Goal: Transaction & Acquisition: Obtain resource

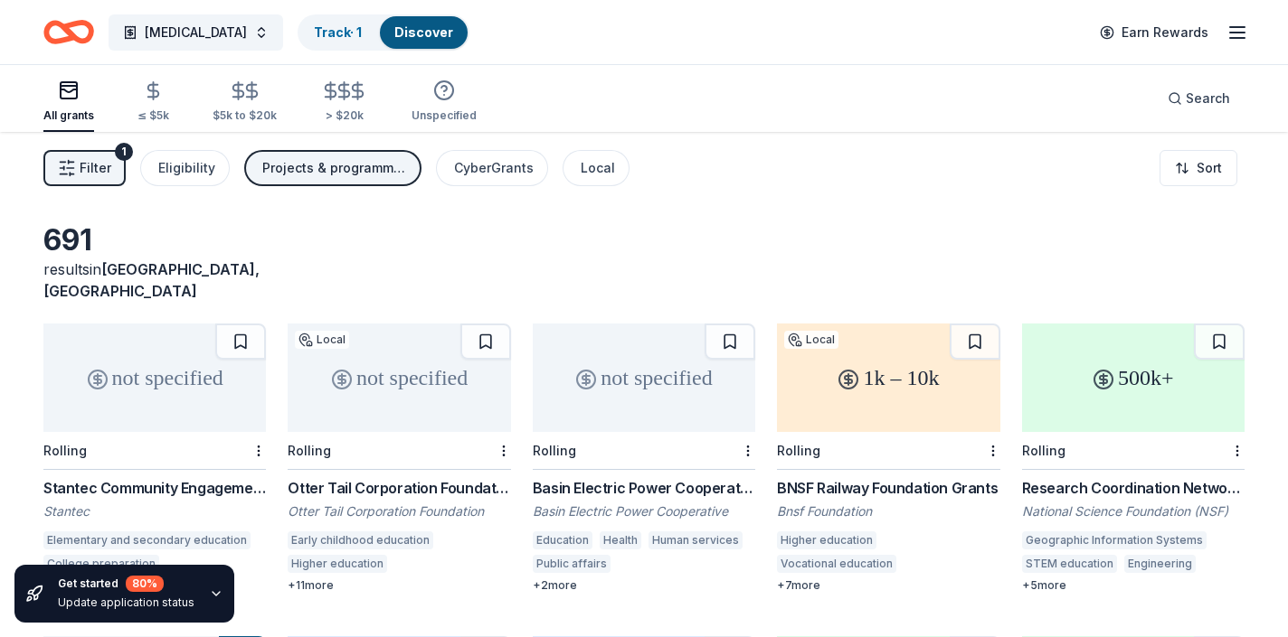
click at [99, 163] on span "Filter" at bounding box center [96, 168] width 32 height 22
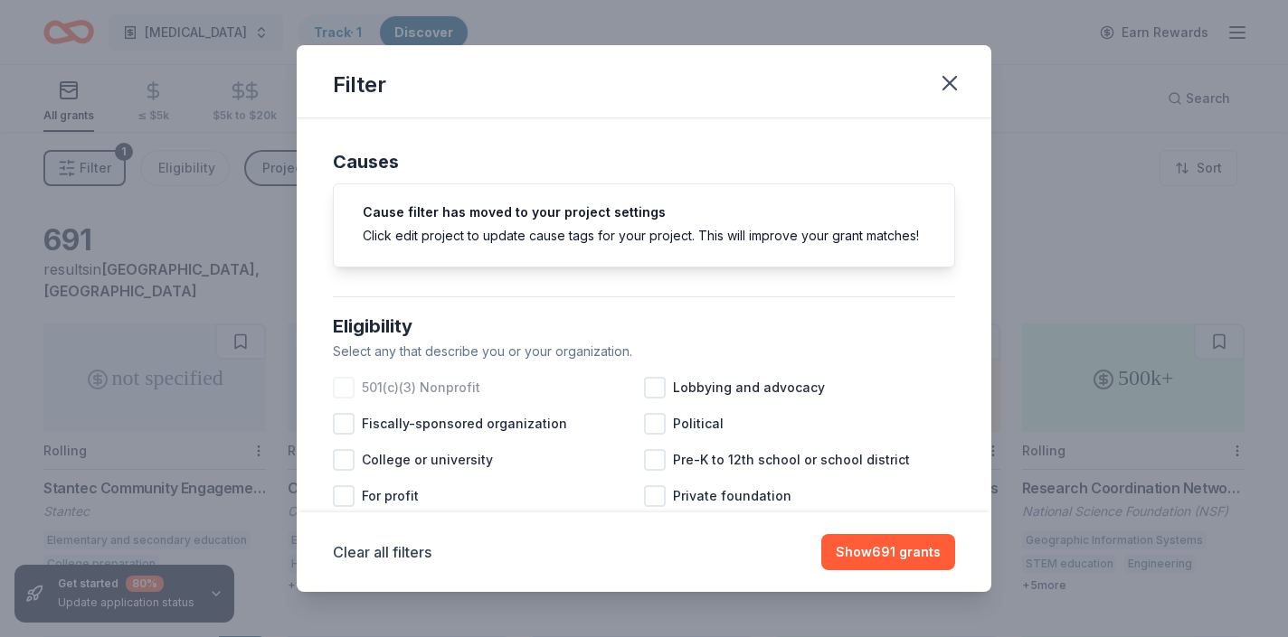
click at [403, 381] on span "501(c)(3) Nonprofit" at bounding box center [421, 388] width 118 height 22
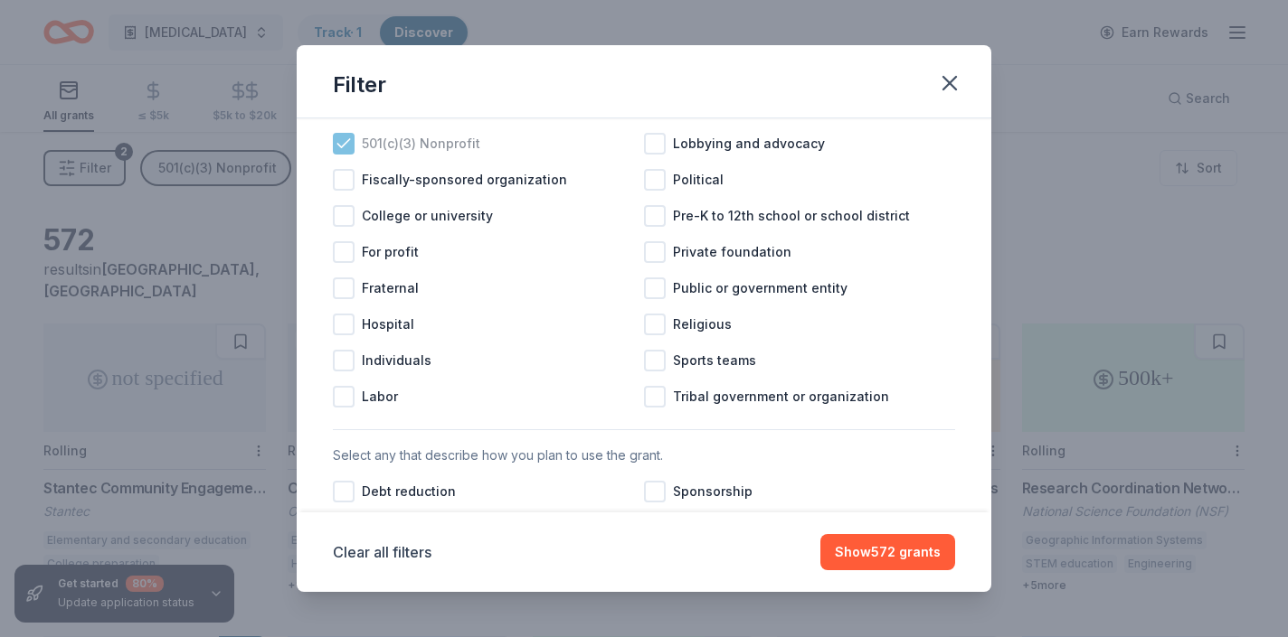
scroll to position [274, 0]
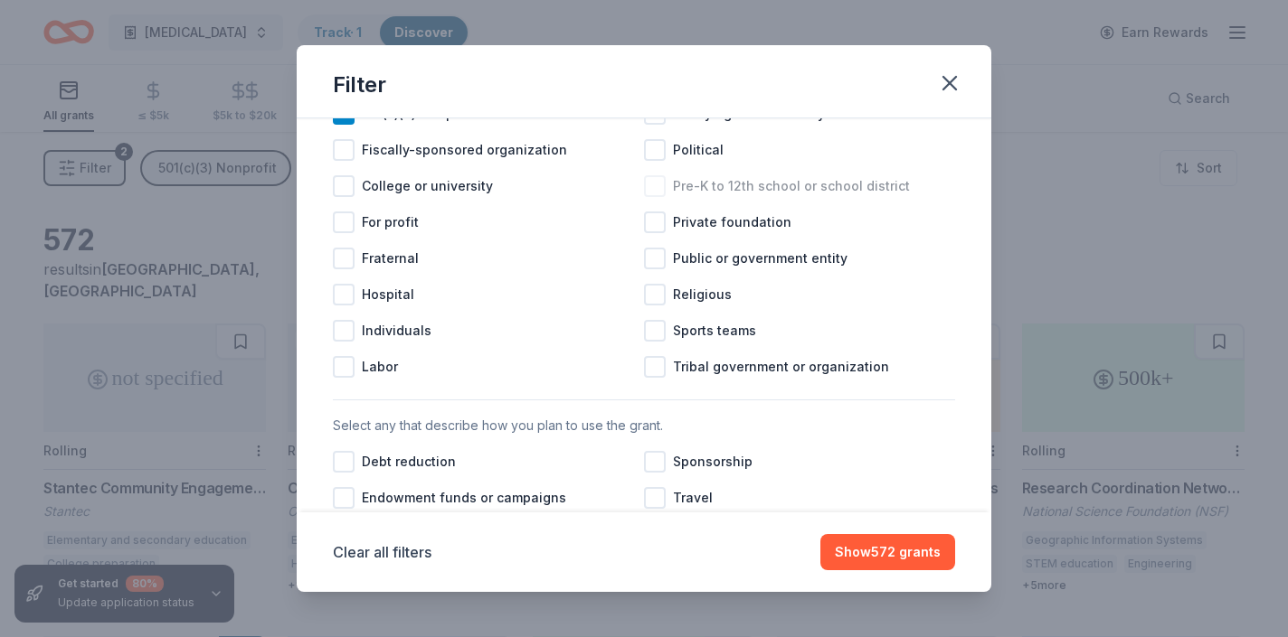
click at [816, 186] on span "Pre-K to 12th school or school district" at bounding box center [791, 186] width 237 height 22
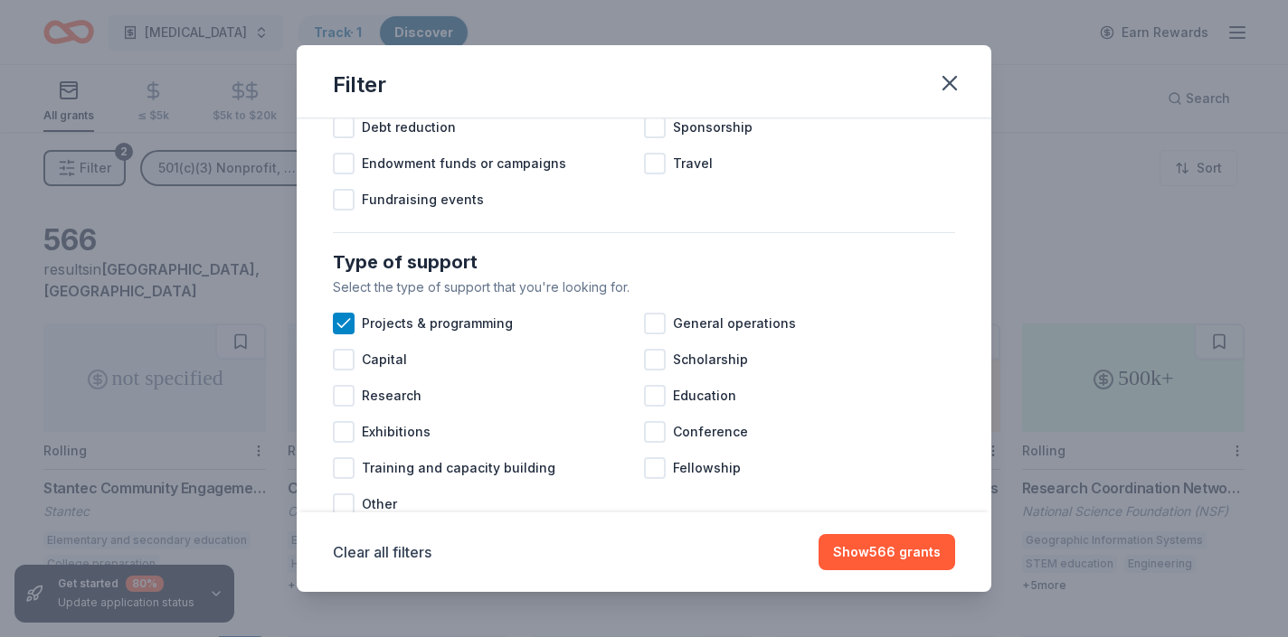
scroll to position [637, 0]
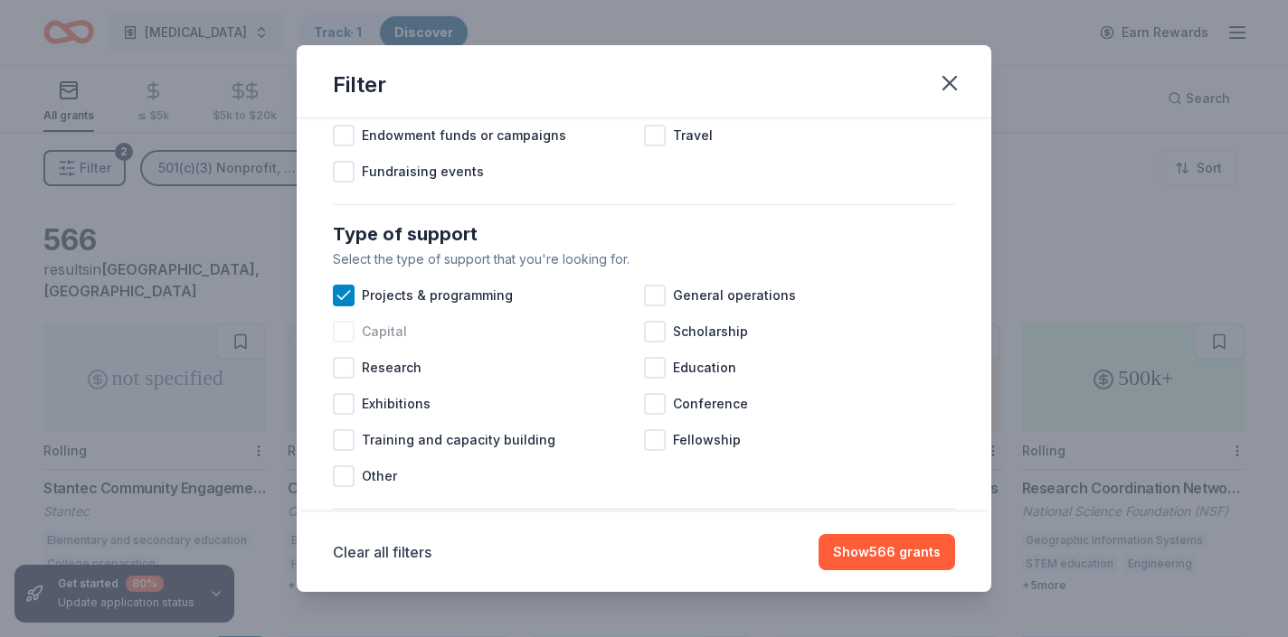
click at [361, 325] on div "Capital" at bounding box center [488, 332] width 311 height 36
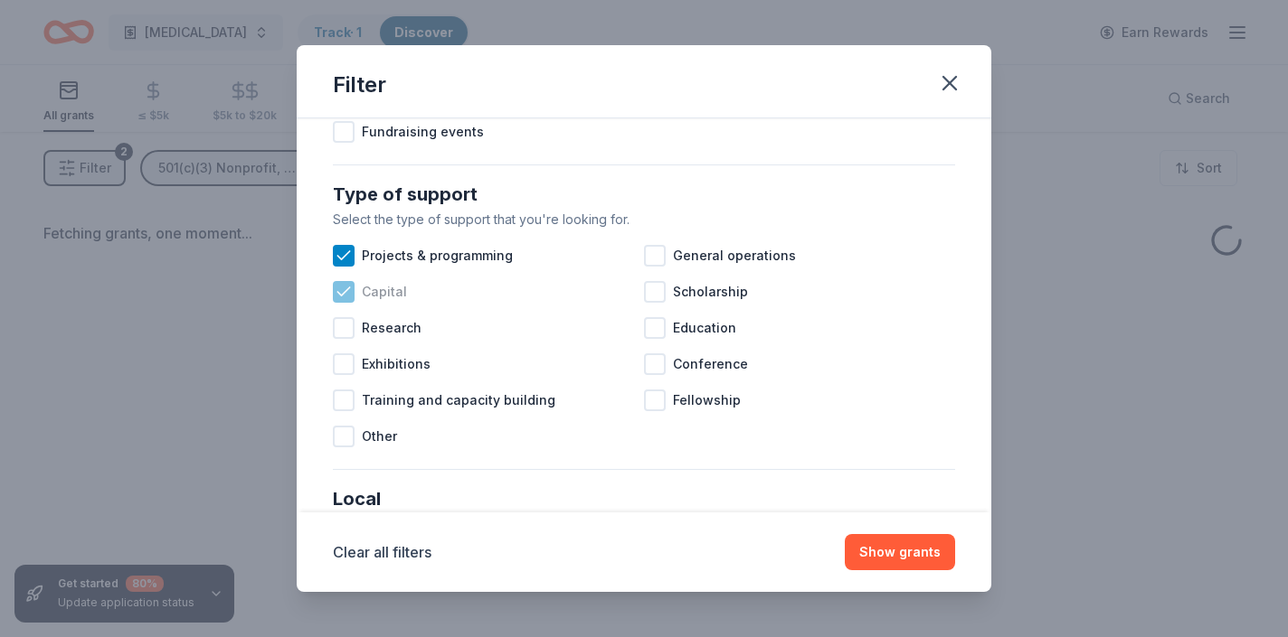
scroll to position [680, 0]
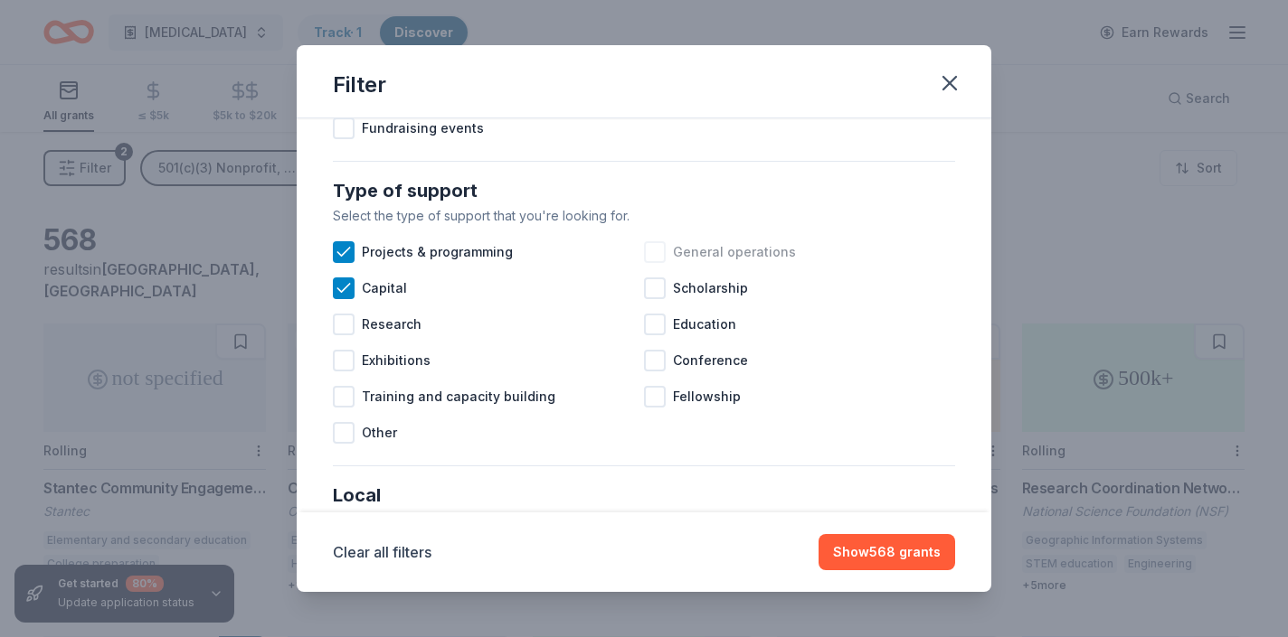
click at [765, 256] on span "General operations" at bounding box center [734, 252] width 123 height 22
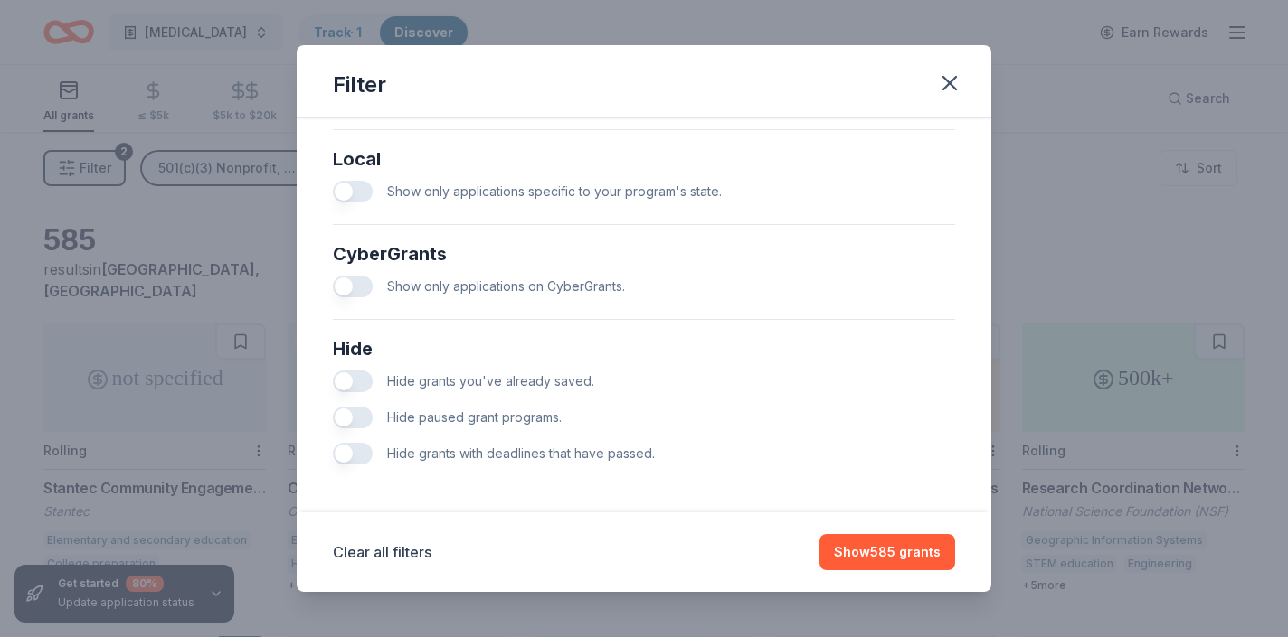
scroll to position [1017, 0]
click at [360, 382] on button "button" at bounding box center [353, 381] width 40 height 22
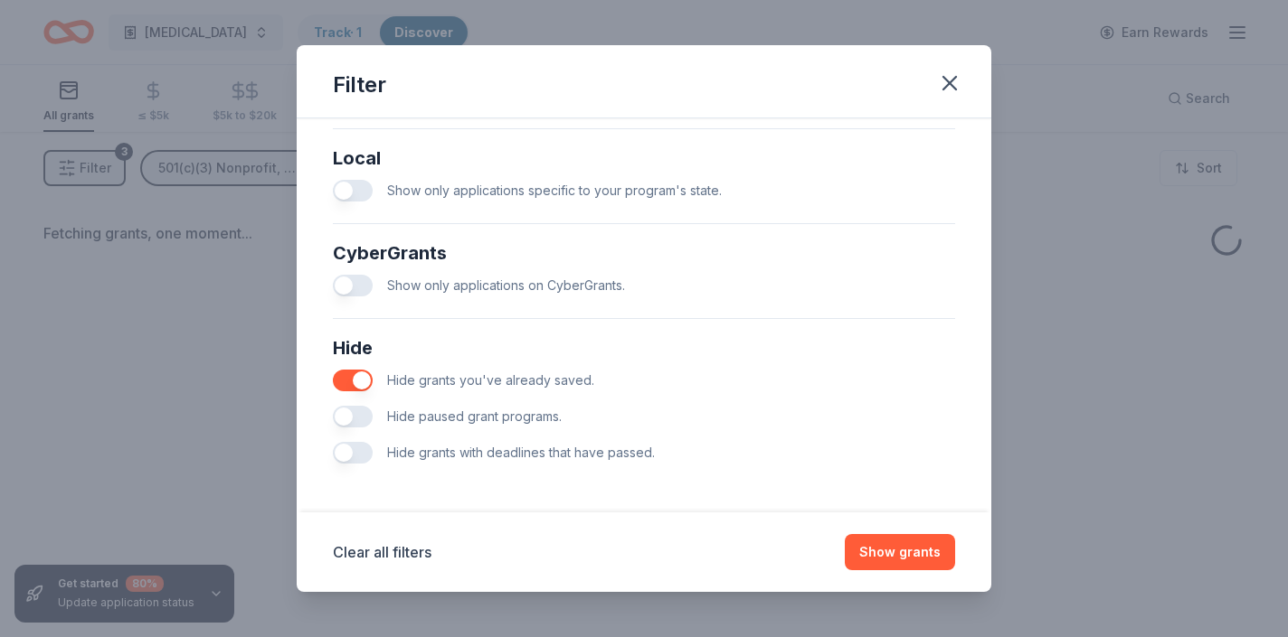
scroll to position [1018, 0]
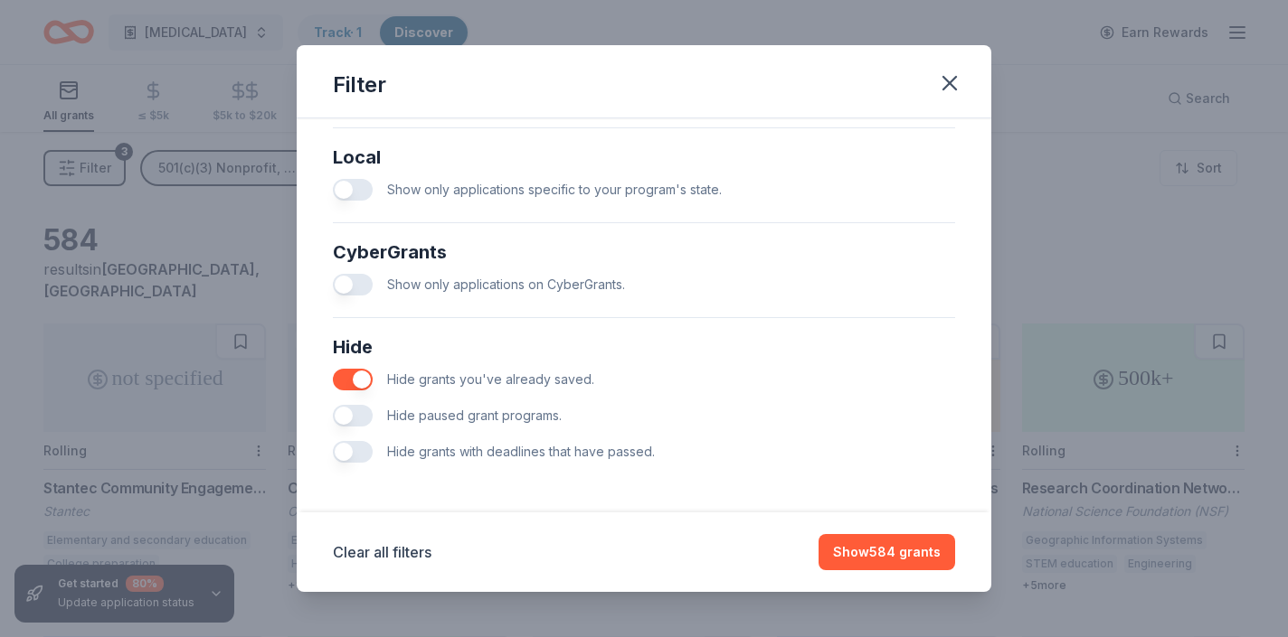
click at [358, 417] on button "button" at bounding box center [353, 416] width 40 height 22
click at [364, 442] on button "button" at bounding box center [353, 452] width 40 height 22
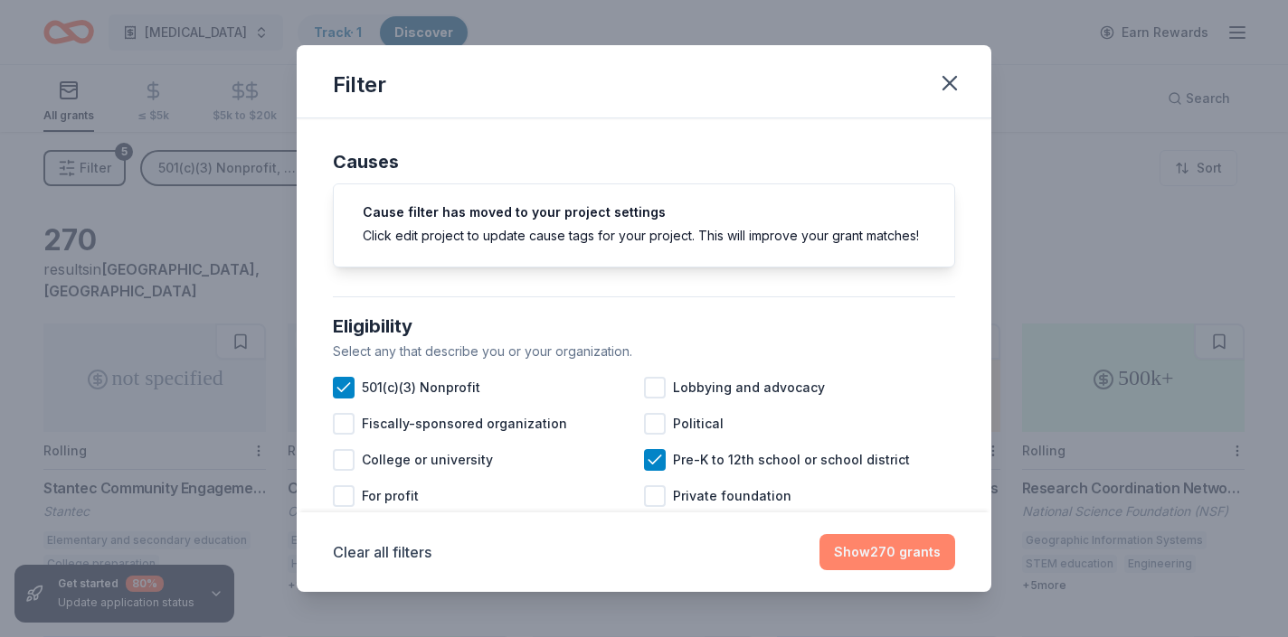
click at [873, 545] on button "Show 270 grants" at bounding box center [887, 552] width 136 height 36
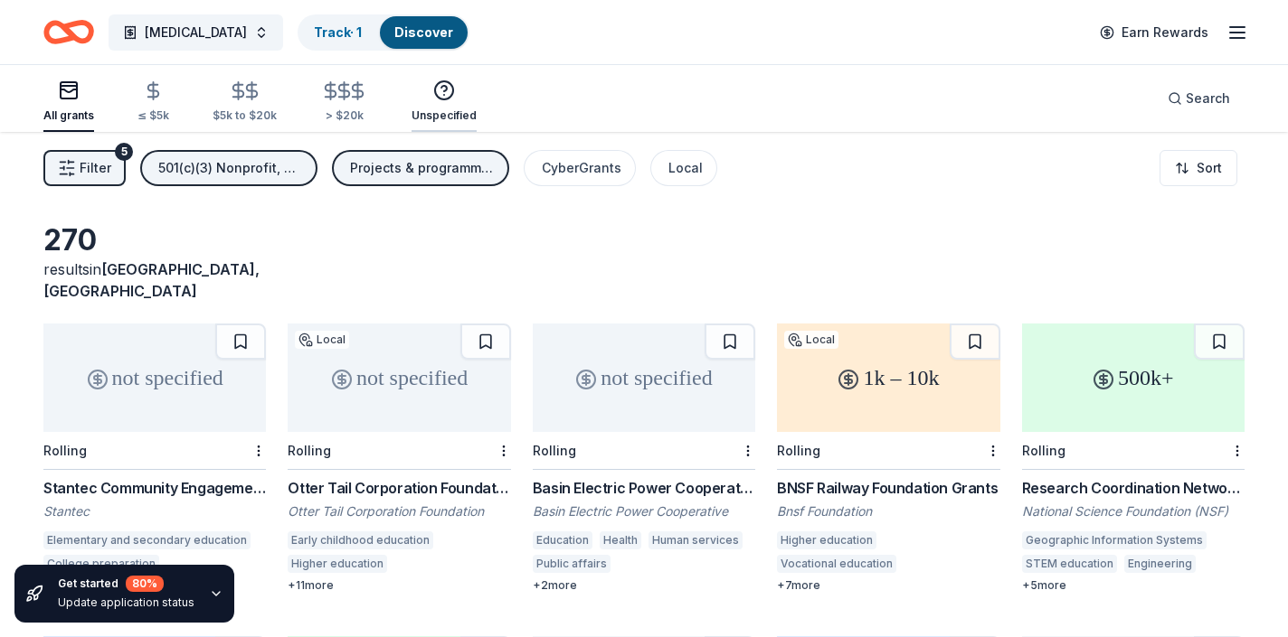
click at [439, 109] on div "Unspecified" at bounding box center [443, 116] width 65 height 14
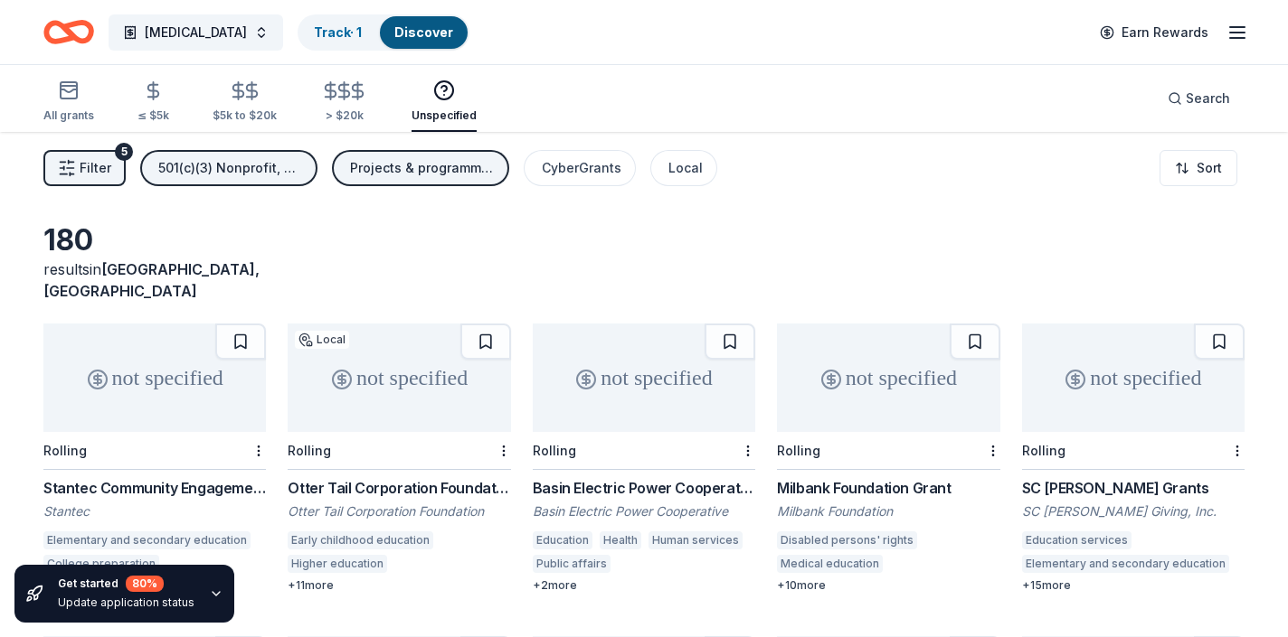
click at [63, 32] on icon "Home" at bounding box center [68, 32] width 51 height 42
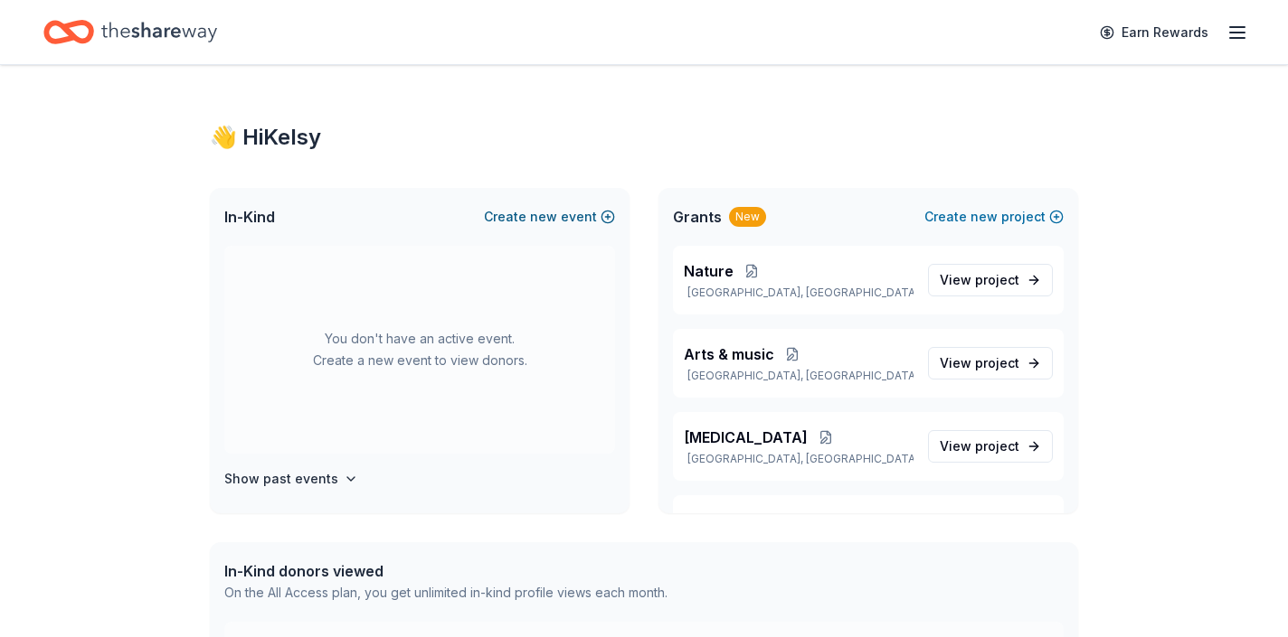
click at [546, 222] on span "new" at bounding box center [543, 217] width 27 height 22
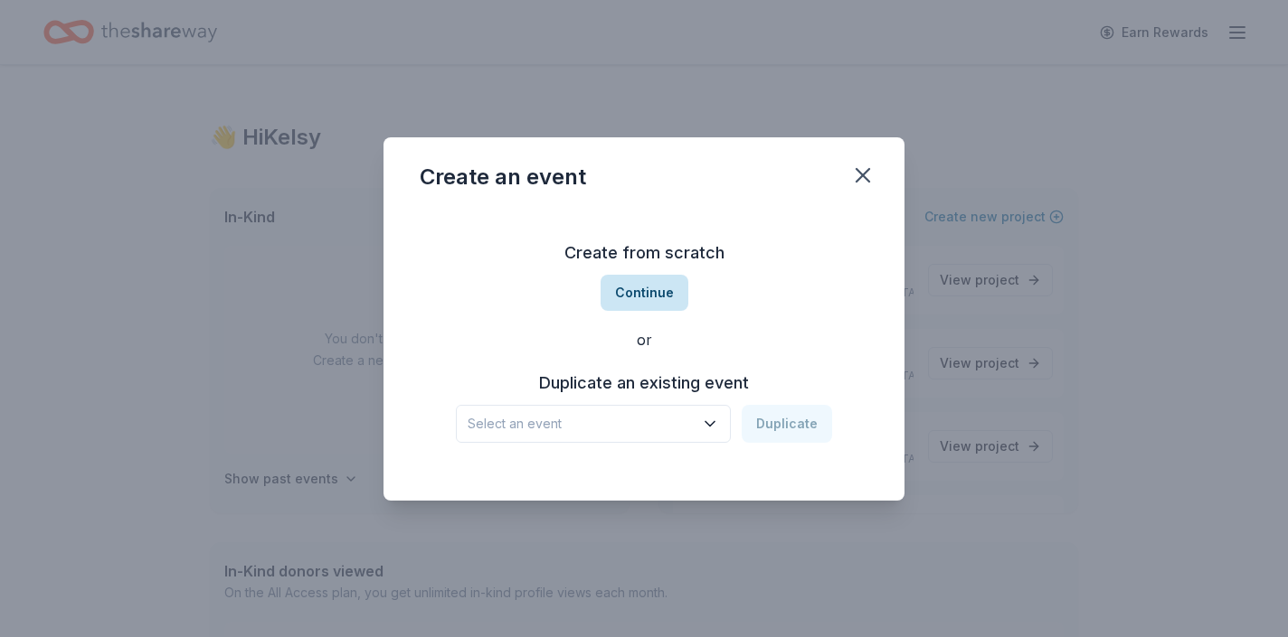
click at [640, 275] on button "Continue" at bounding box center [644, 293] width 88 height 36
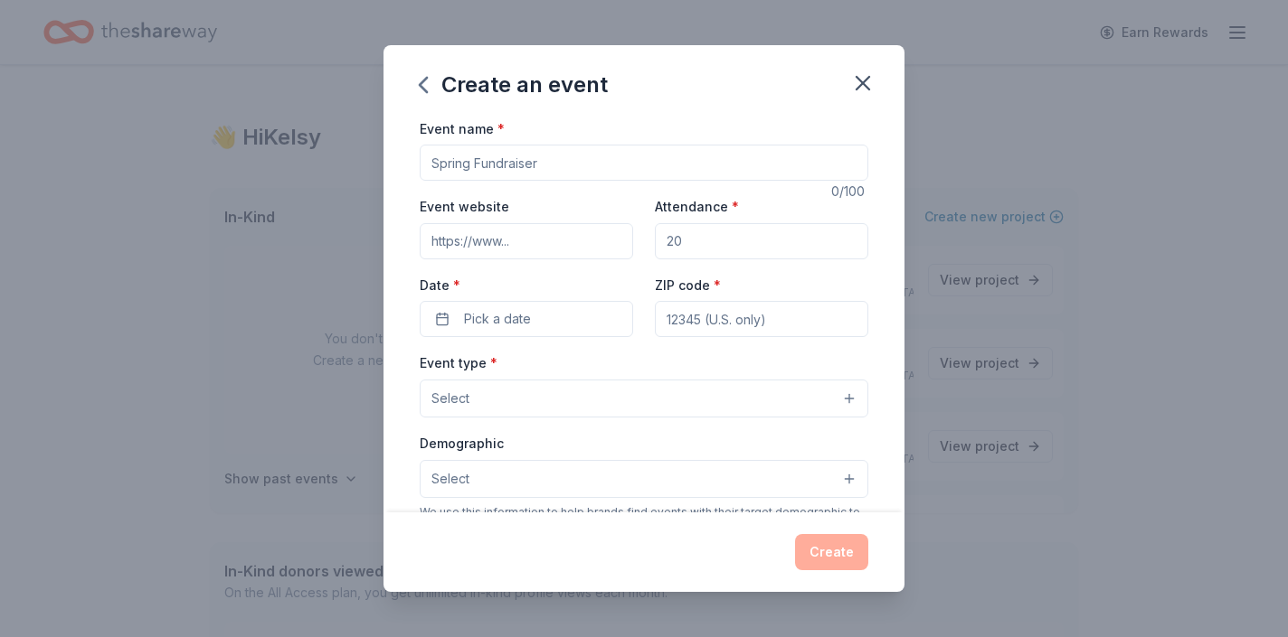
click at [405, 81] on div "Create an event" at bounding box center [643, 81] width 521 height 72
click at [422, 80] on icon "button" at bounding box center [423, 85] width 7 height 14
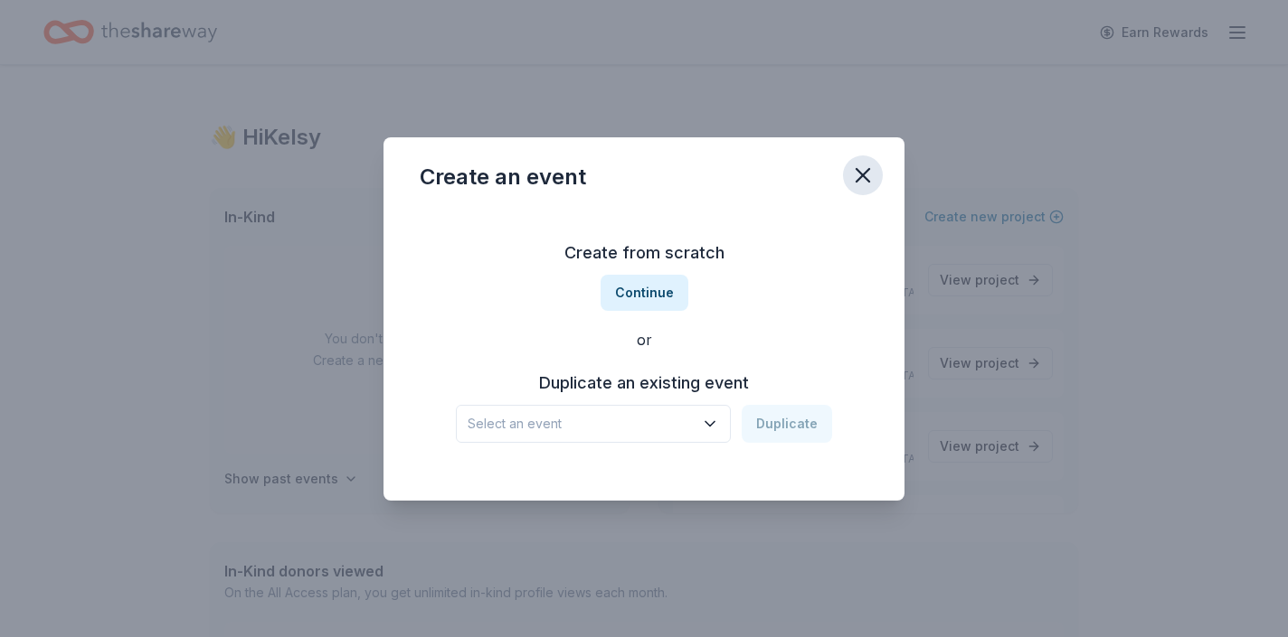
click at [862, 175] on icon "button" at bounding box center [862, 175] width 13 height 13
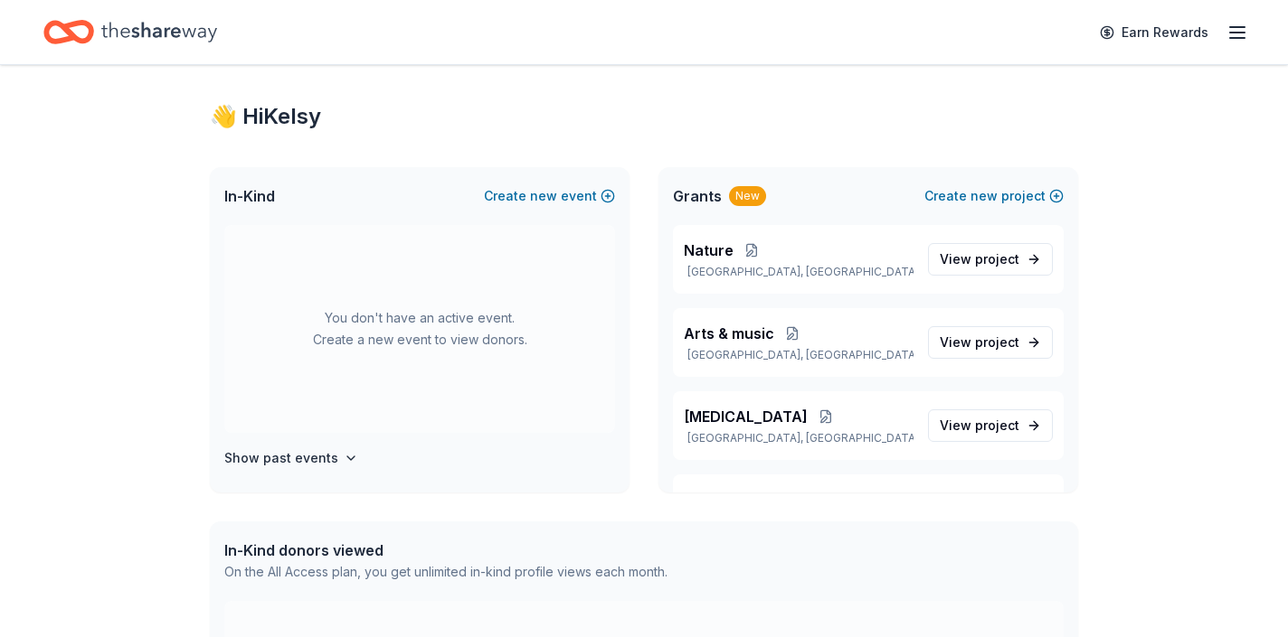
scroll to position [24, 0]
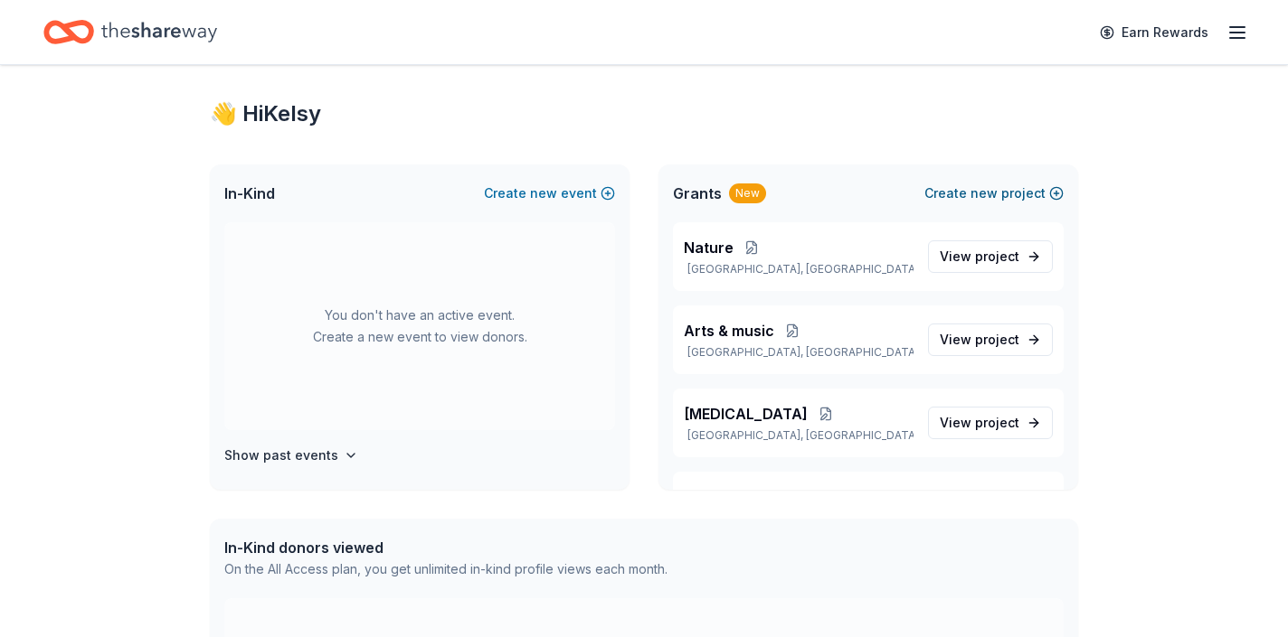
click at [967, 192] on button "Create new project" at bounding box center [993, 194] width 139 height 22
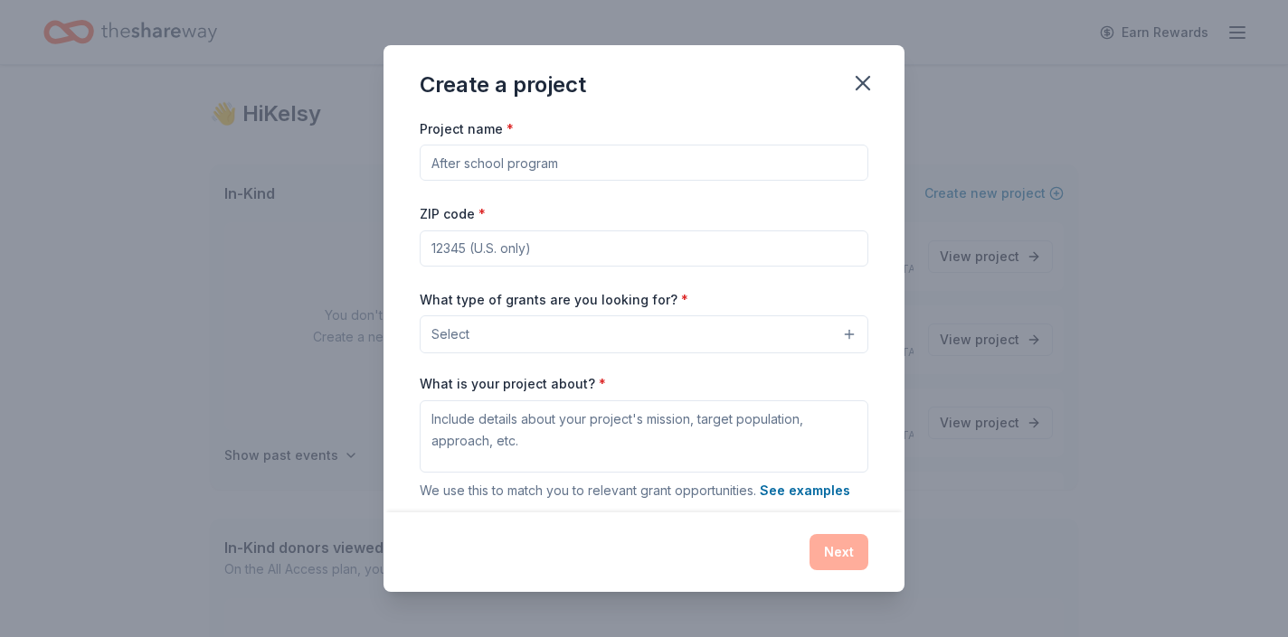
click at [541, 170] on input "Project name *" at bounding box center [644, 163] width 448 height 36
type input "STEM"
click at [524, 250] on input "ZIP code *" at bounding box center [644, 249] width 448 height 36
type input "58504"
click at [845, 336] on button "Select" at bounding box center [644, 335] width 448 height 38
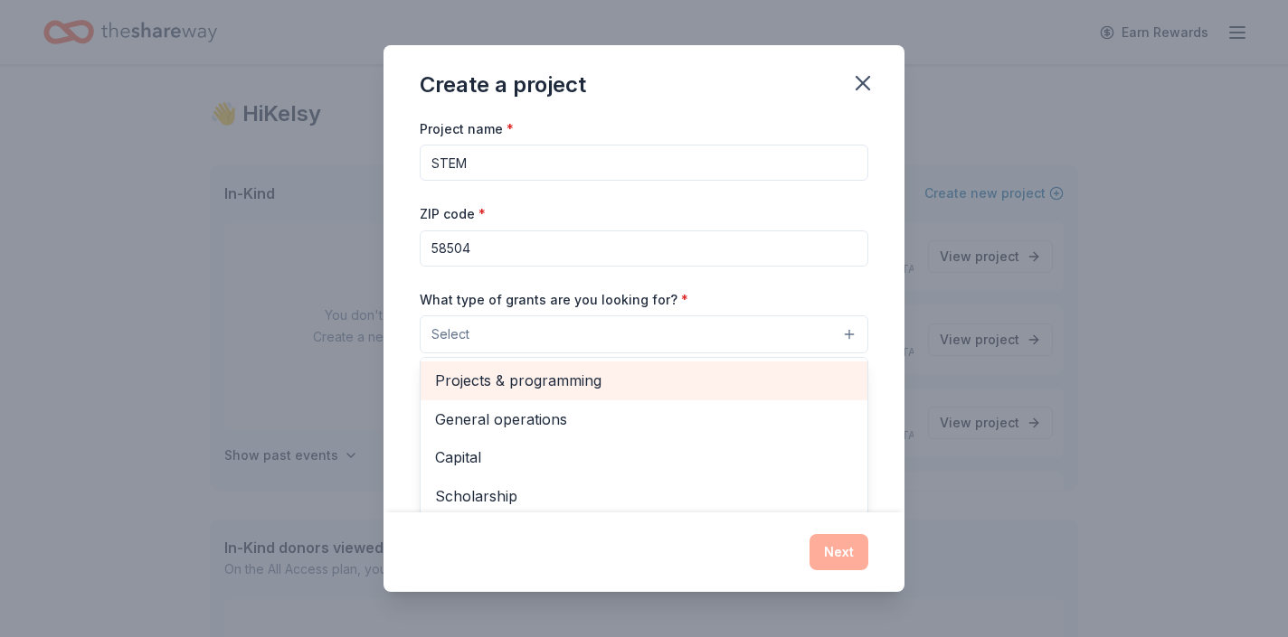
click at [642, 394] on div "Projects & programming" at bounding box center [643, 381] width 447 height 38
click at [563, 396] on div "General operations" at bounding box center [643, 382] width 447 height 38
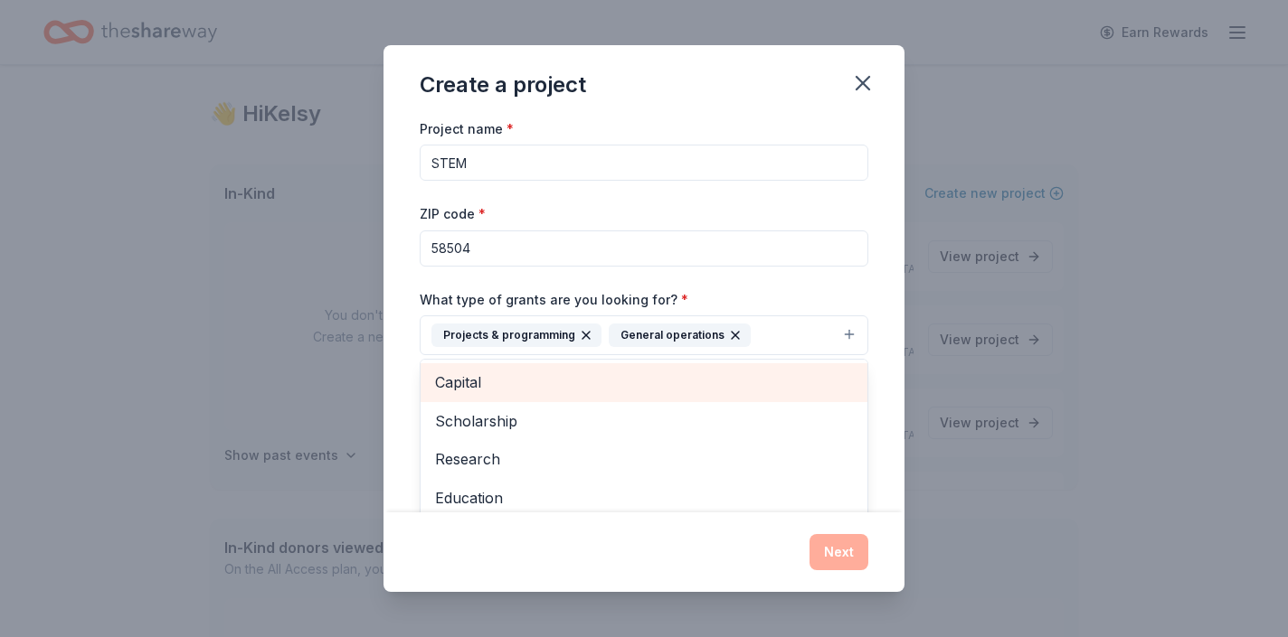
click at [563, 396] on div "Capital" at bounding box center [643, 382] width 447 height 38
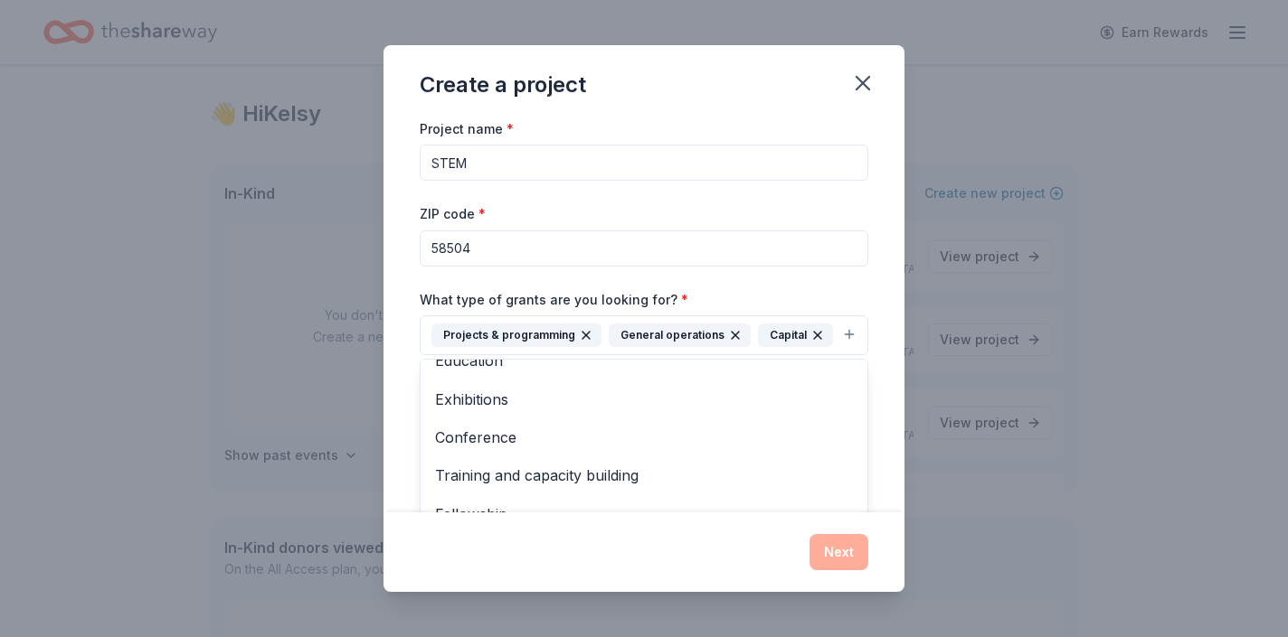
click at [867, 255] on div "Project name * STEM ZIP code * 58504 What type of grants are you looking for? *…" at bounding box center [644, 367] width 448 height 498
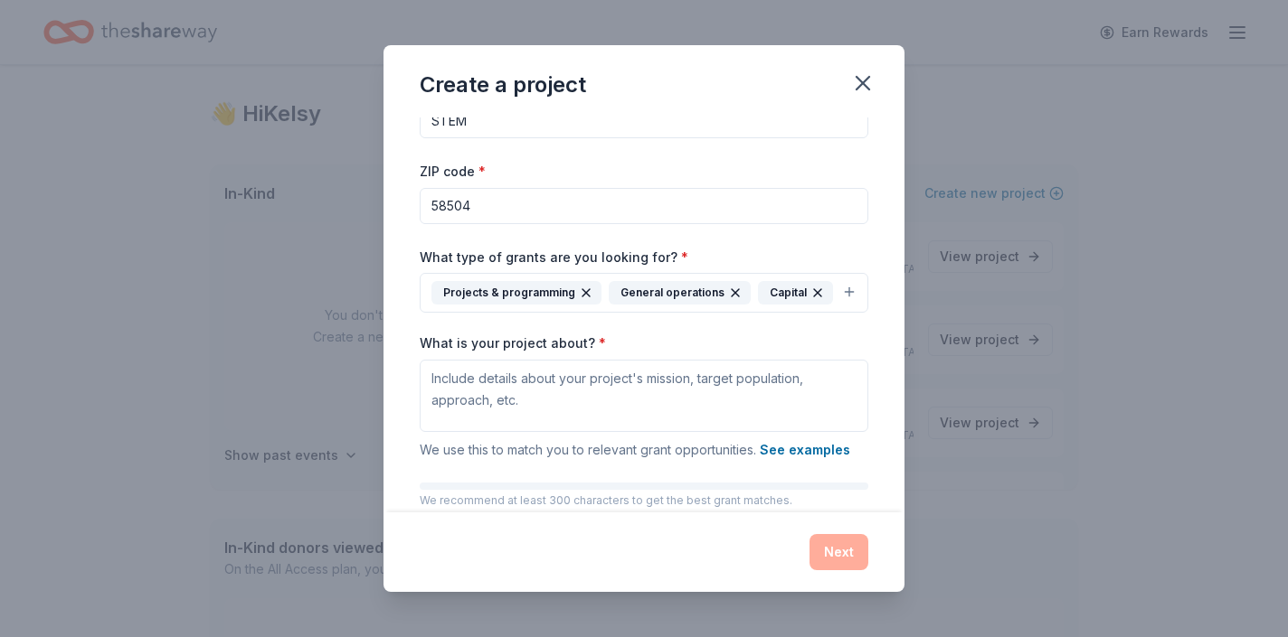
scroll to position [131, 0]
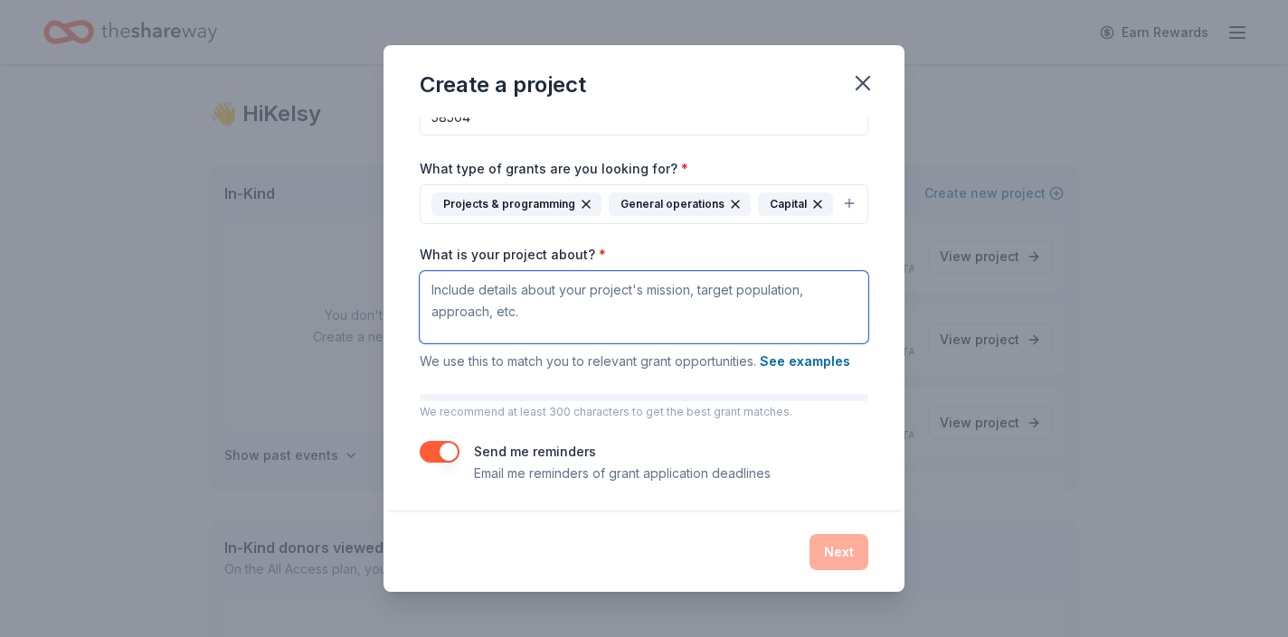
click at [672, 303] on textarea "What is your project about? *" at bounding box center [644, 307] width 448 height 72
paste textarea "We’re seeking STEM grants that support hands-on, project-based learning for K–8…"
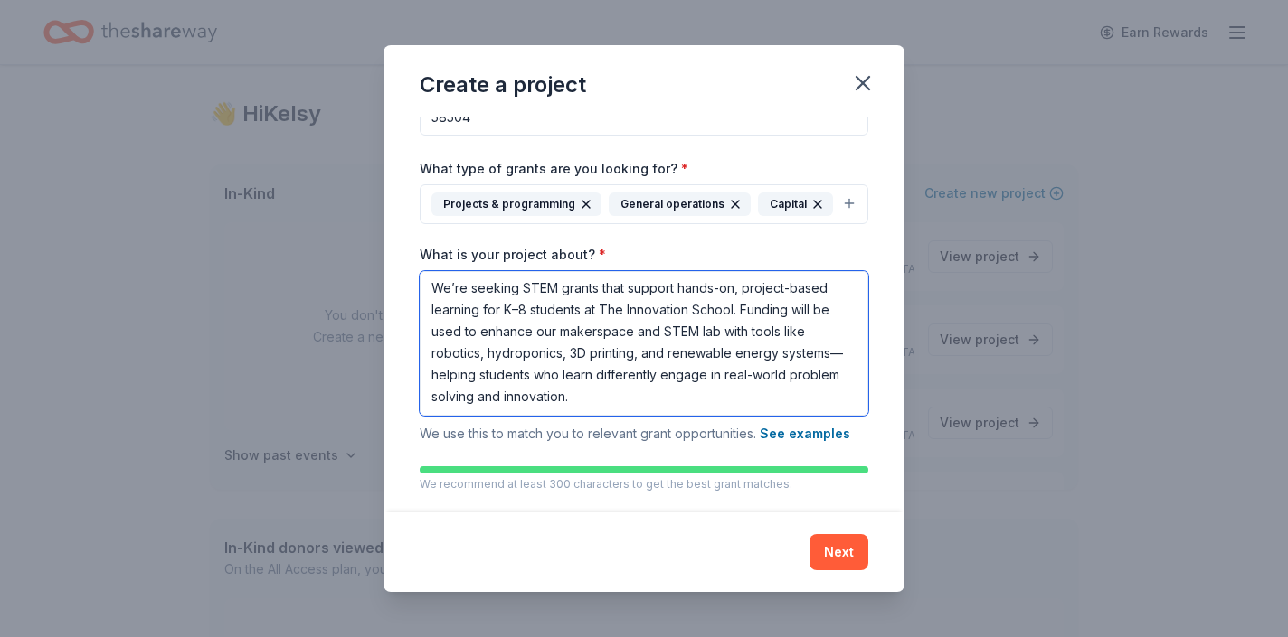
scroll to position [203, 0]
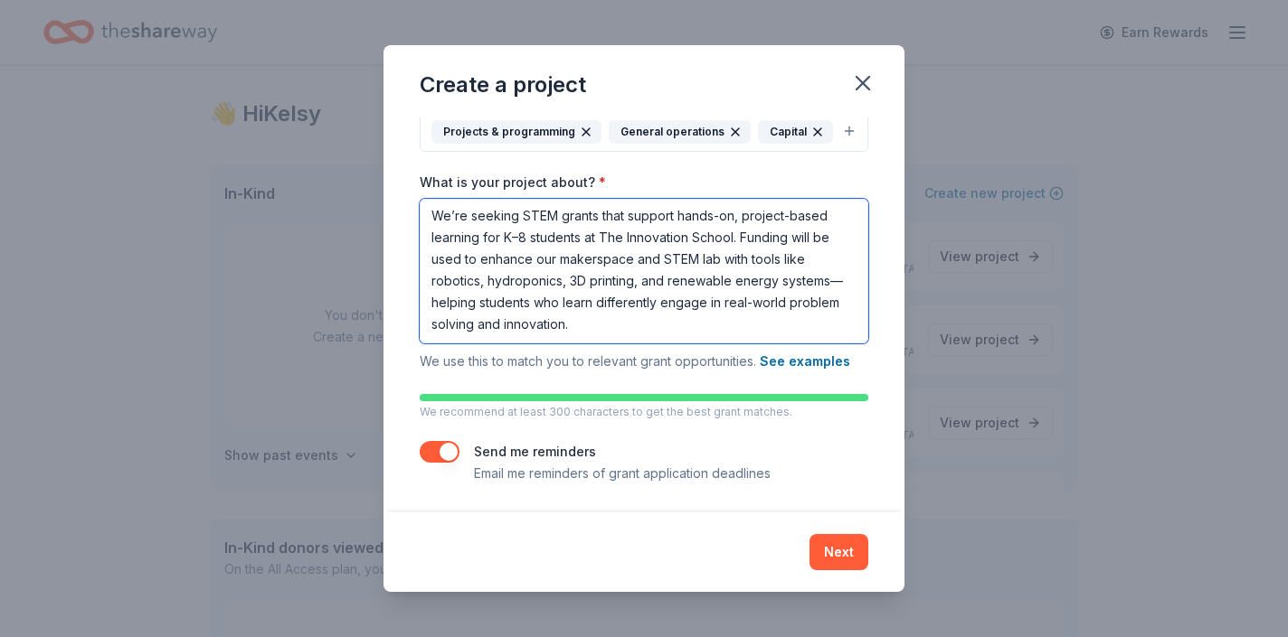
type textarea "We’re seeking STEM grants that support hands-on, project-based learning for K–8…"
click at [438, 453] on button "button" at bounding box center [440, 452] width 40 height 22
click at [842, 563] on button "Next" at bounding box center [838, 552] width 59 height 36
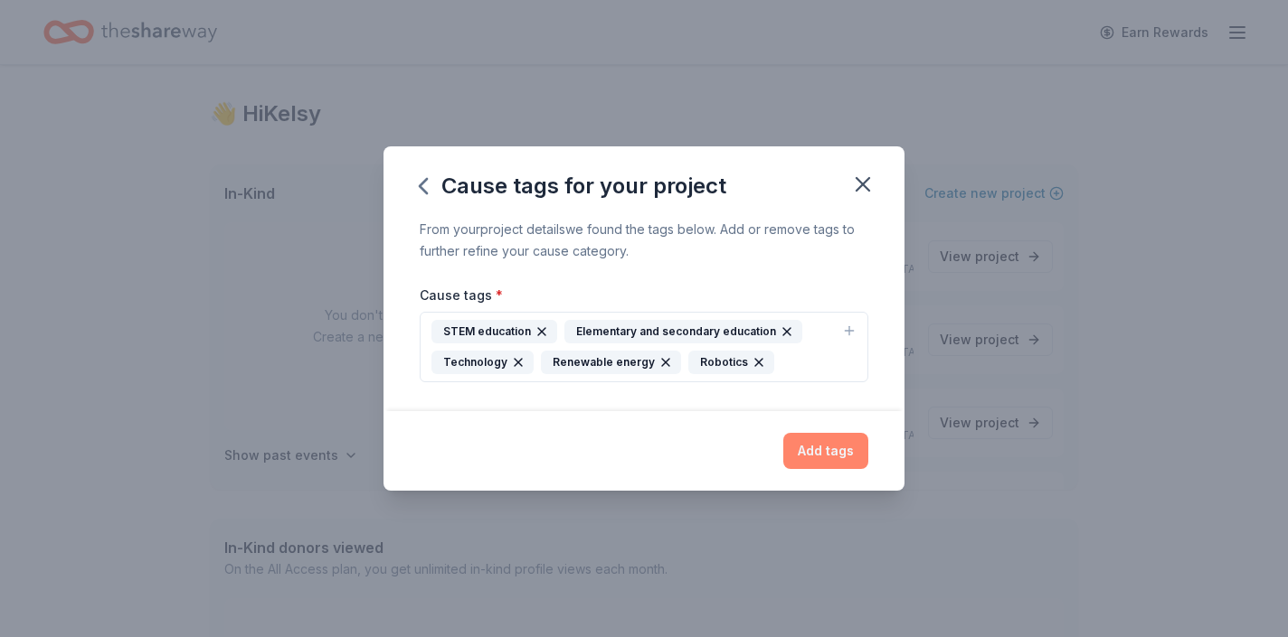
click at [853, 452] on button "Add tags" at bounding box center [825, 451] width 85 height 36
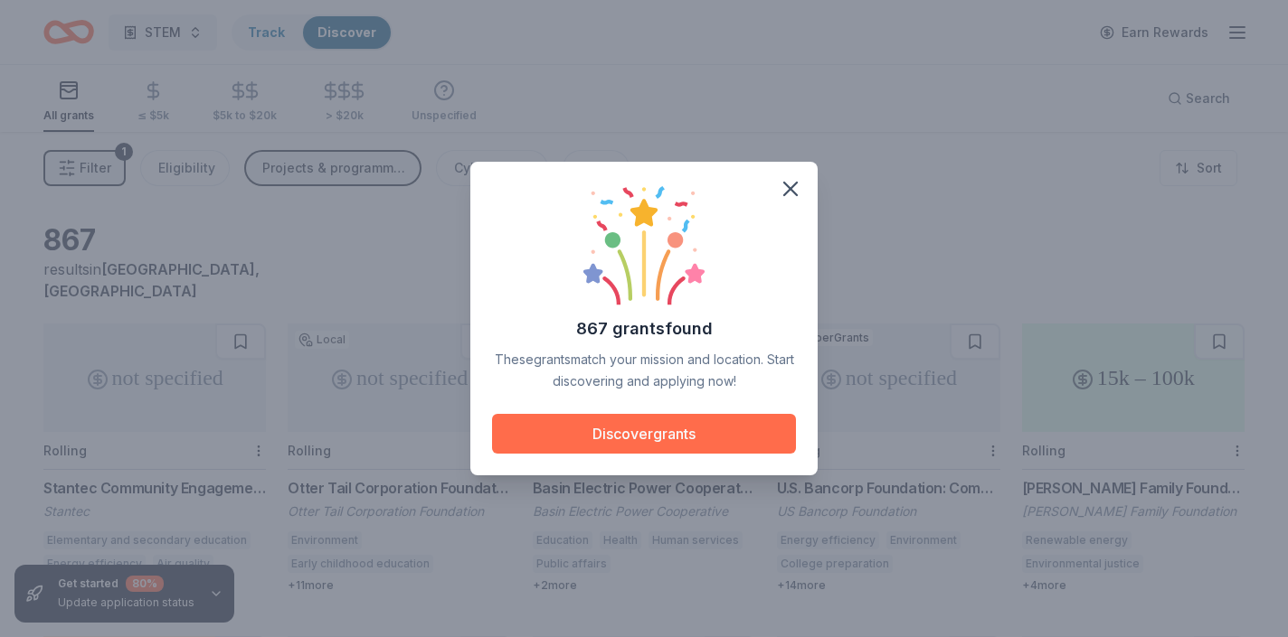
click at [681, 446] on button "Discover grants" at bounding box center [644, 434] width 304 height 40
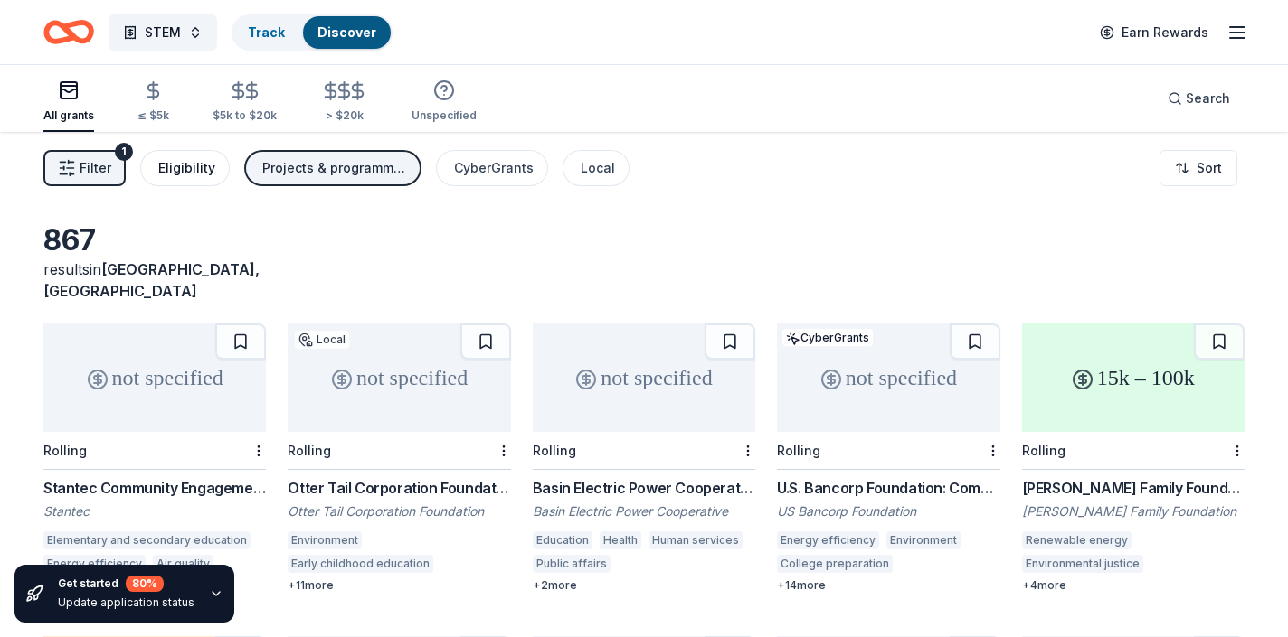
click at [185, 175] on div "Eligibility" at bounding box center [186, 168] width 57 height 22
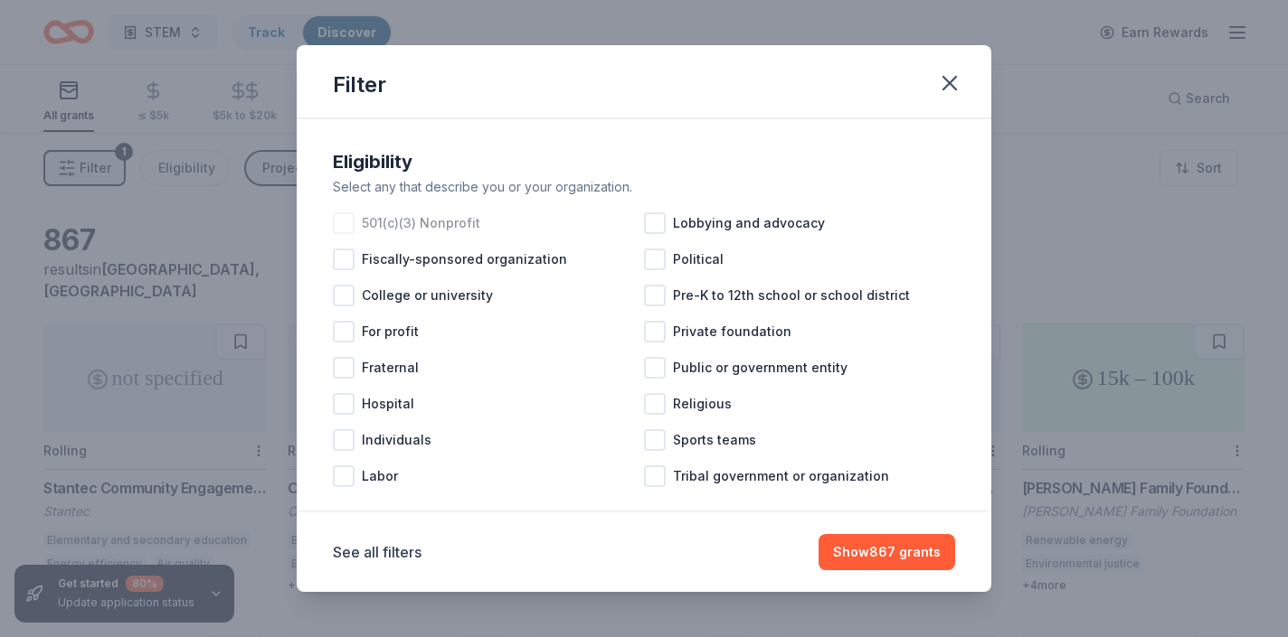
click at [335, 223] on div at bounding box center [344, 223] width 22 height 22
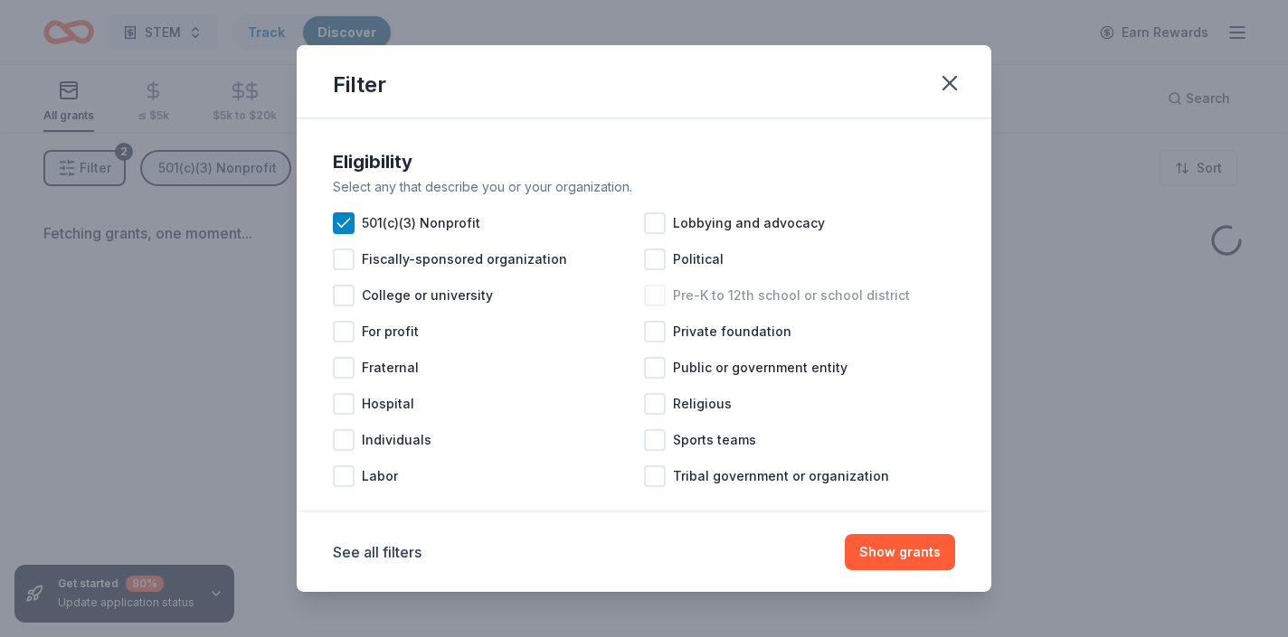
click at [648, 303] on div at bounding box center [655, 296] width 22 height 22
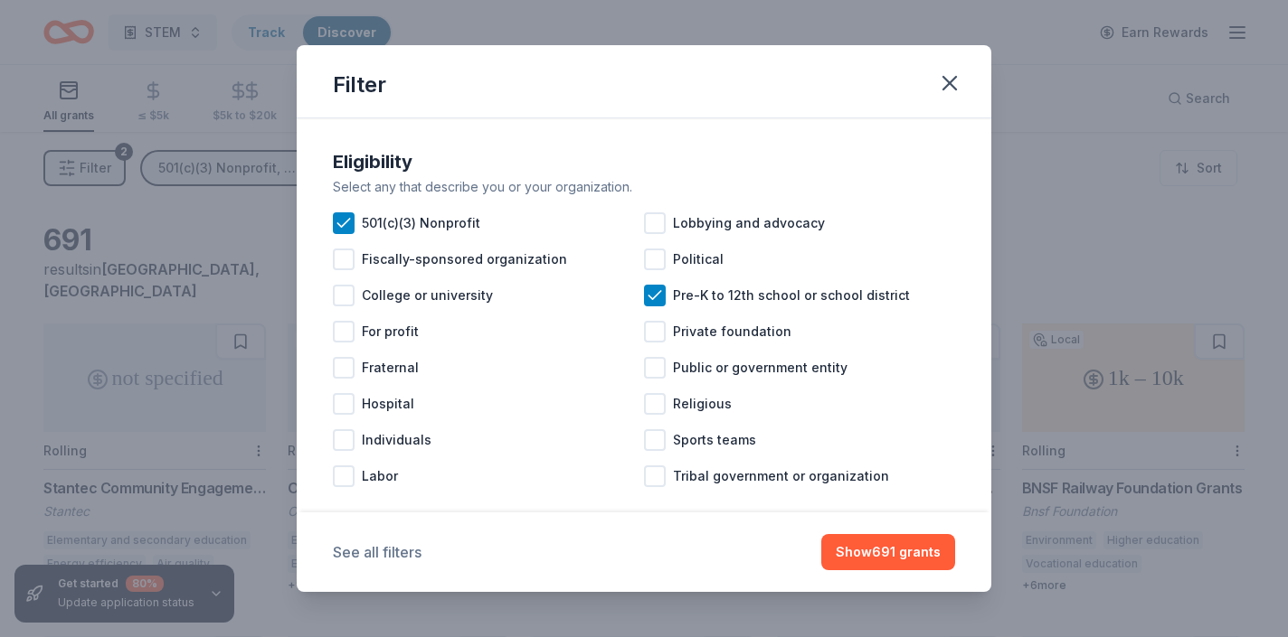
click at [381, 552] on button "See all filters" at bounding box center [377, 553] width 89 height 22
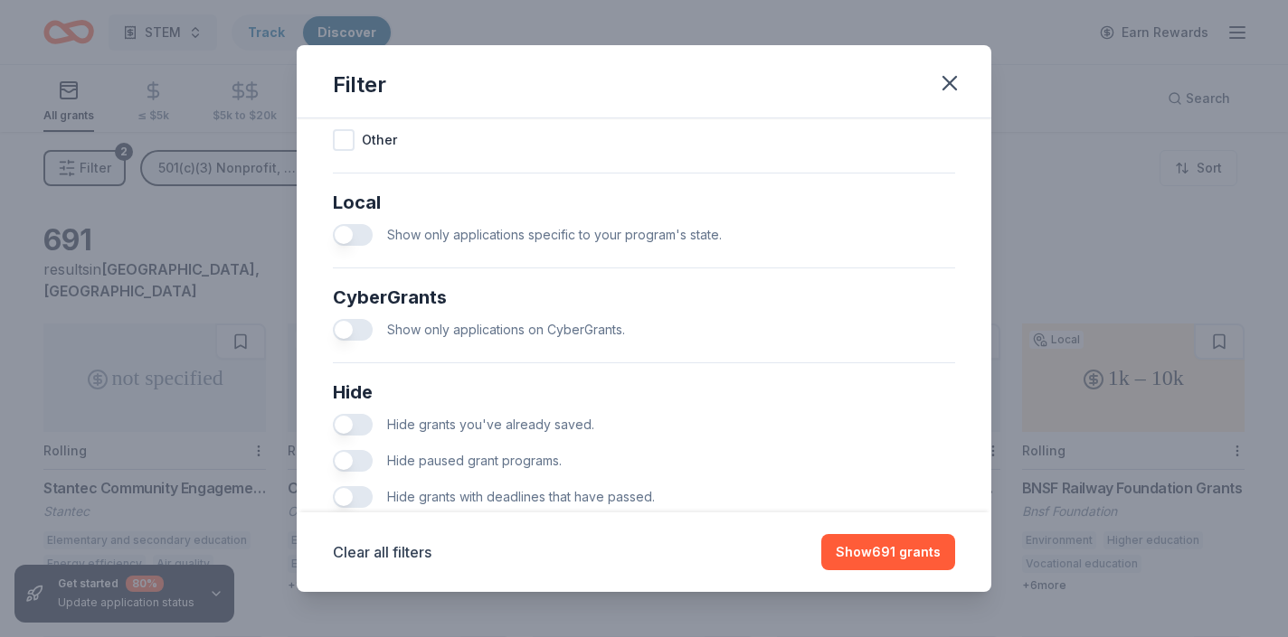
scroll to position [1018, 0]
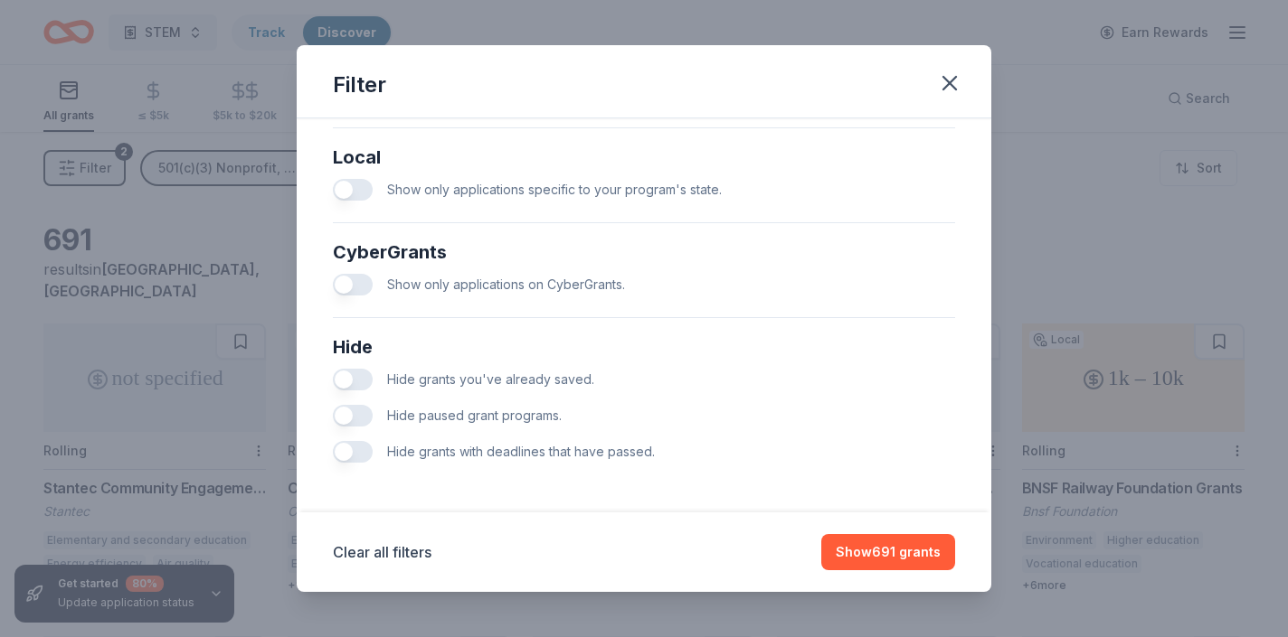
click at [363, 377] on button "button" at bounding box center [353, 380] width 40 height 22
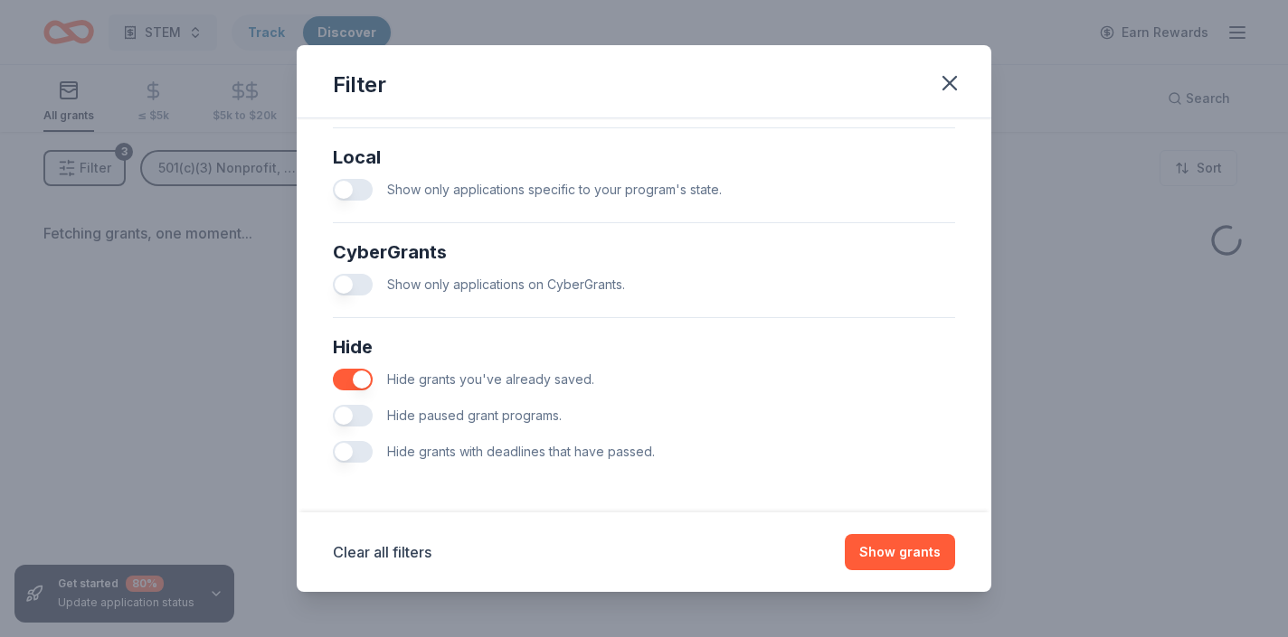
click at [359, 419] on button "button" at bounding box center [353, 416] width 40 height 22
click at [364, 460] on button "button" at bounding box center [353, 452] width 40 height 22
click at [906, 549] on button "Show grants" at bounding box center [899, 552] width 110 height 36
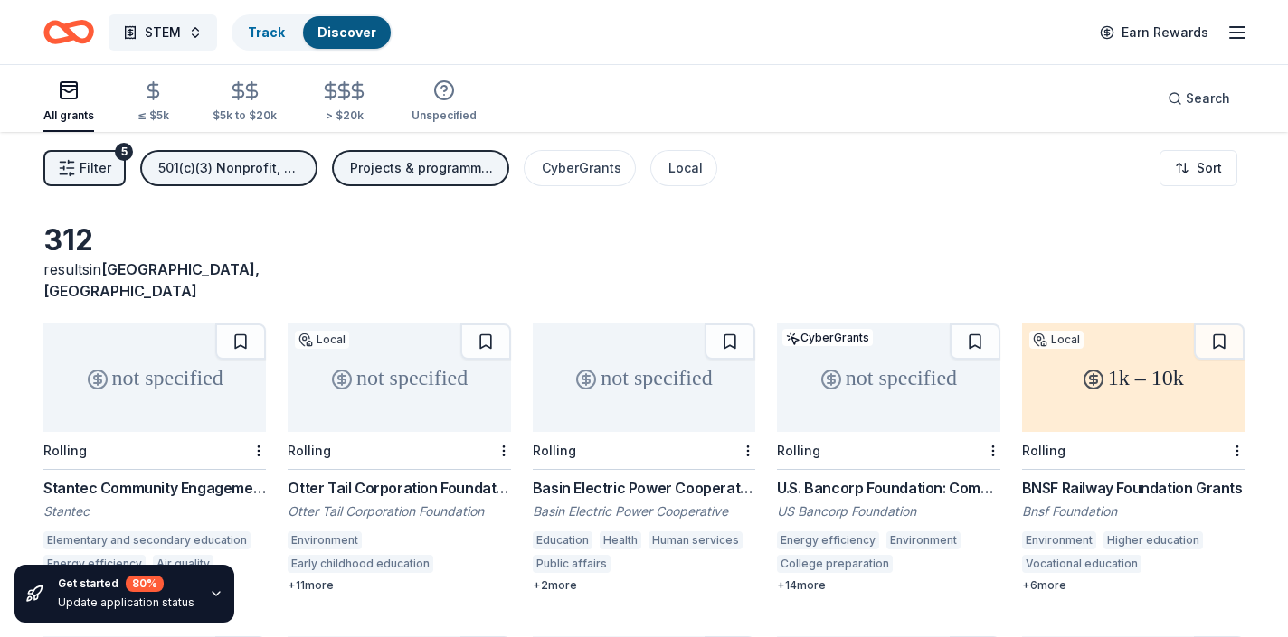
scroll to position [54, 0]
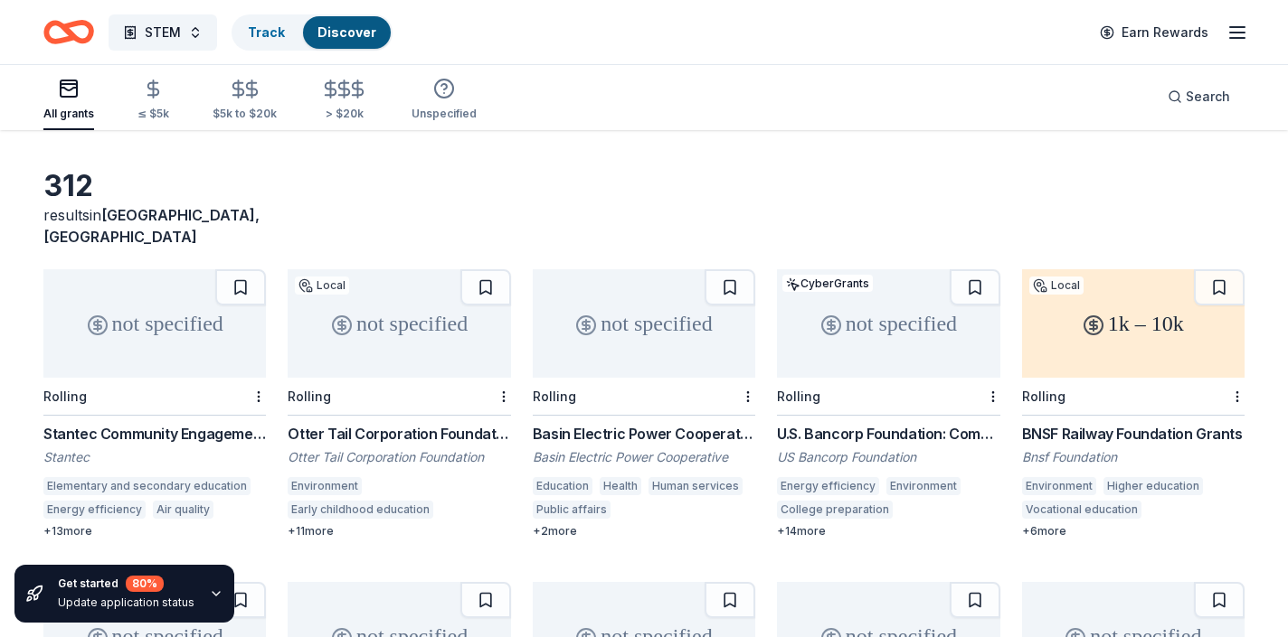
click at [177, 329] on div "not specified" at bounding box center [154, 323] width 222 height 109
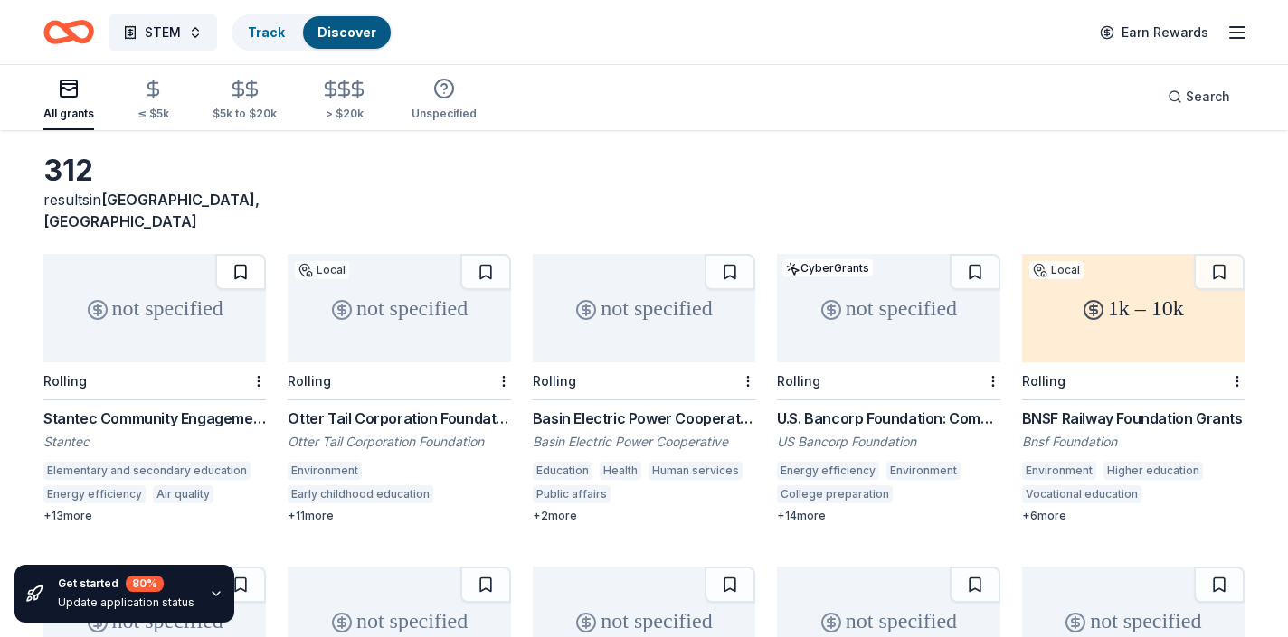
click at [235, 254] on button at bounding box center [240, 272] width 51 height 36
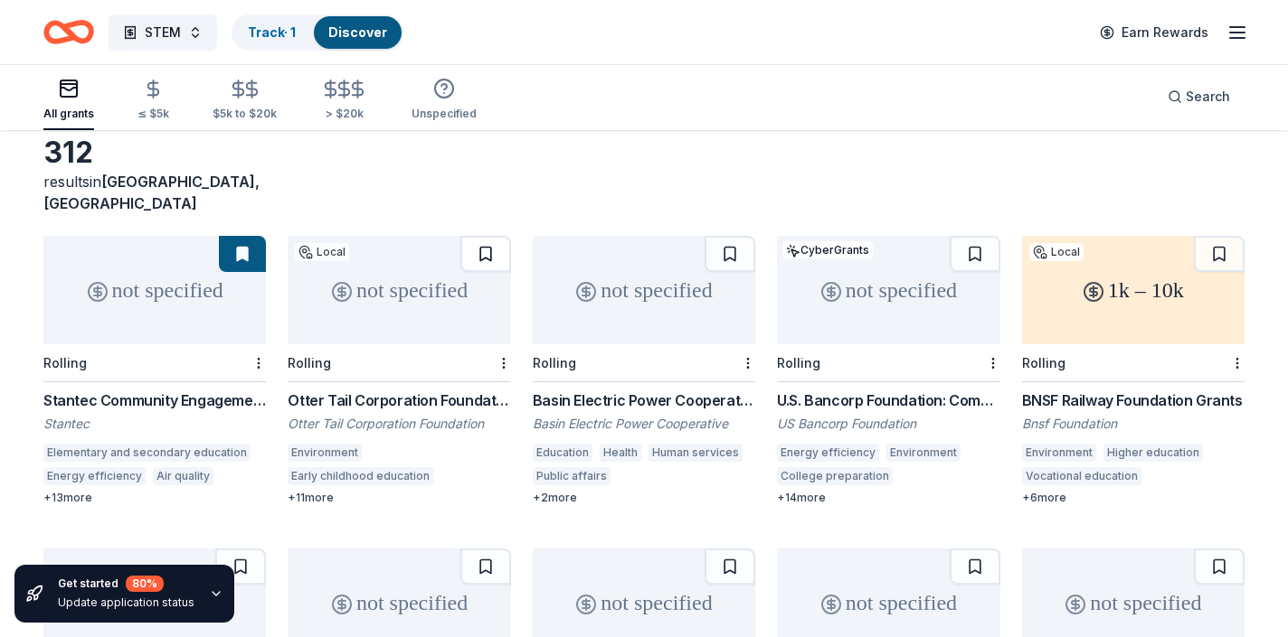
click at [483, 236] on button at bounding box center [485, 254] width 51 height 36
click at [724, 236] on button at bounding box center [729, 254] width 51 height 36
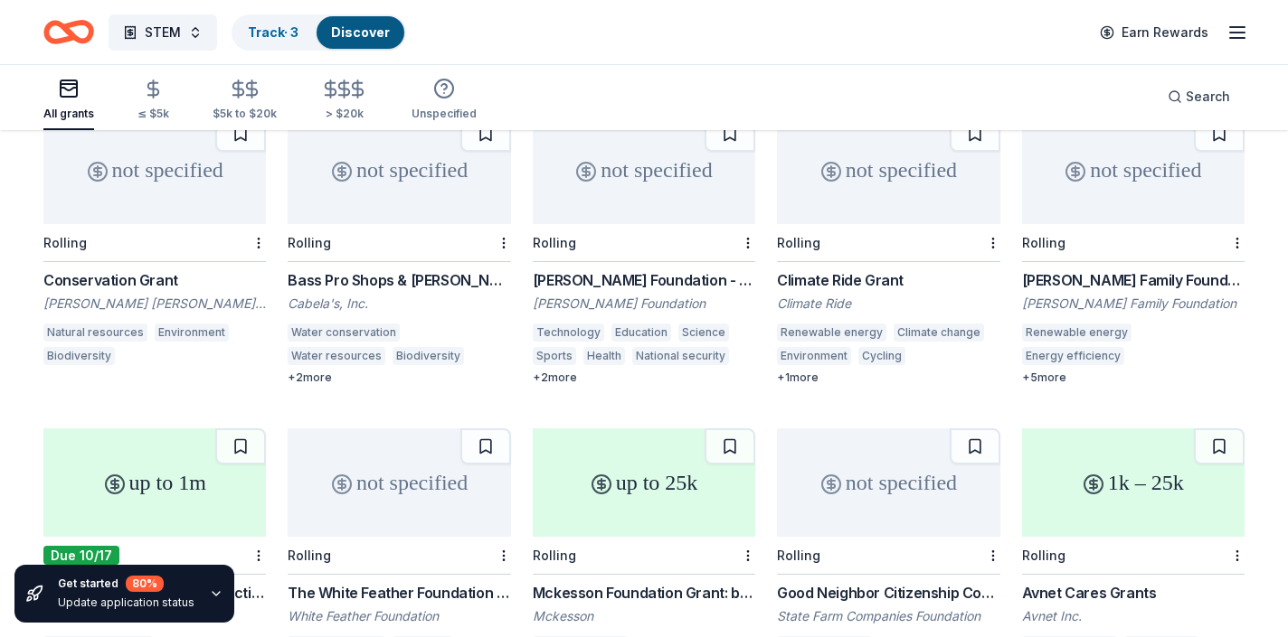
scroll to position [543, 0]
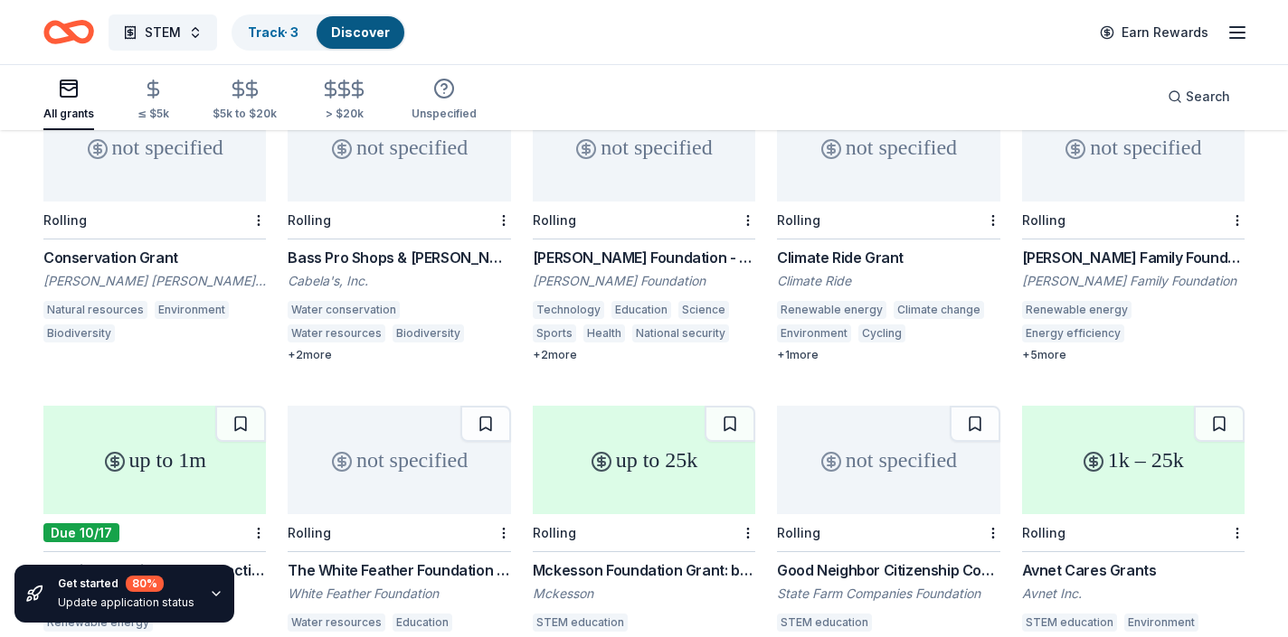
click at [852, 165] on div "not specified" at bounding box center [888, 147] width 222 height 109
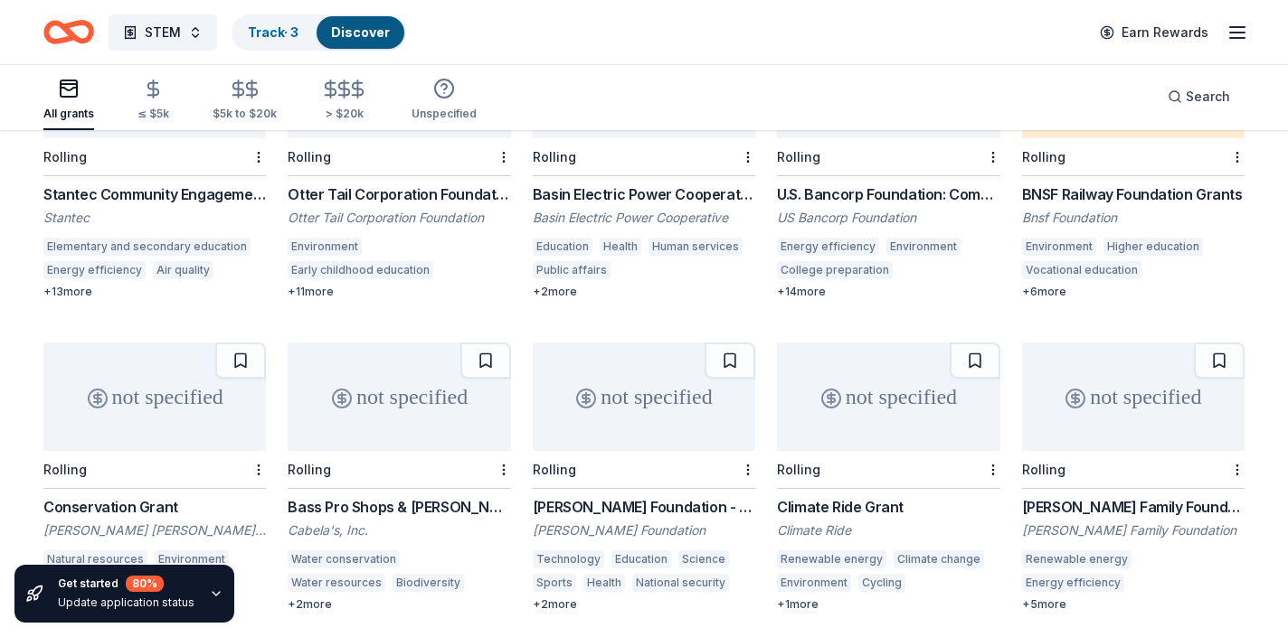
scroll to position [0, 0]
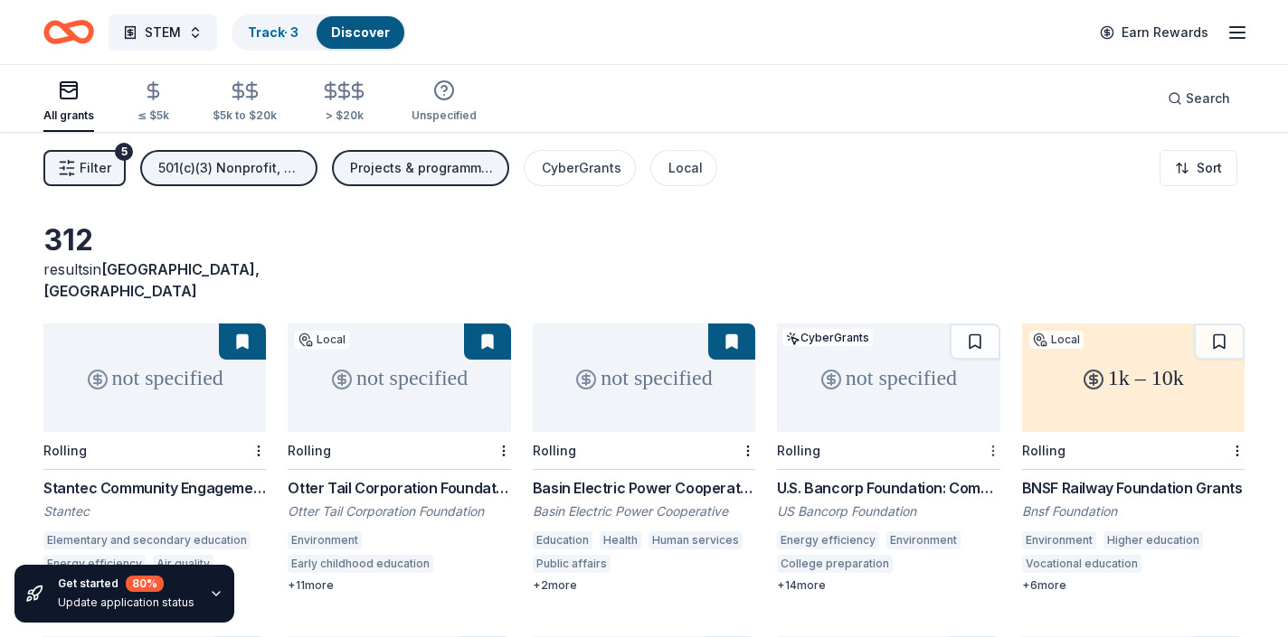
click at [995, 429] on html "STEM Track · 3 Discover Earn Rewards All grants ≤ $5k $5k to $20k > $20k Unspec…" at bounding box center [644, 318] width 1288 height 637
click at [1008, 218] on html "STEM Track · 3 Discover Earn Rewards All grants ≤ $5k $5k to $20k > $20k Unspec…" at bounding box center [644, 318] width 1288 height 637
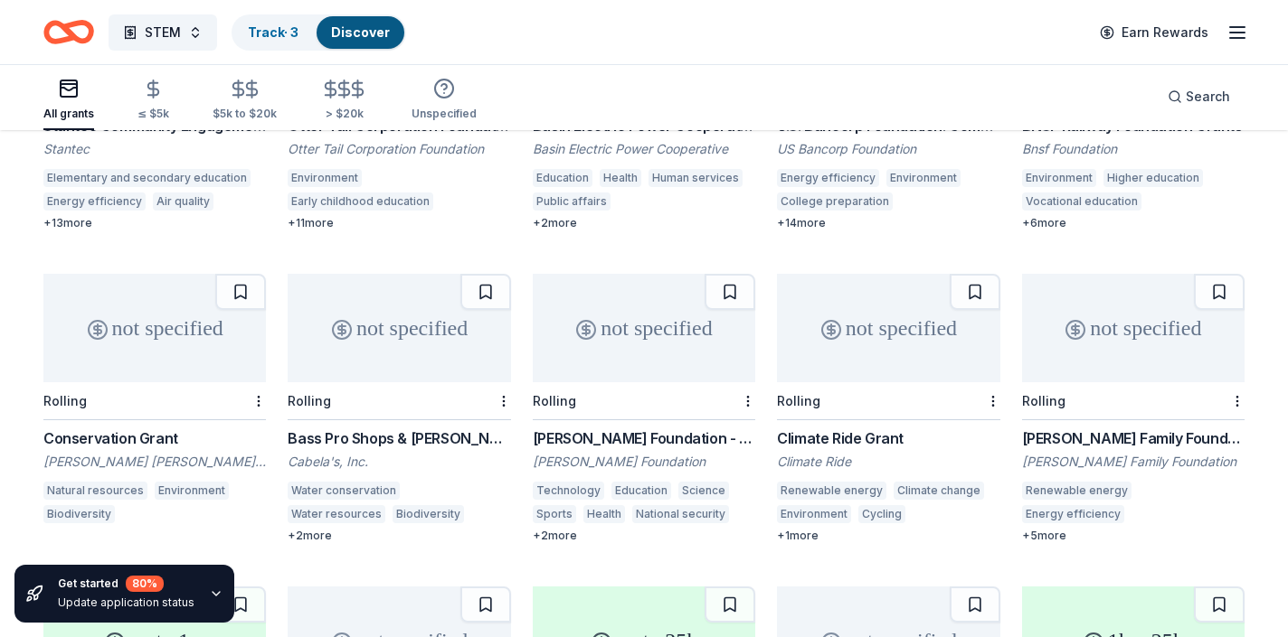
scroll to position [363, 0]
click at [982, 382] on div at bounding box center [991, 400] width 18 height 37
click at [927, 410] on div "Not interested" at bounding box center [934, 410] width 121 height 33
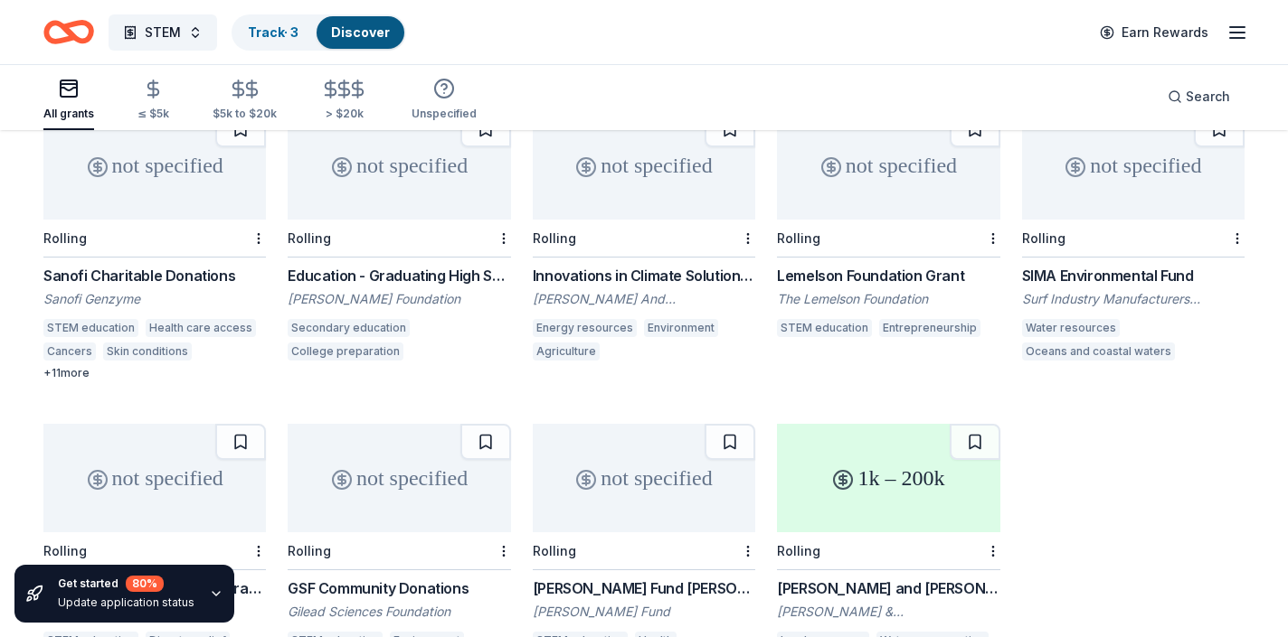
scroll to position [2720, 0]
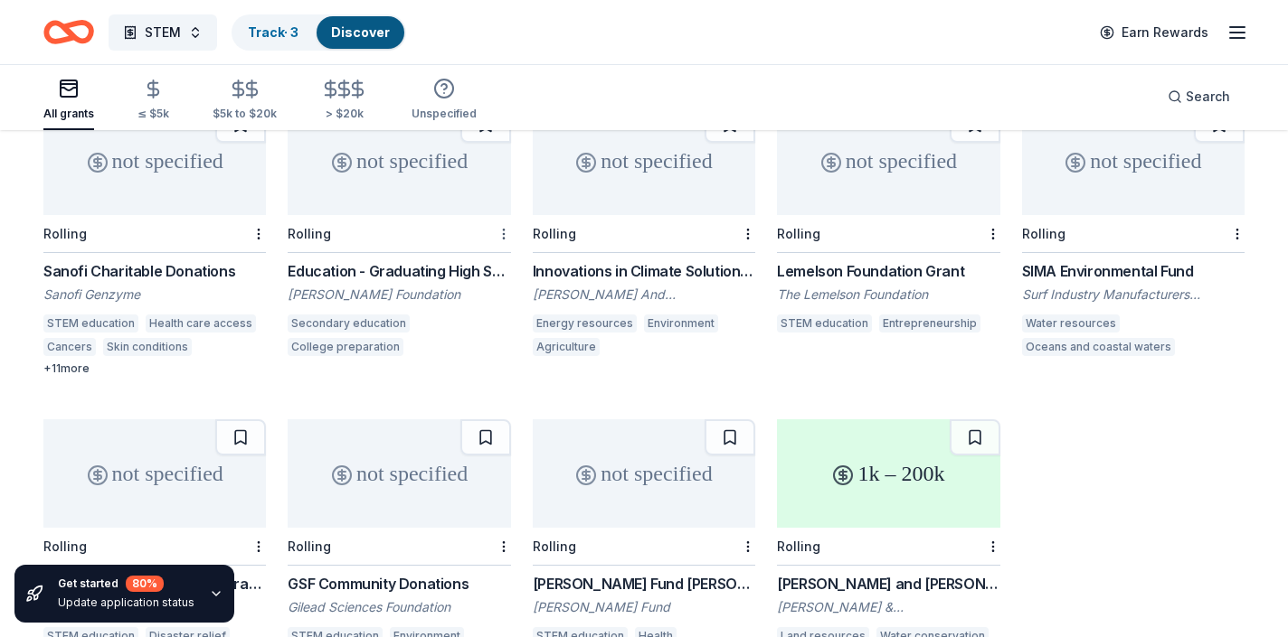
click at [476, 250] on div "Not interested" at bounding box center [446, 247] width 121 height 33
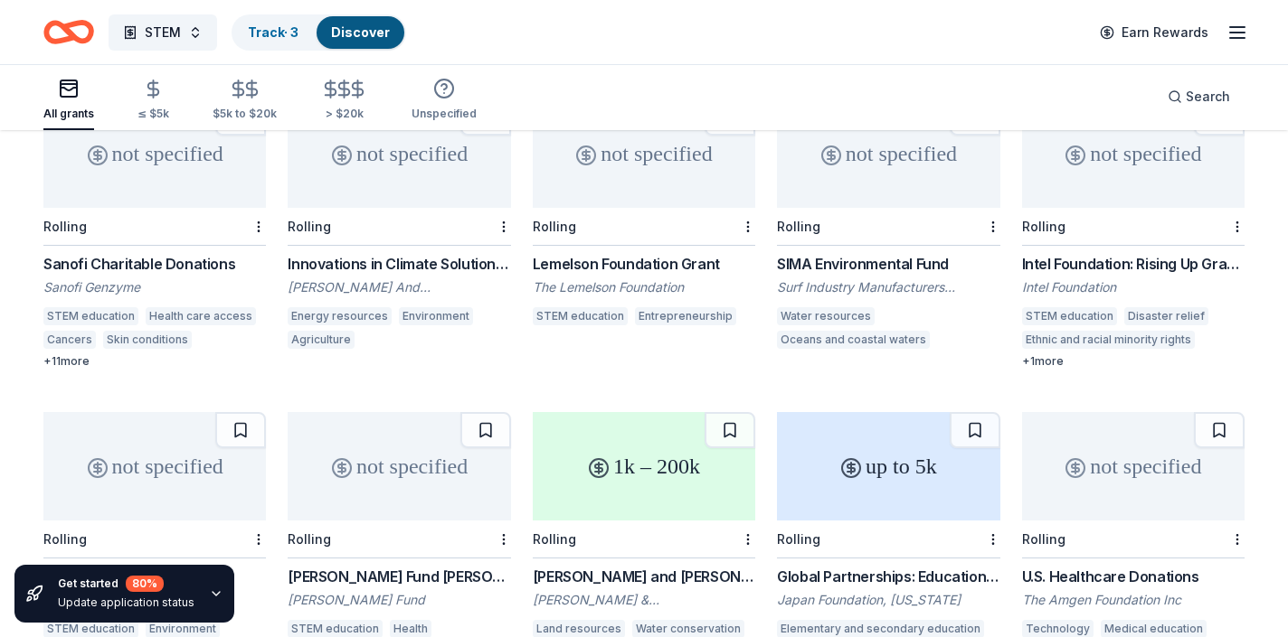
scroll to position [2704, 0]
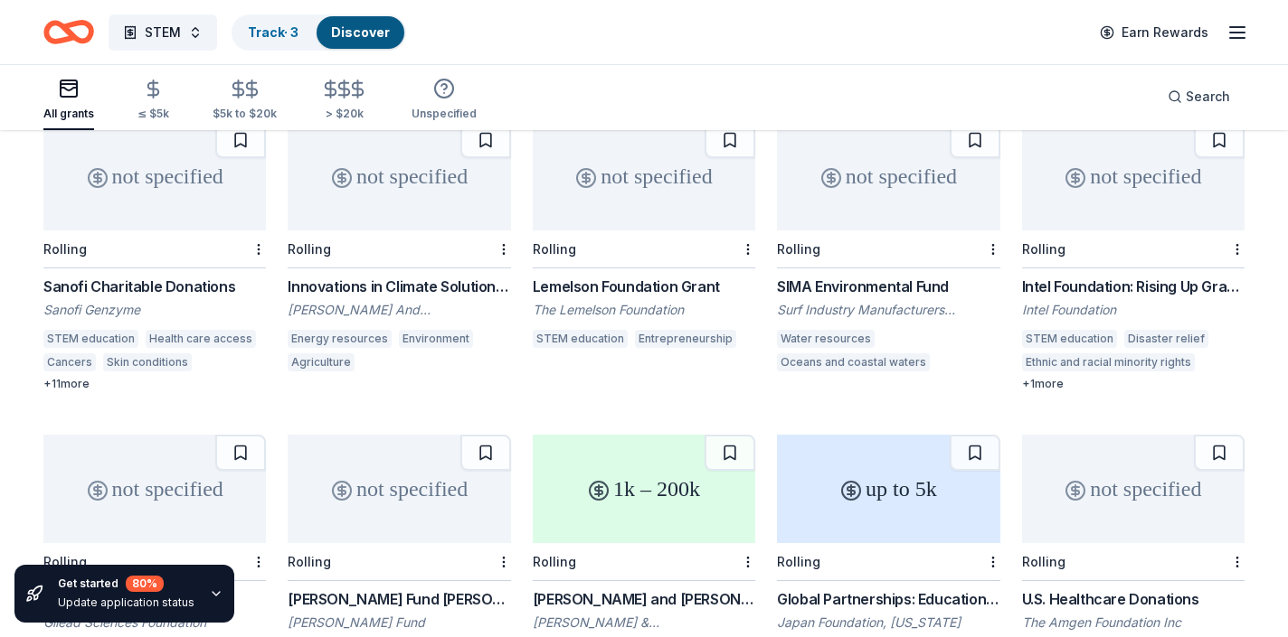
click at [637, 276] on div "Lemelson Foundation Grant" at bounding box center [644, 287] width 222 height 22
click at [746, 239] on div at bounding box center [746, 249] width 18 height 37
click at [693, 269] on div "Not interested" at bounding box center [690, 263] width 121 height 33
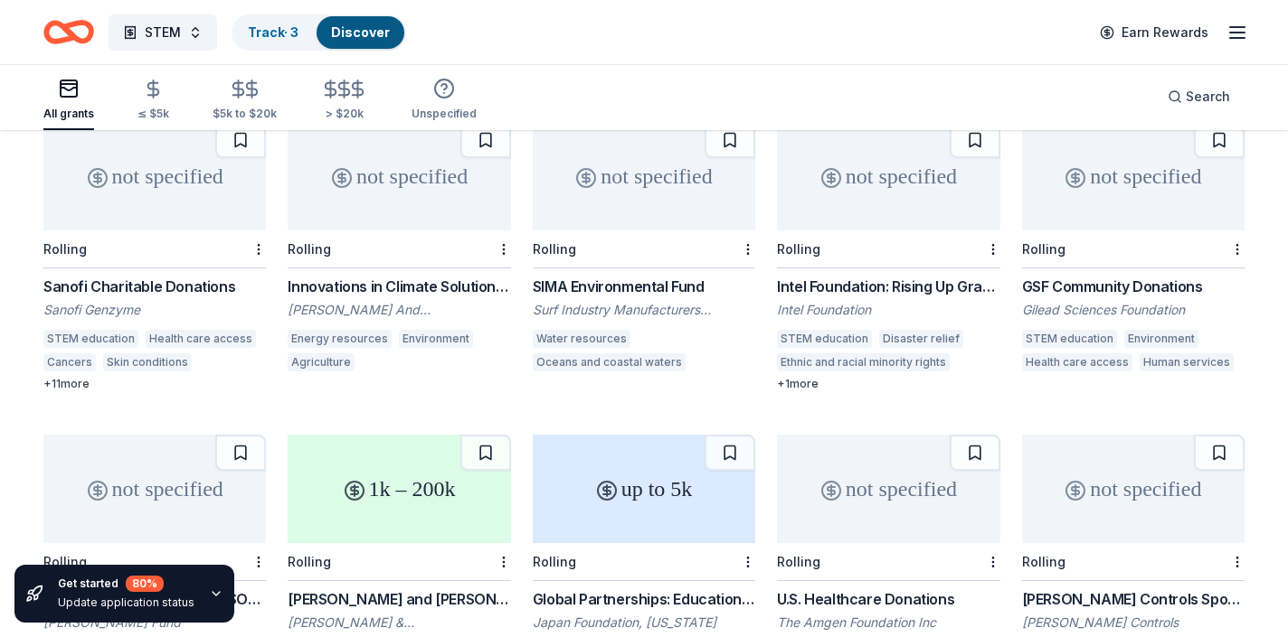
click at [853, 276] on div "Intel Foundation: Rising Up Grants" at bounding box center [888, 287] width 222 height 22
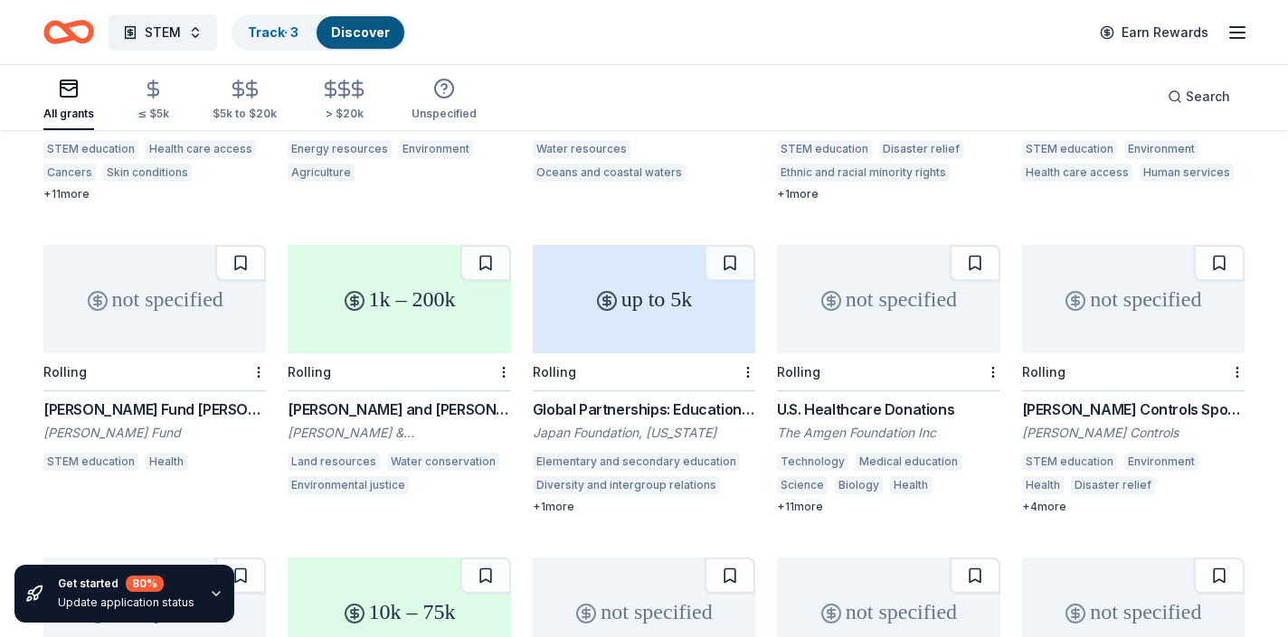
scroll to position [2970, 0]
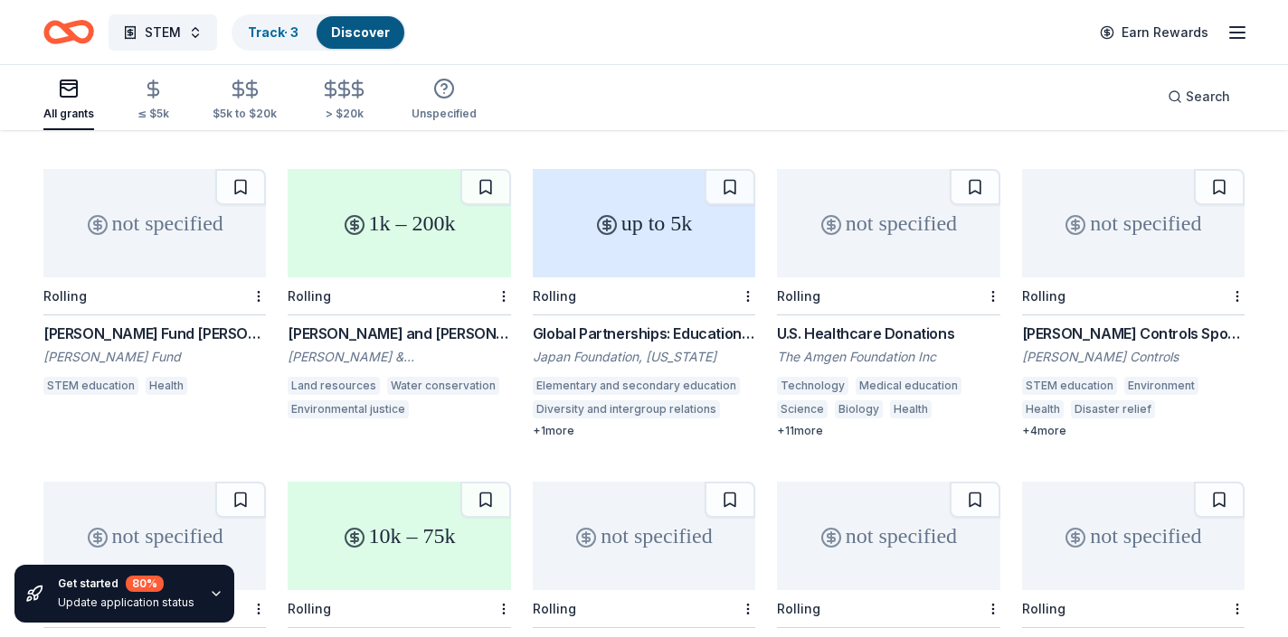
click at [115, 242] on div "not specified" at bounding box center [154, 223] width 222 height 109
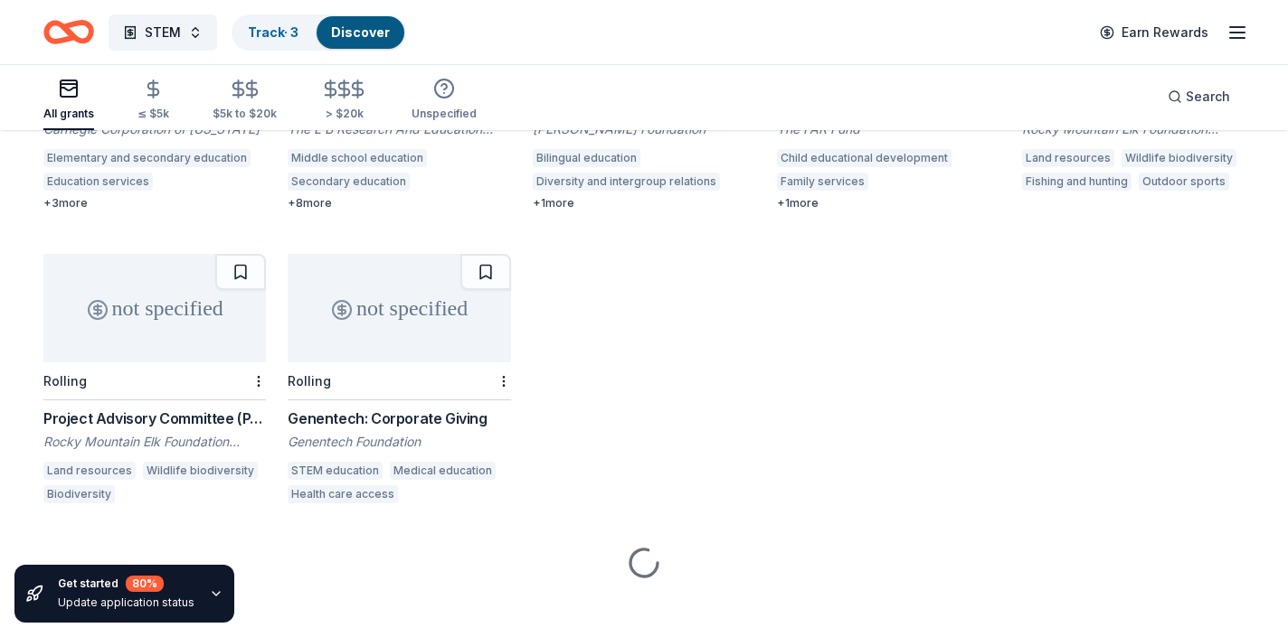
scroll to position [3521, 0]
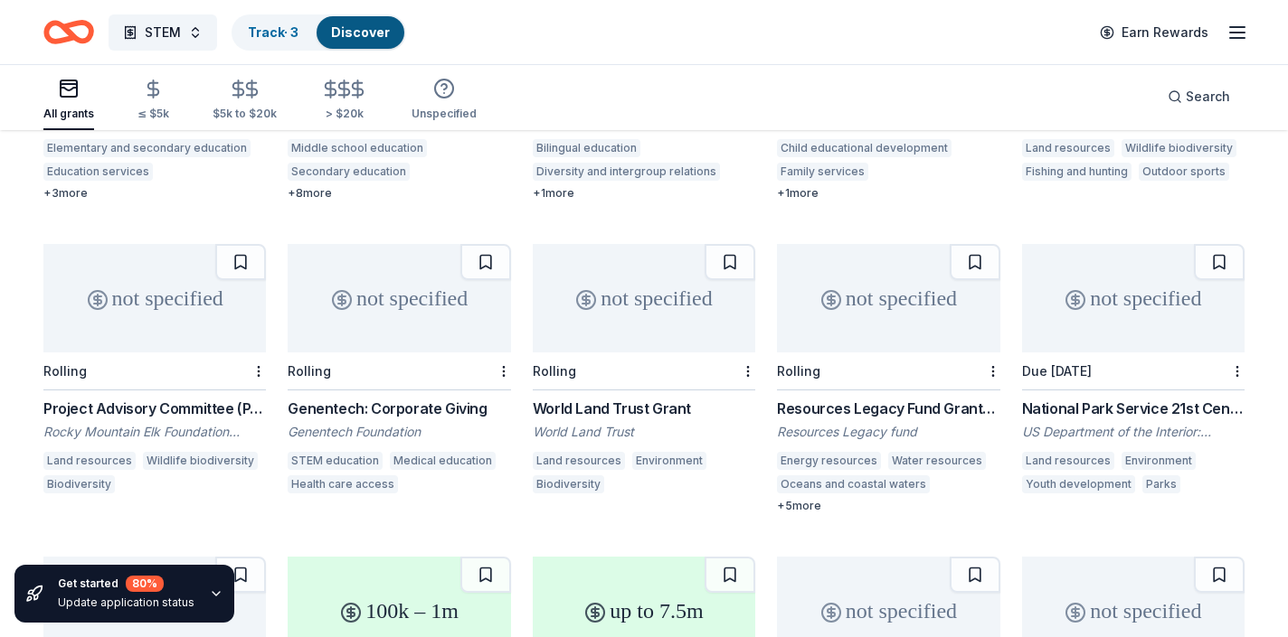
click at [70, 23] on icon "Home" at bounding box center [77, 32] width 28 height 18
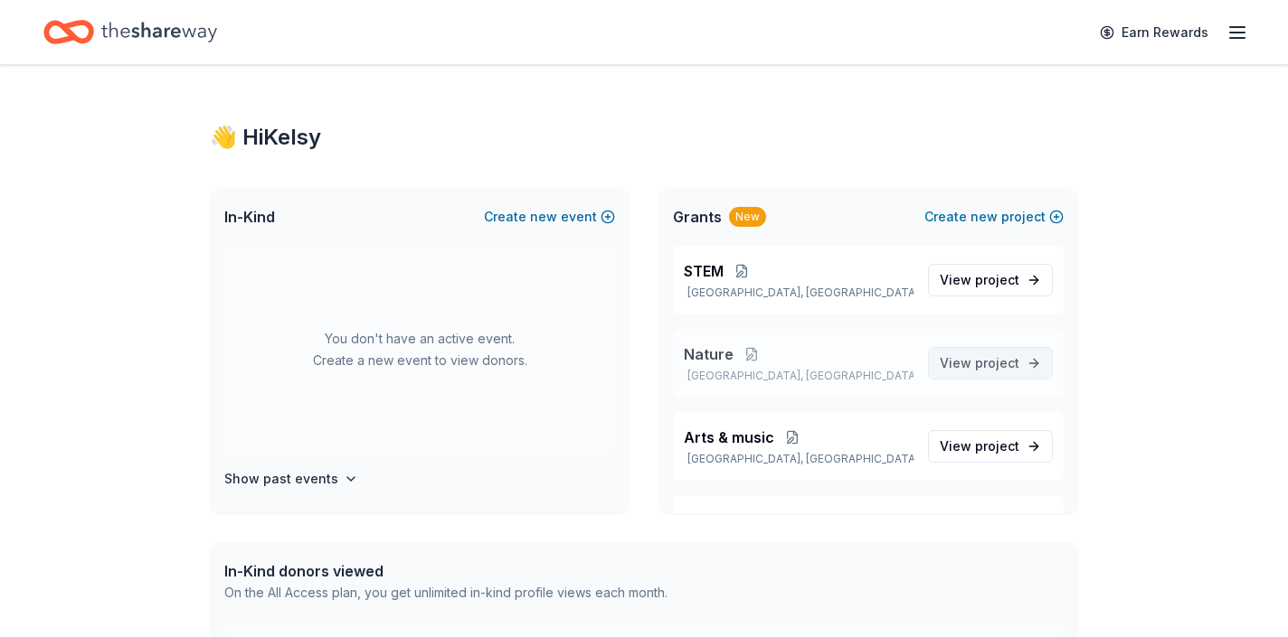
click at [1046, 368] on link "View project" at bounding box center [990, 363] width 125 height 33
click at [954, 222] on button "Create new project" at bounding box center [993, 217] width 139 height 22
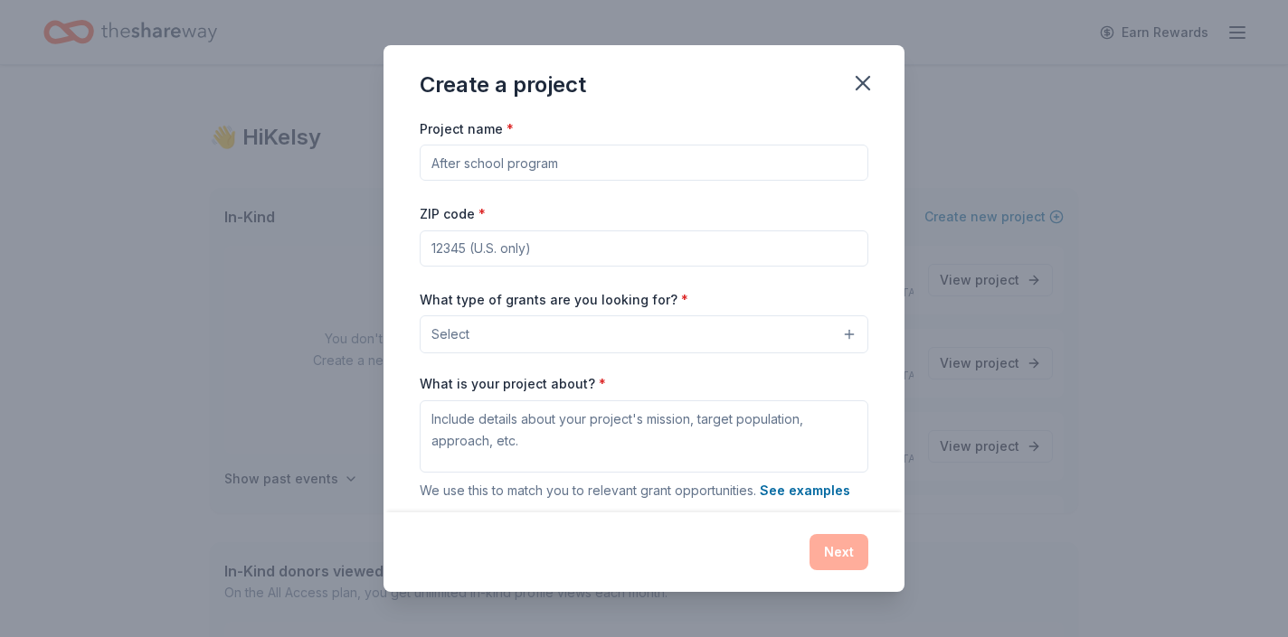
click at [486, 158] on input "Project name *" at bounding box center [644, 163] width 448 height 36
type input "Literacy"
type input "58504"
click at [551, 329] on button "Select" at bounding box center [644, 335] width 448 height 38
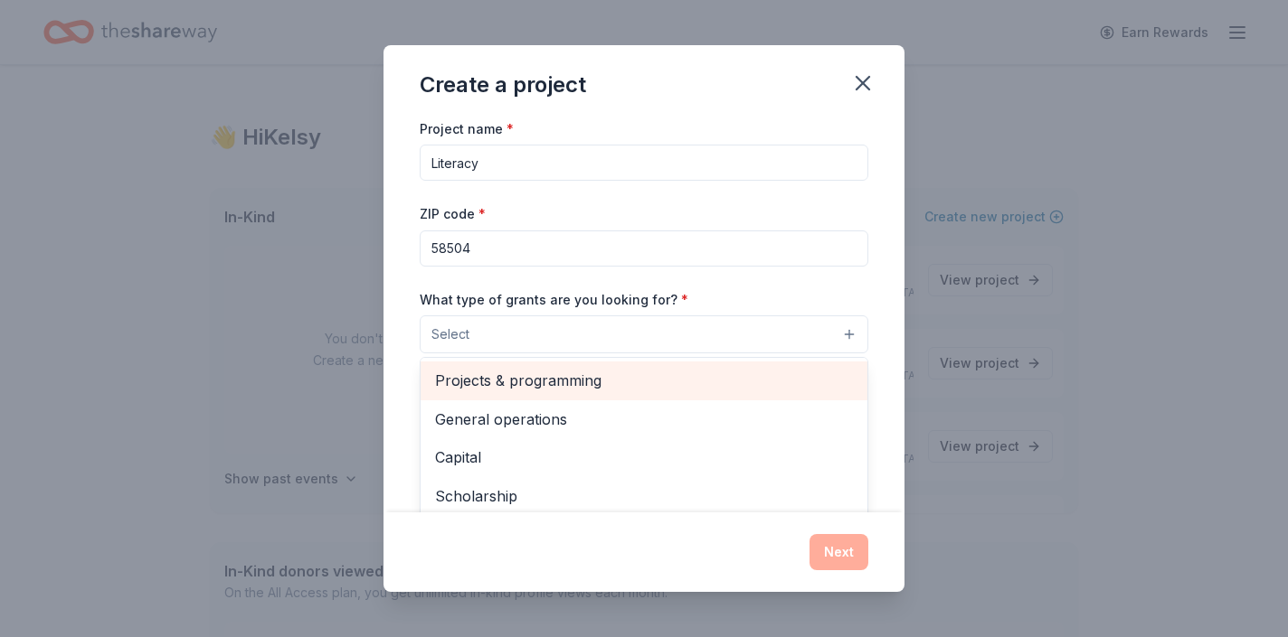
click at [524, 381] on span "Projects & programming" at bounding box center [644, 381] width 418 height 24
click at [504, 382] on span "General operations" at bounding box center [644, 383] width 418 height 24
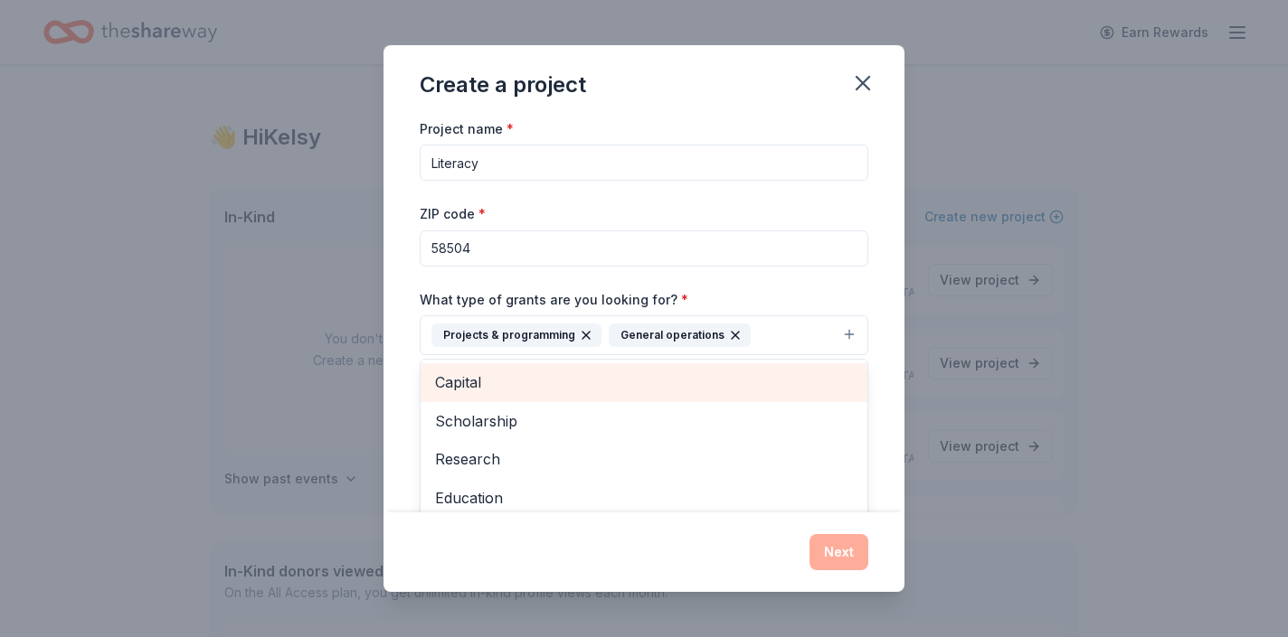
click at [504, 382] on span "Capital" at bounding box center [644, 383] width 418 height 24
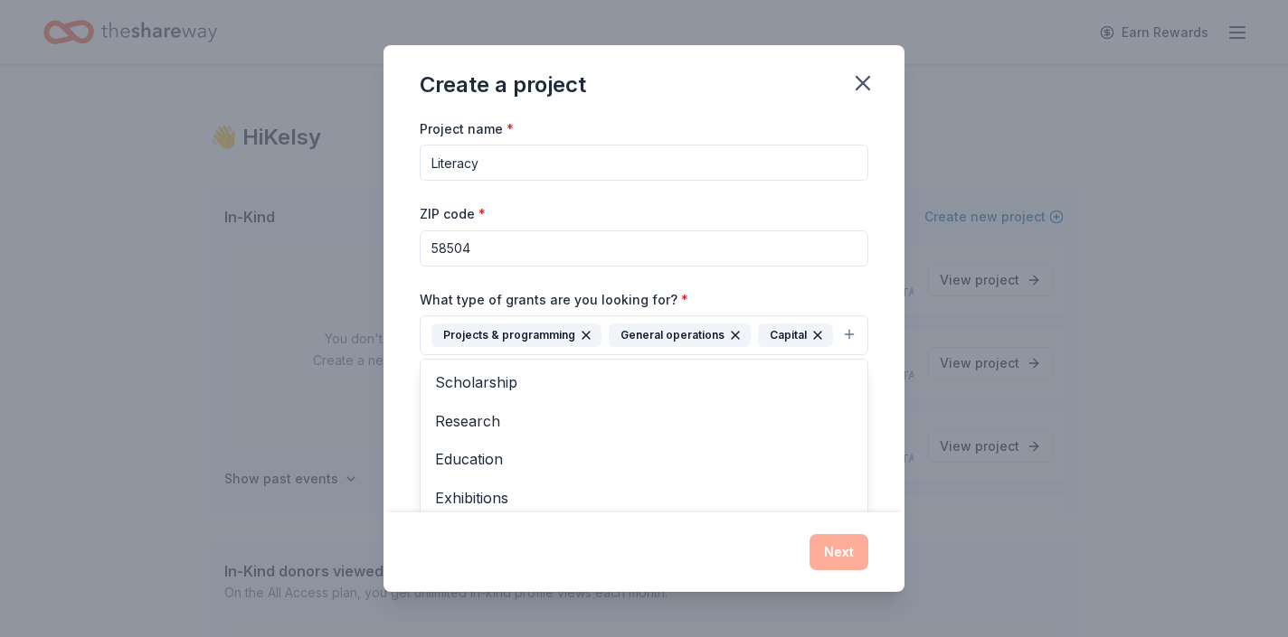
click at [888, 291] on div "Project name * Literacy ZIP code * 58504 What type of grants are you looking fo…" at bounding box center [643, 316] width 521 height 396
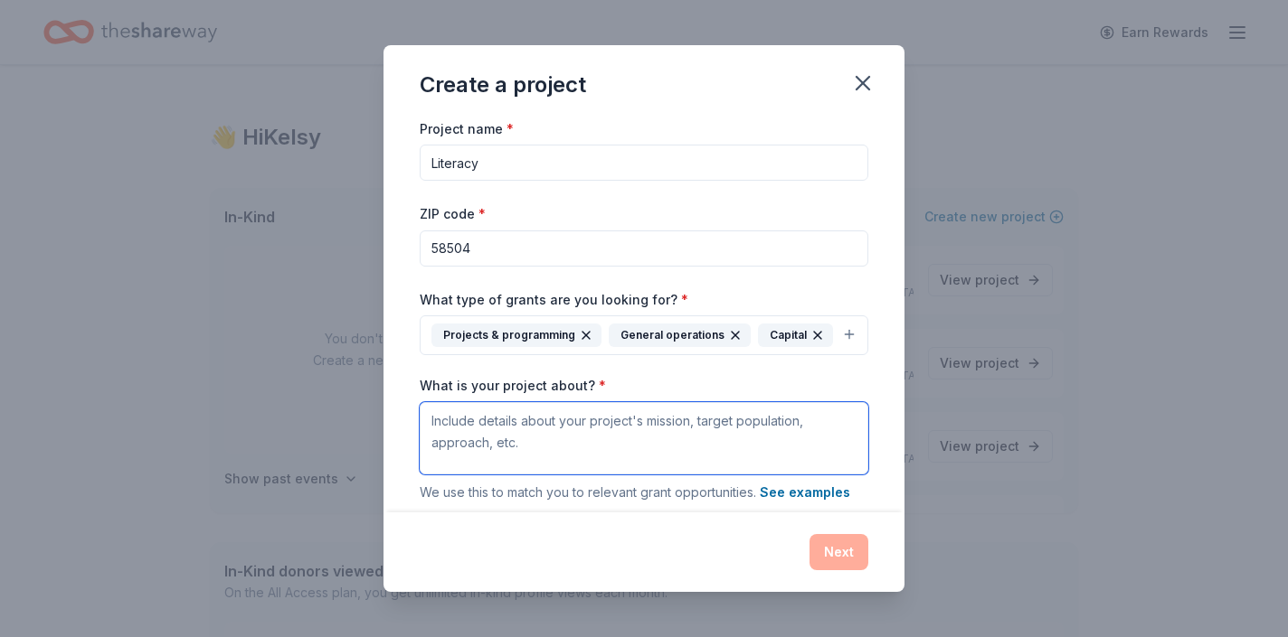
click at [551, 456] on textarea "What is your project about? *" at bounding box center [644, 438] width 448 height 72
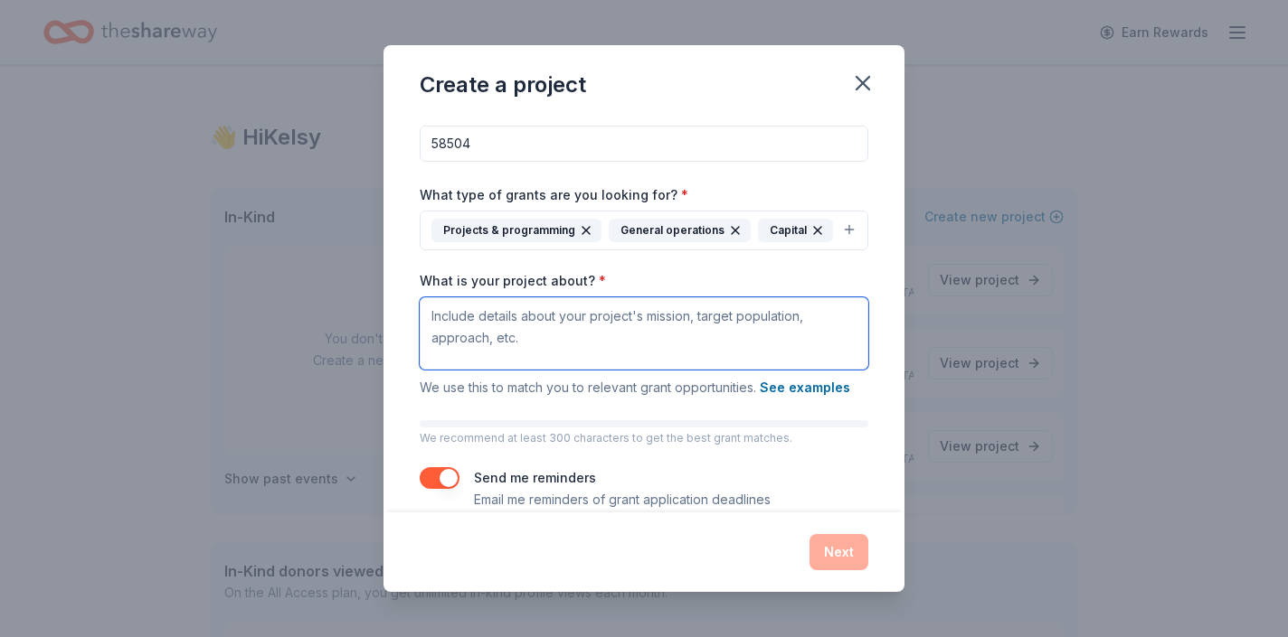
scroll to position [131, 0]
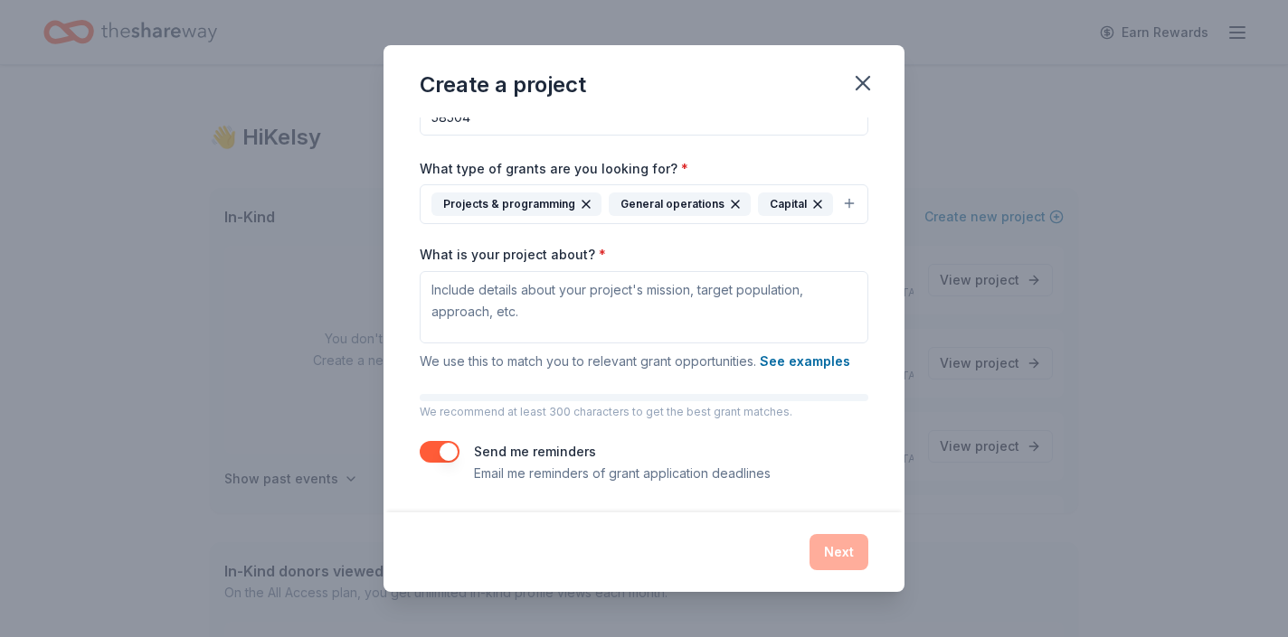
click at [445, 455] on button "button" at bounding box center [440, 452] width 40 height 22
click at [497, 306] on textarea "What is your project about? *" at bounding box center [644, 307] width 448 height 72
paste textarea "We’re seeking literacy grants that support students with dyslexia and other div…"
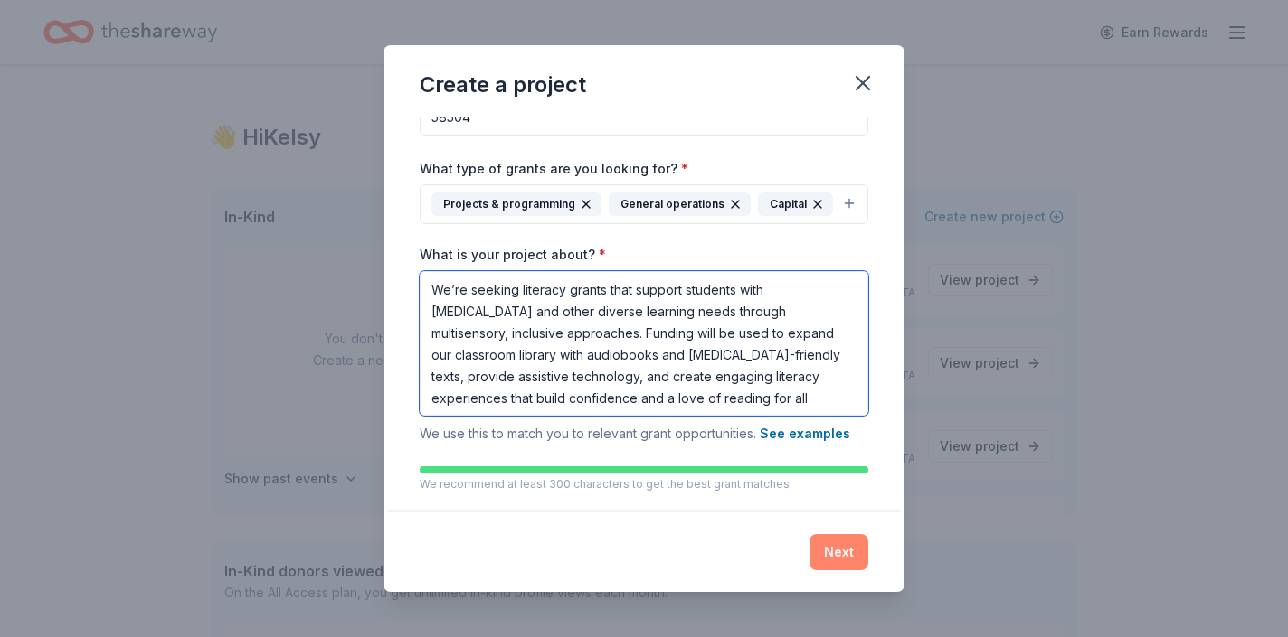
type textarea "We’re seeking literacy grants that support students with dyslexia and other div…"
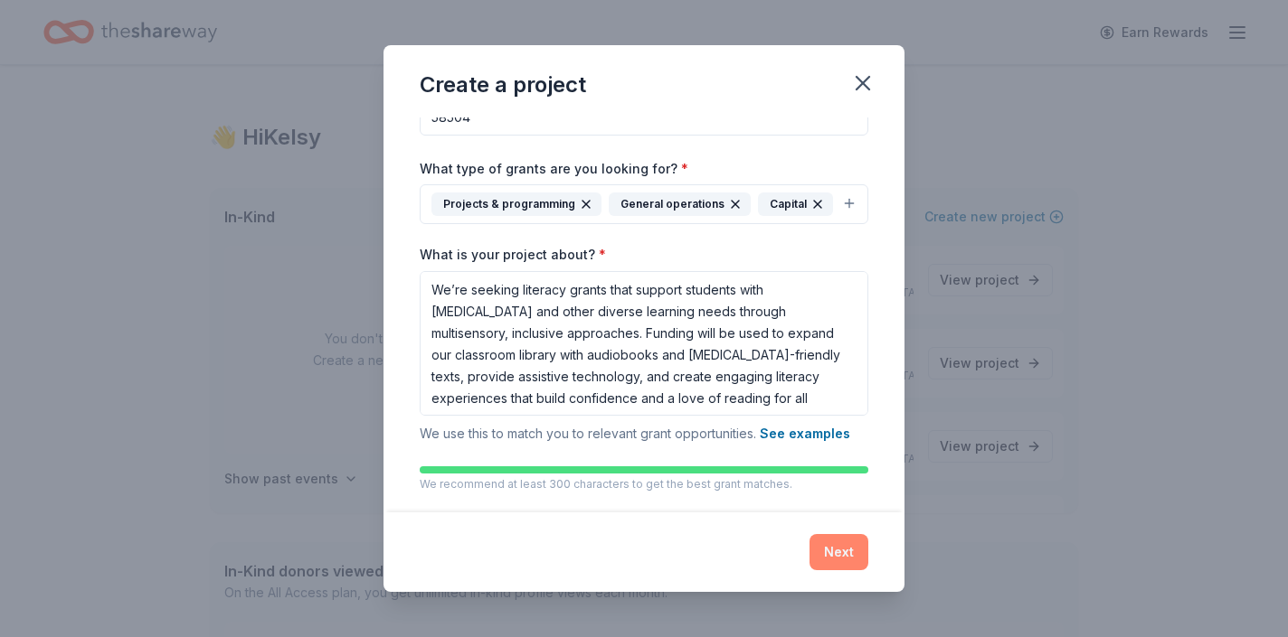
click at [843, 543] on button "Next" at bounding box center [838, 552] width 59 height 36
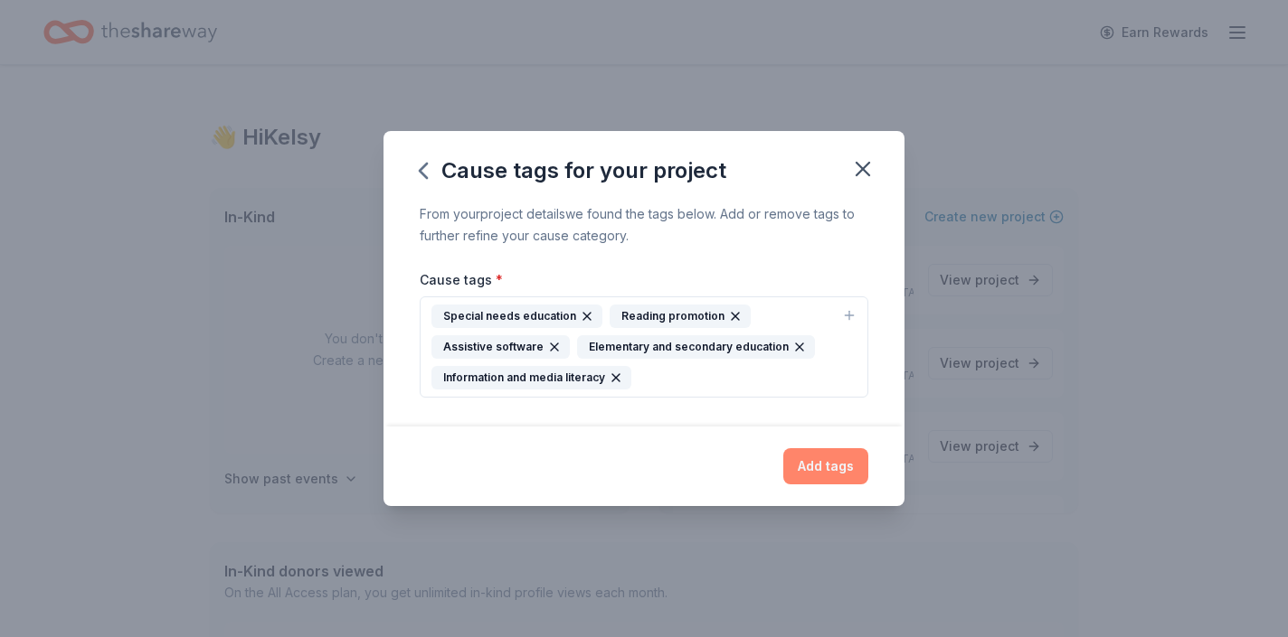
click at [811, 457] on button "Add tags" at bounding box center [825, 466] width 85 height 36
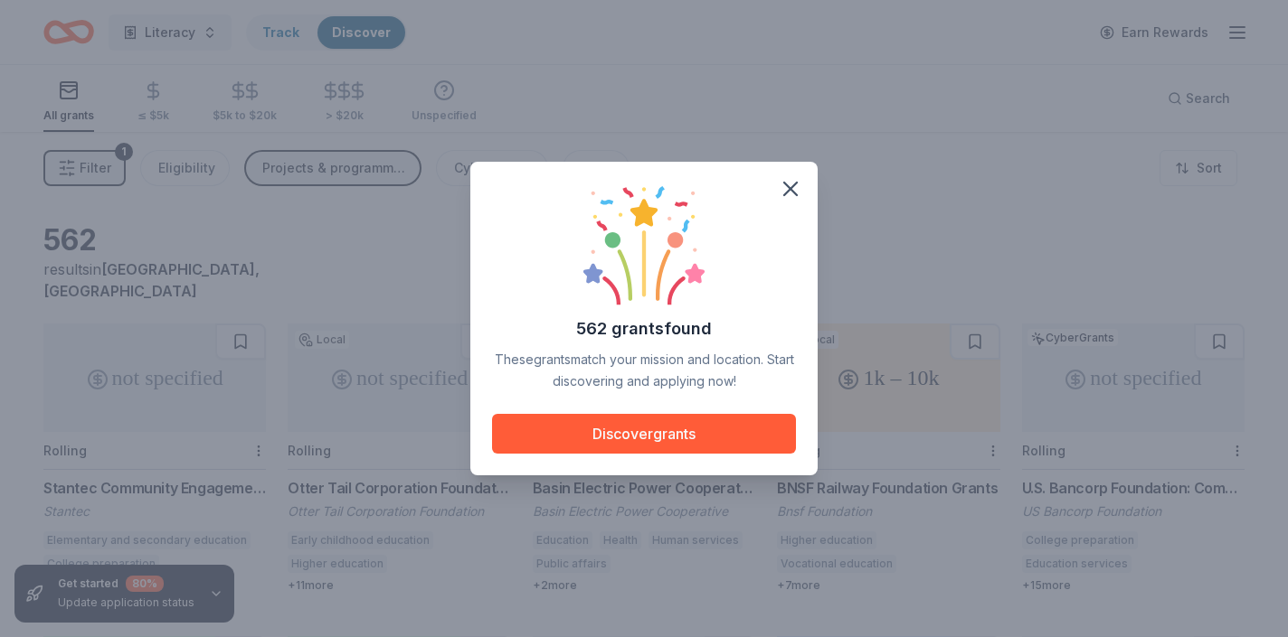
click at [576, 459] on div "562 grants found These grants match your mission and location. Start discoverin…" at bounding box center [643, 319] width 347 height 314
click at [633, 438] on button "Discover grants" at bounding box center [644, 434] width 304 height 40
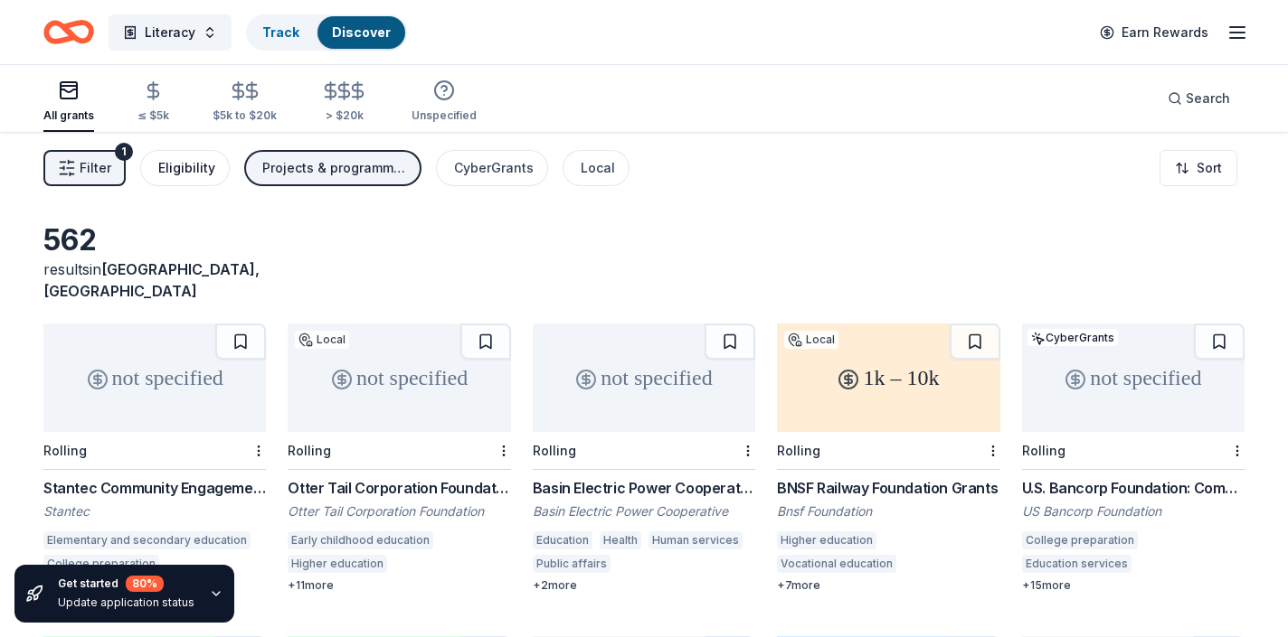
click at [188, 173] on div "Eligibility" at bounding box center [186, 168] width 57 height 22
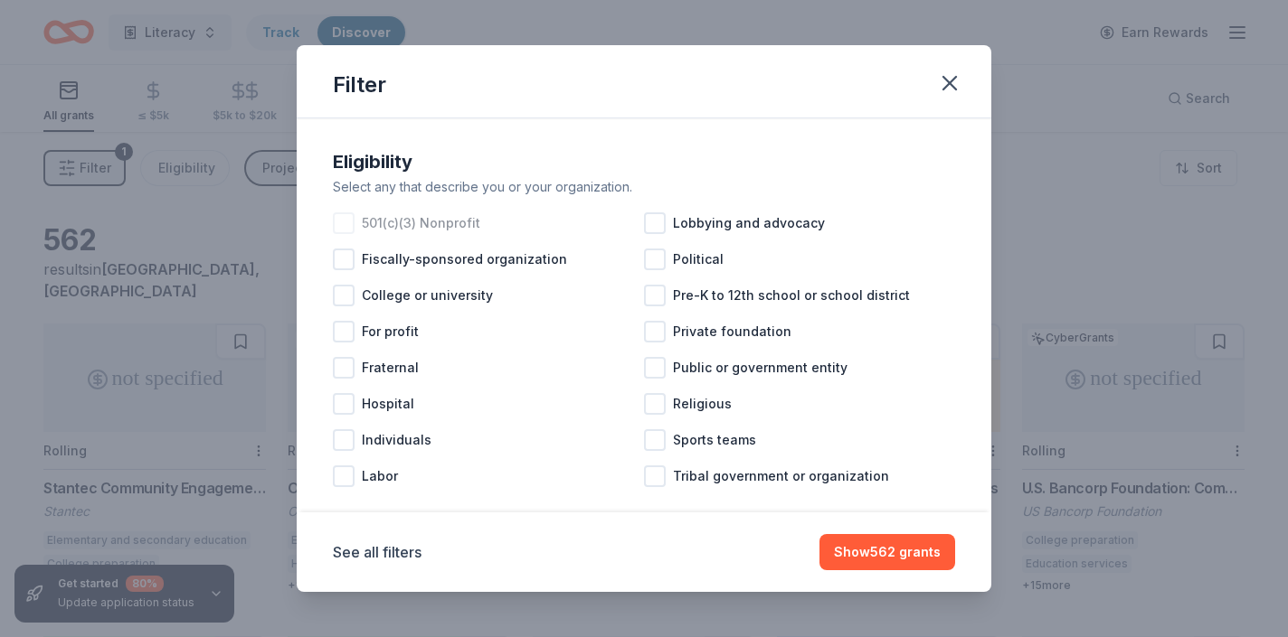
click at [345, 211] on div "501(c)(3) Nonprofit" at bounding box center [488, 223] width 311 height 36
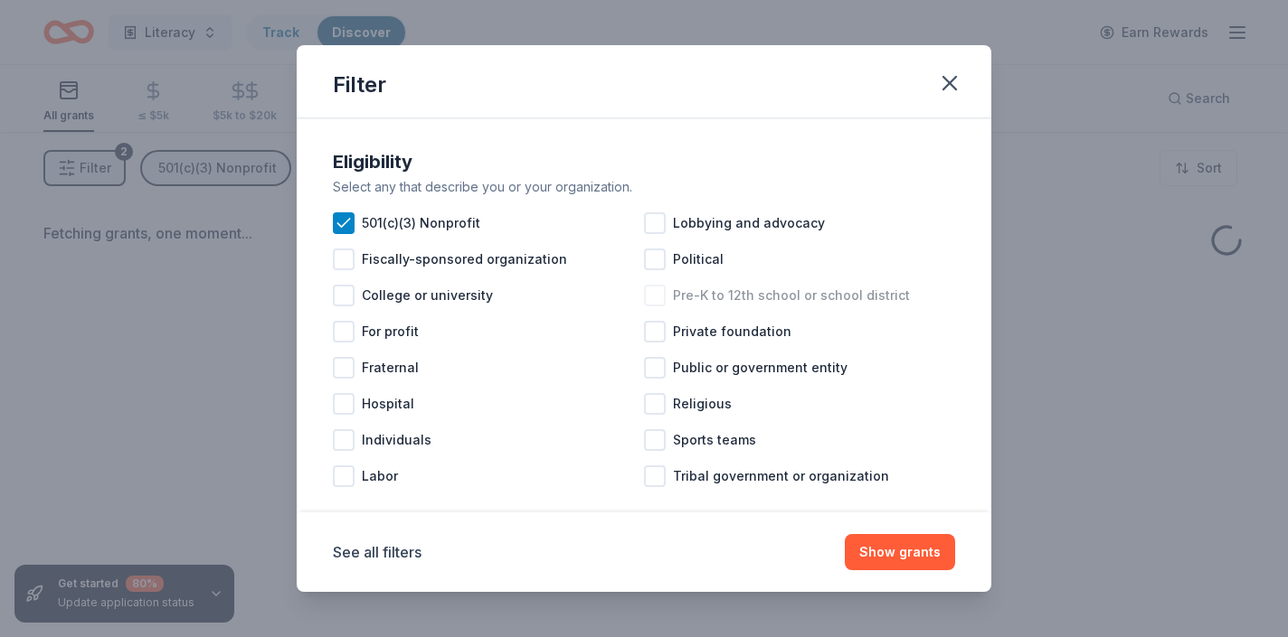
click at [808, 297] on span "Pre-K to 12th school or school district" at bounding box center [791, 296] width 237 height 22
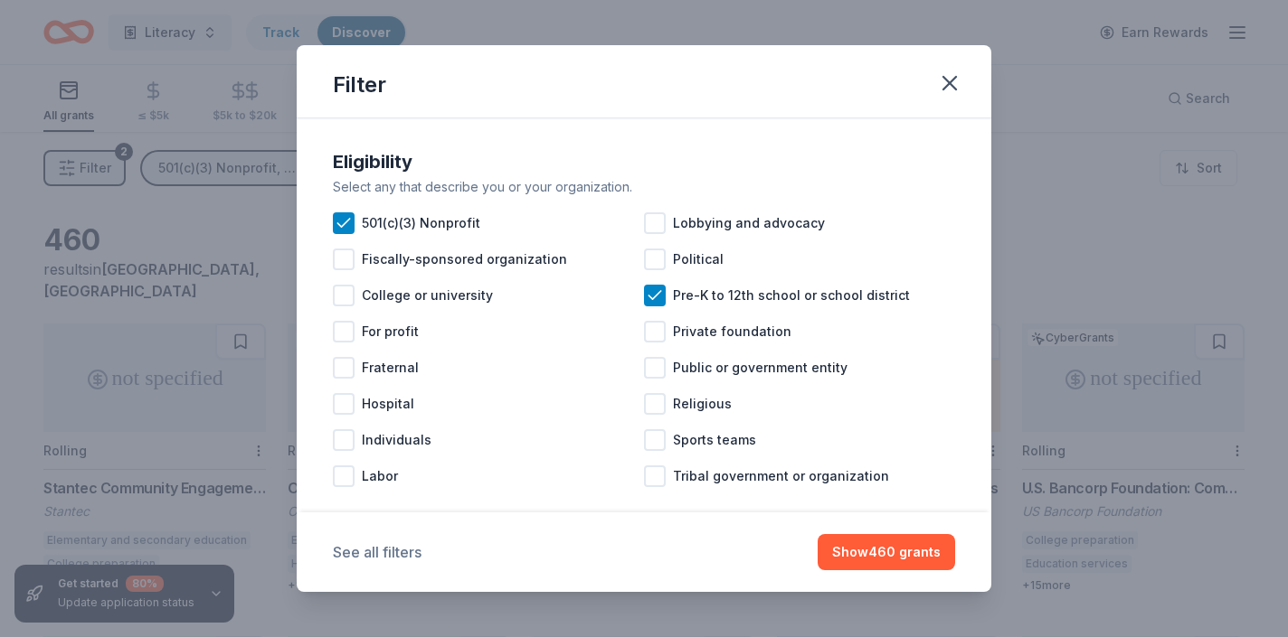
click at [400, 552] on button "See all filters" at bounding box center [377, 553] width 89 height 22
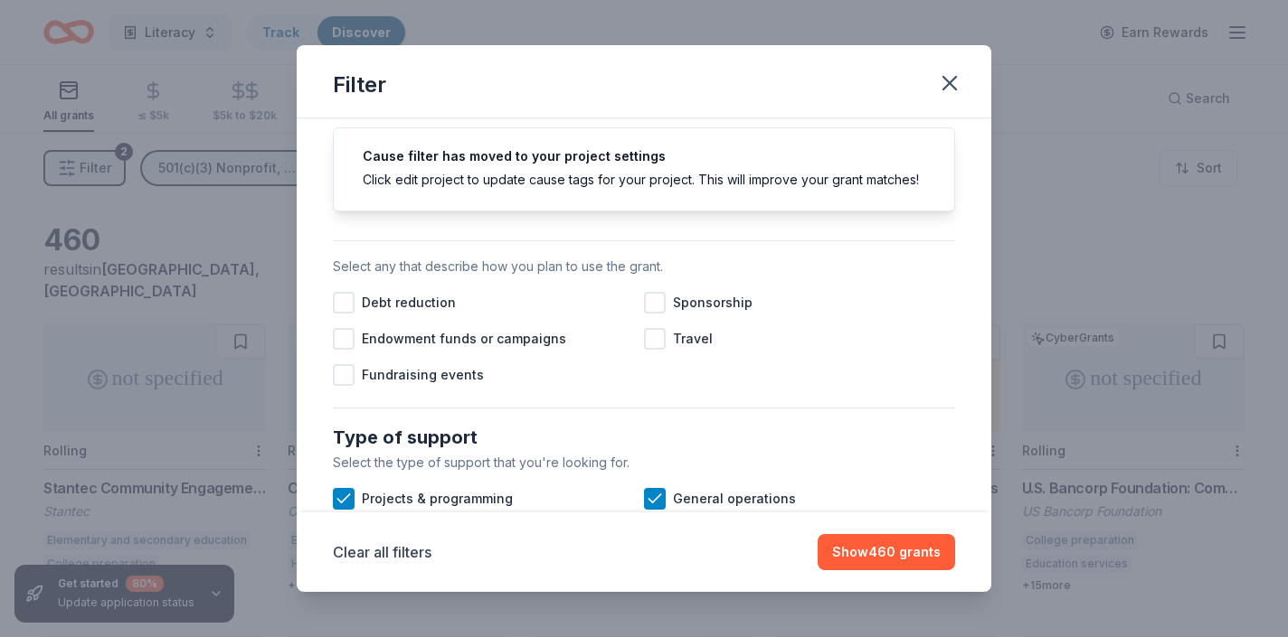
scroll to position [1018, 0]
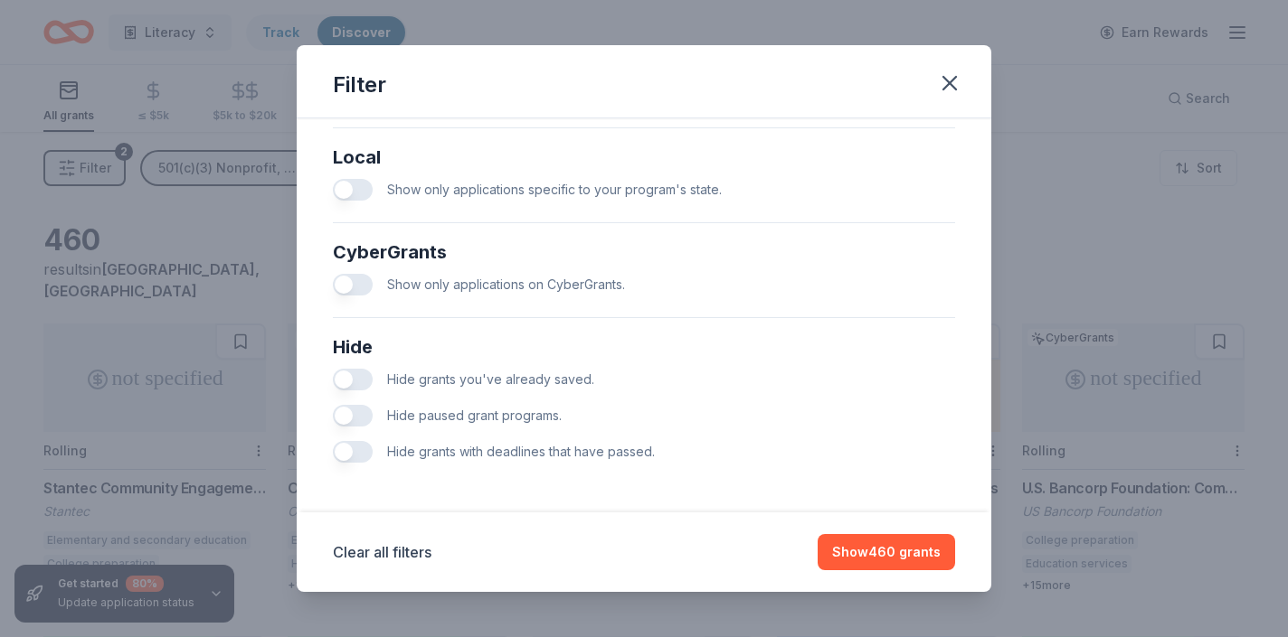
click at [354, 382] on button "button" at bounding box center [353, 380] width 40 height 22
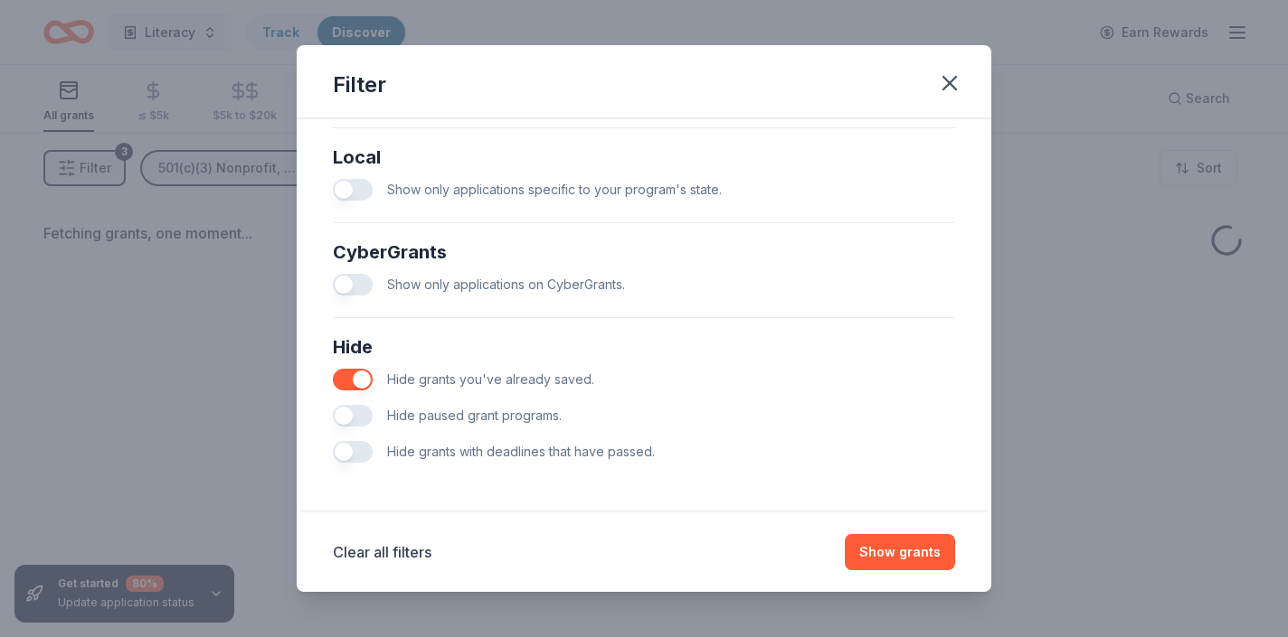
click at [354, 424] on button "button" at bounding box center [353, 416] width 40 height 22
click at [357, 447] on button "button" at bounding box center [353, 452] width 40 height 22
click at [913, 567] on button "Show grants" at bounding box center [899, 552] width 110 height 36
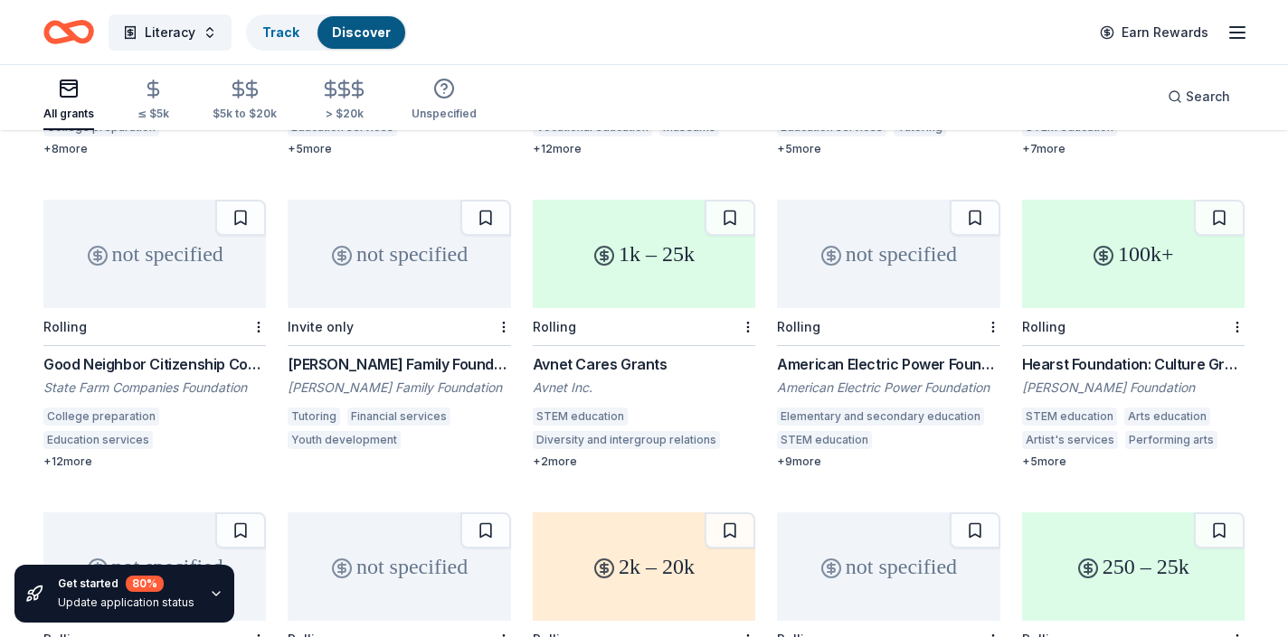
scroll to position [1019, 0]
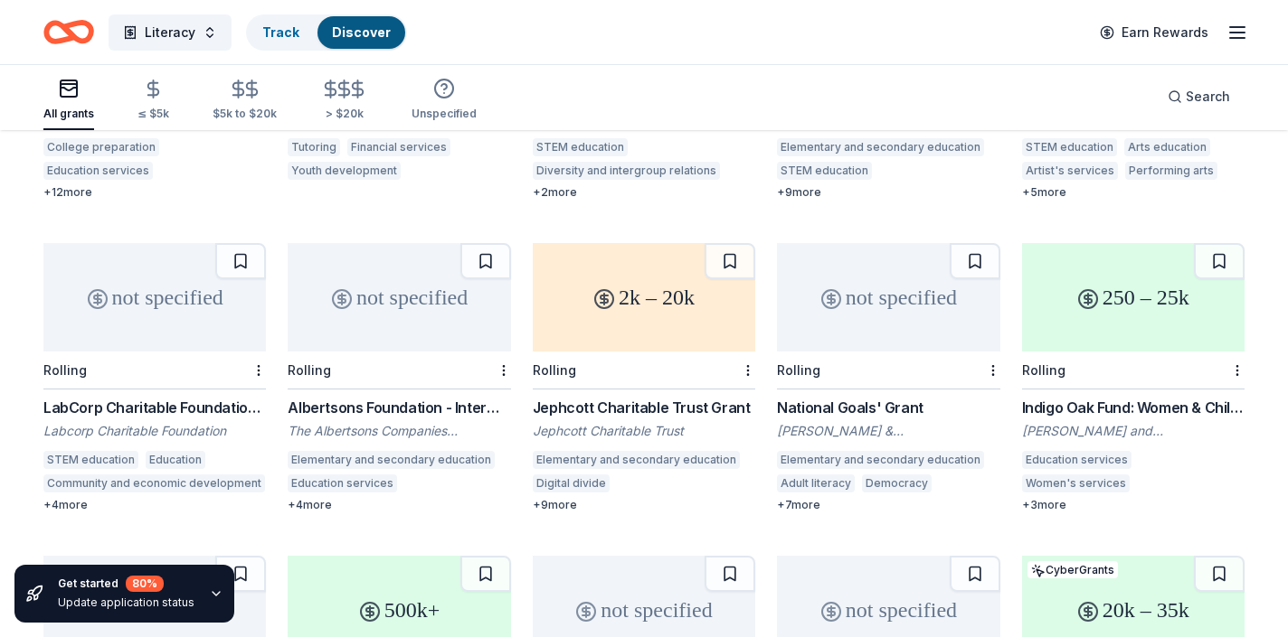
click at [688, 397] on div "Jephcott Charitable Trust Grant" at bounding box center [644, 408] width 222 height 22
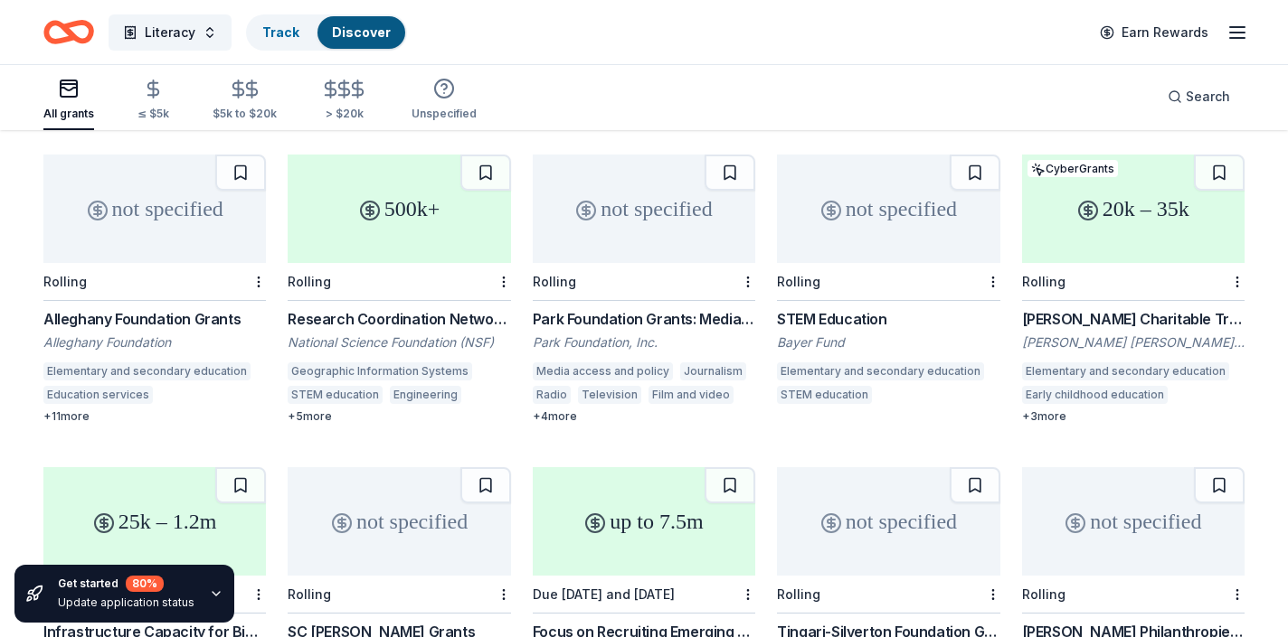
scroll to position [1424, 0]
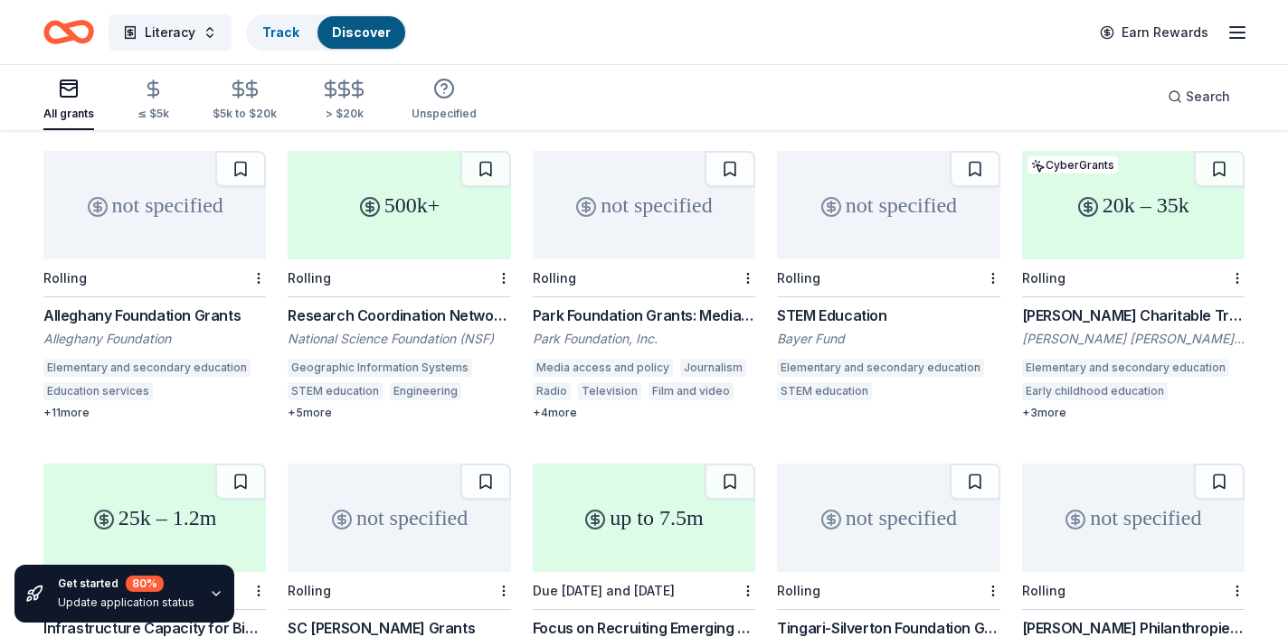
click at [224, 305] on div "Alleghany Foundation Grants" at bounding box center [154, 316] width 222 height 22
click at [234, 151] on button at bounding box center [240, 169] width 51 height 36
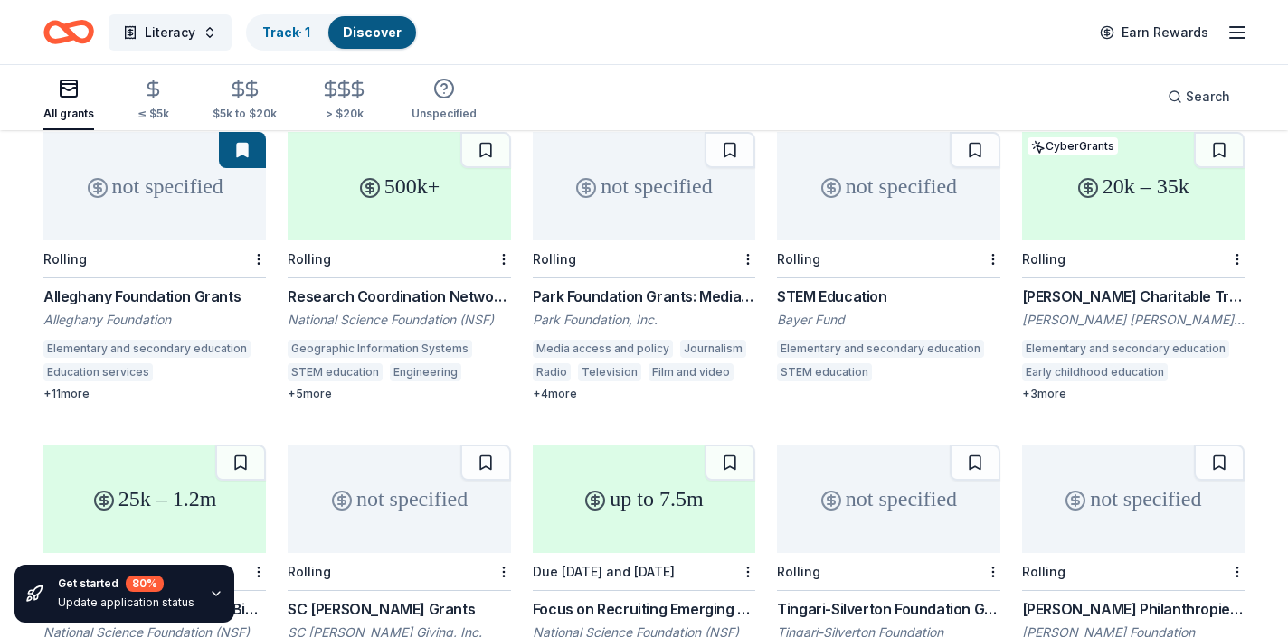
click at [1134, 286] on div "McInnes Charitable Trust Grant" at bounding box center [1133, 297] width 222 height 22
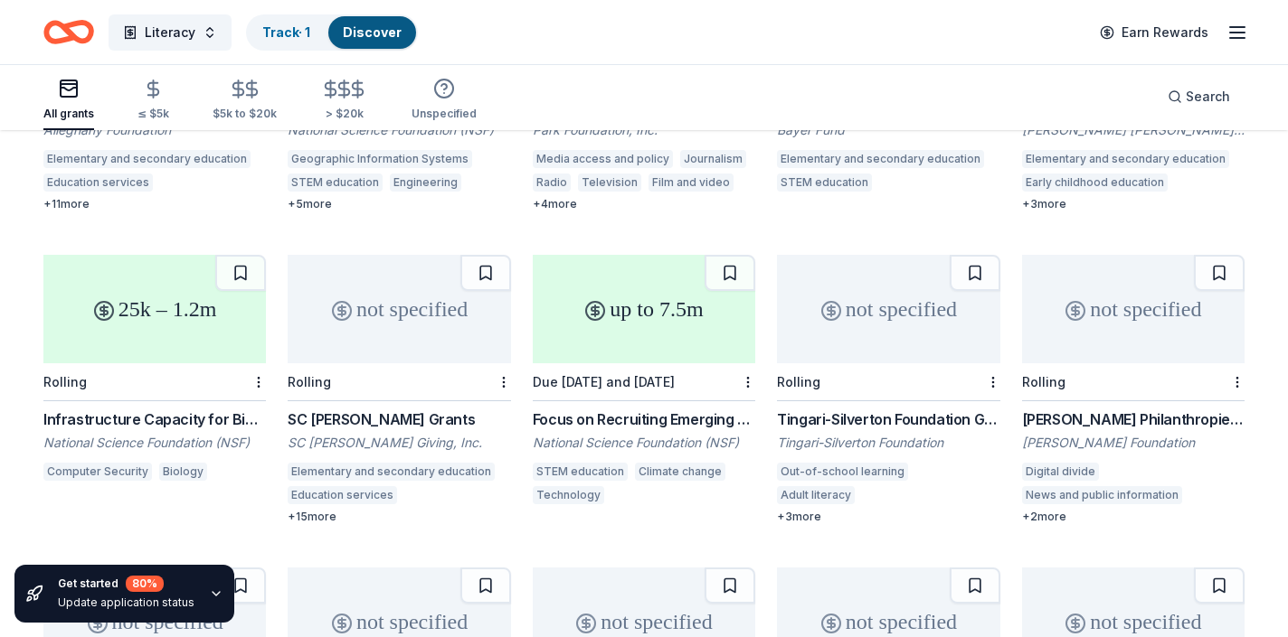
scroll to position [1636, 0]
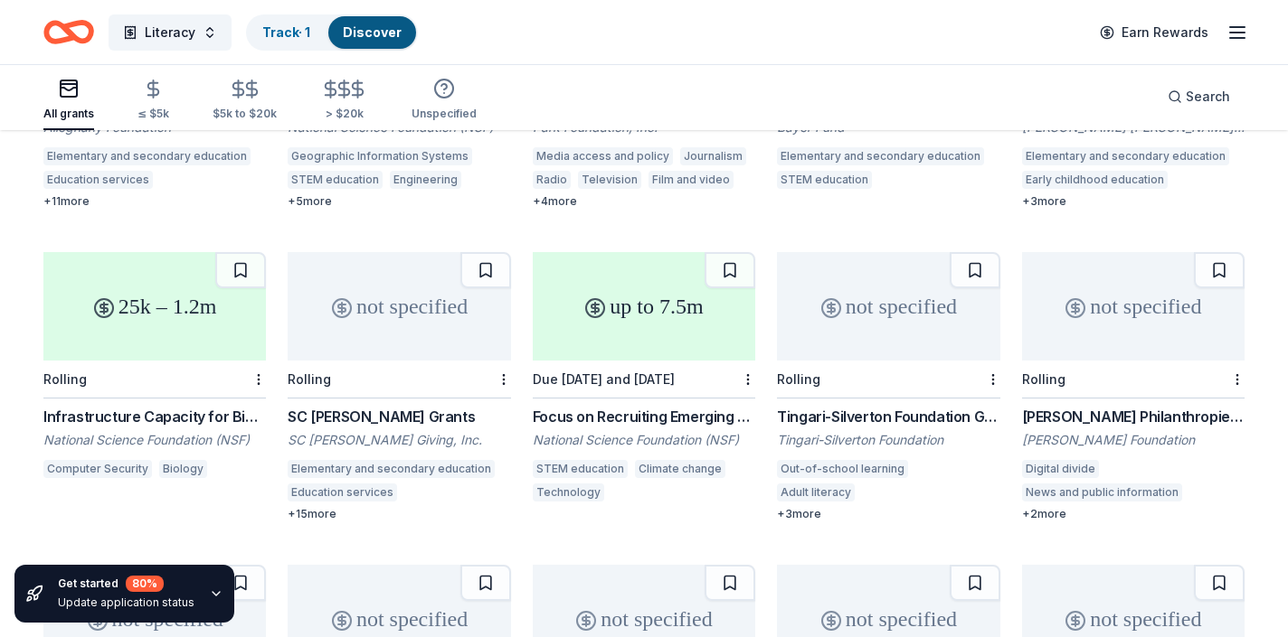
click at [365, 406] on div "SC Johnson Grants" at bounding box center [399, 417] width 222 height 22
click at [499, 253] on button at bounding box center [485, 270] width 51 height 36
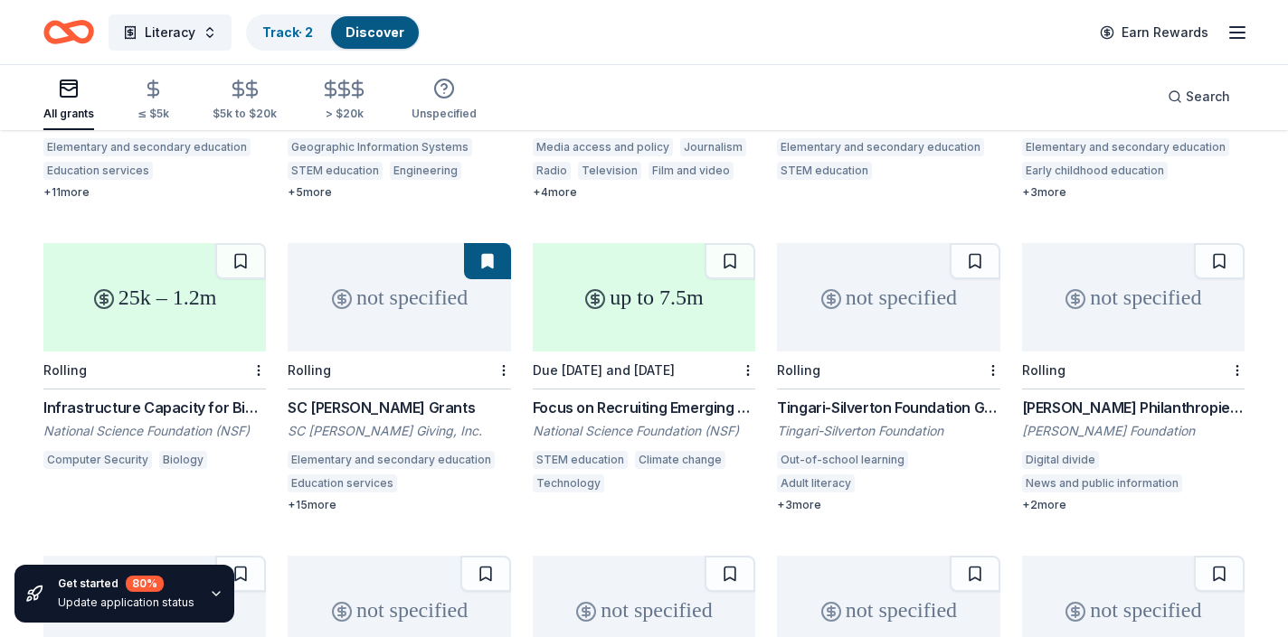
click at [902, 397] on div "Tingari-Silverton Foundation Grant" at bounding box center [888, 408] width 222 height 22
click at [924, 379] on div "Not interested" at bounding box center [934, 382] width 121 height 33
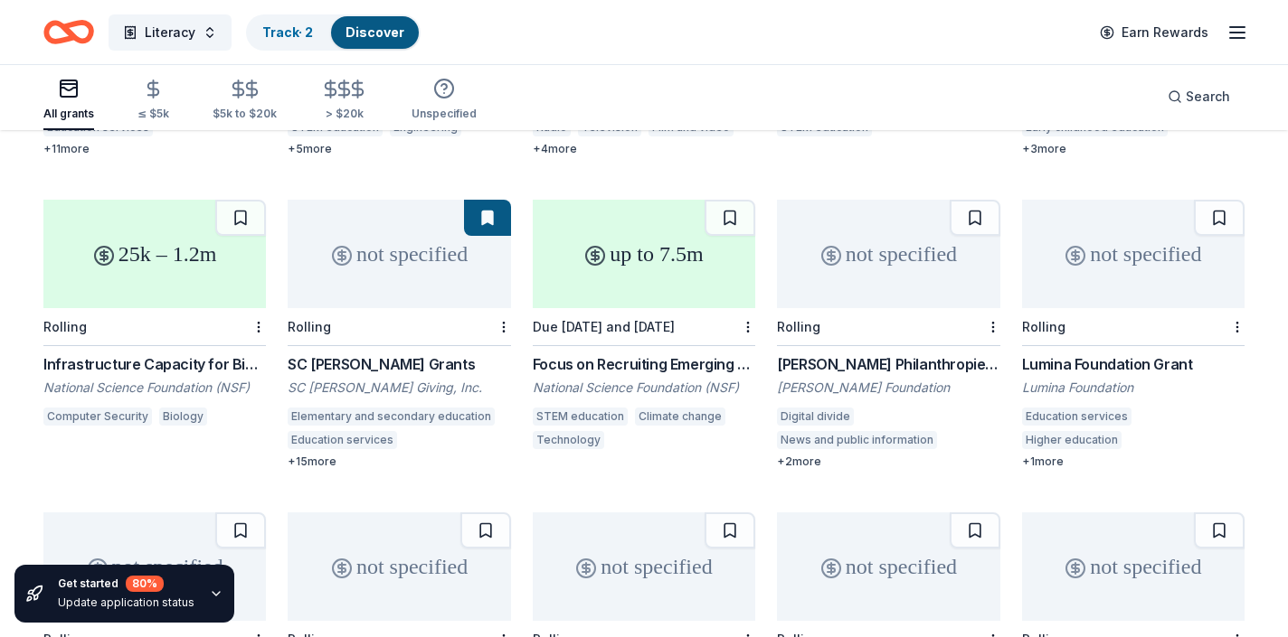
scroll to position [1694, 0]
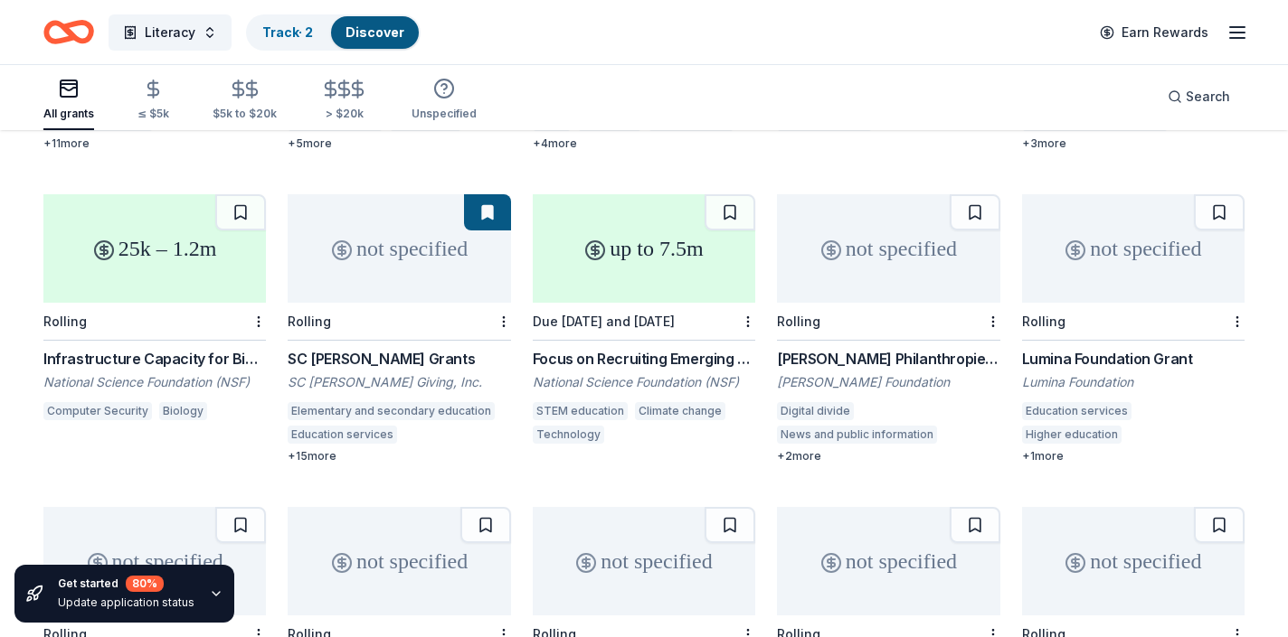
click at [1118, 348] on div "Lumina Foundation Grant" at bounding box center [1133, 359] width 222 height 22
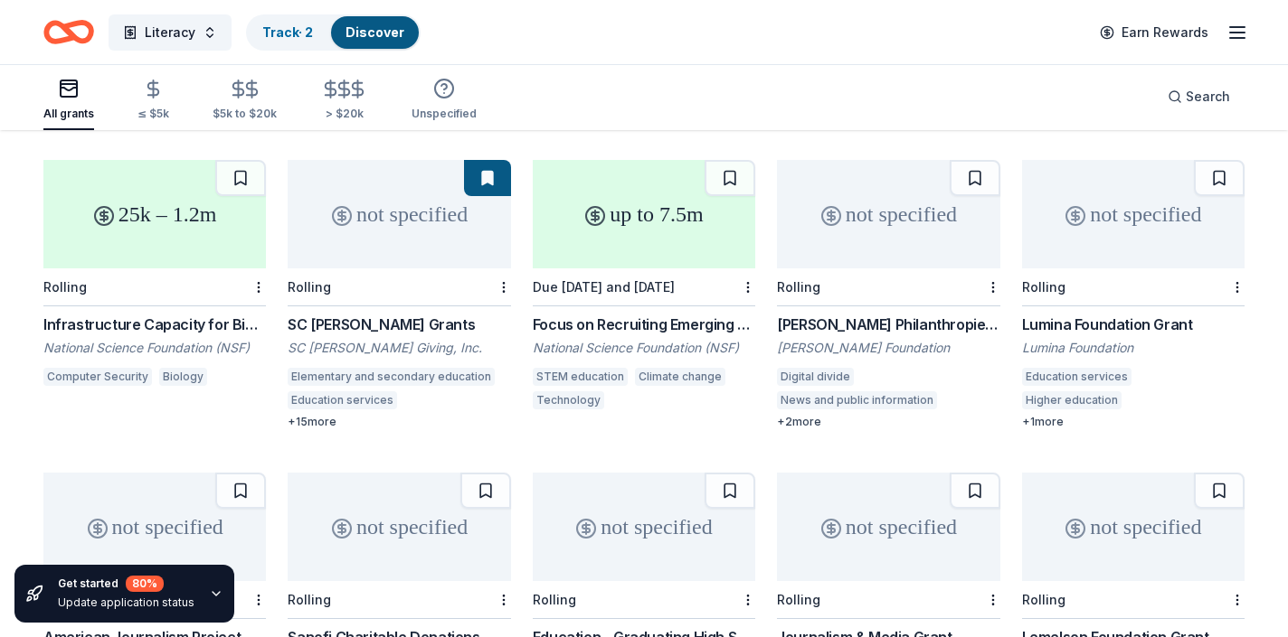
scroll to position [1725, 0]
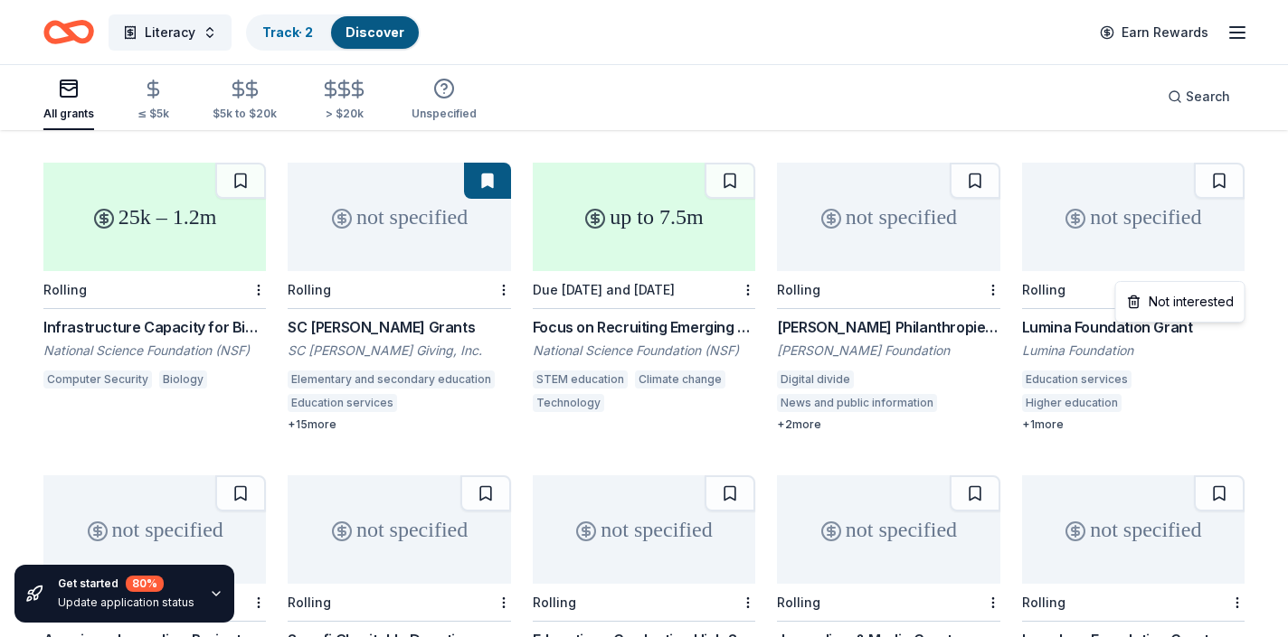
click at [1186, 304] on div "Not interested" at bounding box center [1179, 302] width 121 height 33
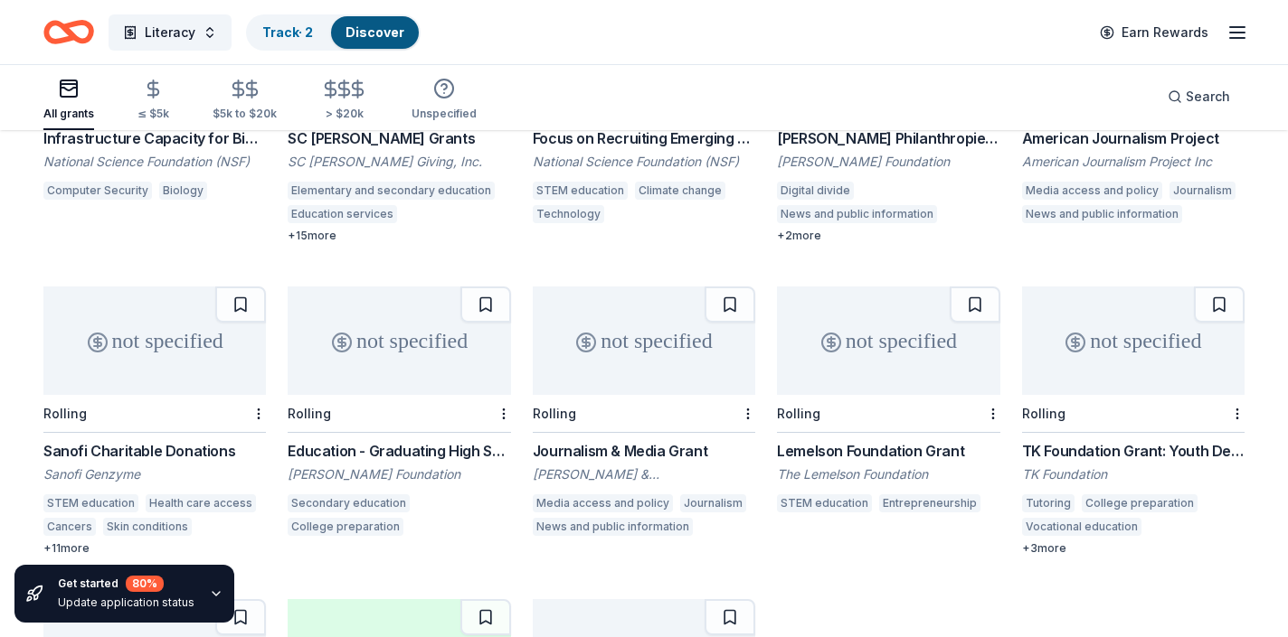
scroll to position [1936, 0]
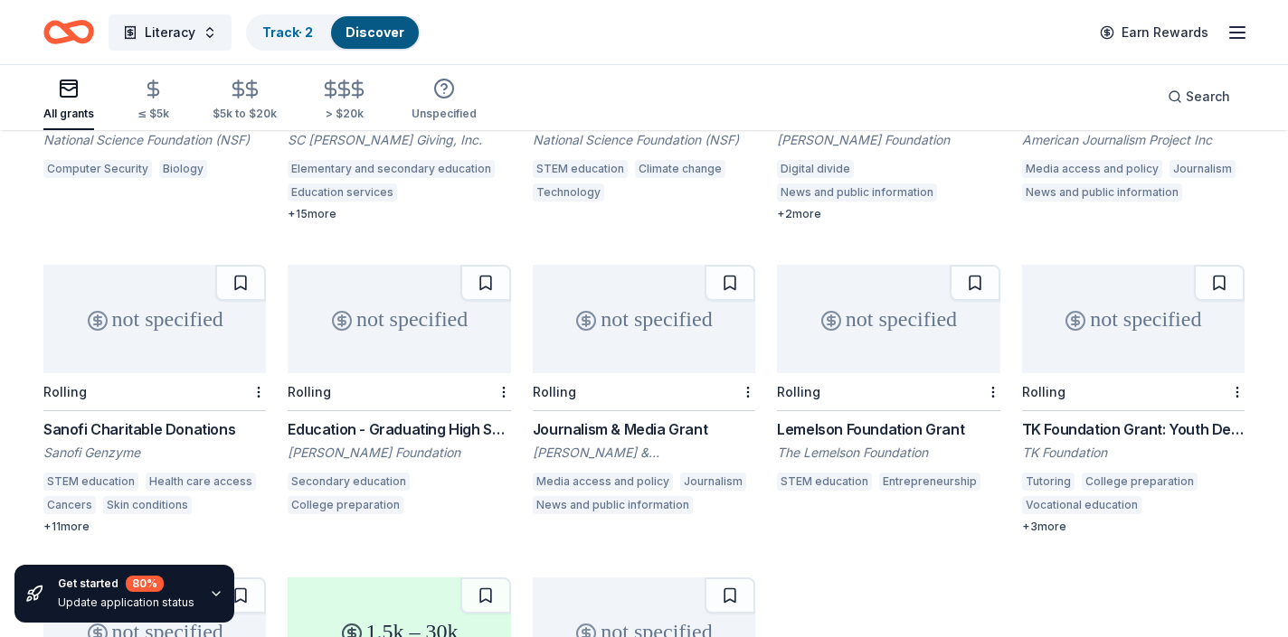
click at [898, 419] on div "Lemelson Foundation Grant" at bounding box center [888, 430] width 222 height 22
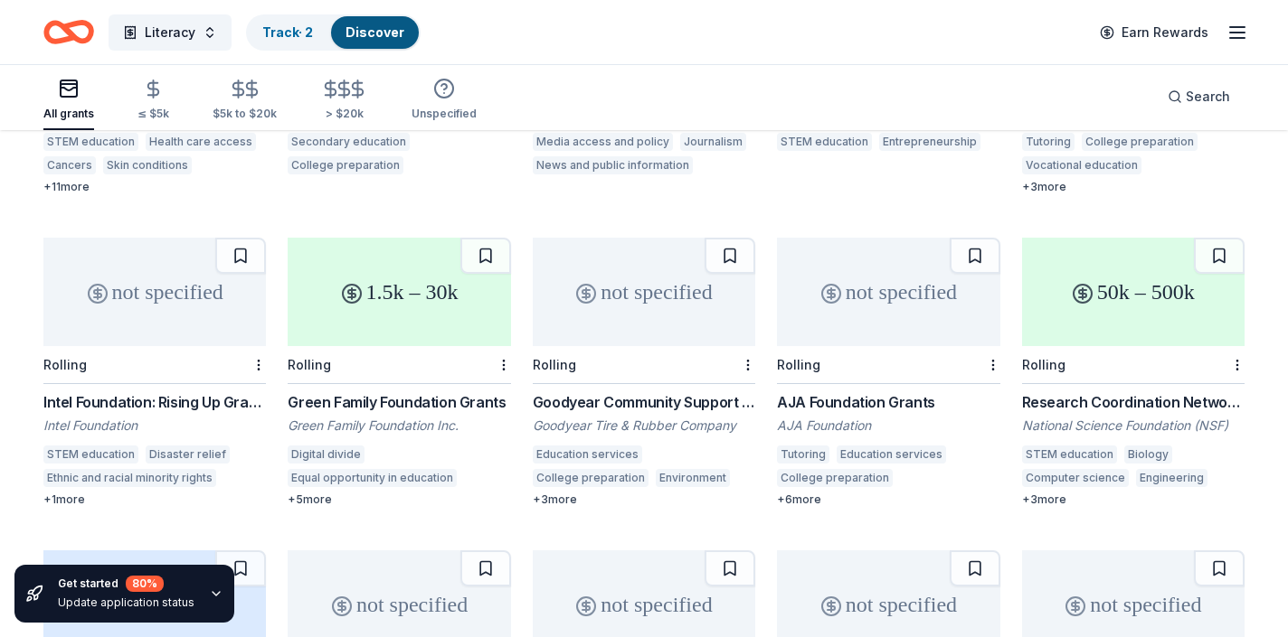
scroll to position [2285, 0]
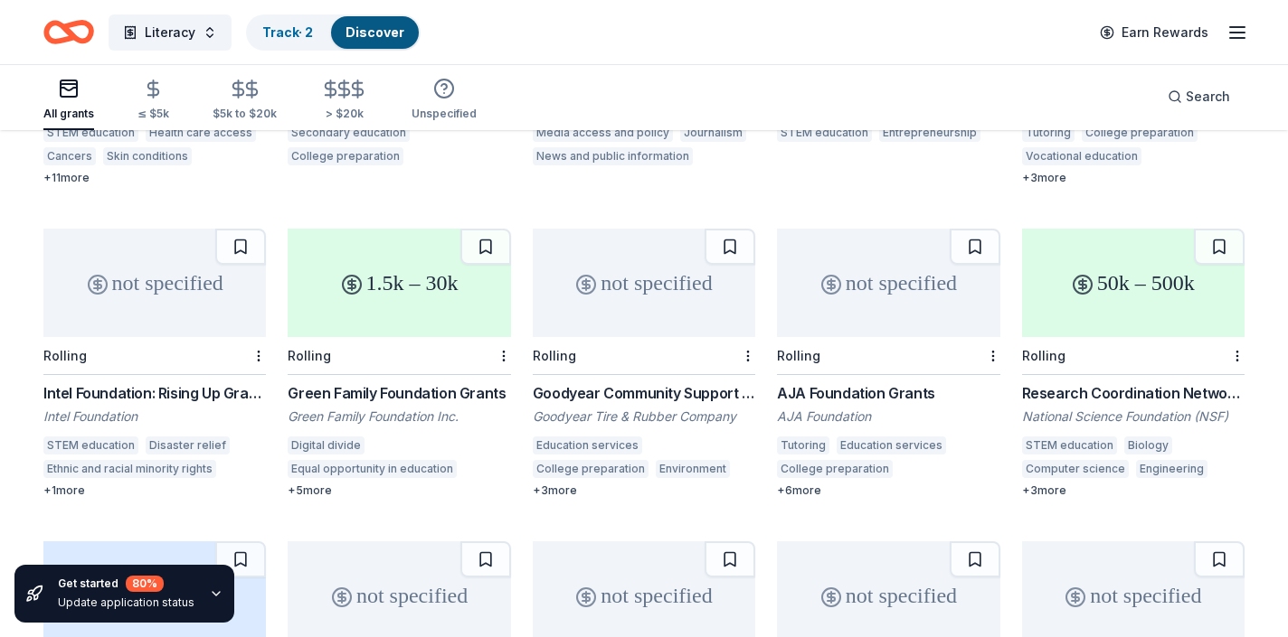
click at [439, 382] on div "Green Family Foundation Grants" at bounding box center [399, 393] width 222 height 22
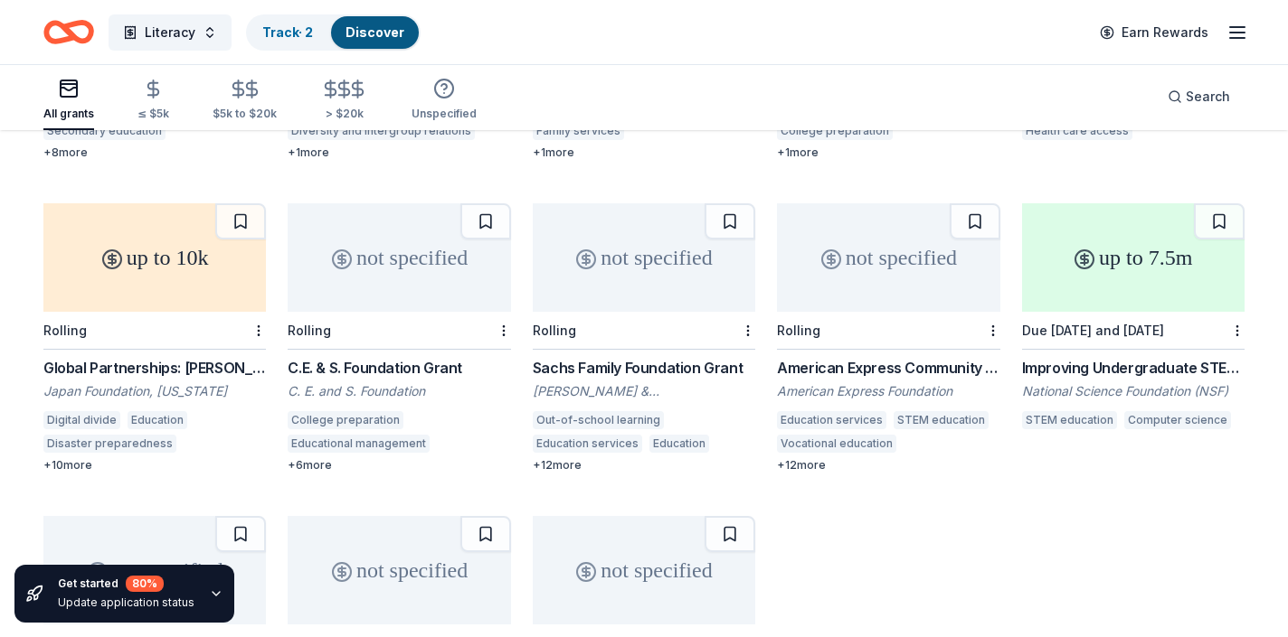
scroll to position [3250, 0]
click at [819, 355] on div "American Express Community Giving" at bounding box center [888, 366] width 222 height 22
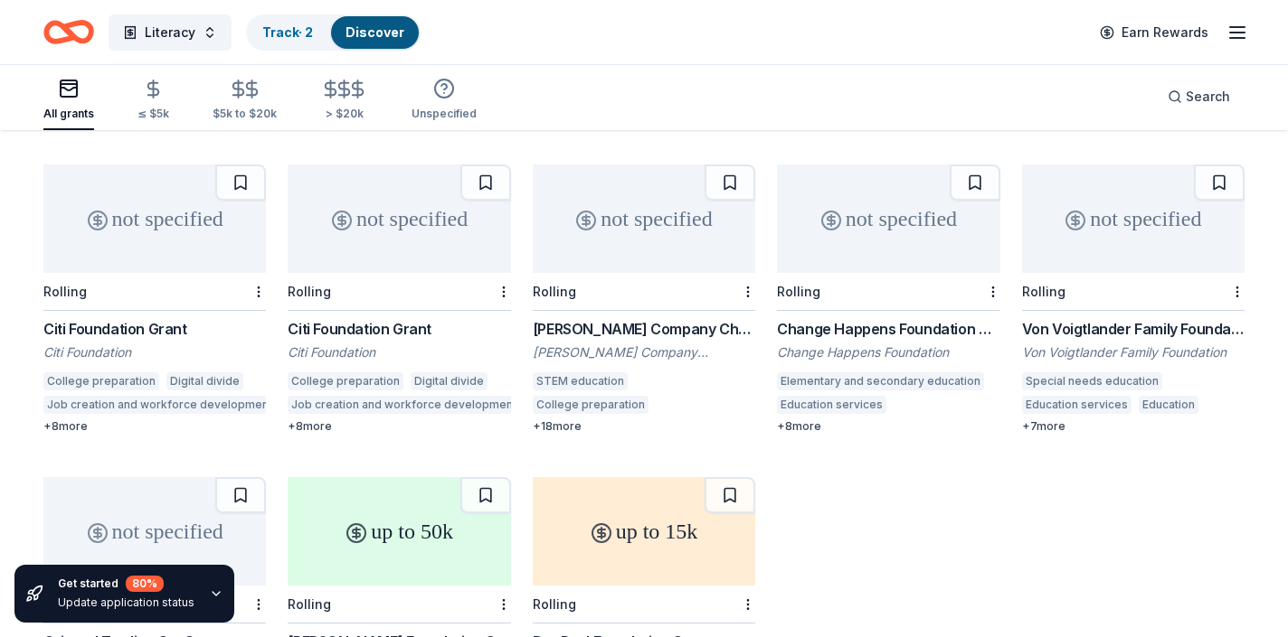
scroll to position [3918, 0]
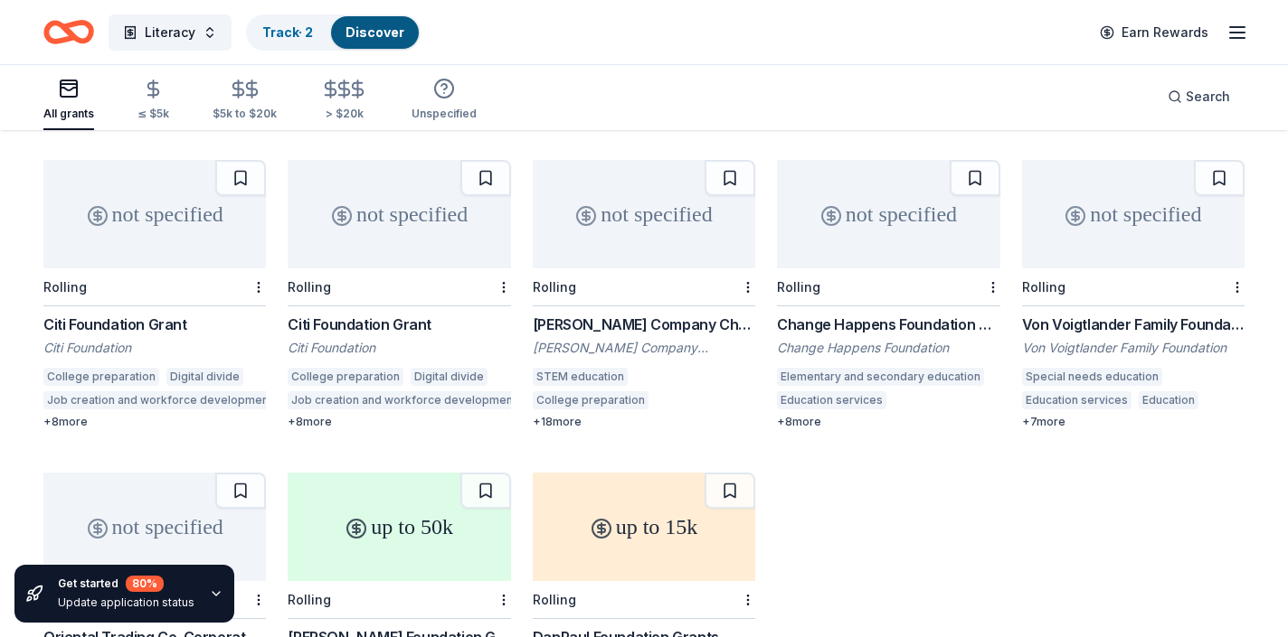
click at [1165, 314] on div "Von Voigtlander Family Foundation Grant" at bounding box center [1133, 325] width 222 height 22
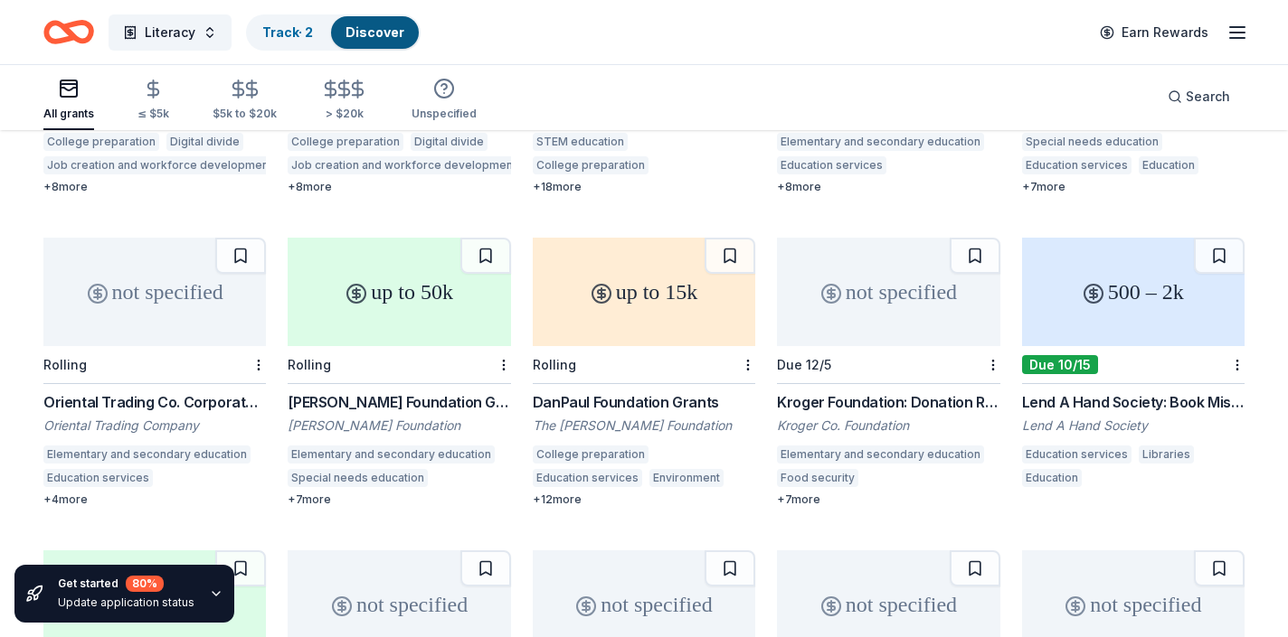
scroll to position [4160, 0]
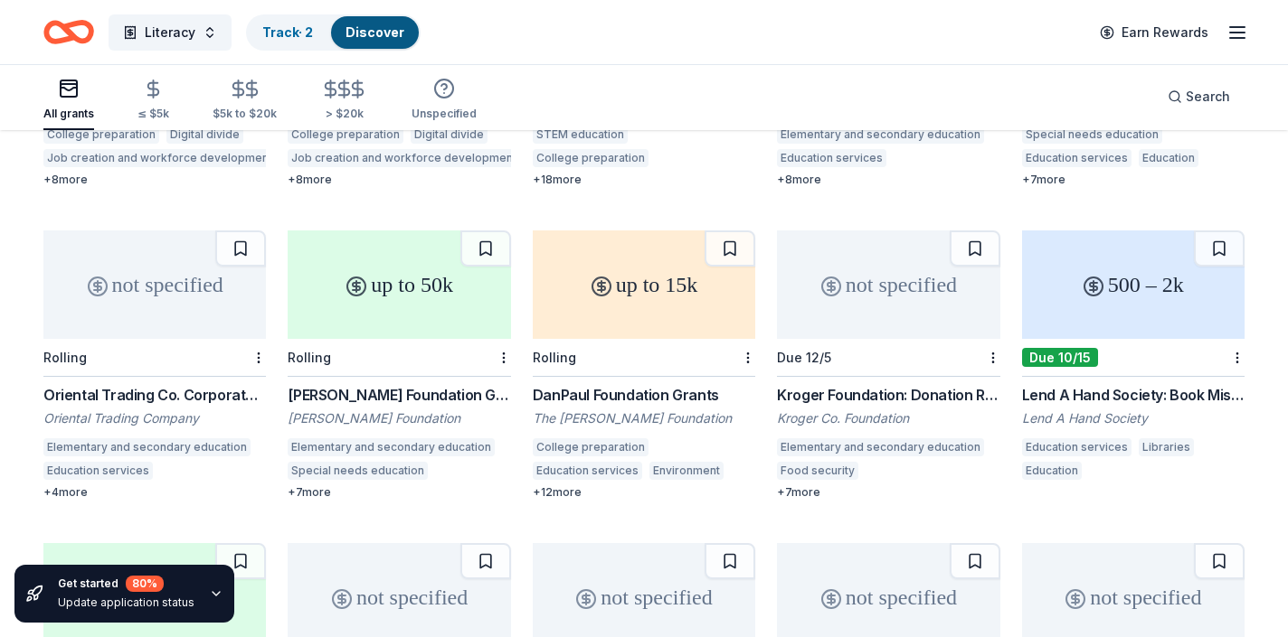
click at [1179, 384] on div "Lend A Hand Society: Book Mission Grant" at bounding box center [1133, 395] width 222 height 22
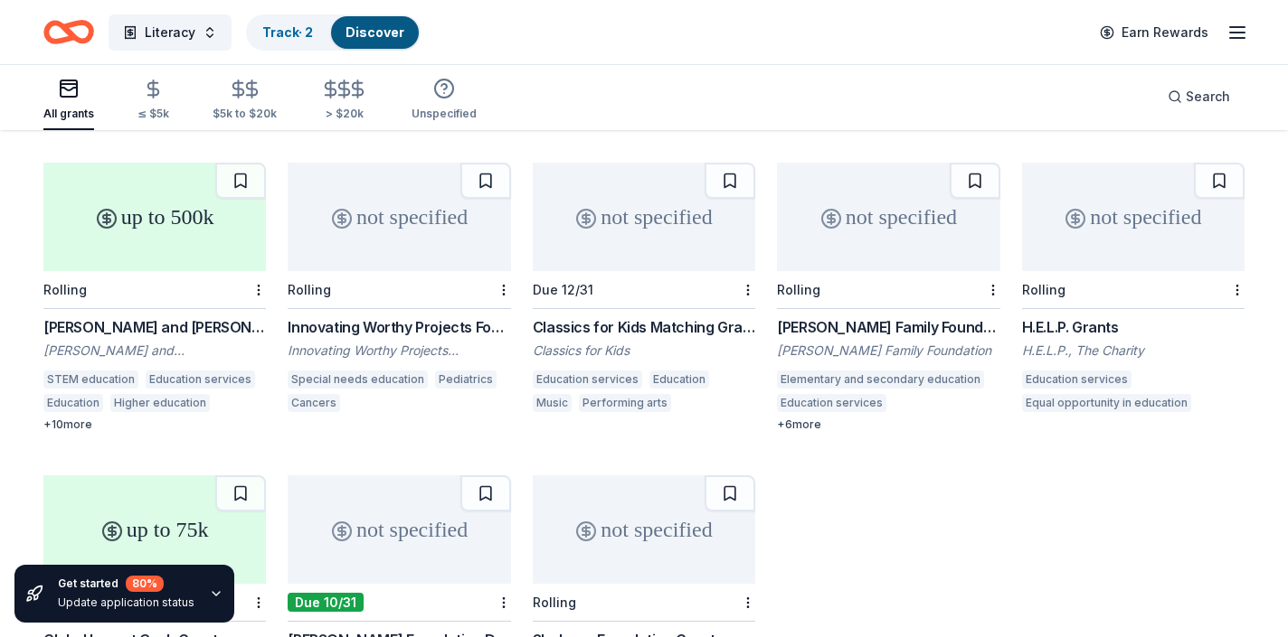
scroll to position [4542, 0]
click at [881, 341] on div "Pratt Family Foundation" at bounding box center [888, 350] width 222 height 18
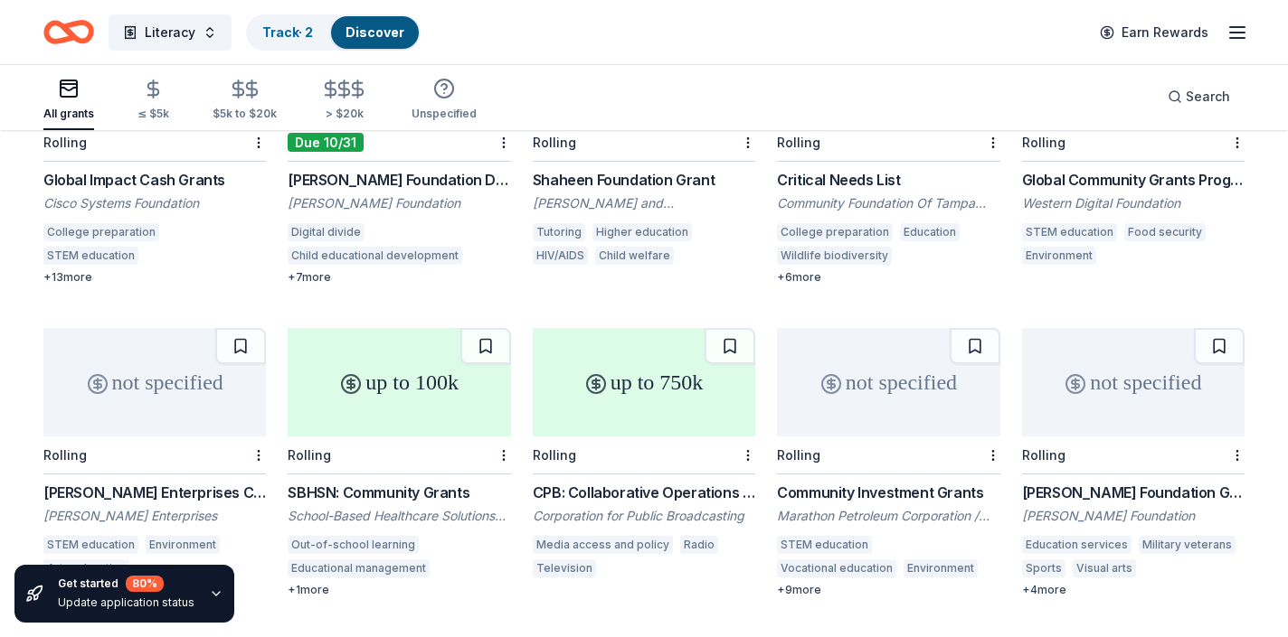
scroll to position [4960, 0]
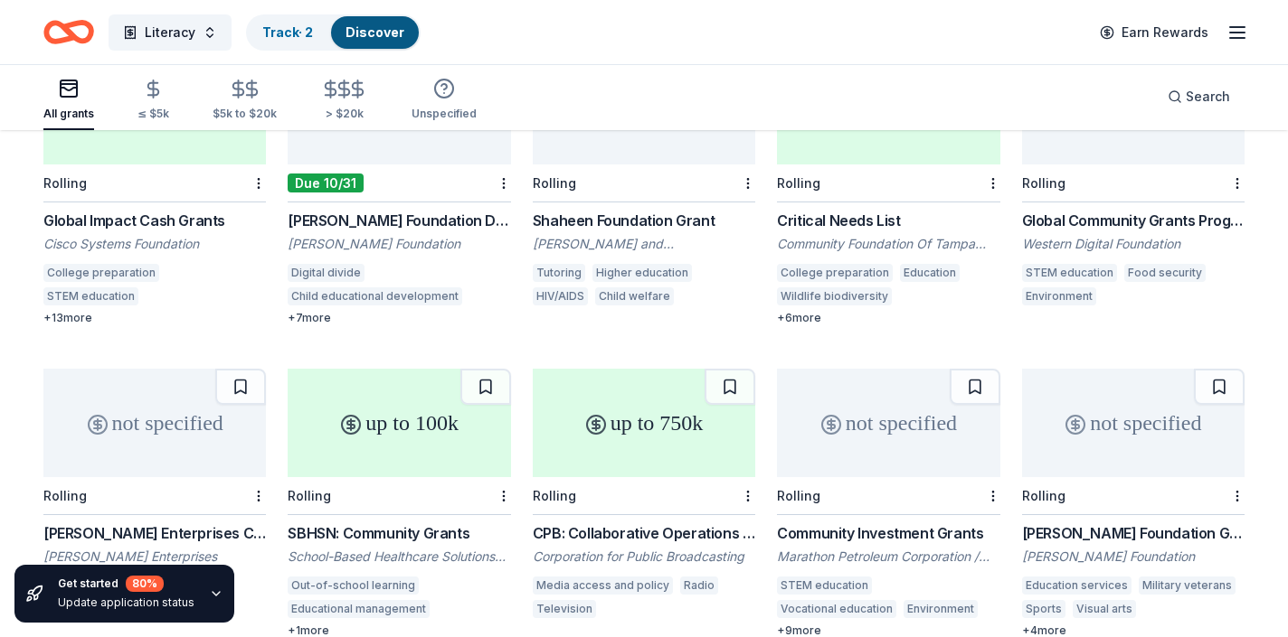
click at [1177, 212] on div "Global Community Grants Program" at bounding box center [1133, 221] width 222 height 22
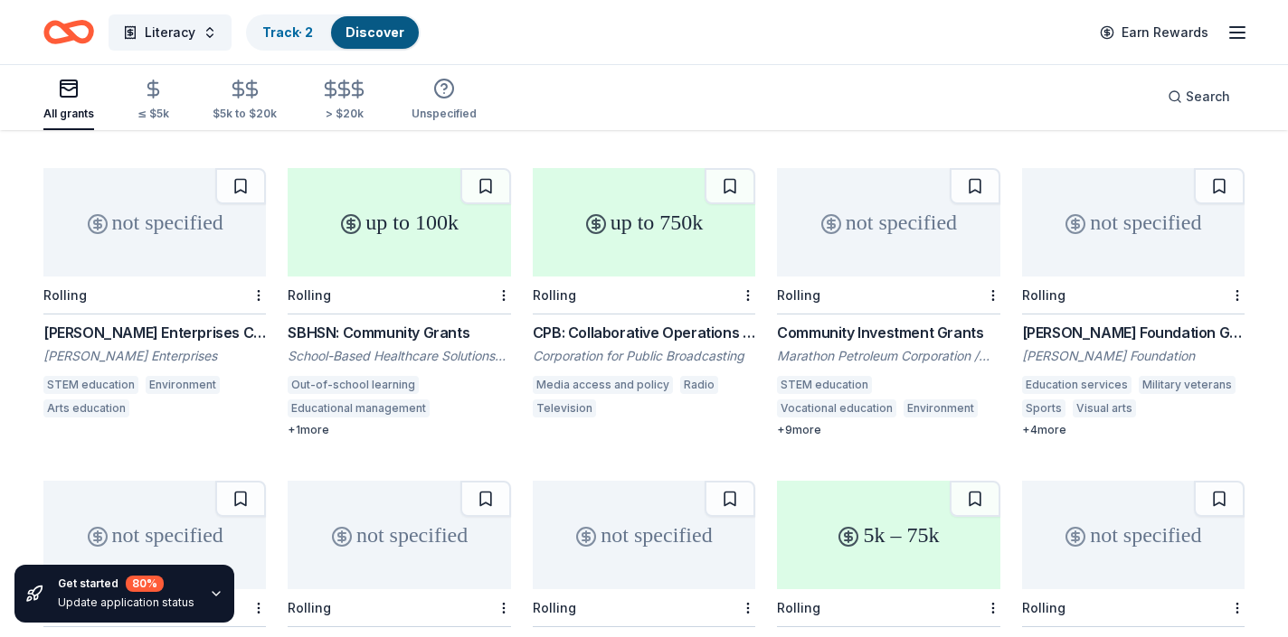
scroll to position [5160, 0]
click at [1109, 323] on div "Beck Foundation Grant" at bounding box center [1133, 334] width 222 height 22
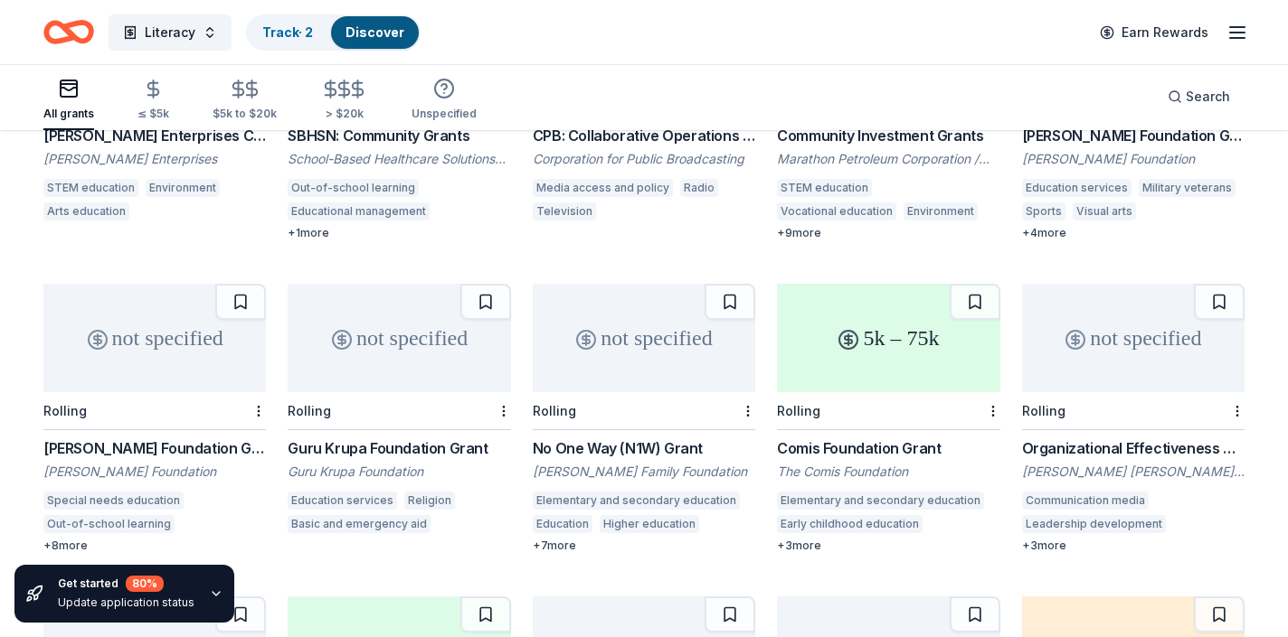
scroll to position [5365, 0]
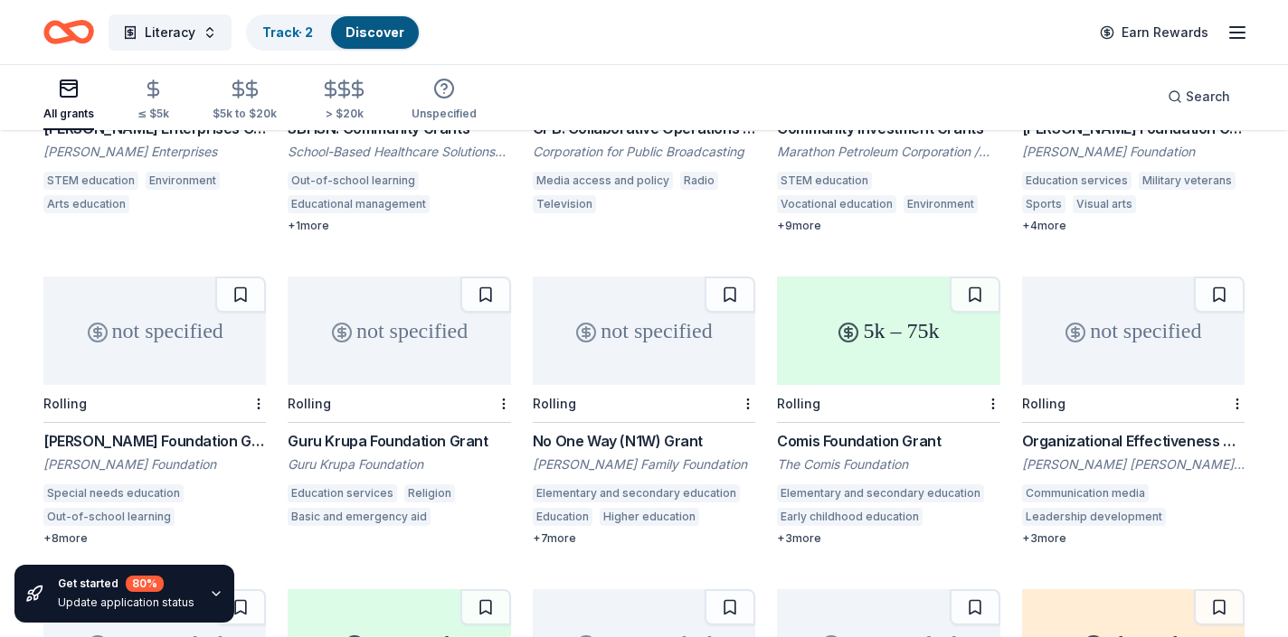
click at [912, 456] on div "The Comis Foundation" at bounding box center [888, 465] width 222 height 18
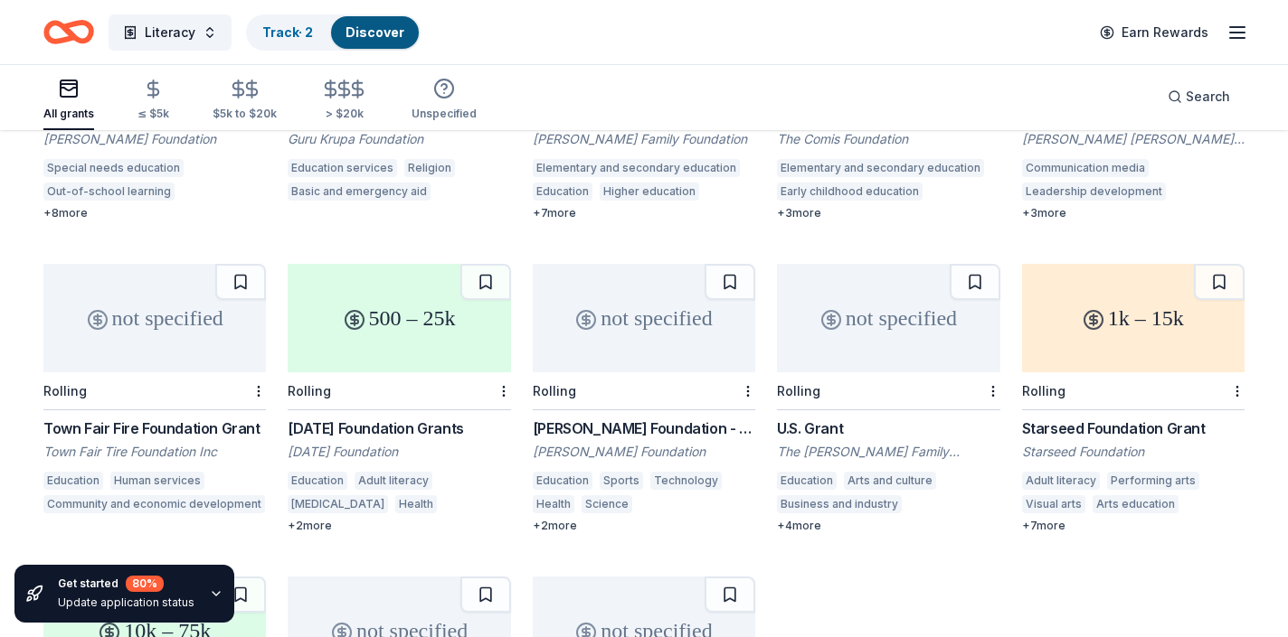
scroll to position [5694, 0]
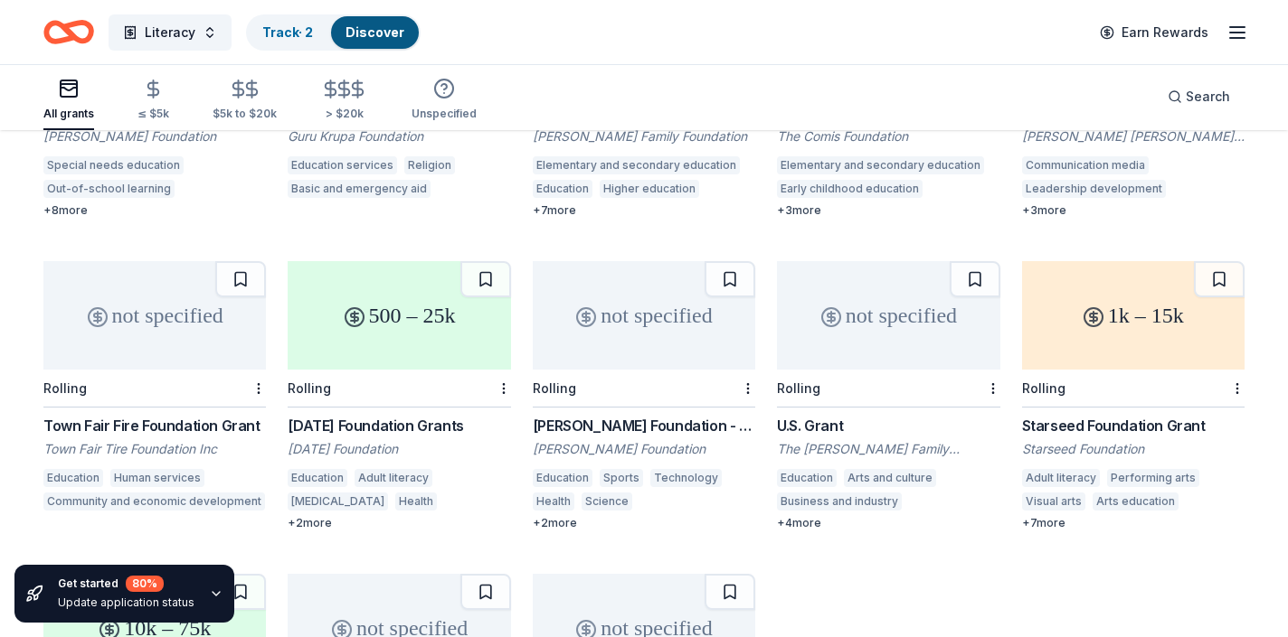
click at [211, 415] on div "Town Fair Fire Foundation Grant" at bounding box center [154, 426] width 222 height 22
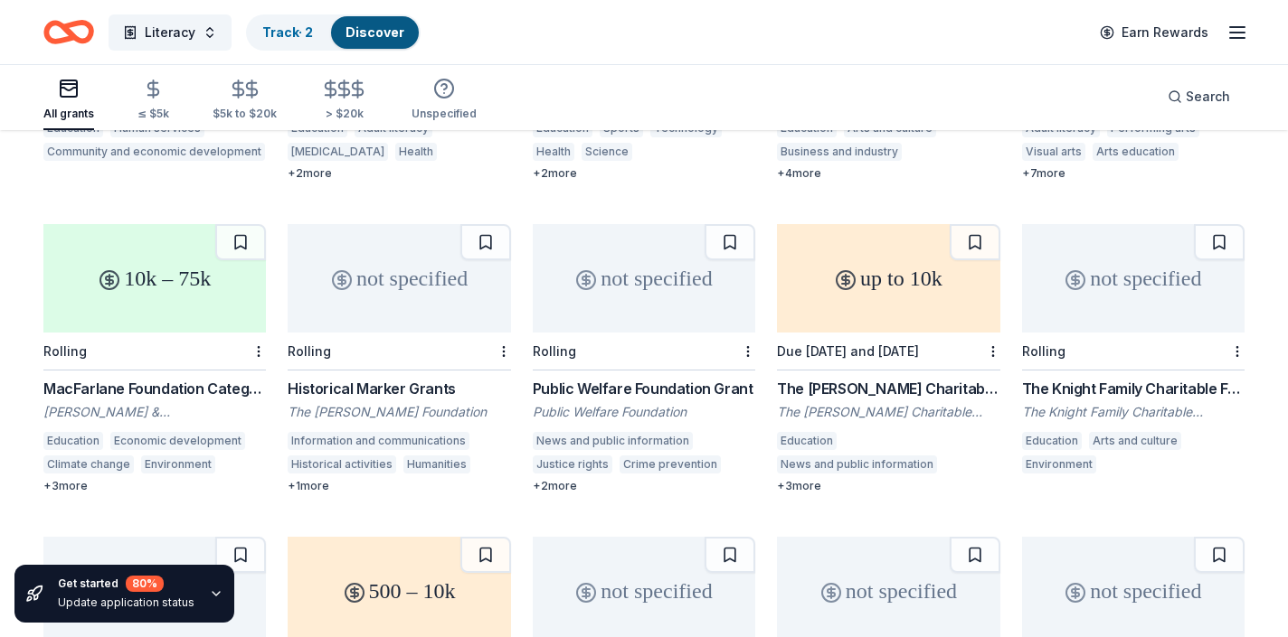
scroll to position [6045, 0]
click at [1143, 401] on div "The Knight Family Charitable Foundation" at bounding box center [1133, 410] width 222 height 18
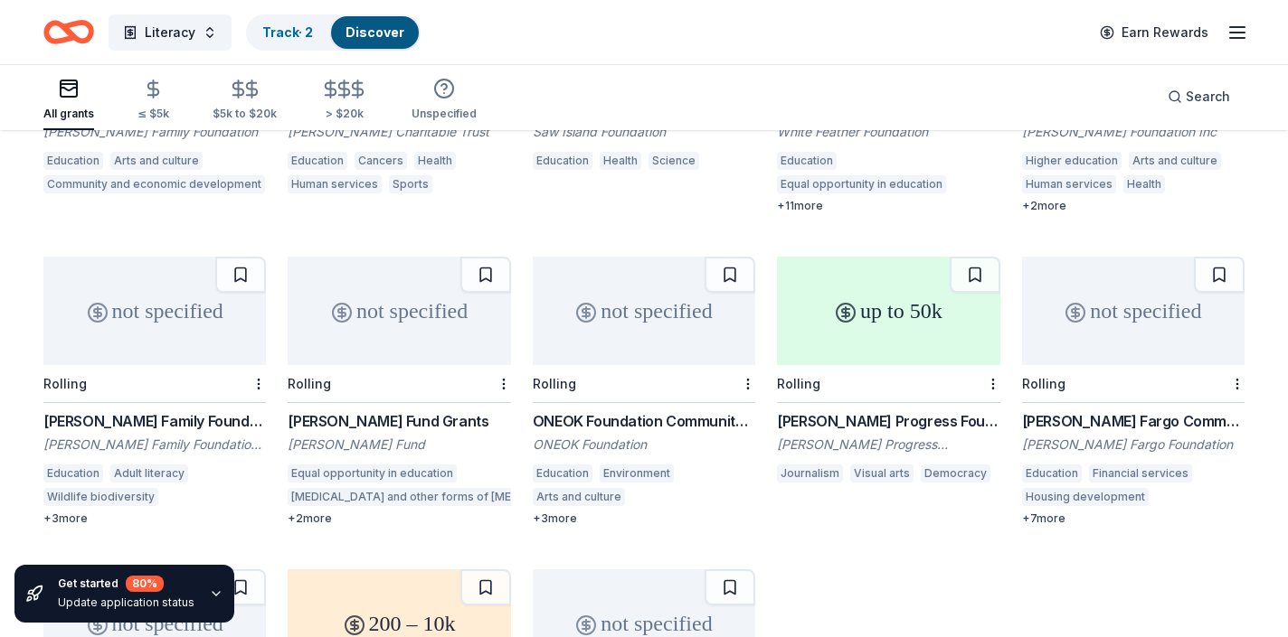
scroll to position [6967, 0]
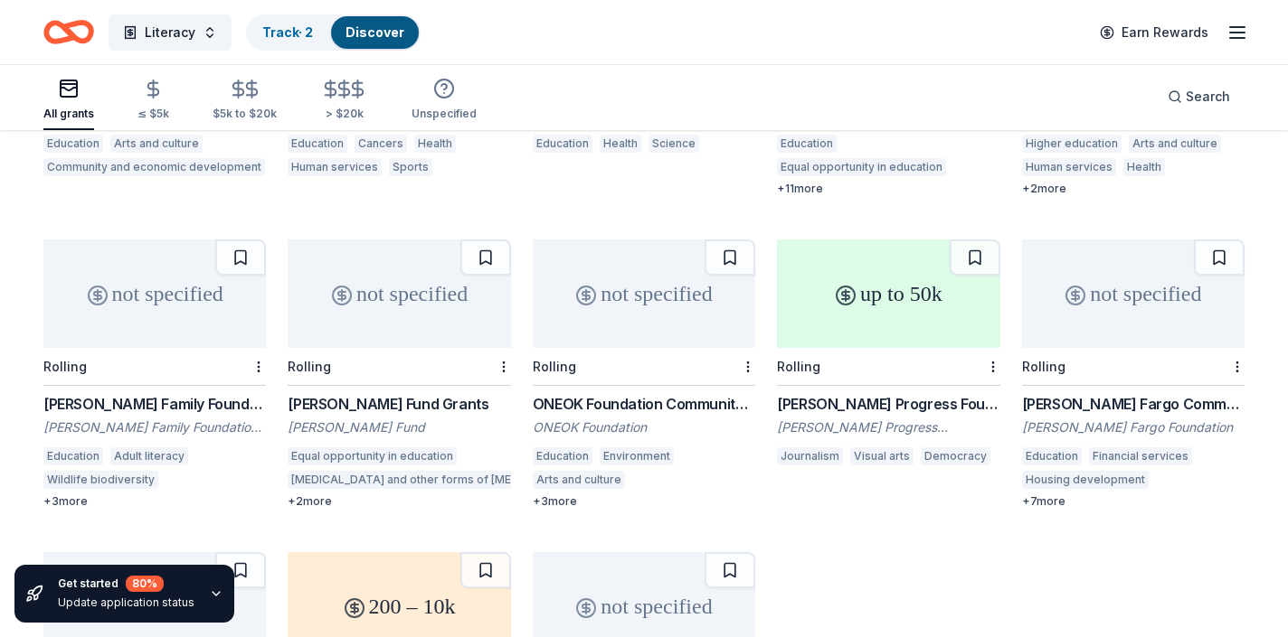
click at [448, 396] on div "Goodnow Fund Grants" at bounding box center [399, 404] width 222 height 22
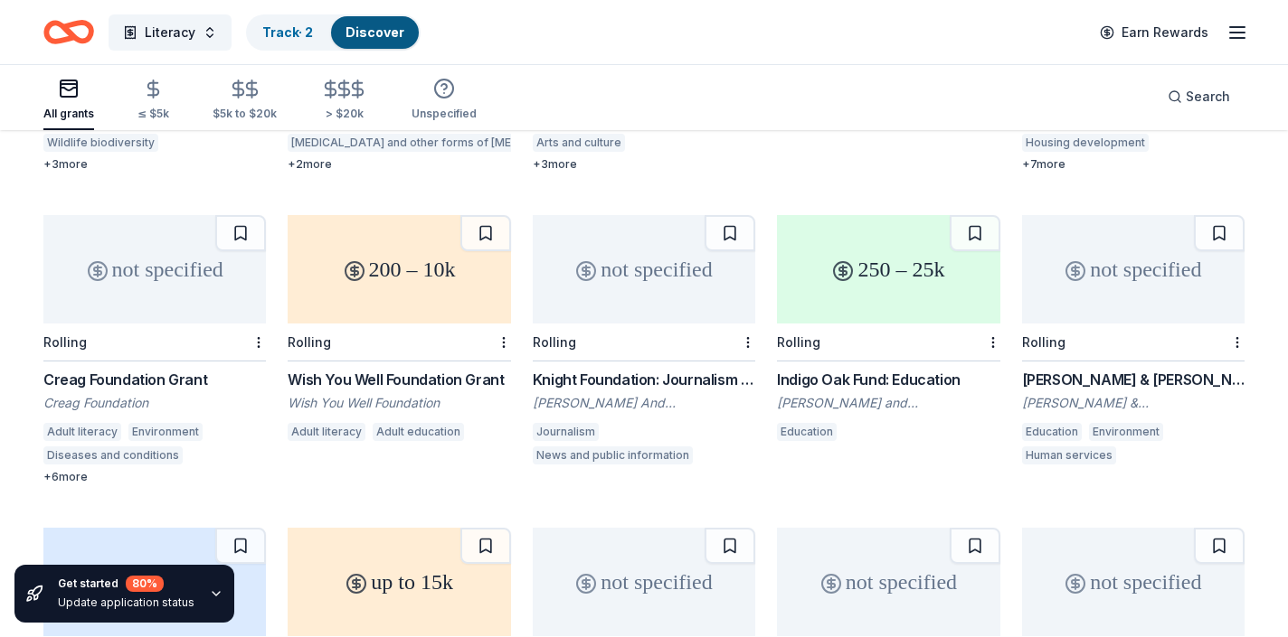
scroll to position [7499, 0]
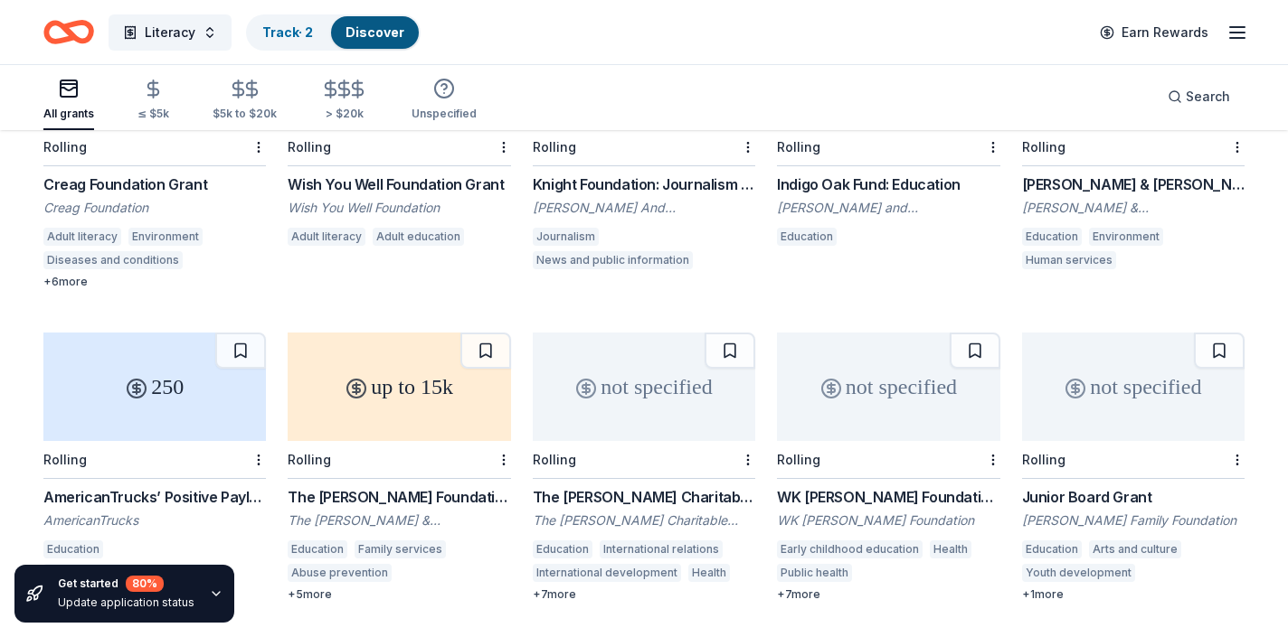
click at [1162, 181] on div "Donald & Ruby Branson Foundation Grant" at bounding box center [1133, 185] width 222 height 22
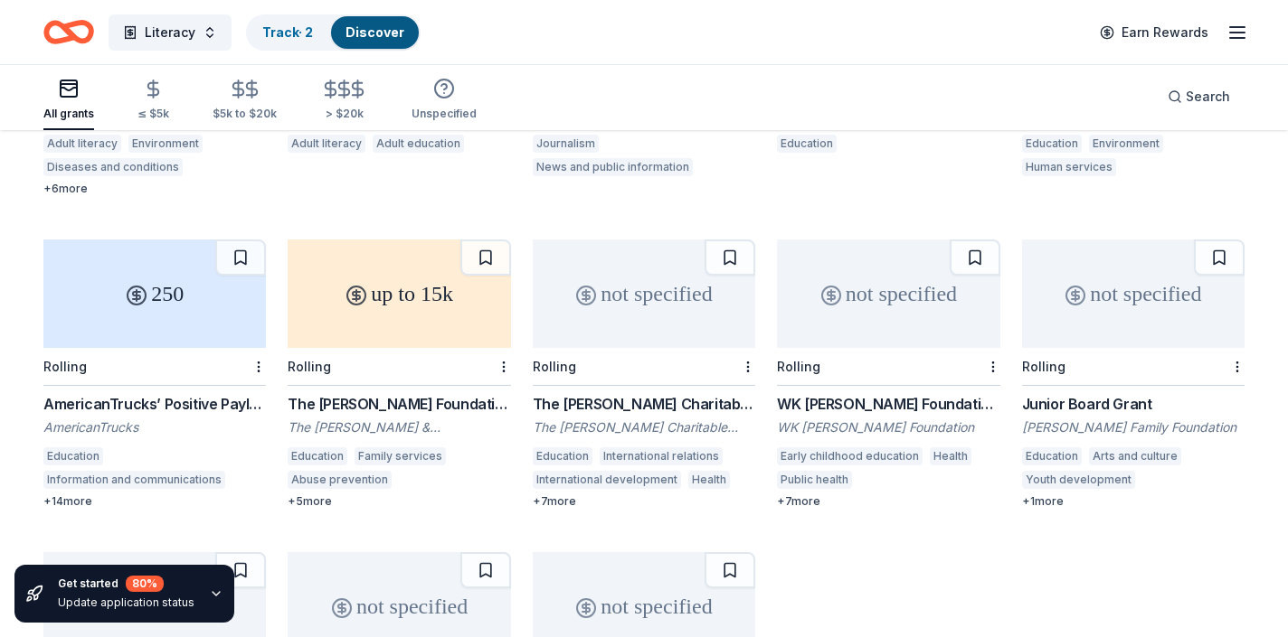
scroll to position [7600, 0]
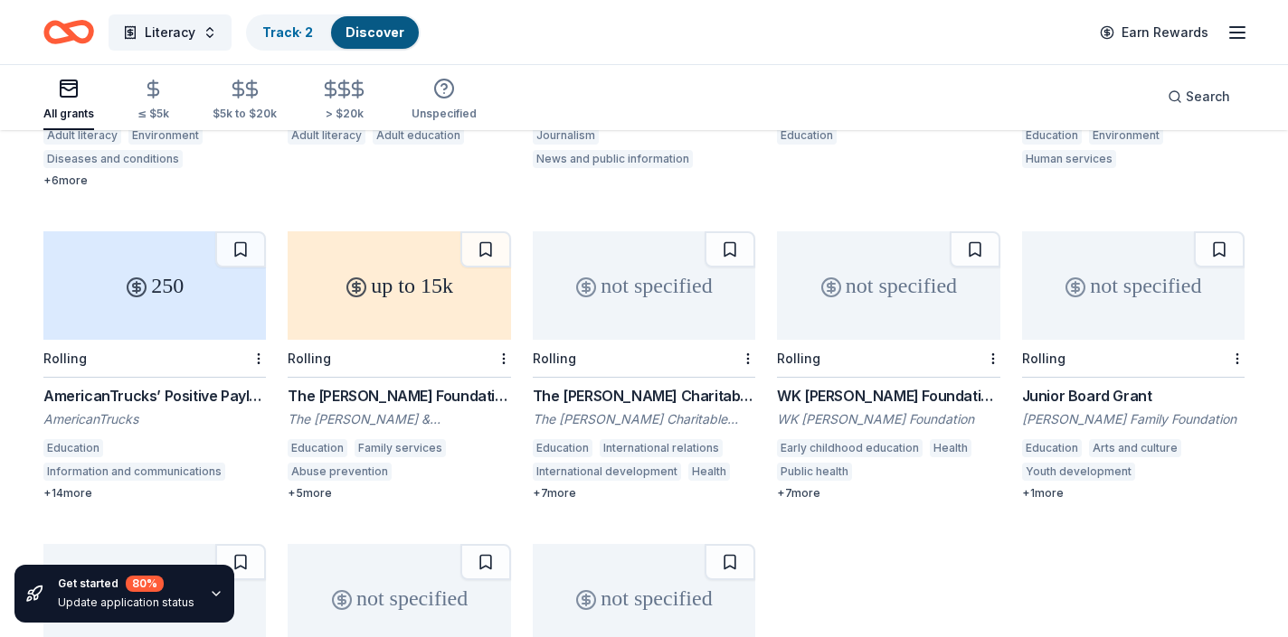
click at [181, 391] on div "AmericanTrucks’ Positive Payload Grant Program" at bounding box center [154, 396] width 222 height 22
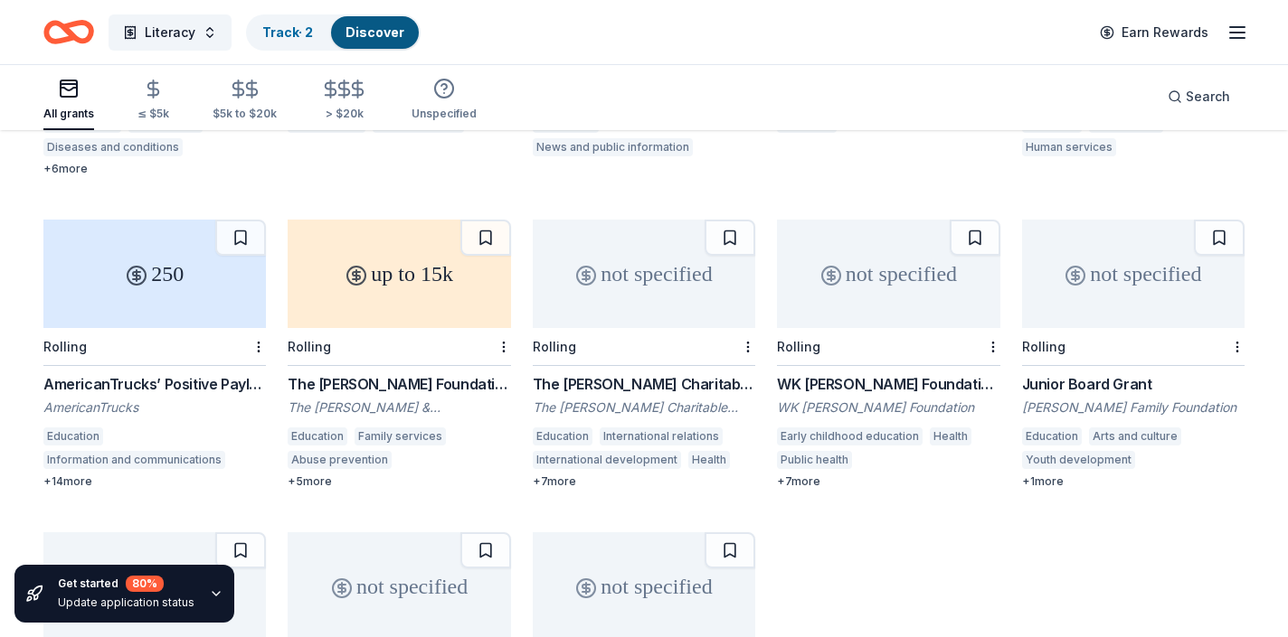
scroll to position [7613, 0]
click at [697, 398] on div "The Violet Jabara Charitable Trust" at bounding box center [644, 407] width 222 height 18
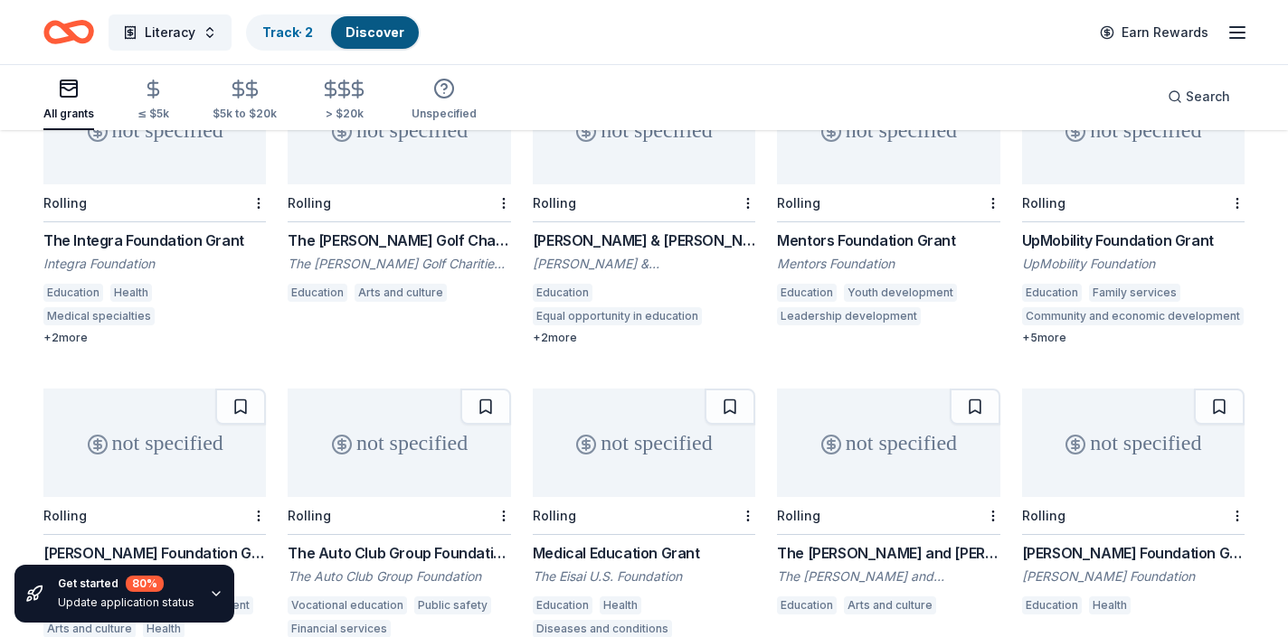
scroll to position [8098, 0]
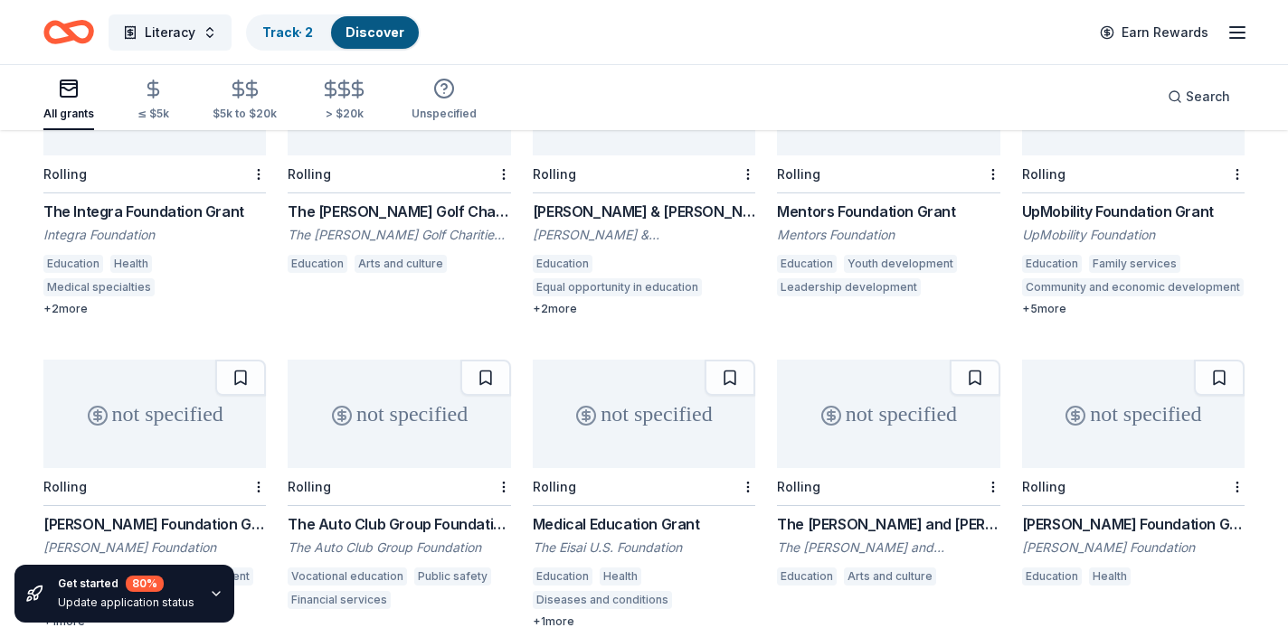
click at [712, 201] on div "Simeon & Jean H. Locke Foundation" at bounding box center [644, 212] width 222 height 22
click at [1245, 38] on icon "button" at bounding box center [1237, 33] width 22 height 22
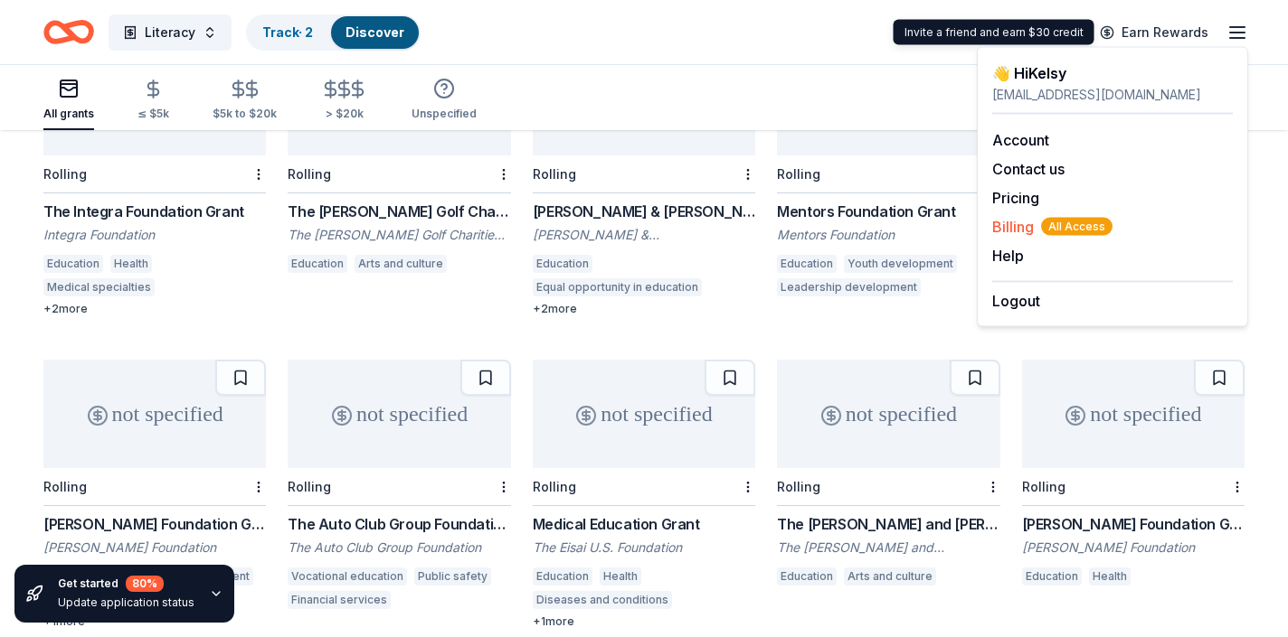
click at [1016, 229] on span "Billing All Access" at bounding box center [1052, 227] width 120 height 22
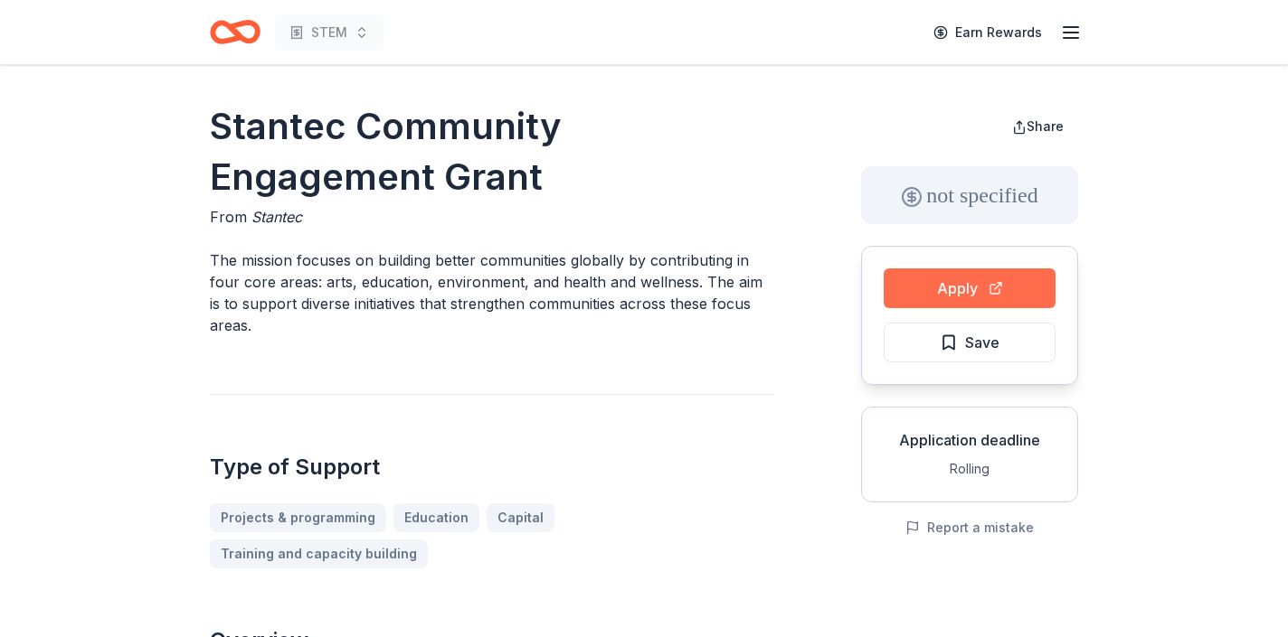
click at [957, 283] on button "Apply" at bounding box center [969, 289] width 172 height 40
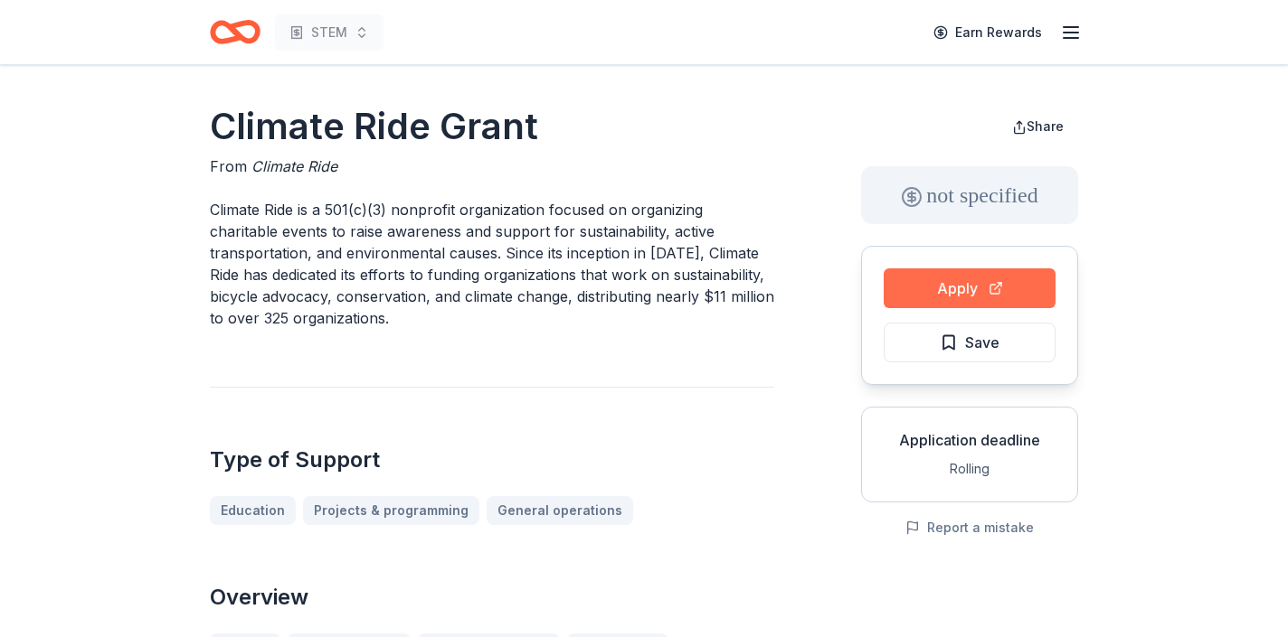
click at [951, 294] on button "Apply" at bounding box center [969, 289] width 172 height 40
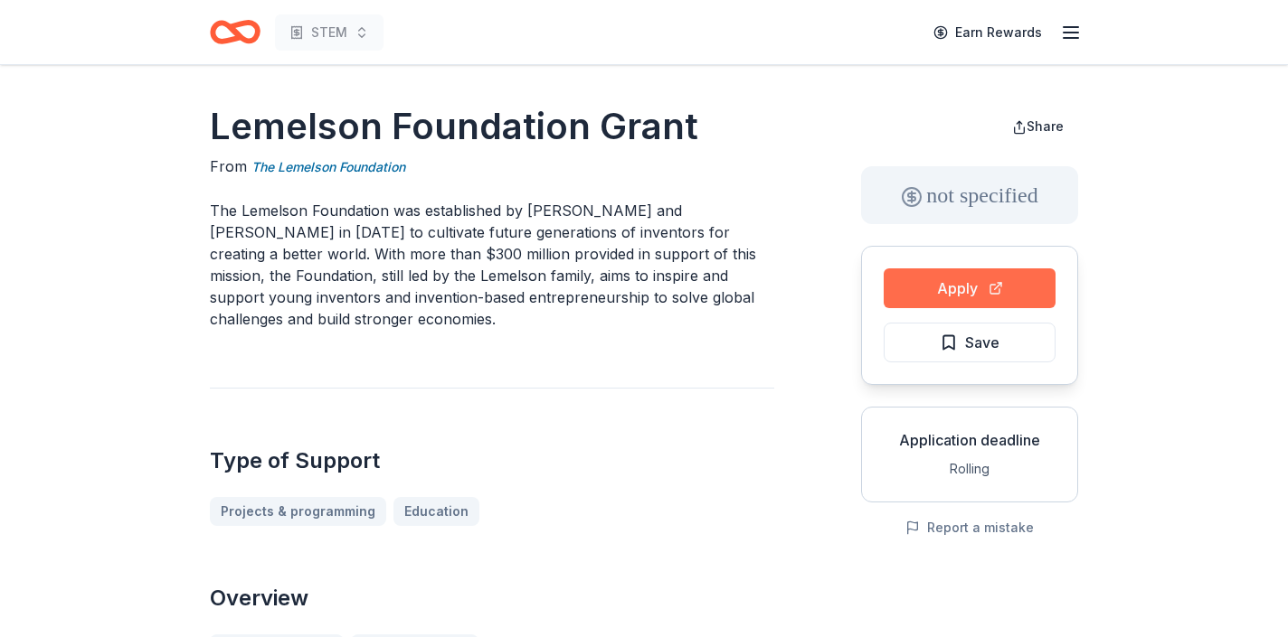
click at [977, 296] on button "Apply" at bounding box center [969, 289] width 172 height 40
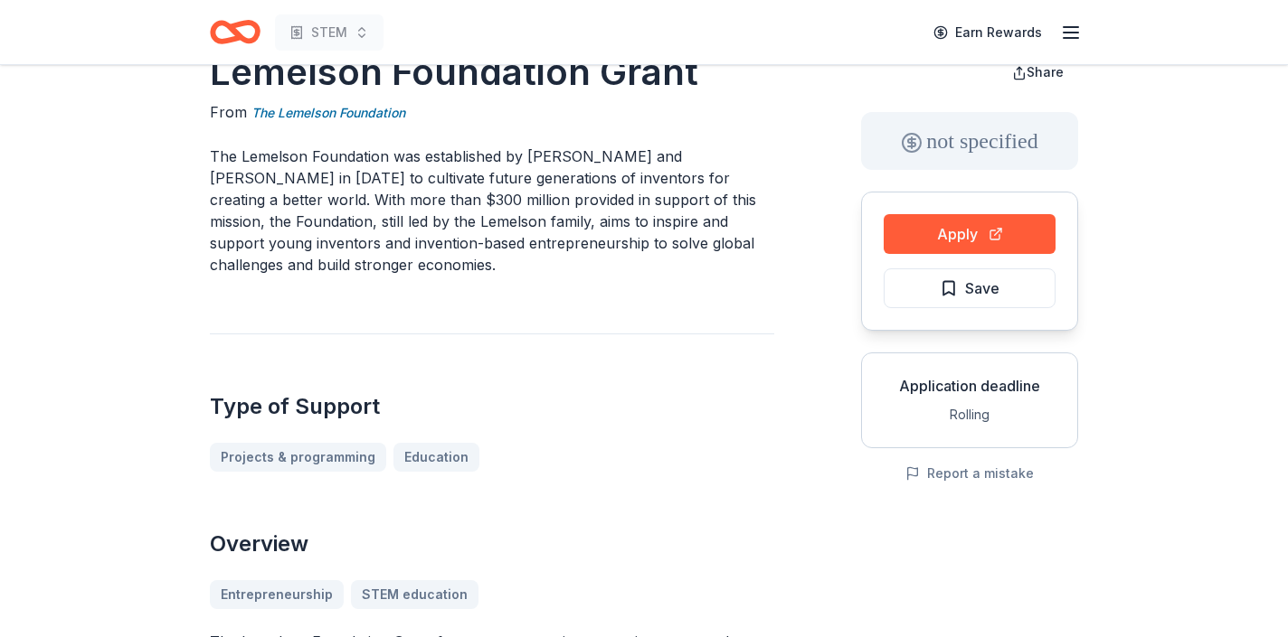
scroll to position [64, 0]
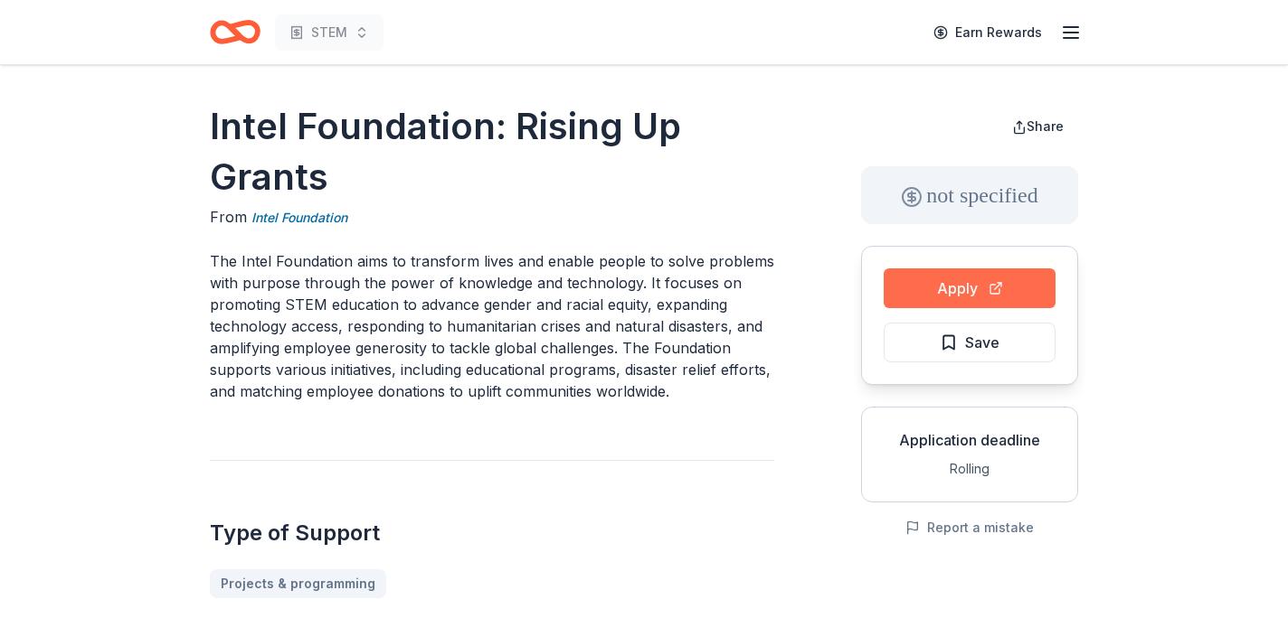
click at [998, 289] on button "Apply" at bounding box center [969, 289] width 172 height 40
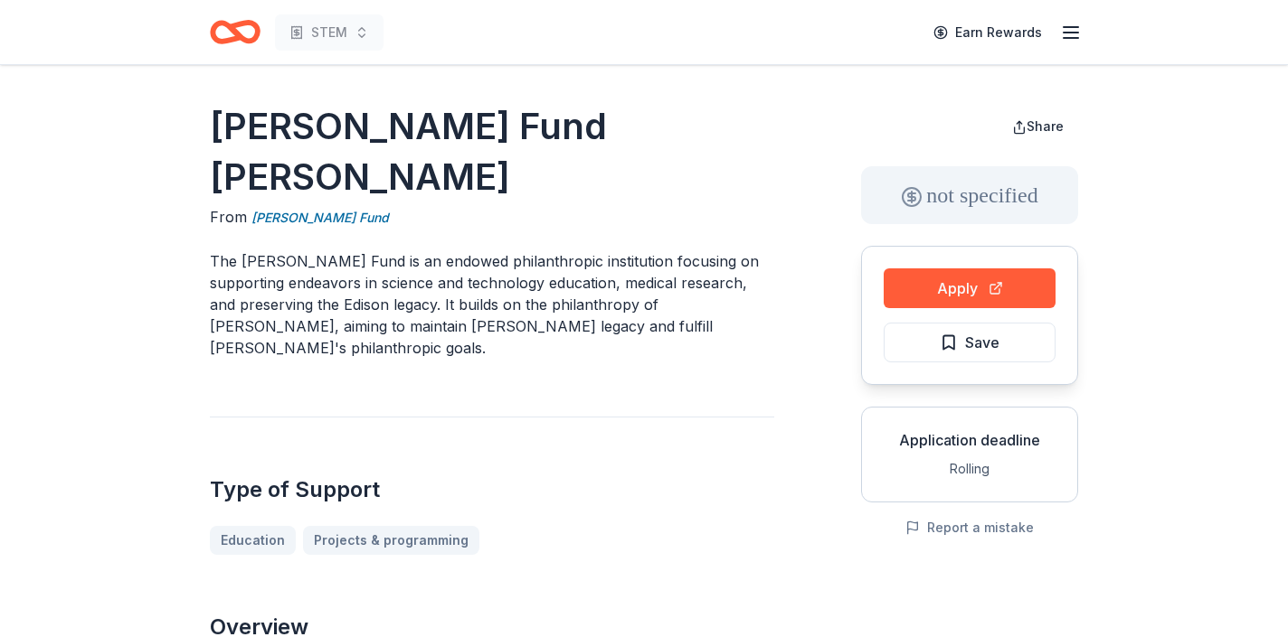
scroll to position [27, 0]
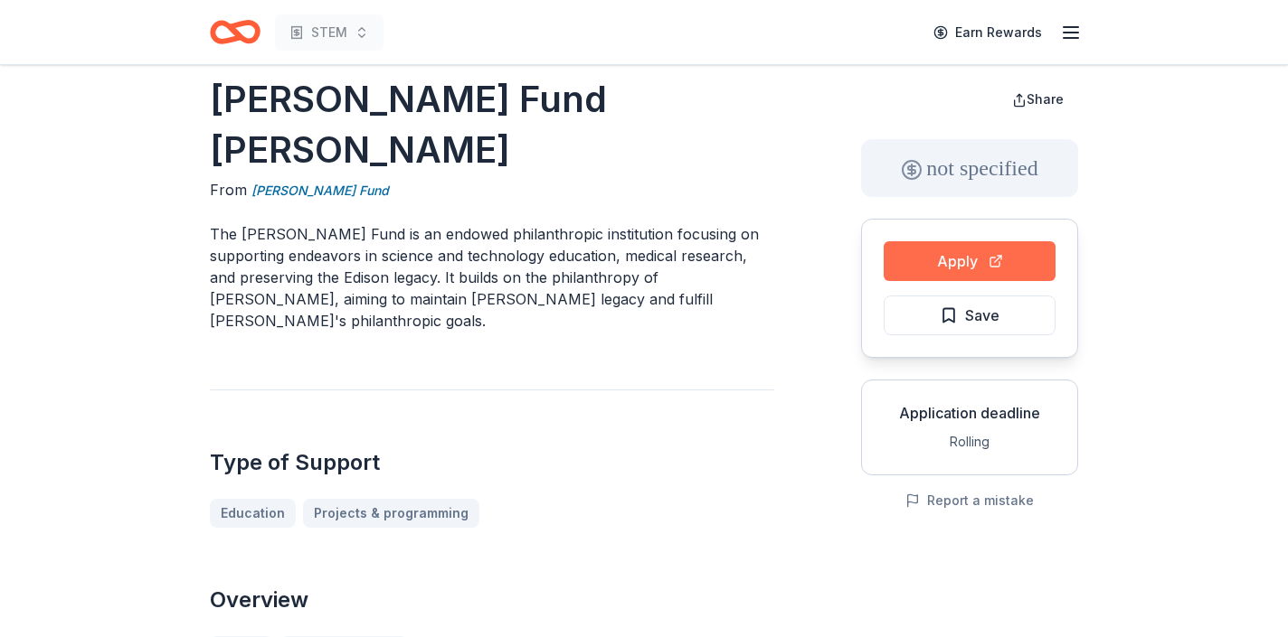
click at [985, 266] on button "Apply" at bounding box center [969, 261] width 172 height 40
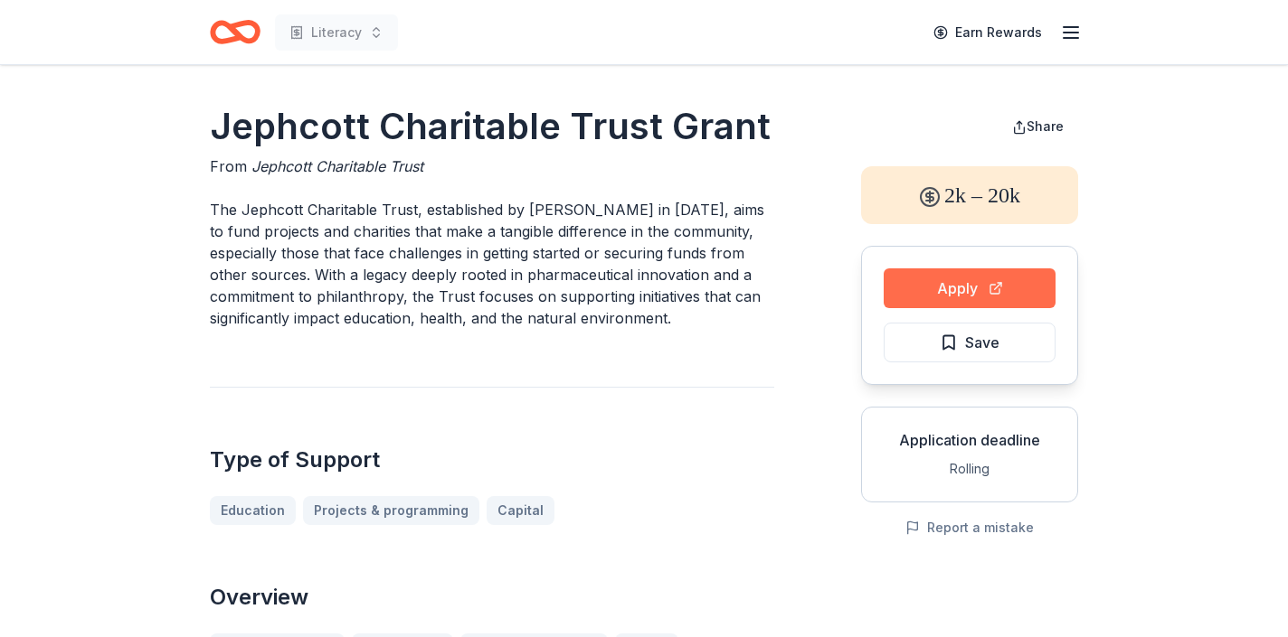
click at [935, 282] on button "Apply" at bounding box center [969, 289] width 172 height 40
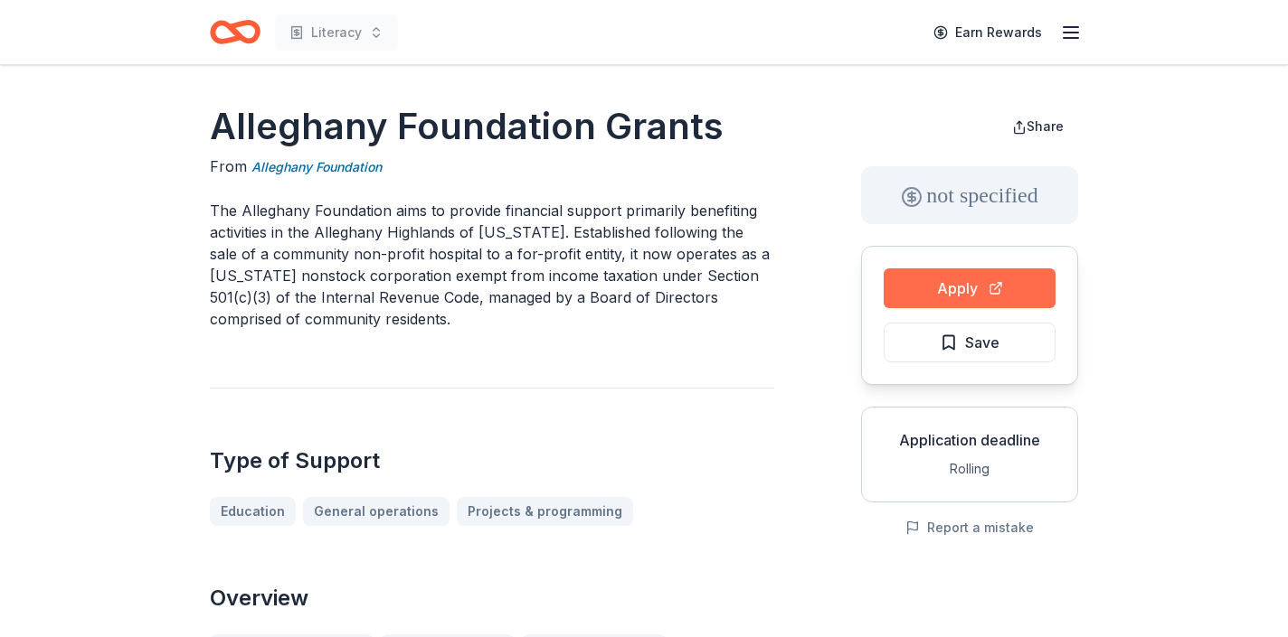
click at [1010, 295] on button "Apply" at bounding box center [969, 289] width 172 height 40
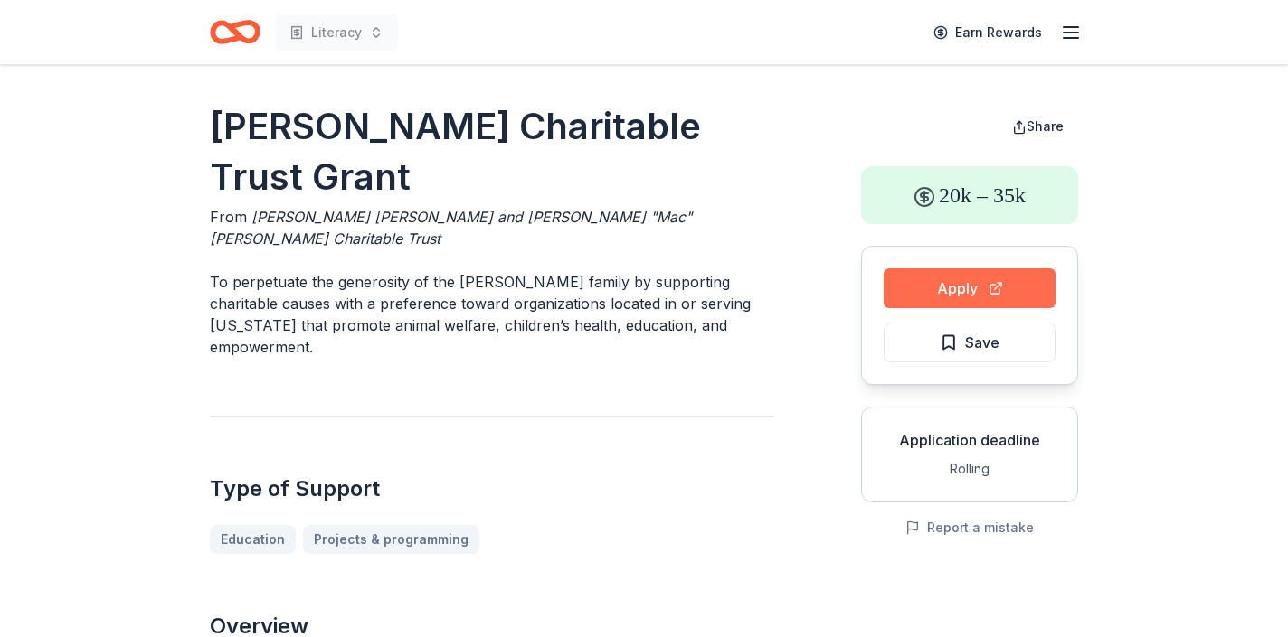
click at [1012, 271] on button "Apply" at bounding box center [969, 289] width 172 height 40
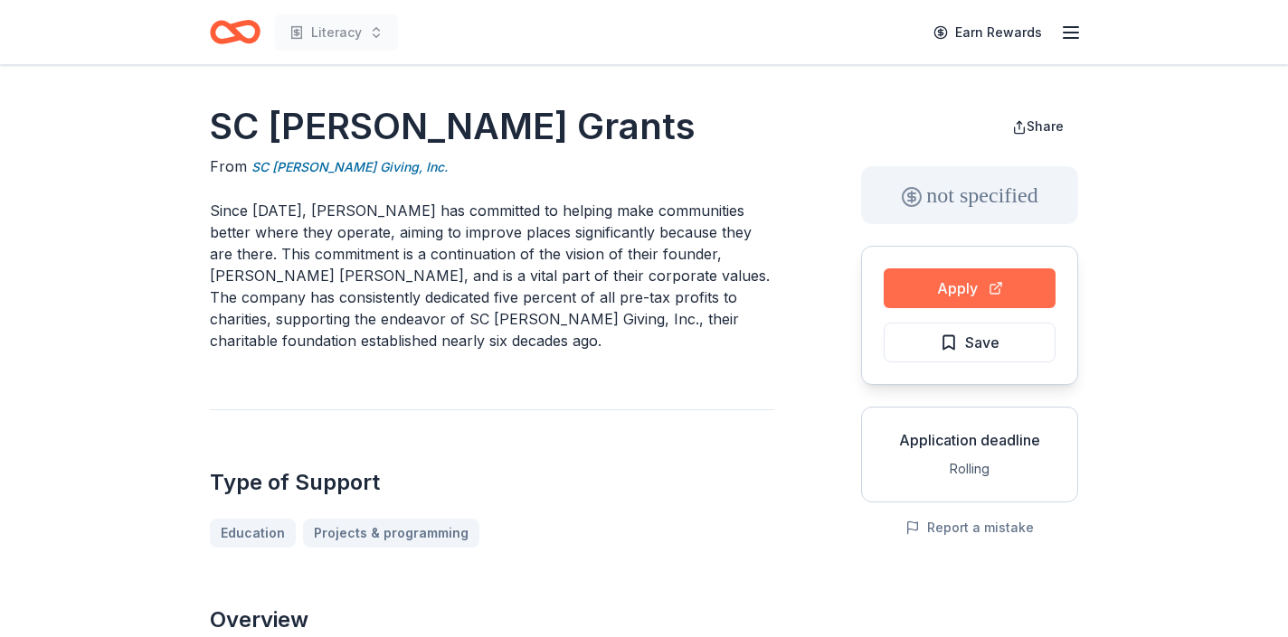
click at [997, 280] on button "Apply" at bounding box center [969, 289] width 172 height 40
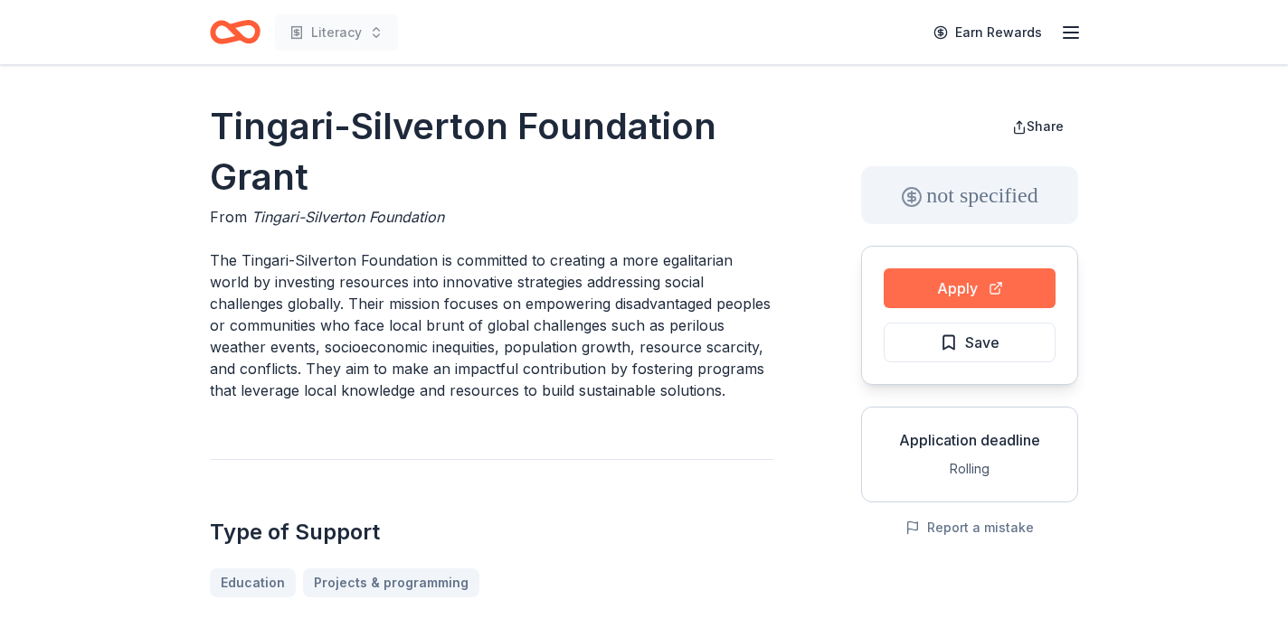
click at [996, 303] on button "Apply" at bounding box center [969, 289] width 172 height 40
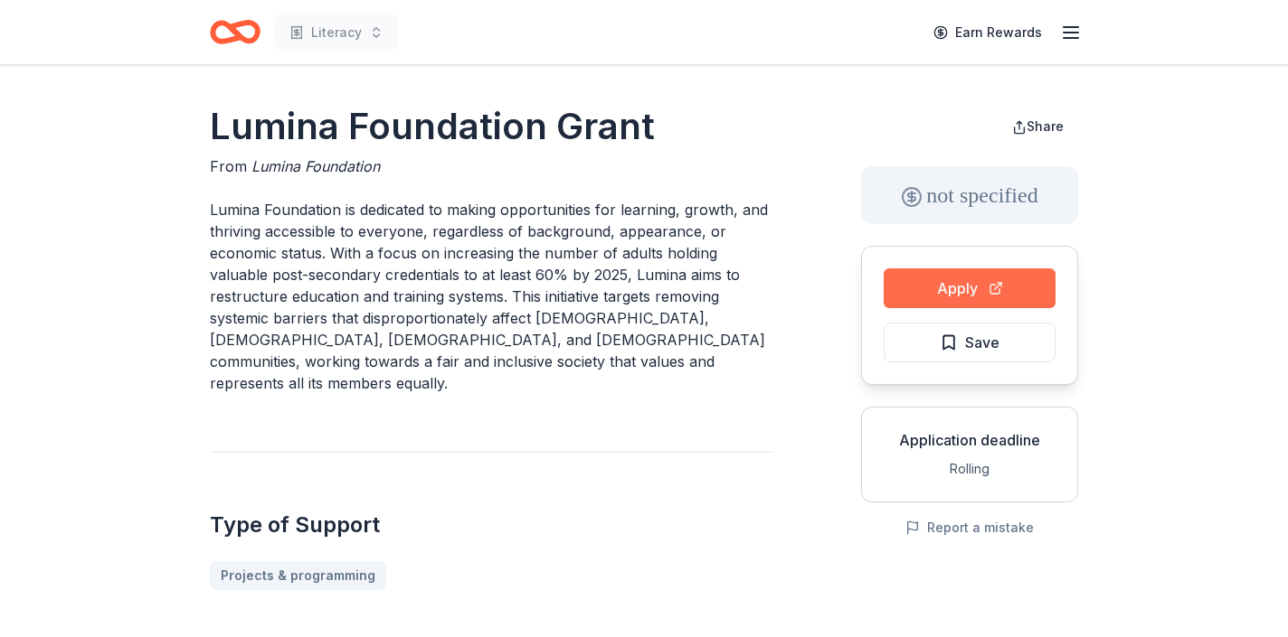
click at [946, 277] on button "Apply" at bounding box center [969, 289] width 172 height 40
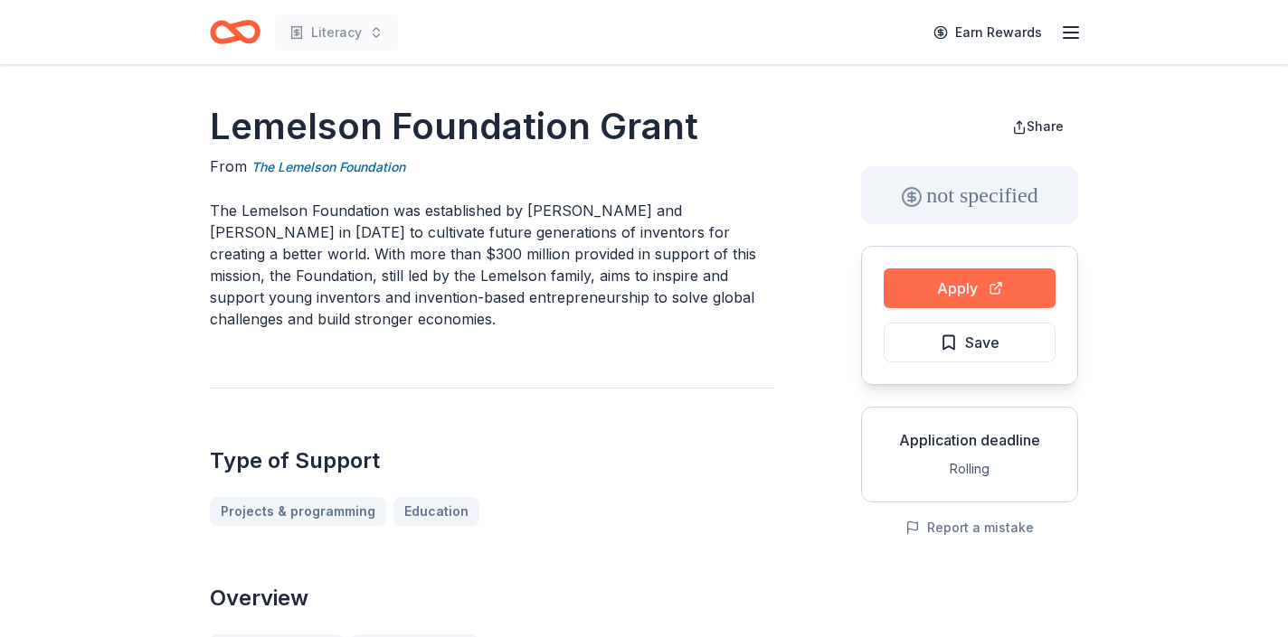
click at [920, 294] on button "Apply" at bounding box center [969, 289] width 172 height 40
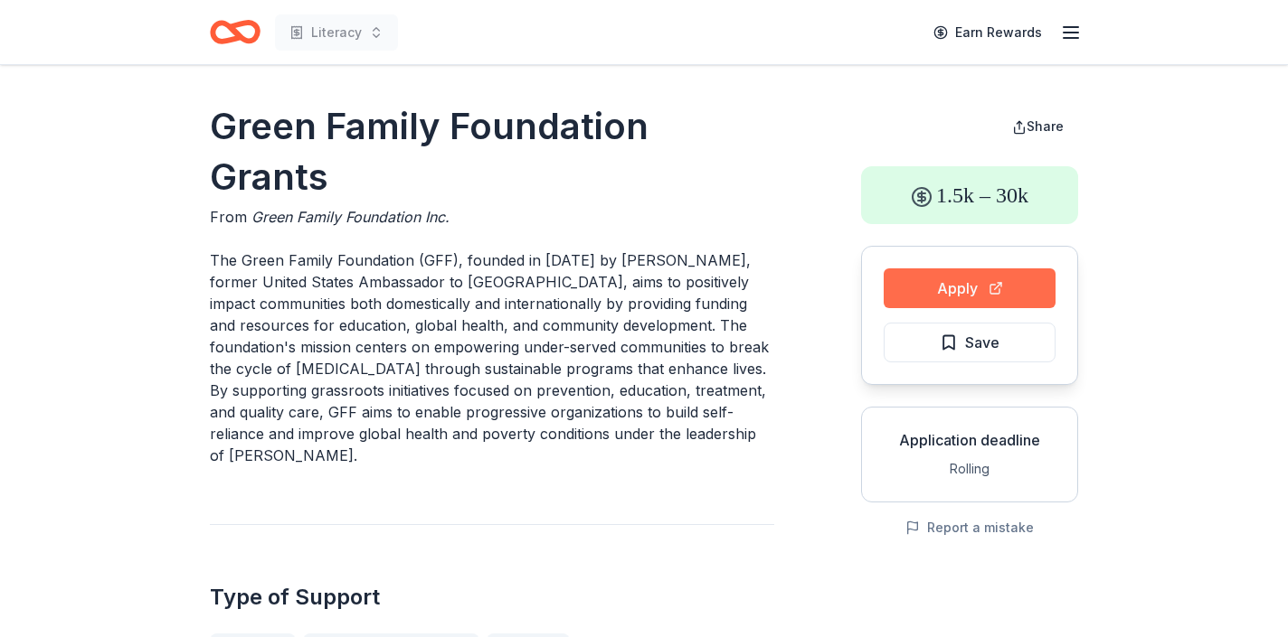
click at [937, 298] on button "Apply" at bounding box center [969, 289] width 172 height 40
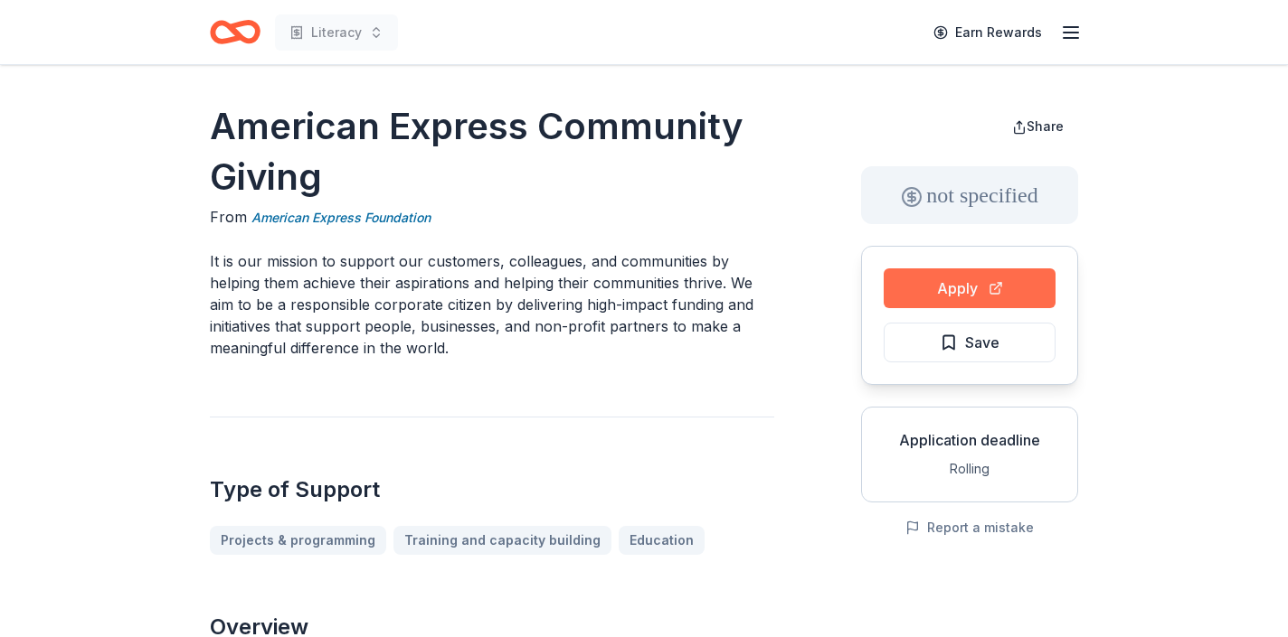
click at [924, 284] on button "Apply" at bounding box center [969, 289] width 172 height 40
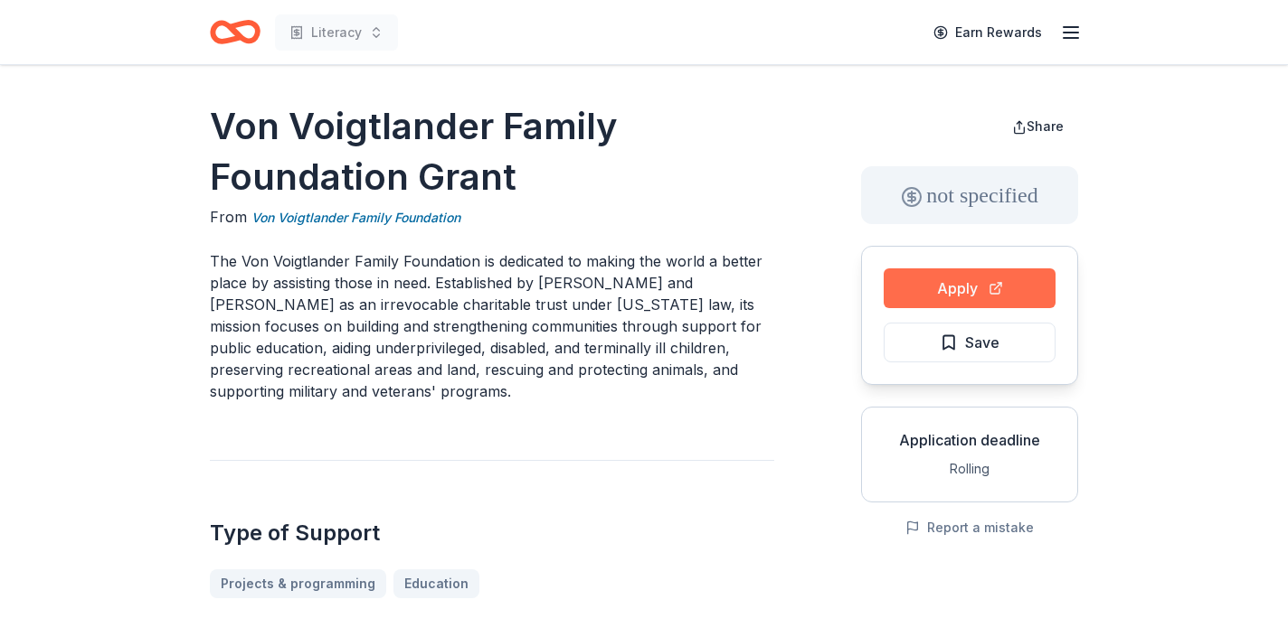
click at [947, 306] on button "Apply" at bounding box center [969, 289] width 172 height 40
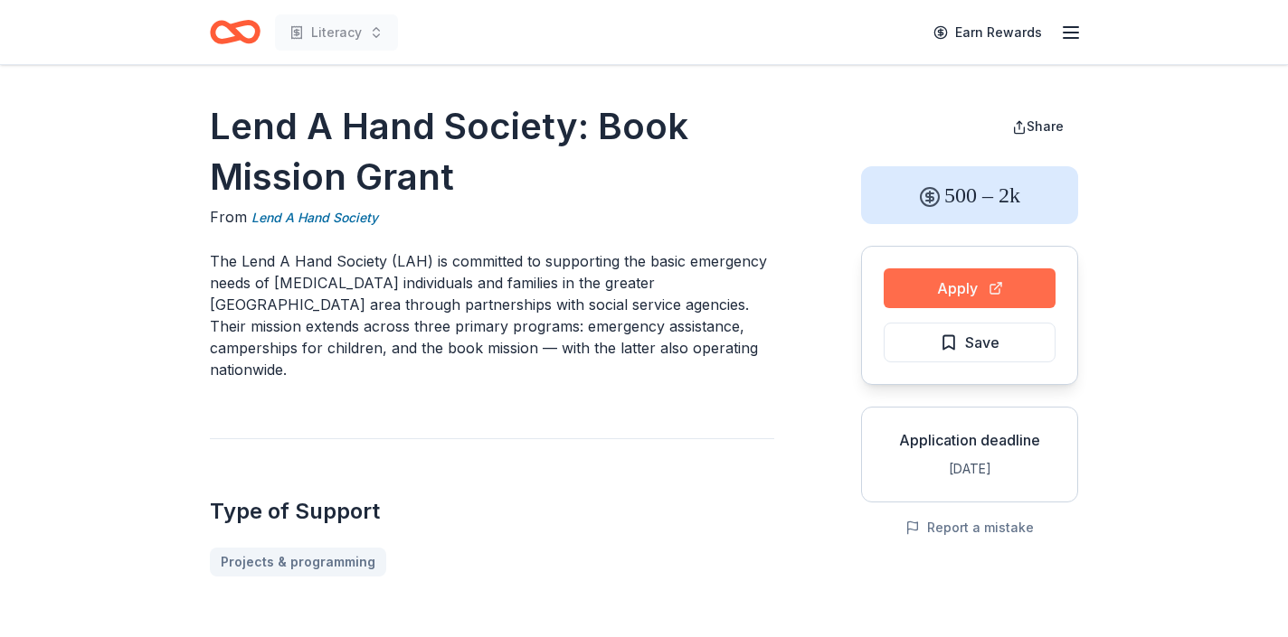
click at [927, 279] on button "Apply" at bounding box center [969, 289] width 172 height 40
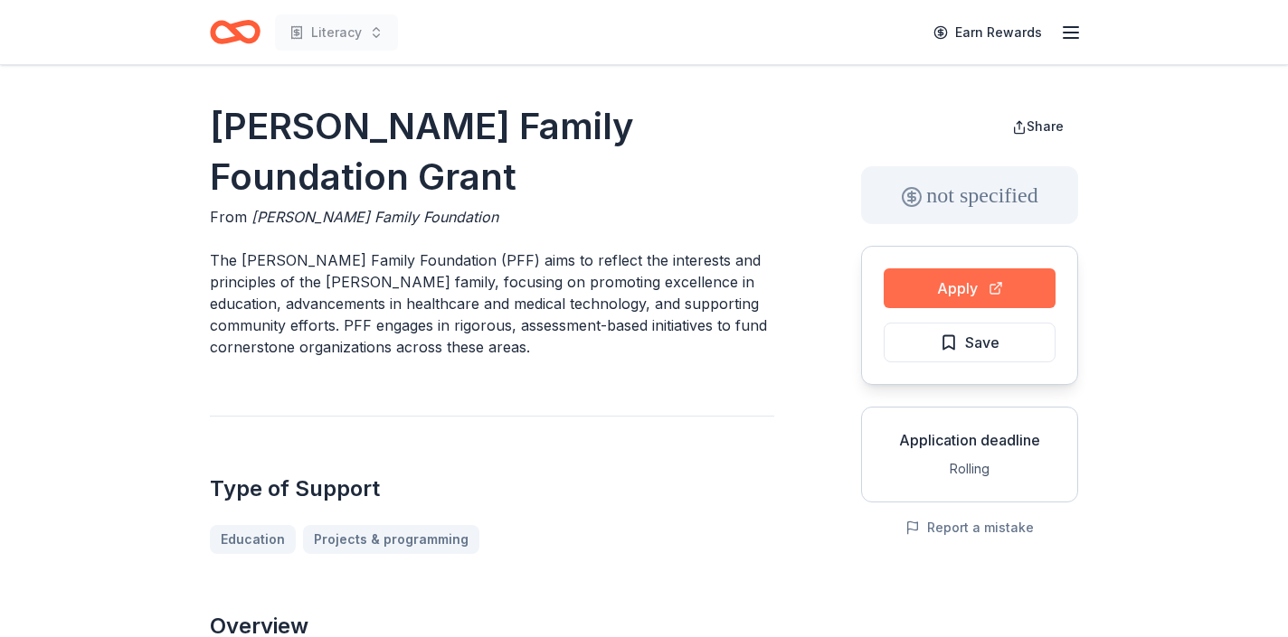
click at [920, 284] on button "Apply" at bounding box center [969, 289] width 172 height 40
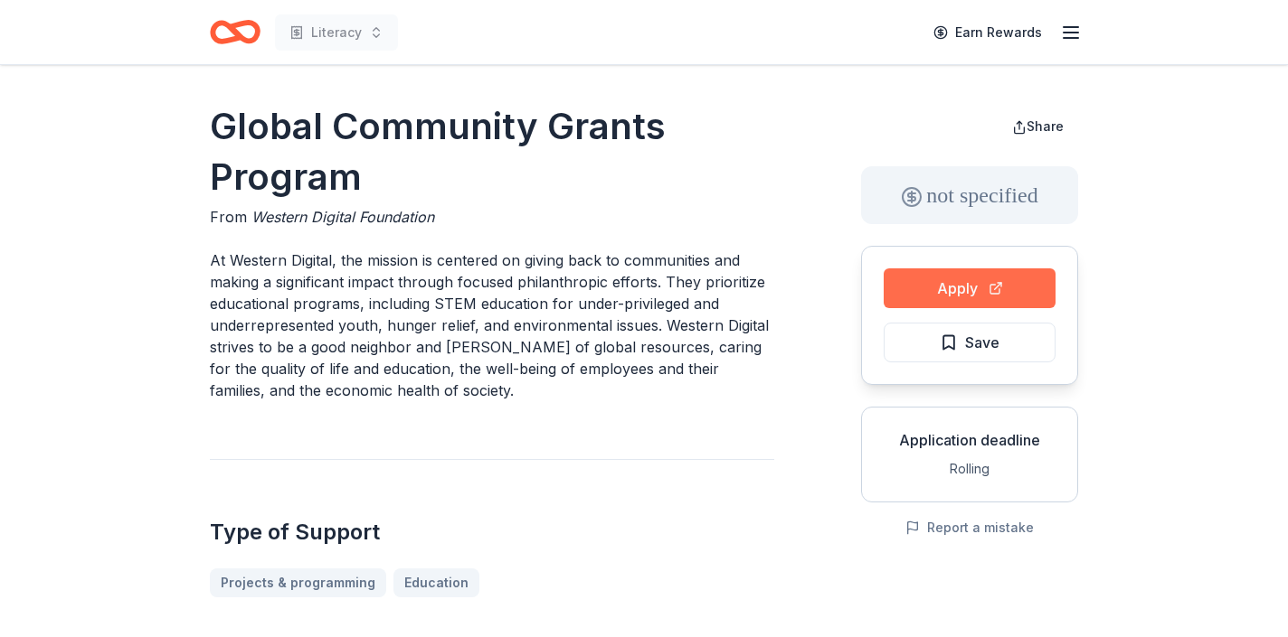
click at [929, 275] on button "Apply" at bounding box center [969, 289] width 172 height 40
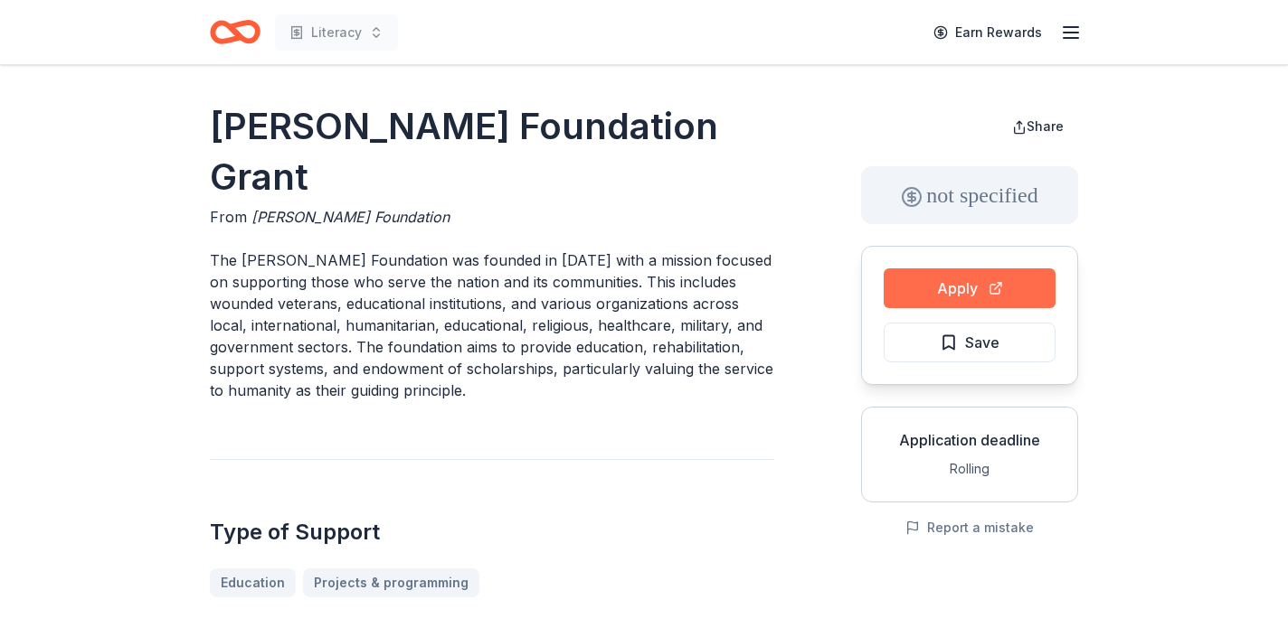
click at [1014, 297] on button "Apply" at bounding box center [969, 289] width 172 height 40
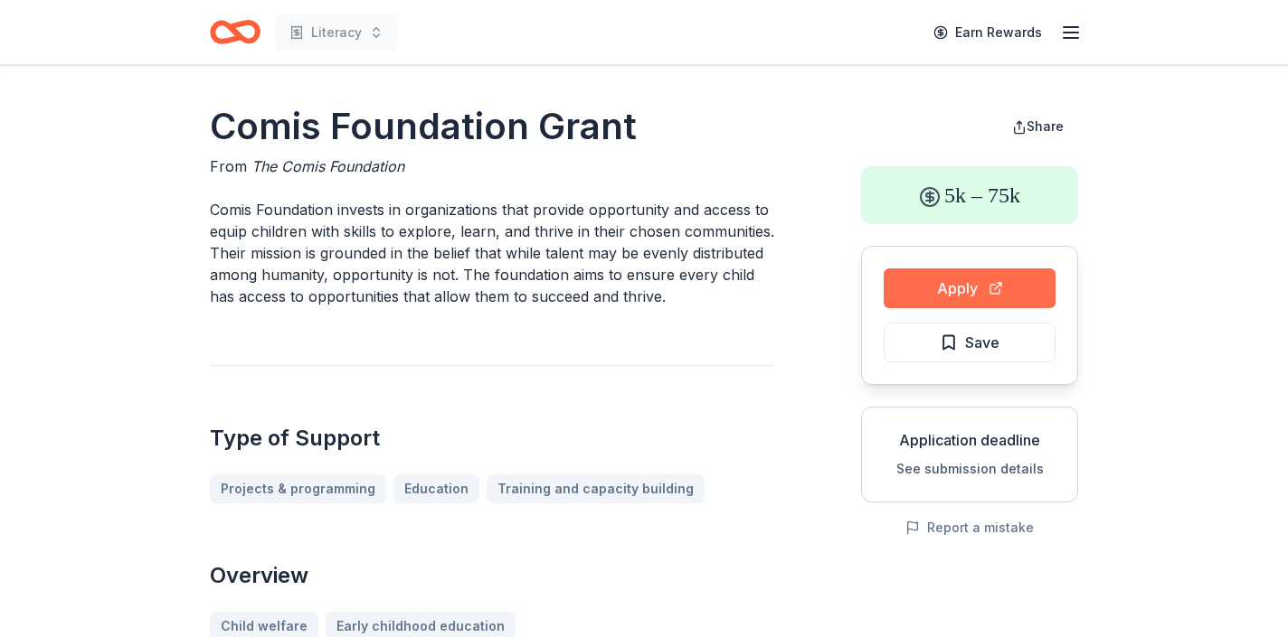
click at [918, 296] on button "Apply" at bounding box center [969, 289] width 172 height 40
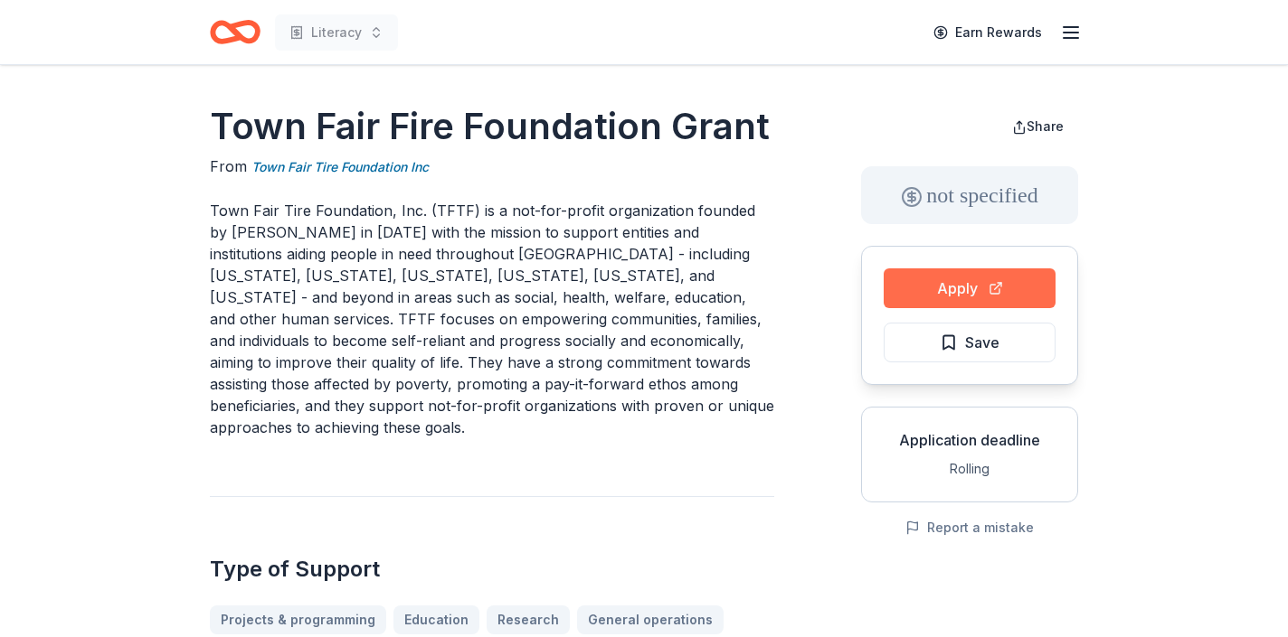
click at [986, 274] on button "Apply" at bounding box center [969, 289] width 172 height 40
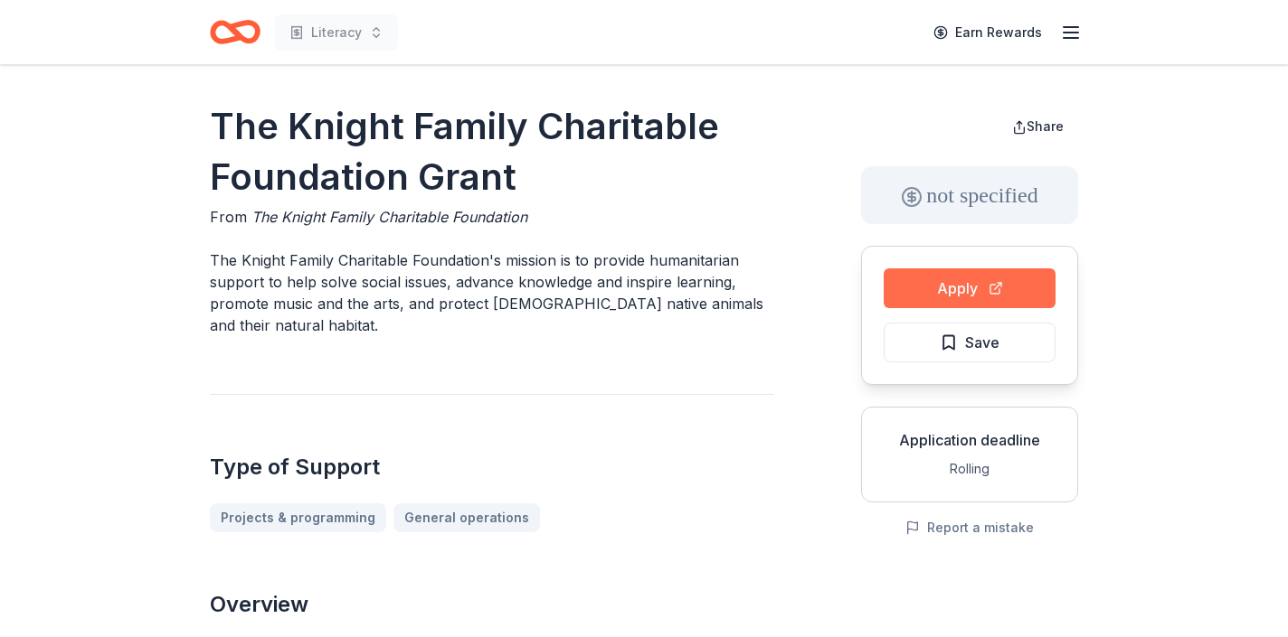
click at [958, 281] on button "Apply" at bounding box center [969, 289] width 172 height 40
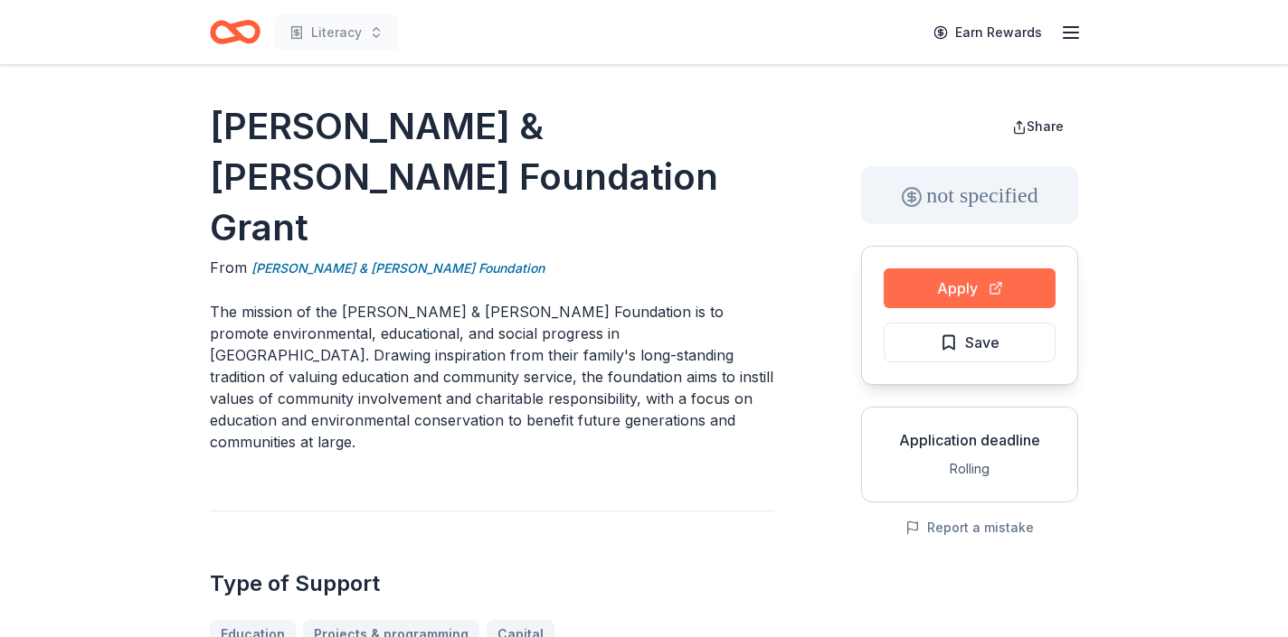
click at [960, 297] on button "Apply" at bounding box center [969, 289] width 172 height 40
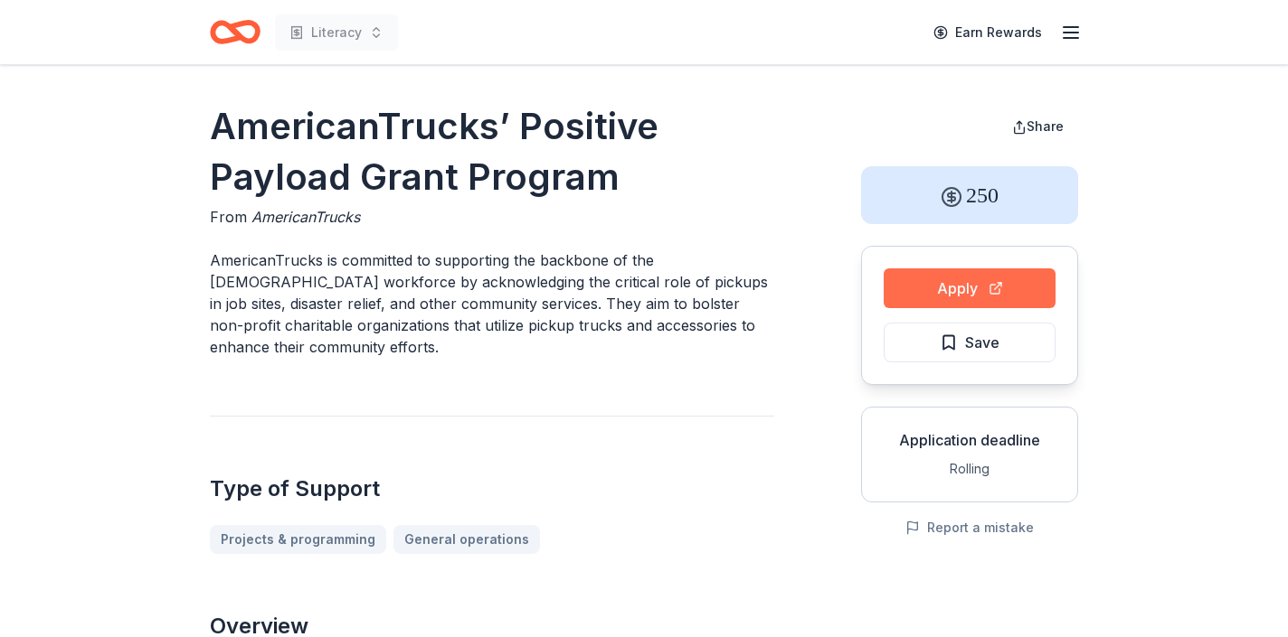
click at [948, 293] on button "Apply" at bounding box center [969, 289] width 172 height 40
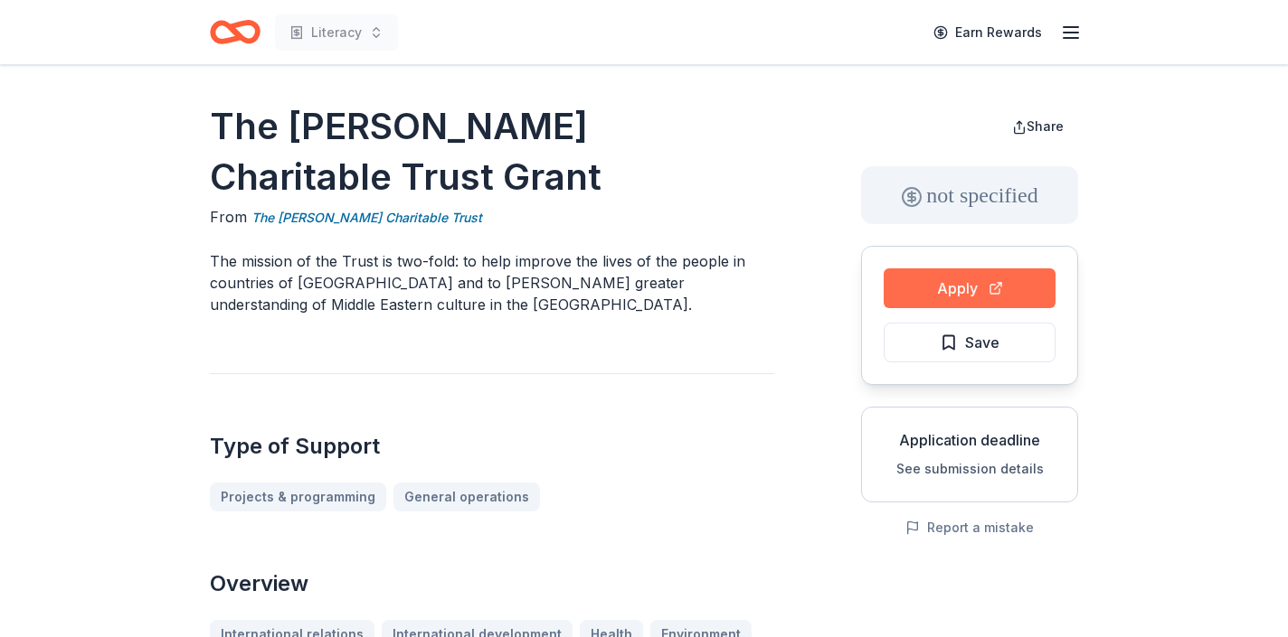
click at [1005, 277] on button "Apply" at bounding box center [969, 289] width 172 height 40
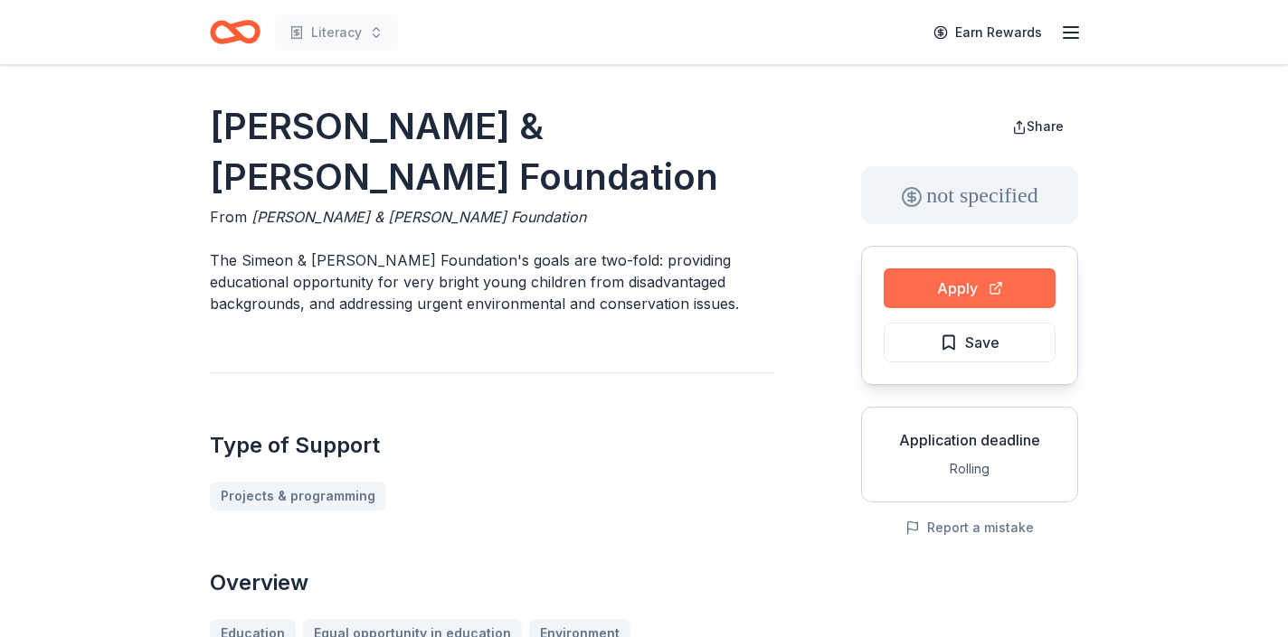
click at [942, 293] on button "Apply" at bounding box center [969, 289] width 172 height 40
click at [224, 27] on icon "Home" at bounding box center [235, 32] width 51 height 42
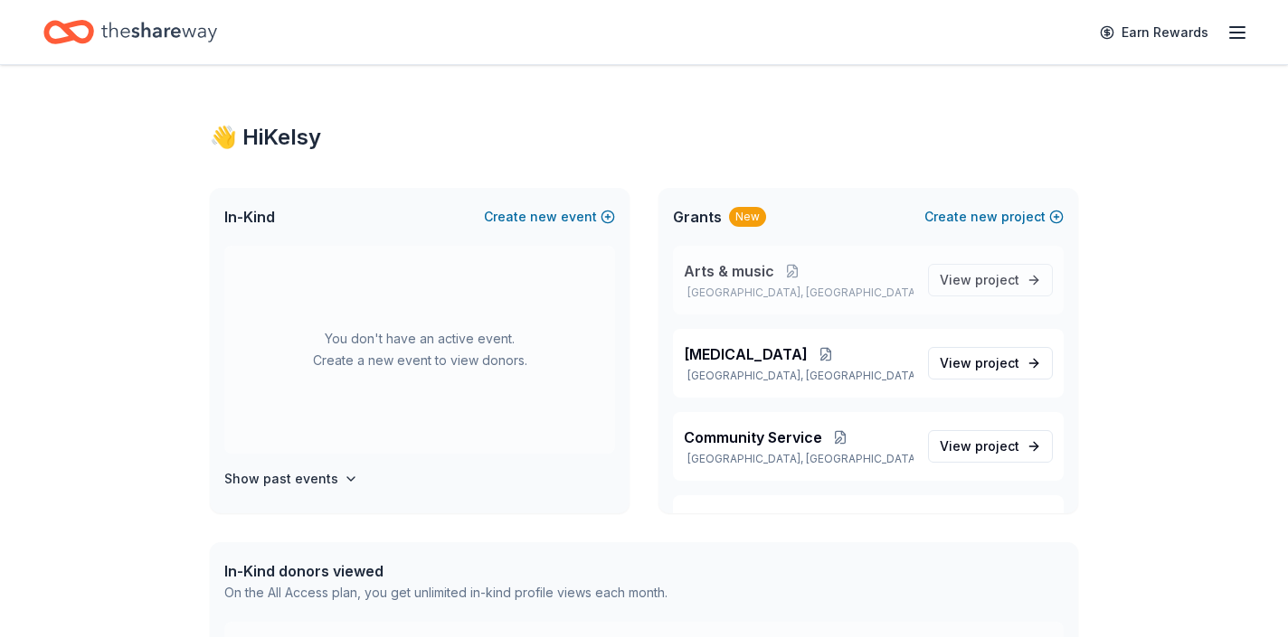
scroll to position [253, 0]
click at [714, 273] on span "Arts & music" at bounding box center [729, 268] width 90 height 22
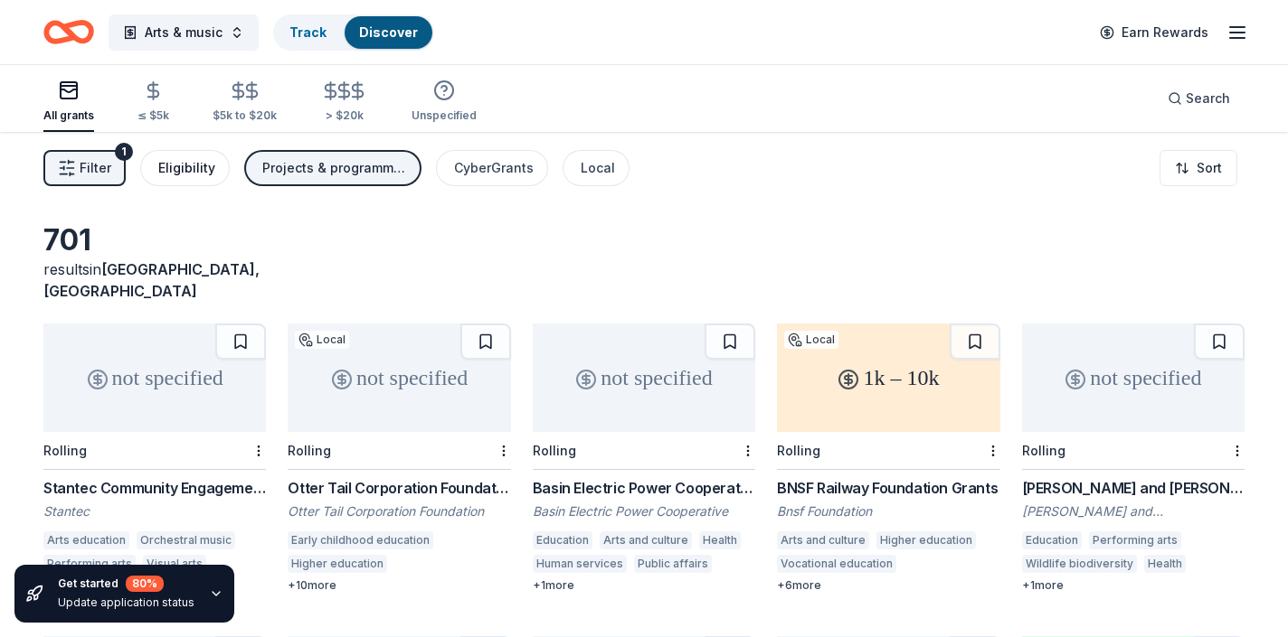
click at [211, 178] on button "Eligibility" at bounding box center [185, 168] width 90 height 36
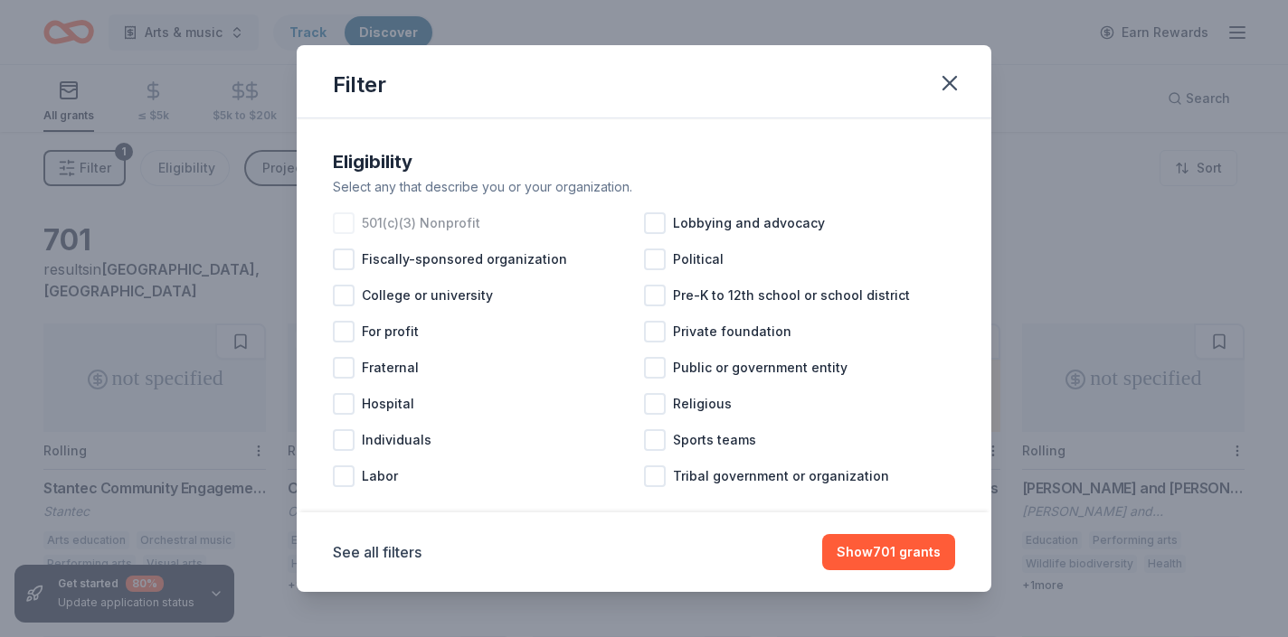
click at [340, 226] on div at bounding box center [344, 223] width 22 height 22
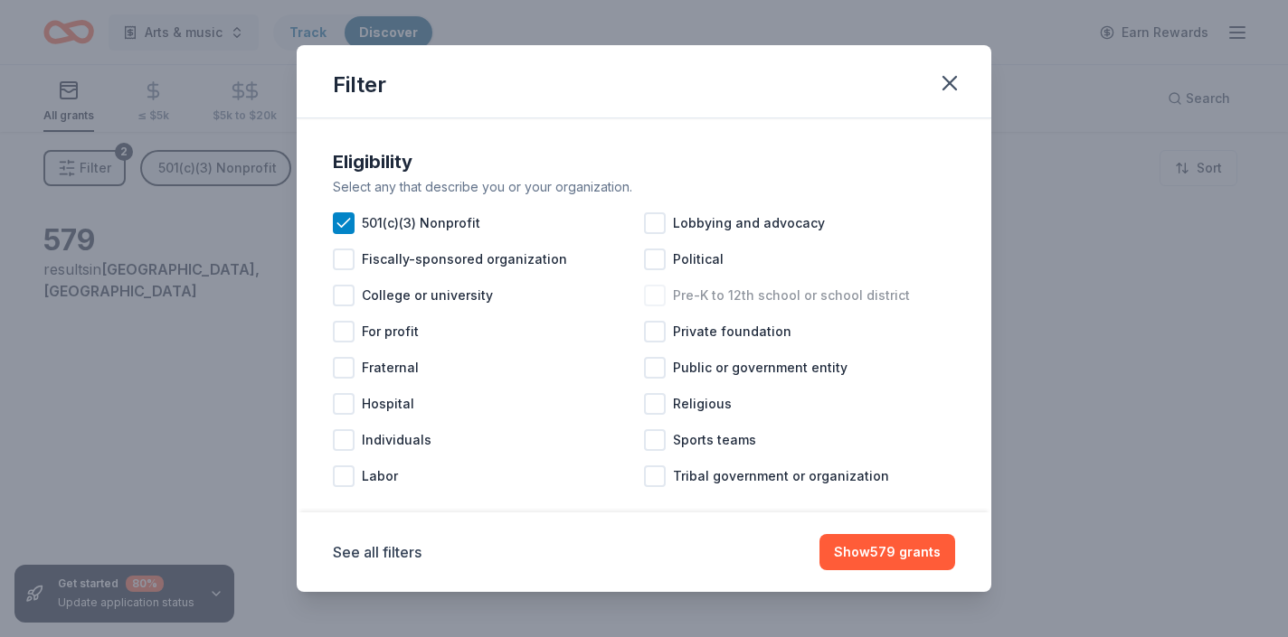
click at [706, 297] on span "Pre-K to 12th school or school district" at bounding box center [791, 296] width 237 height 22
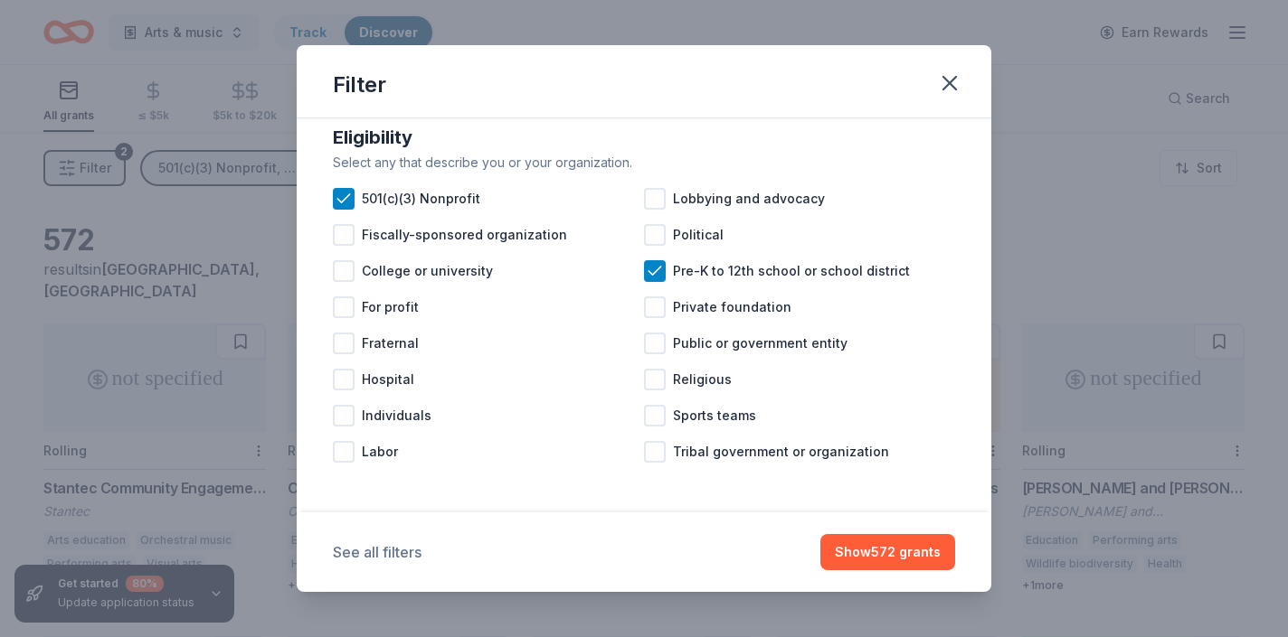
click at [387, 562] on button "See all filters" at bounding box center [377, 553] width 89 height 22
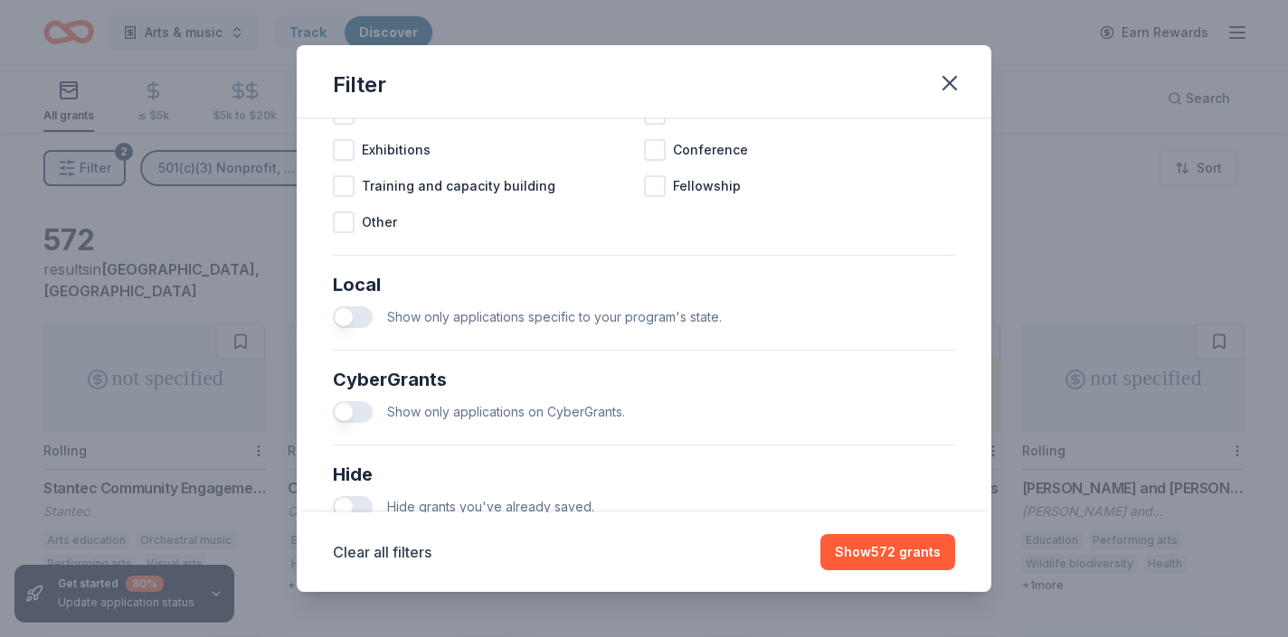
scroll to position [1018, 0]
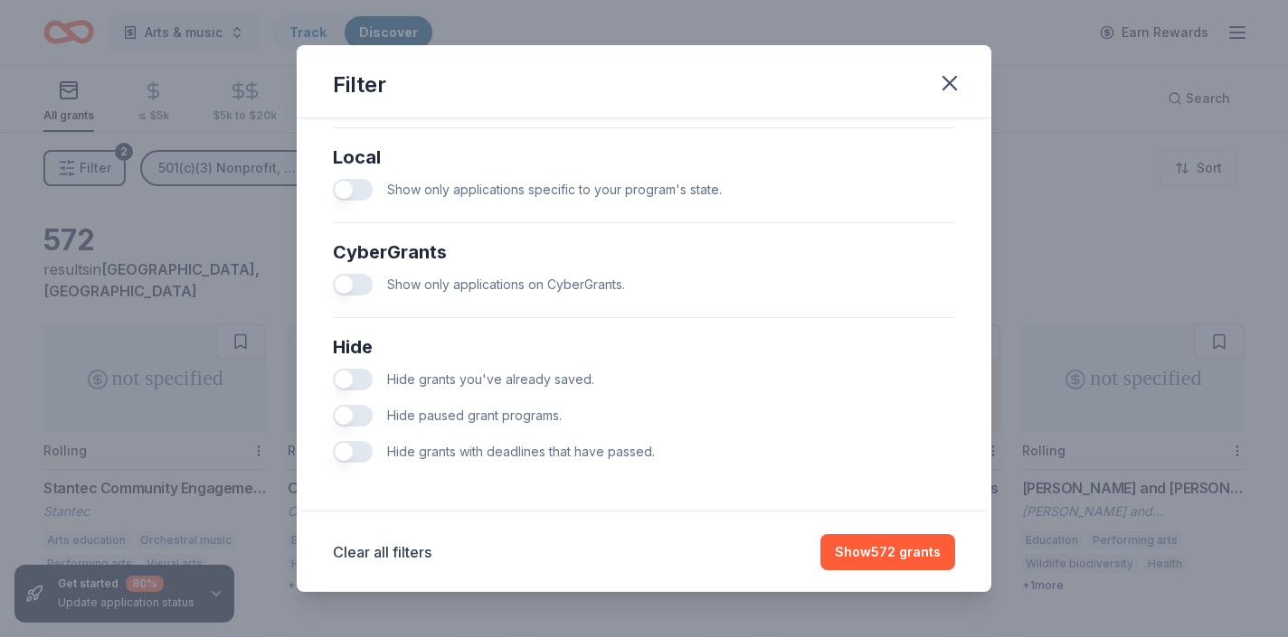
click at [352, 402] on div "Hide paused grant programs." at bounding box center [644, 416] width 622 height 36
click at [354, 428] on div "Hide paused grant programs." at bounding box center [644, 416] width 622 height 36
click at [354, 448] on button "button" at bounding box center [353, 452] width 40 height 22
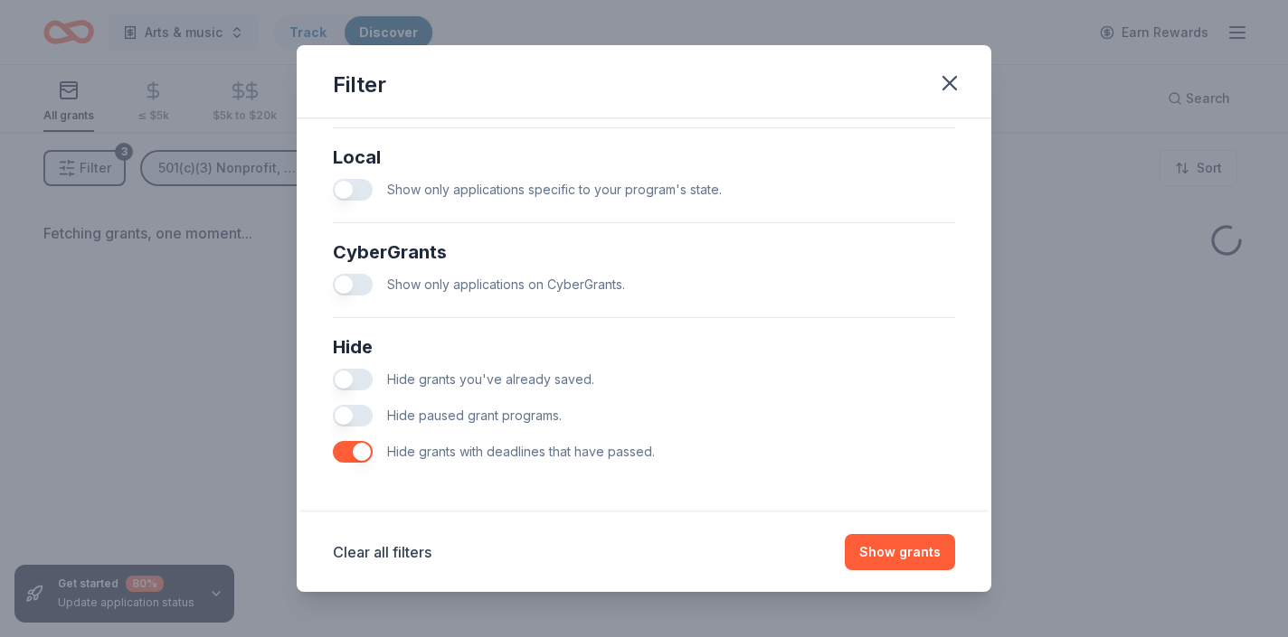
click at [354, 412] on button "button" at bounding box center [353, 416] width 40 height 22
click at [354, 375] on button "button" at bounding box center [353, 380] width 40 height 22
click at [898, 558] on button "Show grants" at bounding box center [899, 552] width 110 height 36
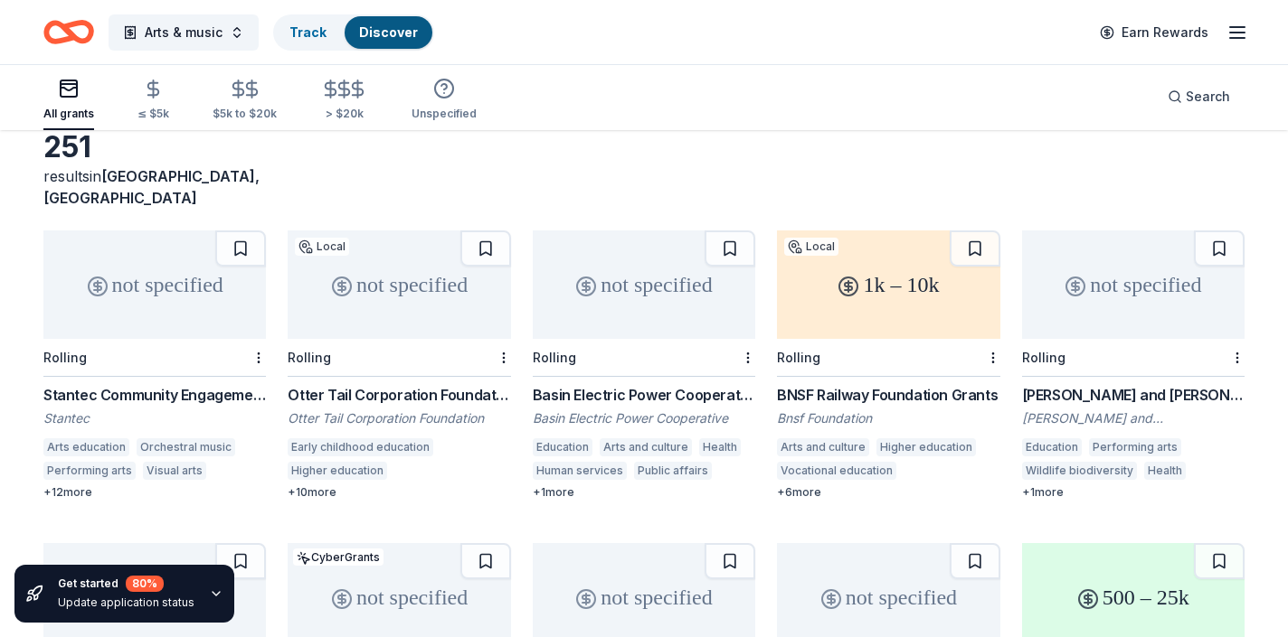
scroll to position [117, 0]
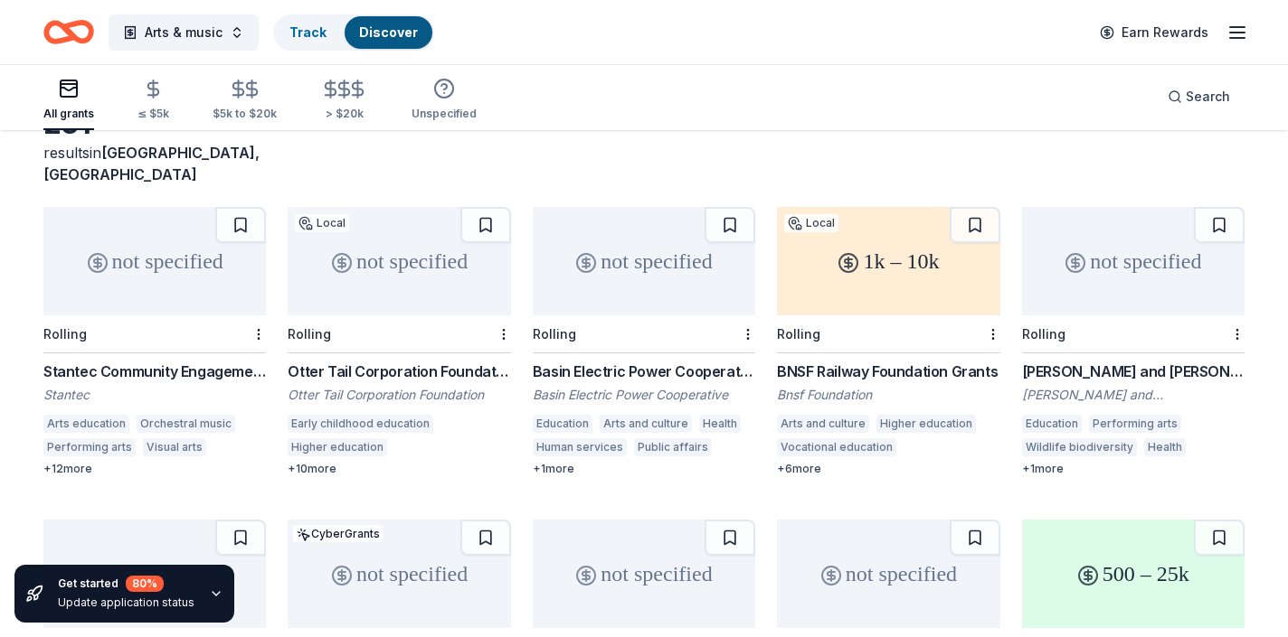
click at [1095, 361] on div "Charles and Mildred Schnurmacher Foundation Grant" at bounding box center [1133, 372] width 222 height 22
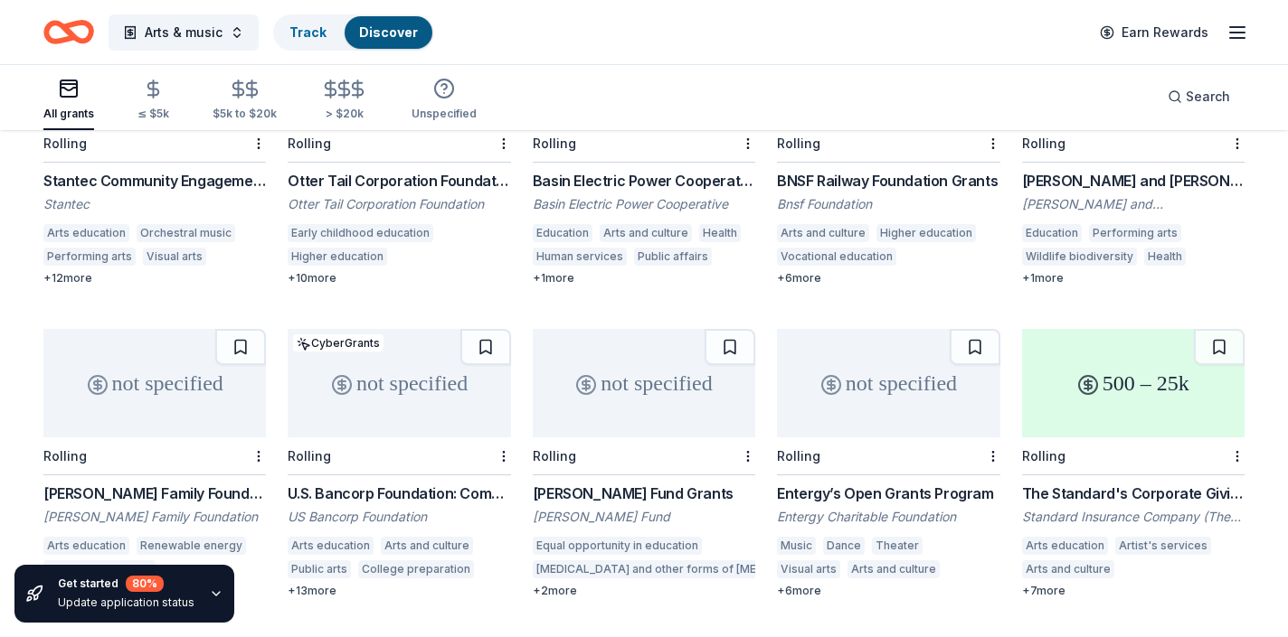
scroll to position [323, 0]
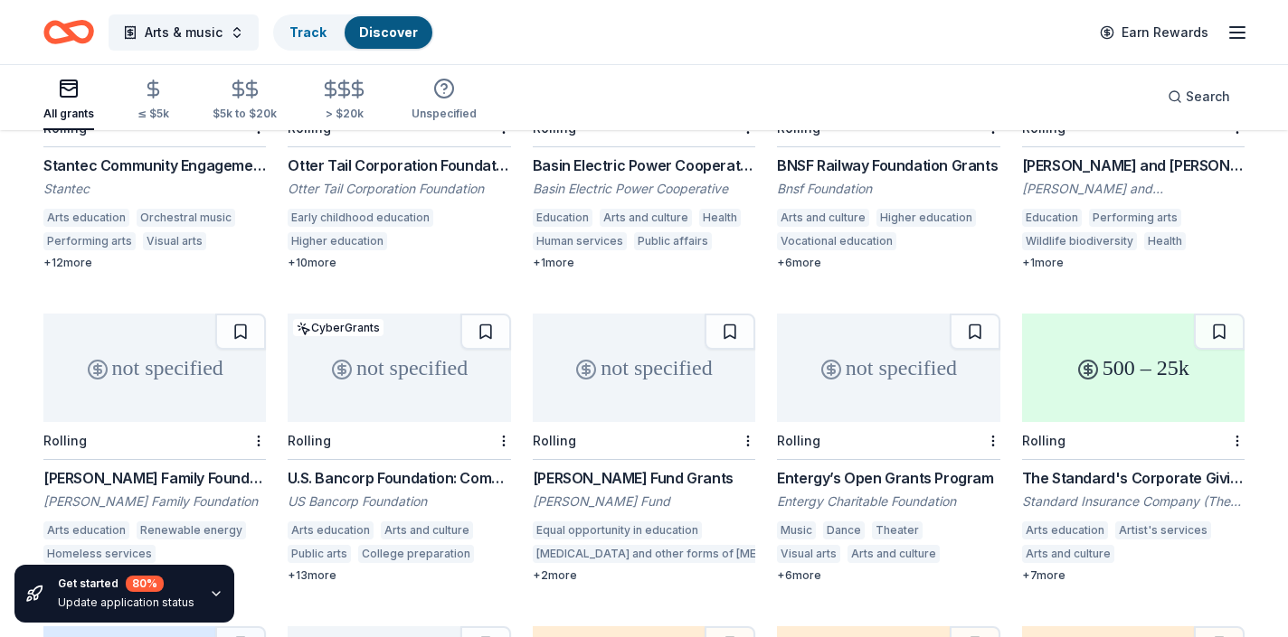
click at [117, 422] on div "Rolling" at bounding box center [154, 441] width 222 height 38
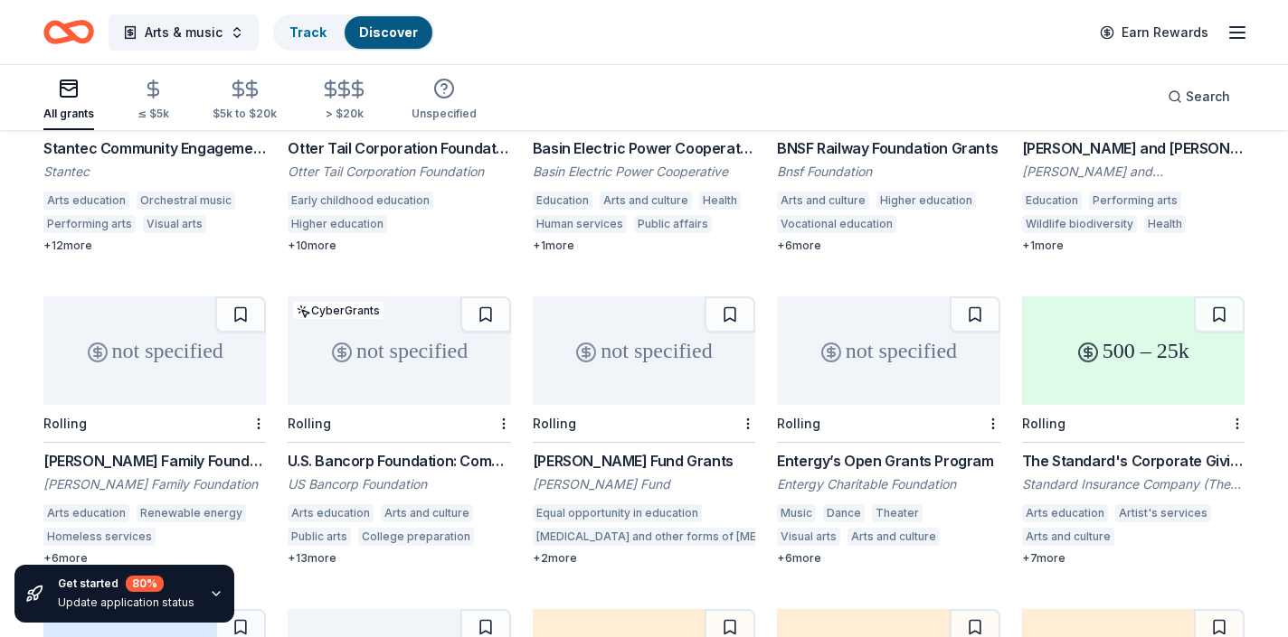
click at [640, 418] on div "Rolling" at bounding box center [644, 424] width 222 height 38
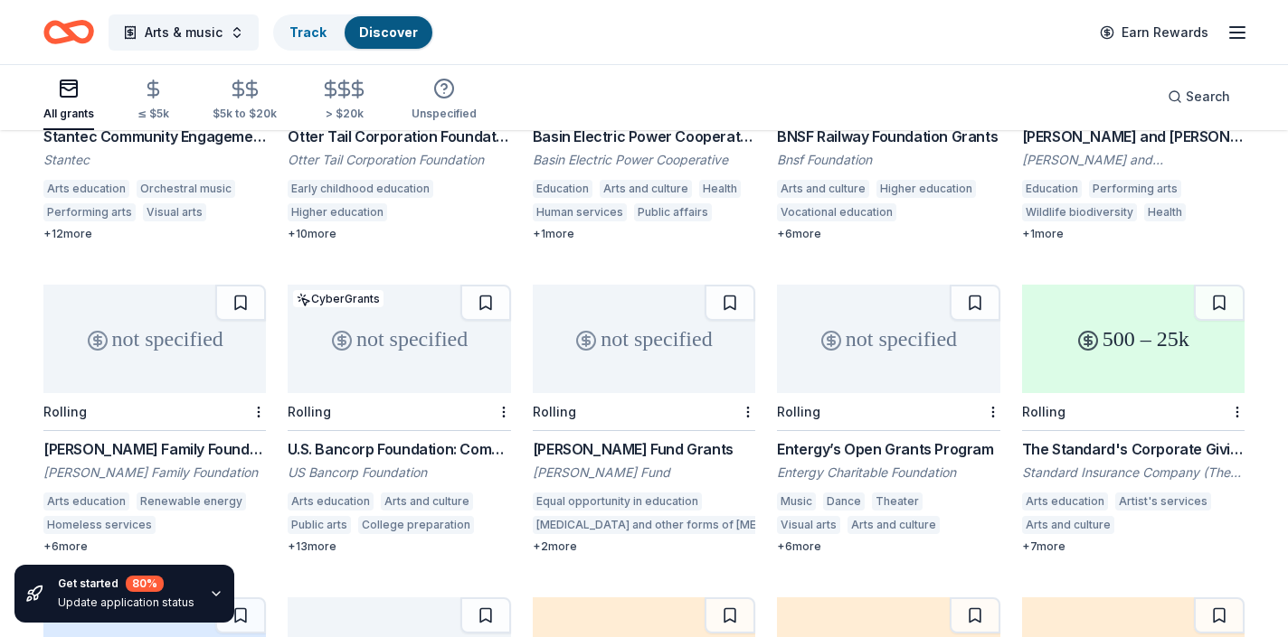
scroll to position [354, 0]
click at [886, 437] on div "Entergy’s Open Grants Program" at bounding box center [888, 448] width 222 height 22
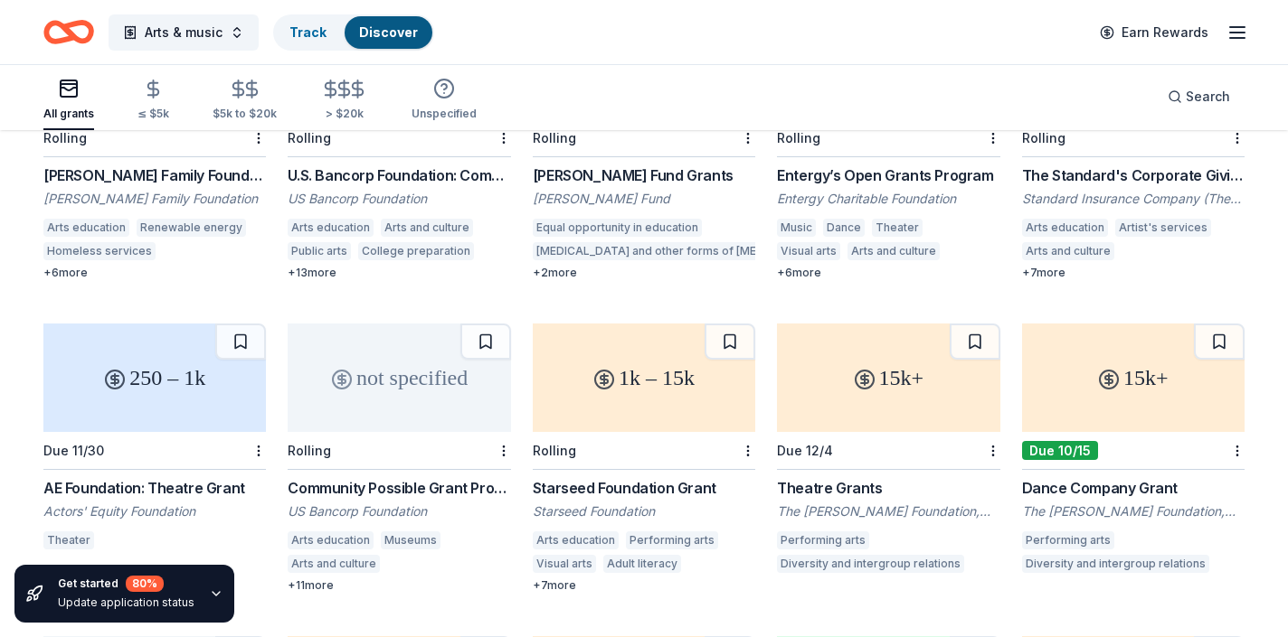
scroll to position [627, 0]
click at [636, 476] on div "Starseed Foundation Grant" at bounding box center [644, 487] width 222 height 22
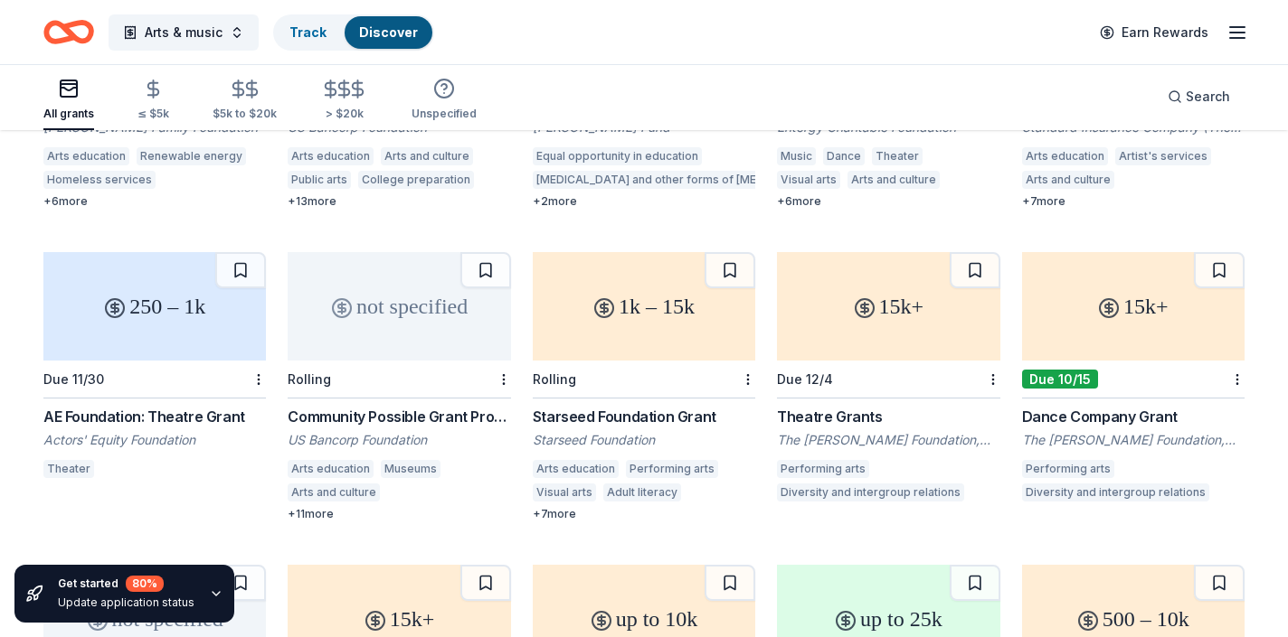
scroll to position [706, 0]
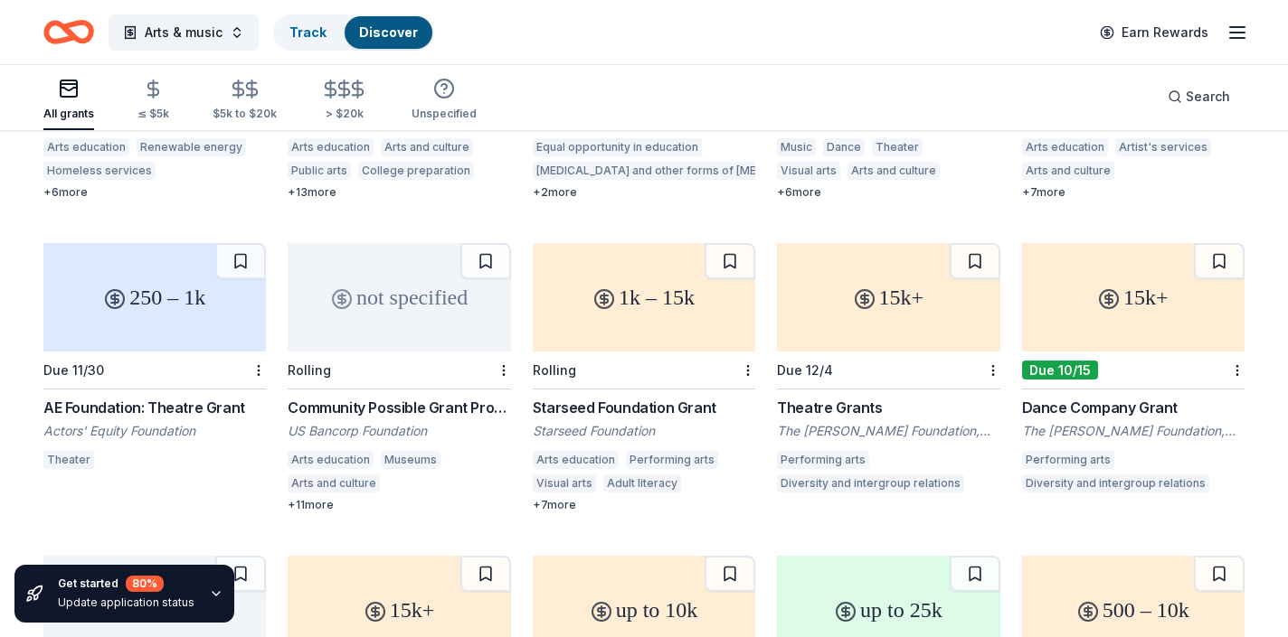
click at [852, 397] on div "Theatre Grants" at bounding box center [888, 408] width 222 height 22
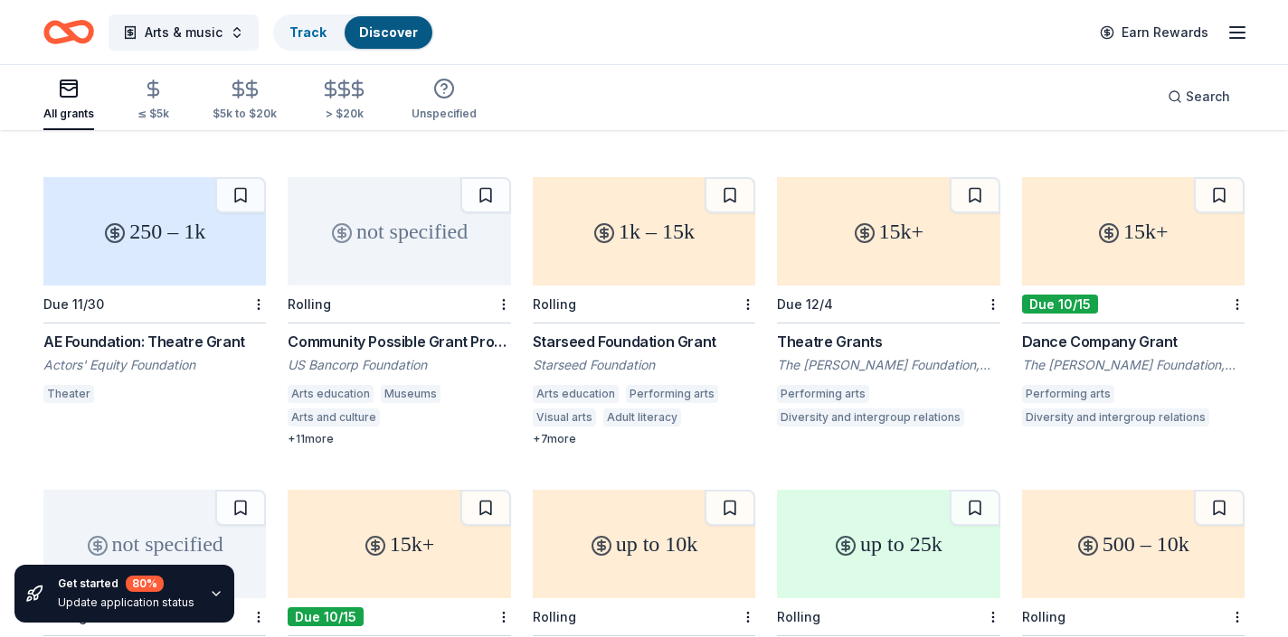
scroll to position [779, 0]
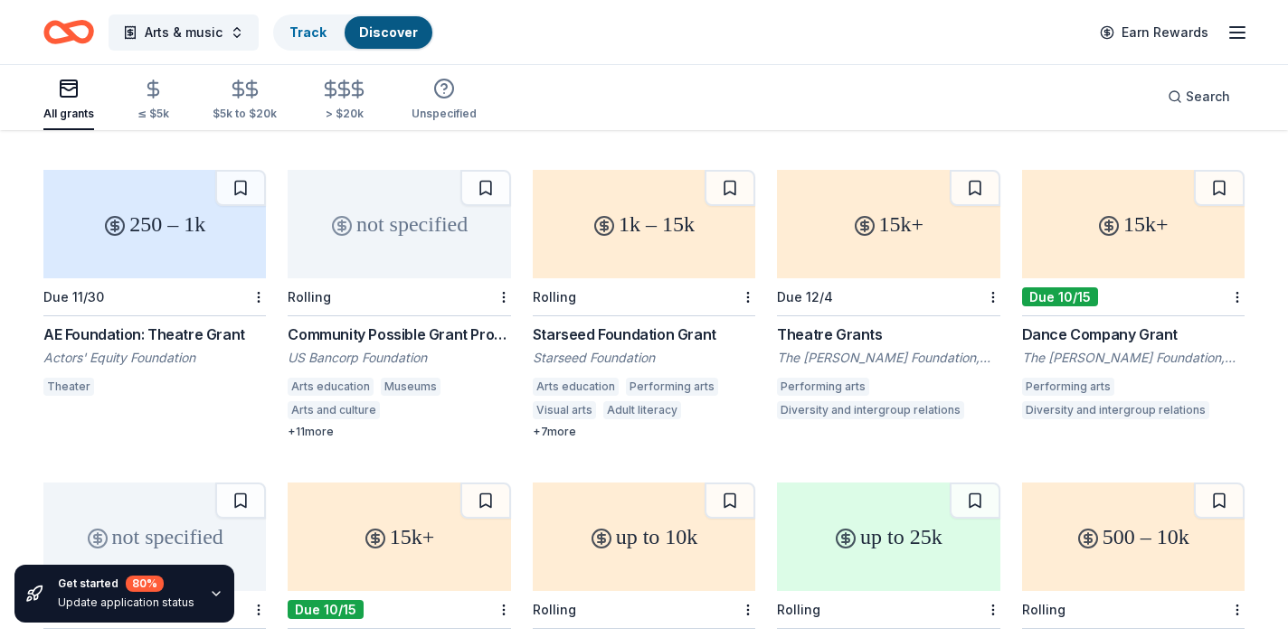
click at [1118, 349] on div "The Shubert Foundation, Inc." at bounding box center [1133, 358] width 222 height 18
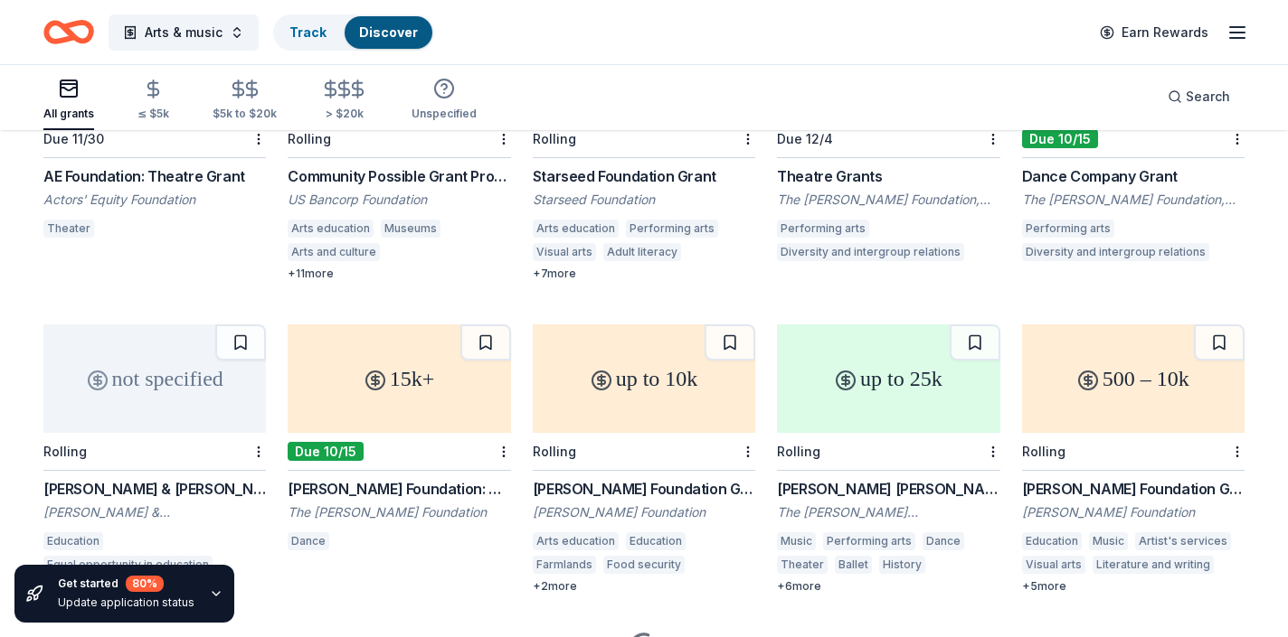
scroll to position [1019, 0]
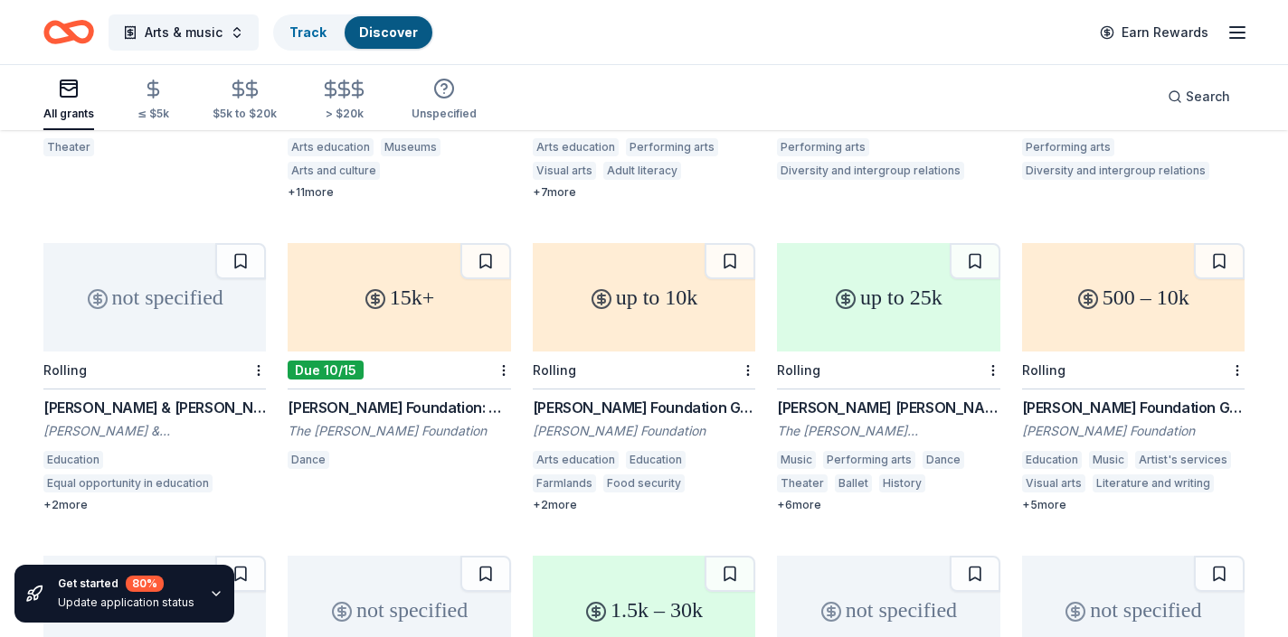
click at [227, 422] on div "Simeon & Jean H. Locke Foundation" at bounding box center [154, 431] width 222 height 18
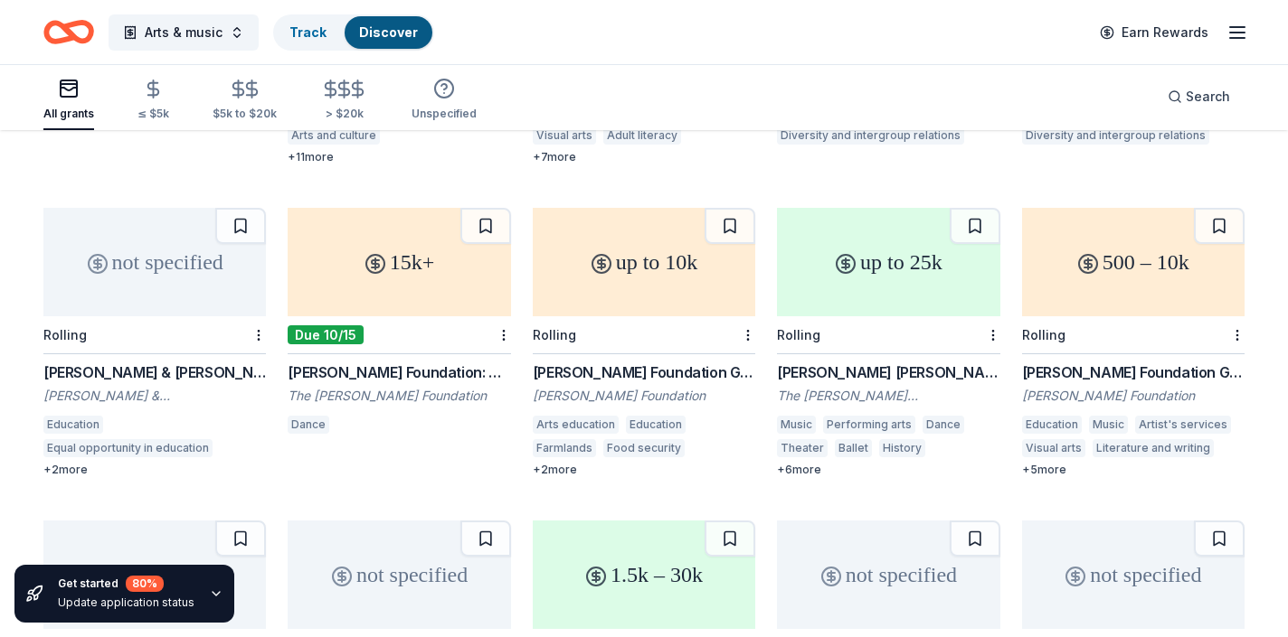
click at [876, 387] on div "The Gladys Krieble Delmas Foundation" at bounding box center [888, 396] width 222 height 18
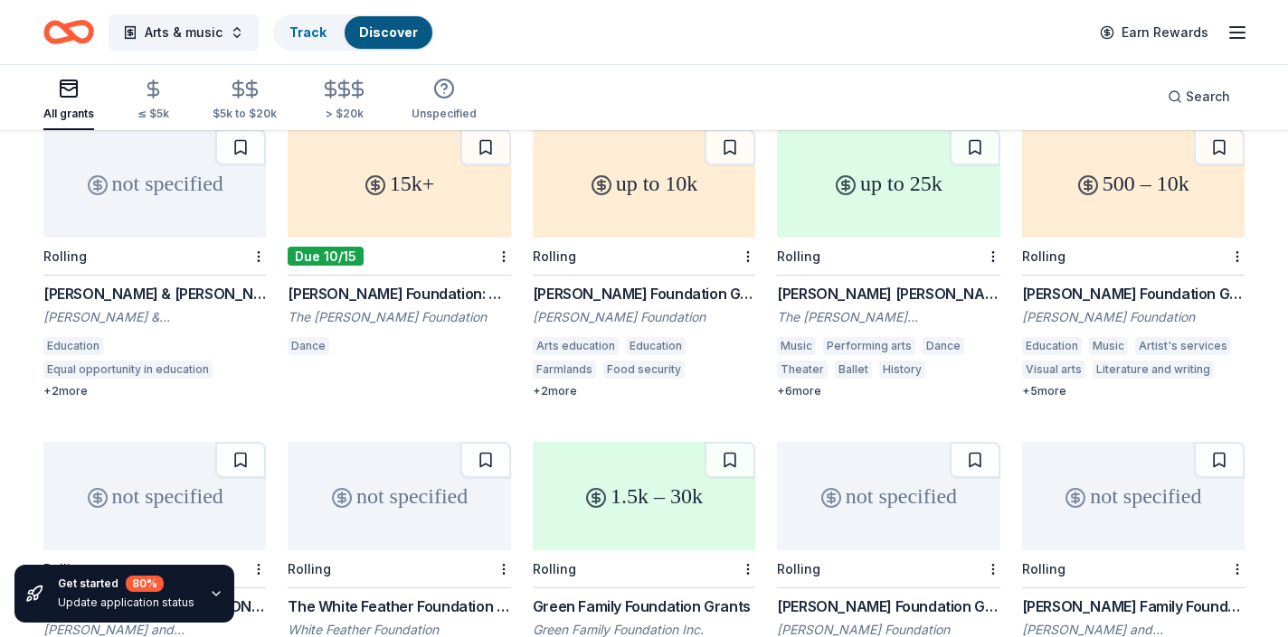
click at [1076, 283] on div "Karen Colina Wilson Foundation Grant" at bounding box center [1133, 294] width 222 height 22
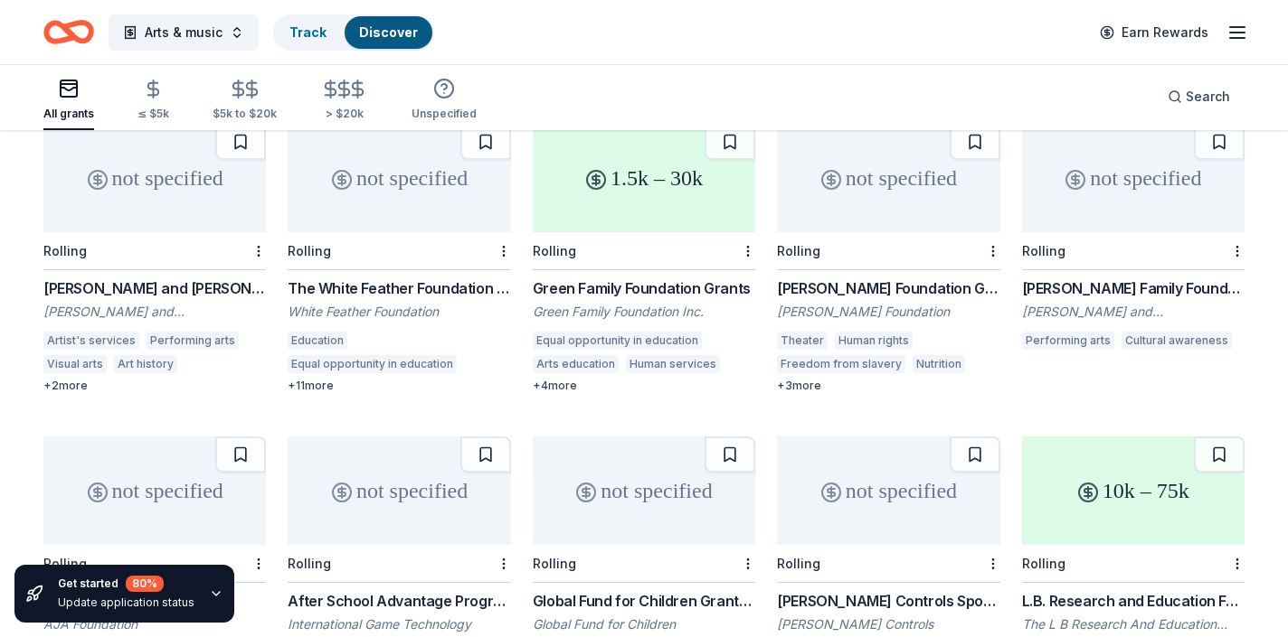
scroll to position [1487, 0]
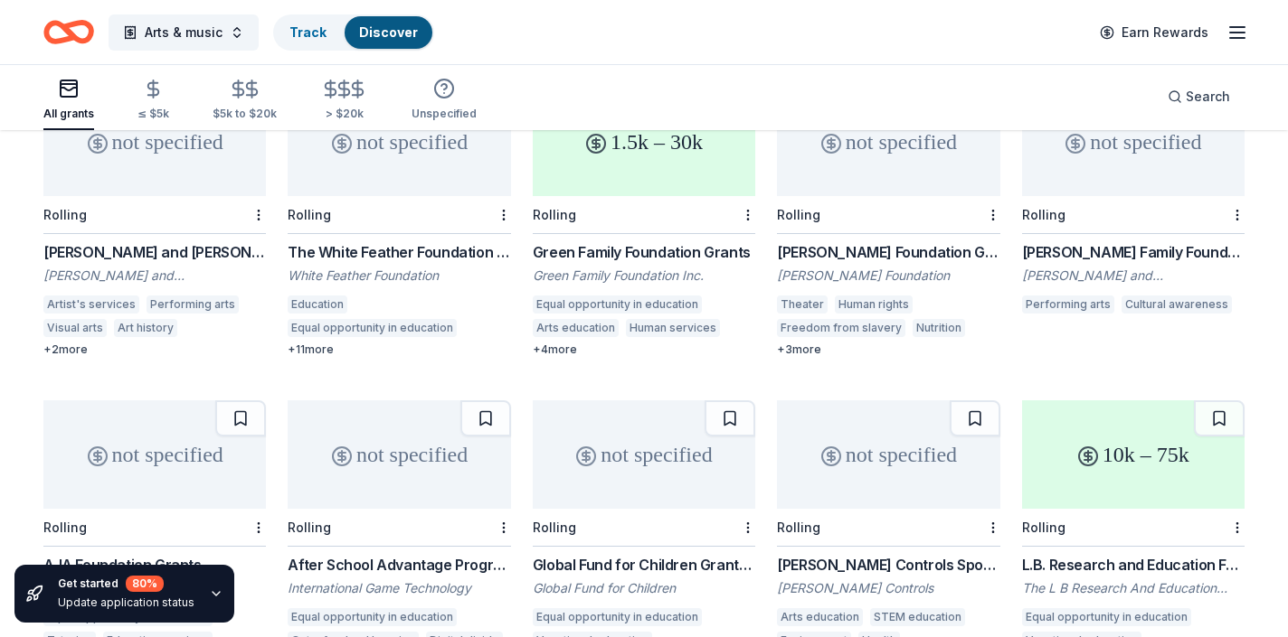
click at [574, 267] on div "Green Family Foundation Inc." at bounding box center [644, 276] width 222 height 18
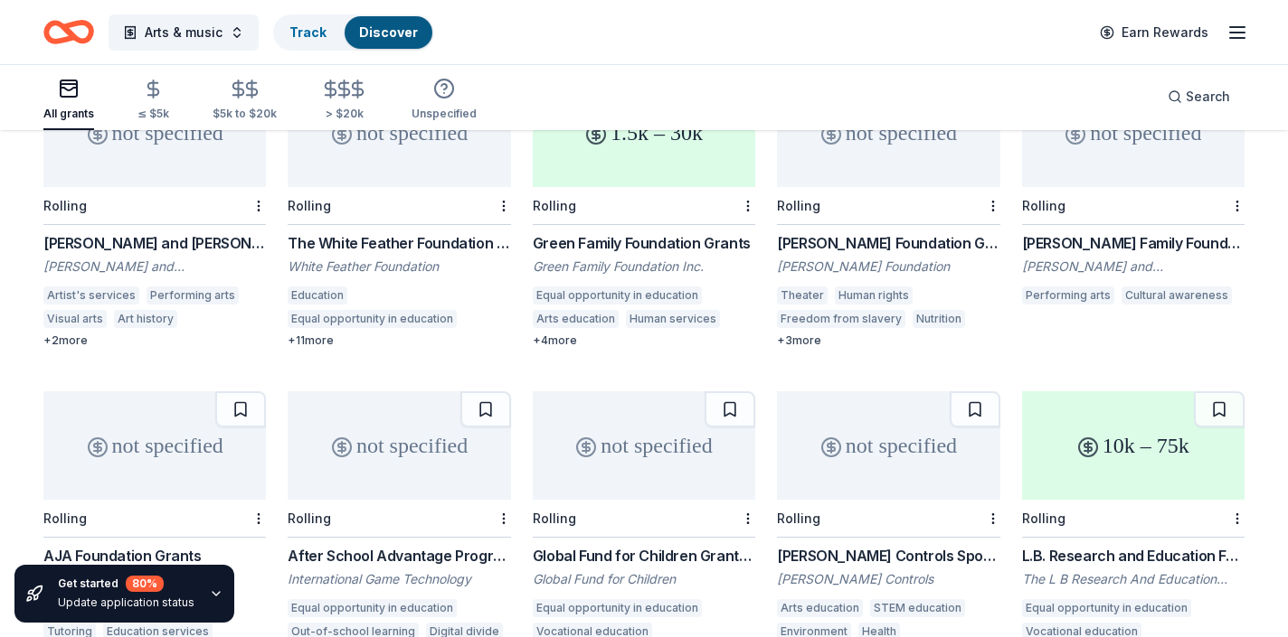
click at [934, 232] on div "Lilah Hilliard Fisher Foundation Grant" at bounding box center [888, 243] width 222 height 22
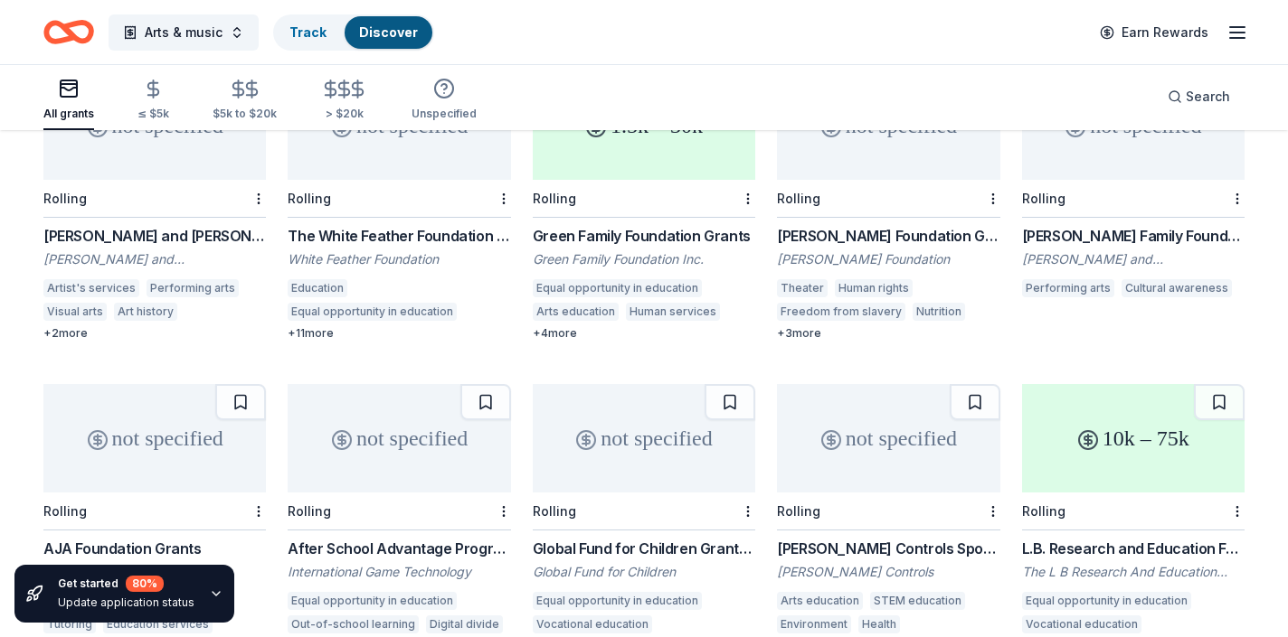
click at [1105, 225] on div "Polinger Family Foundation Grants - Performing Arts" at bounding box center [1133, 236] width 222 height 22
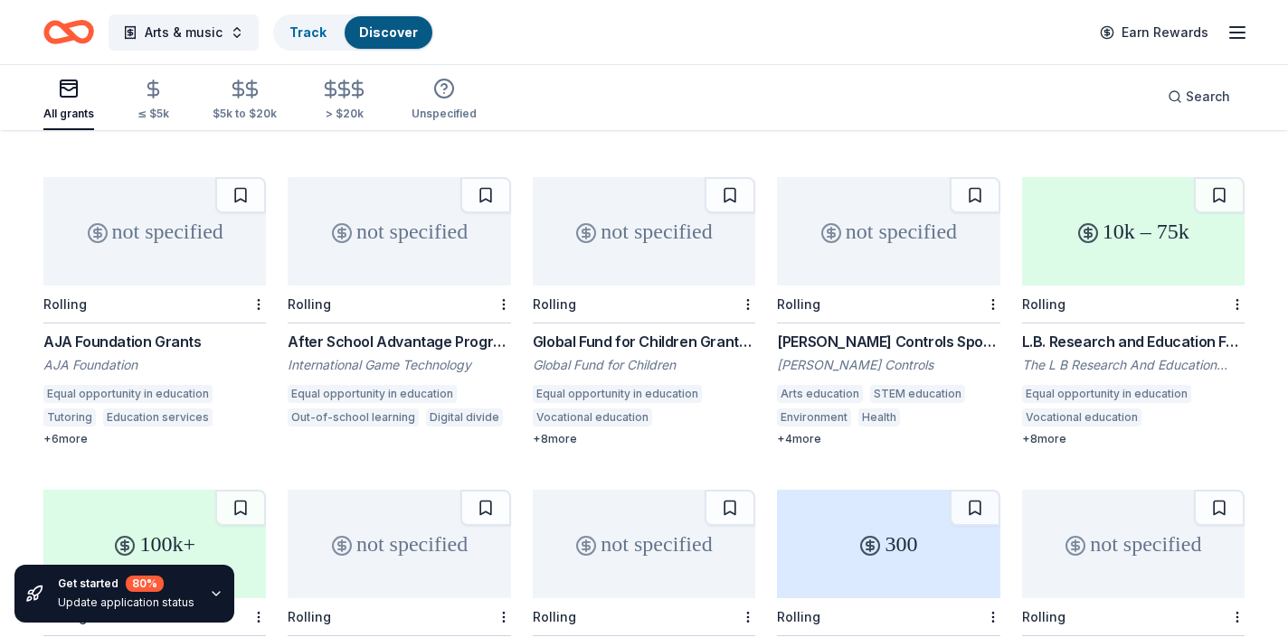
scroll to position [1712, 0]
click at [835, 354] on div "Johnson Controls" at bounding box center [888, 363] width 222 height 18
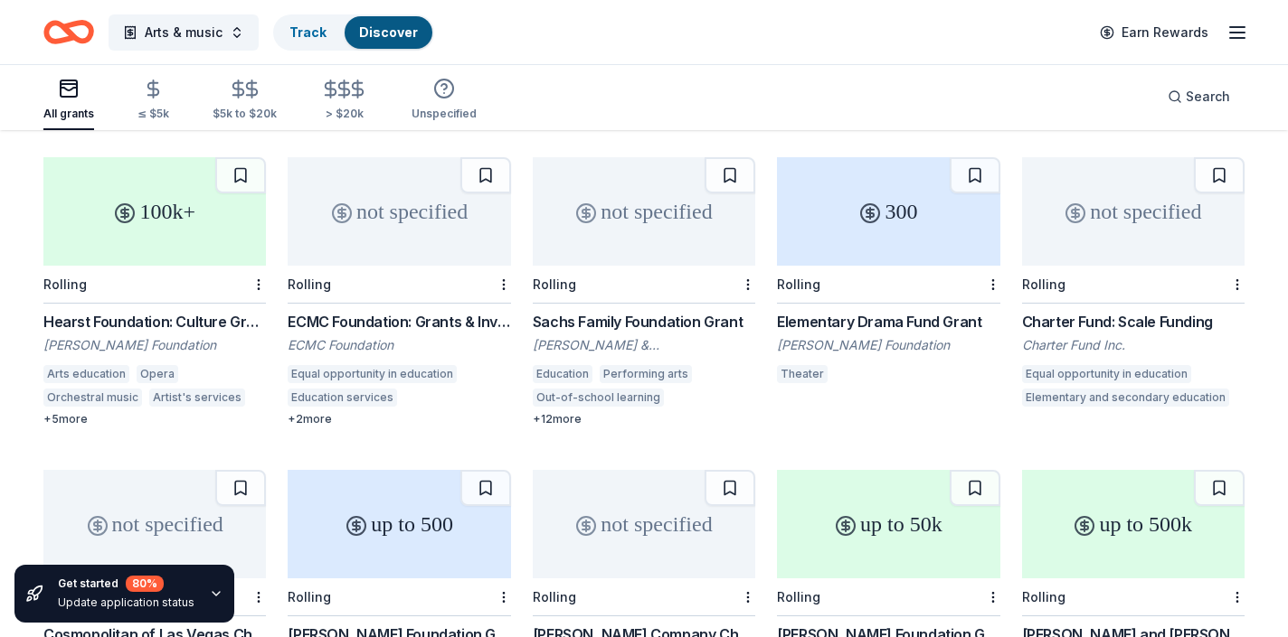
scroll to position [2048, 0]
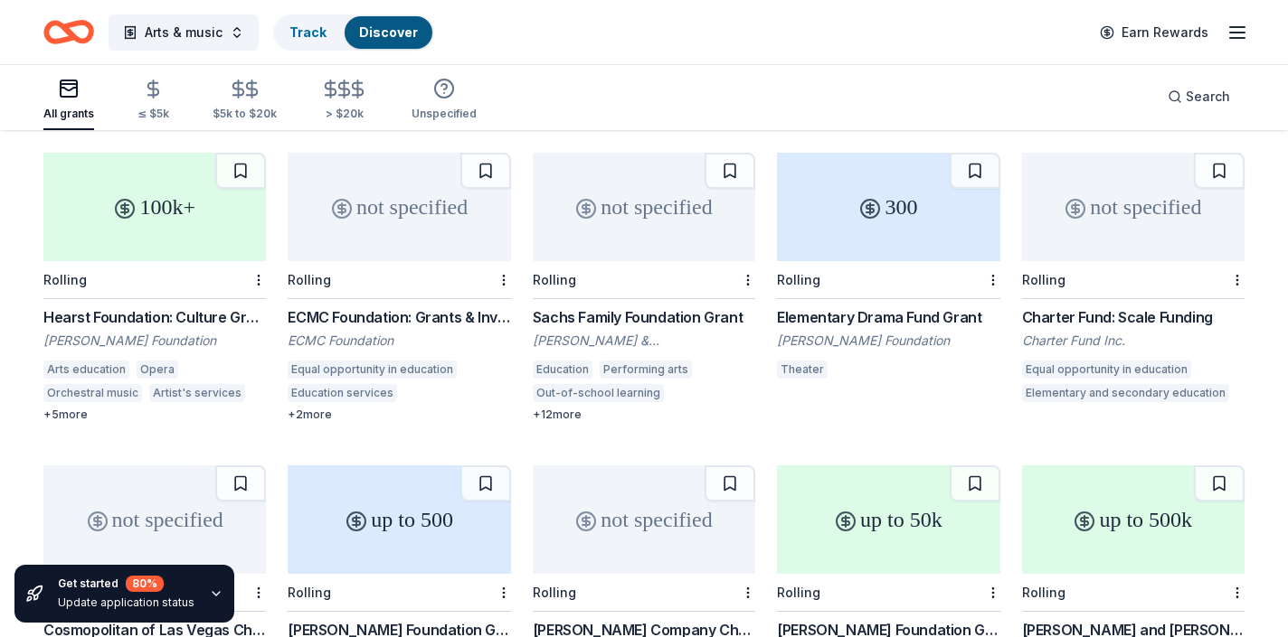
click at [439, 308] on div "ECMC Foundation: Grants & Investments" at bounding box center [399, 318] width 222 height 22
click at [674, 307] on div "Sachs Family Foundation Grant" at bounding box center [644, 318] width 222 height 22
click at [863, 307] on div "Elementary Drama Fund Grant" at bounding box center [888, 318] width 222 height 22
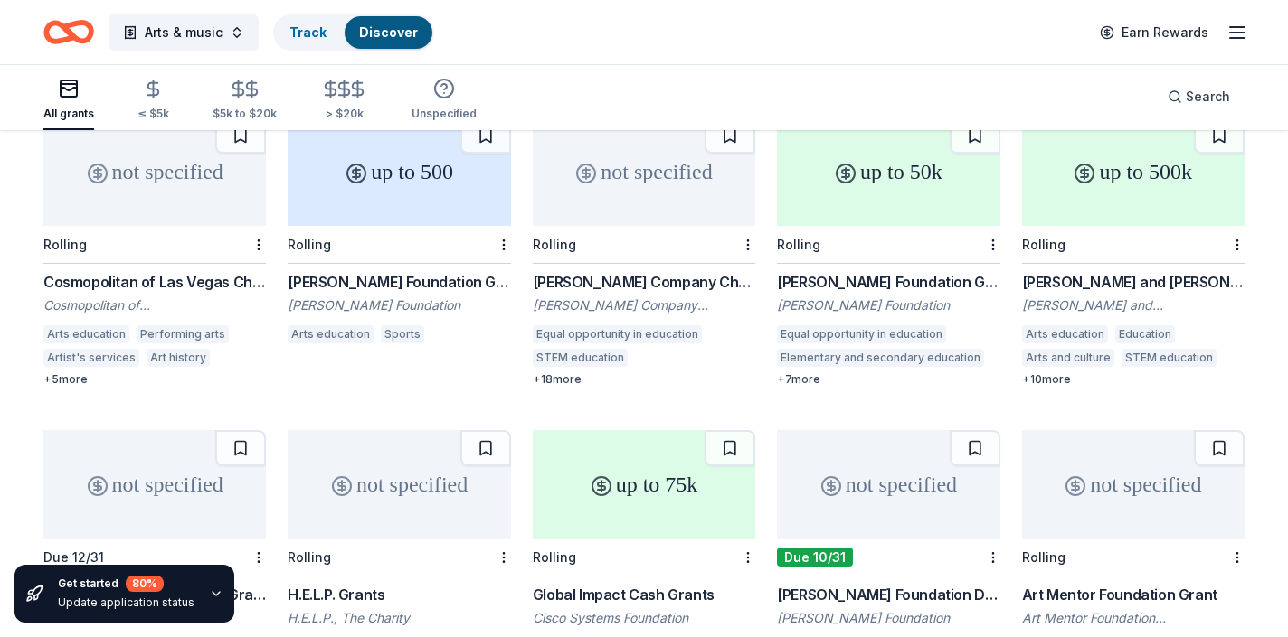
scroll to position [2403, 0]
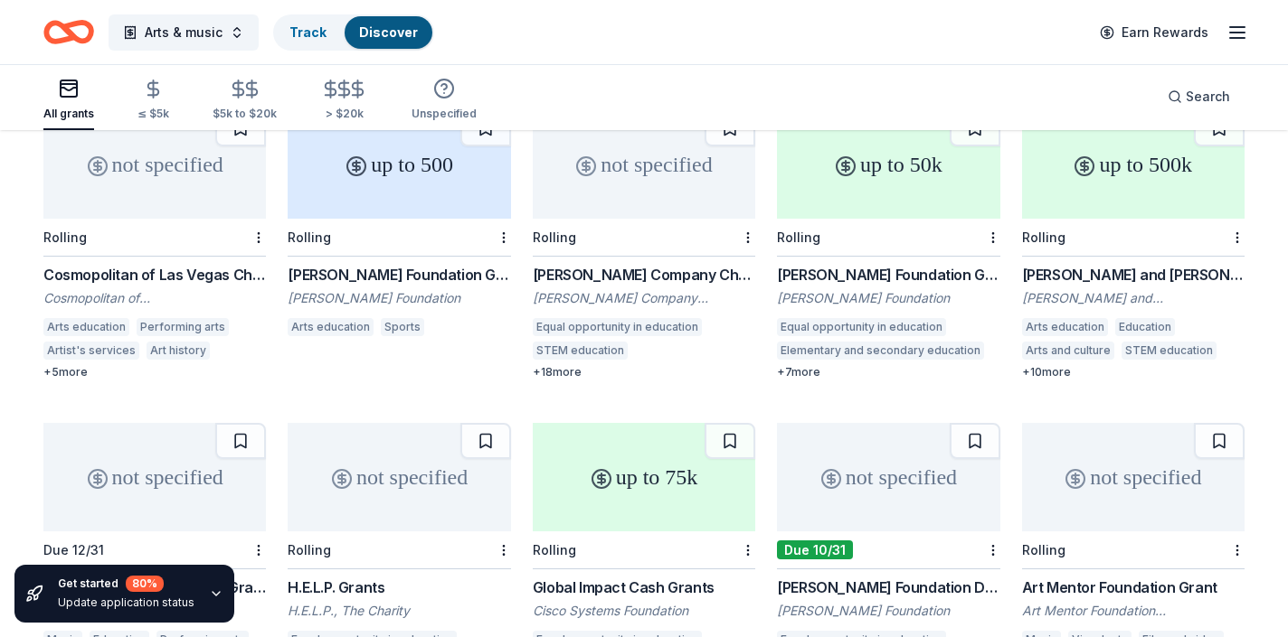
click at [402, 219] on div "Rolling" at bounding box center [399, 238] width 222 height 38
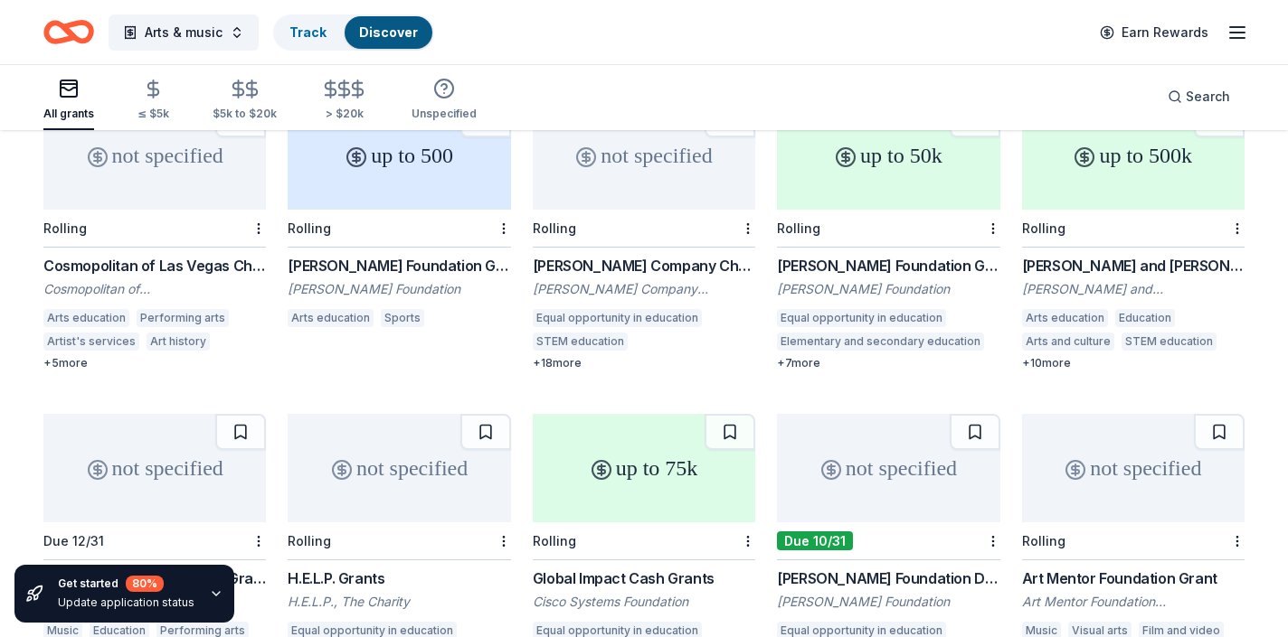
click at [625, 255] on div "Perrigo Company Charitable Foundation Grant" at bounding box center [644, 266] width 222 height 22
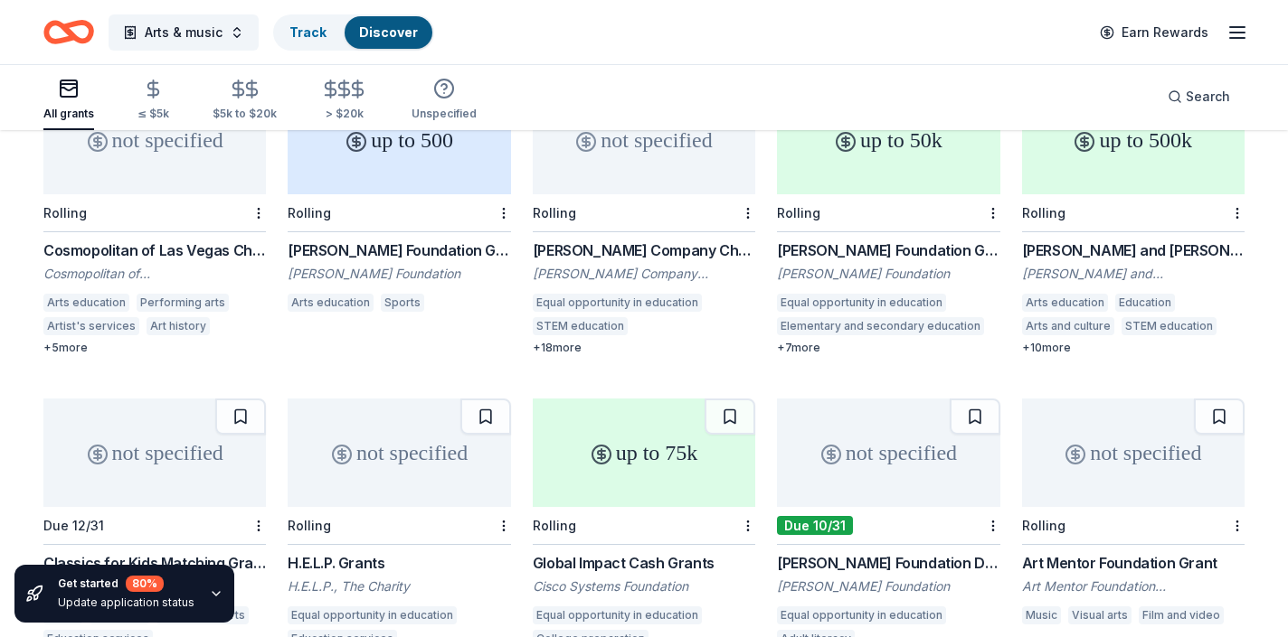
scroll to position [2429, 0]
click at [1122, 241] on div "John A. and Marlene L. Boll Foundation Grant" at bounding box center [1133, 250] width 222 height 22
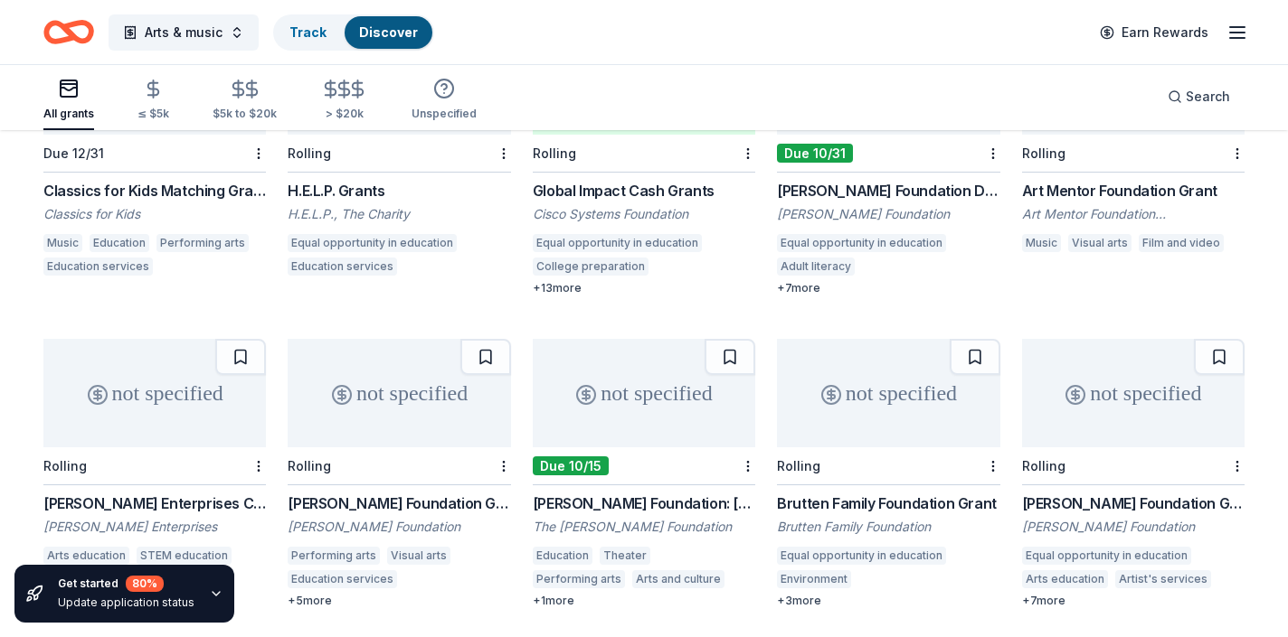
scroll to position [2807, 0]
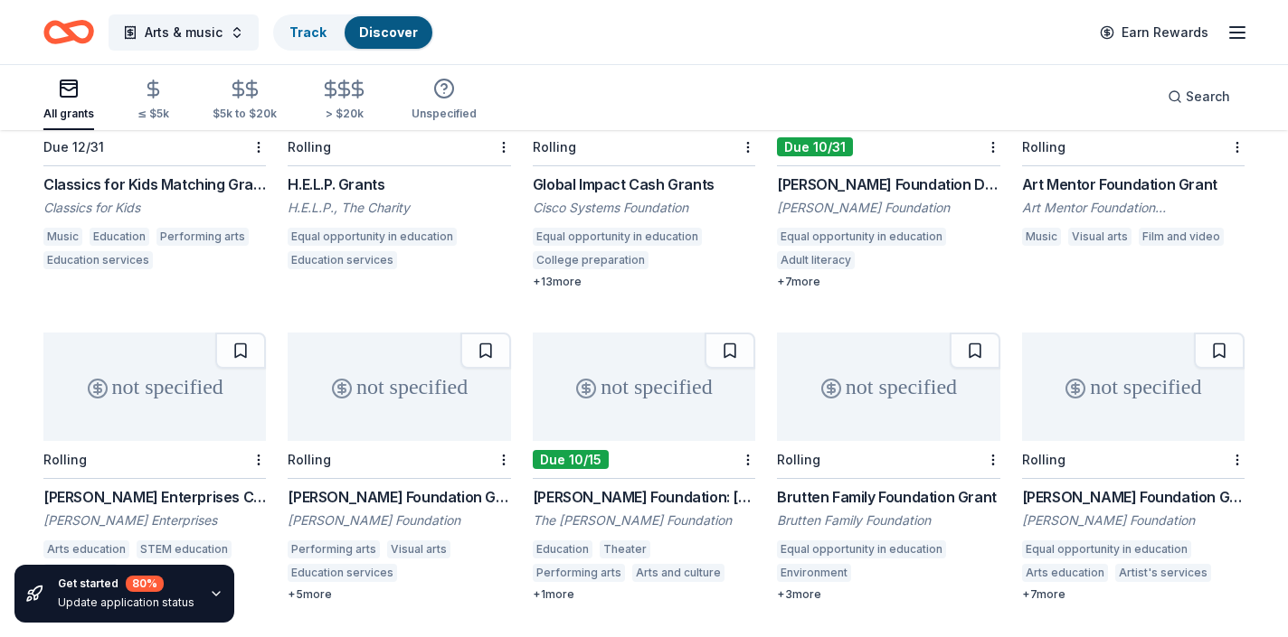
click at [1088, 174] on div "Art Mentor Foundation Grant" at bounding box center [1133, 185] width 222 height 22
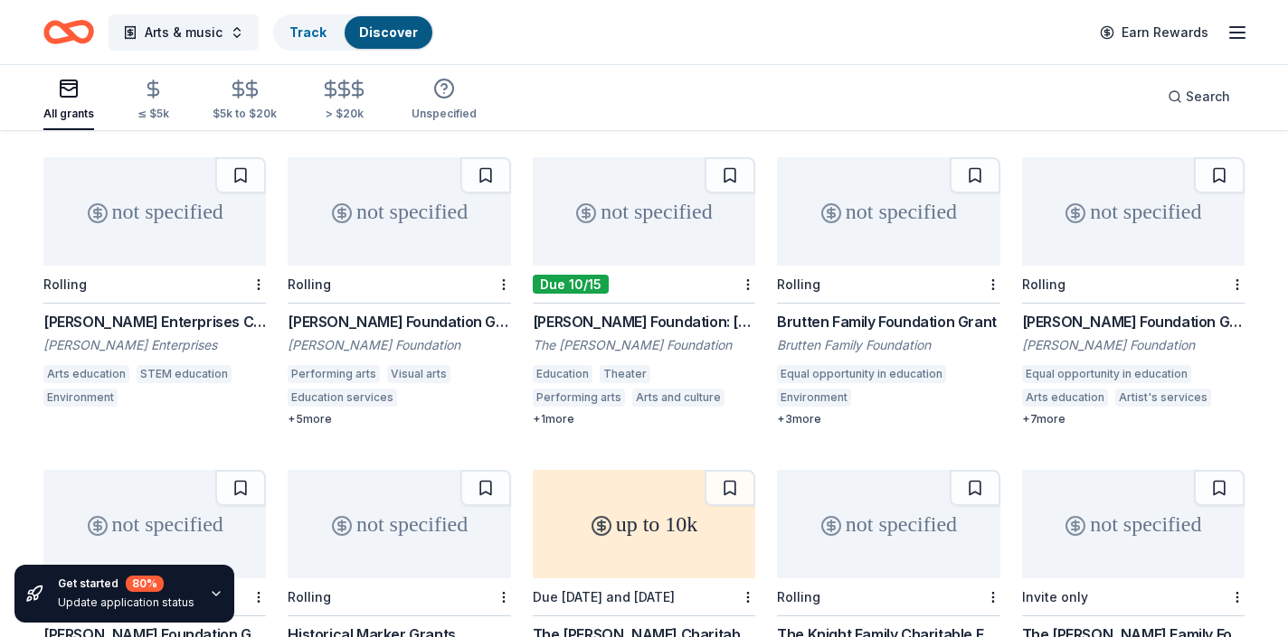
scroll to position [2983, 0]
click at [156, 310] on div "Cox Enterprises Corporate Giving" at bounding box center [154, 321] width 222 height 22
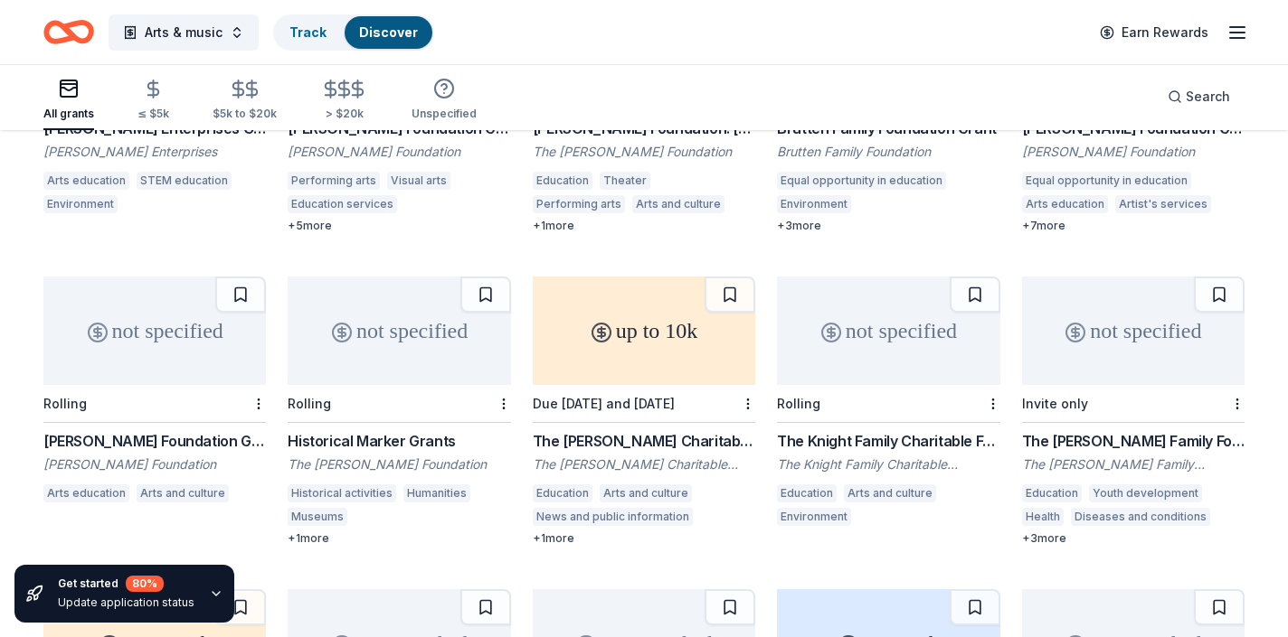
scroll to position [3213, 0]
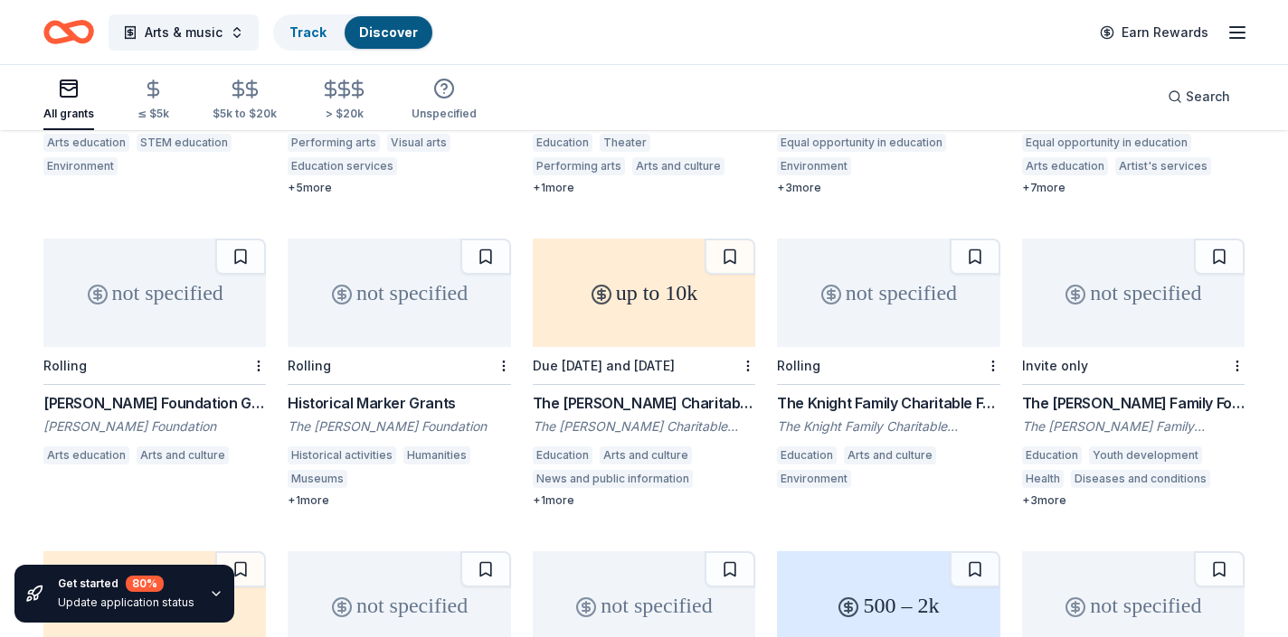
click at [207, 398] on div "Kathleen Patton Westby Foundation Grant Kathleen Patton Westby Foundation Arts …" at bounding box center [154, 431] width 222 height 78
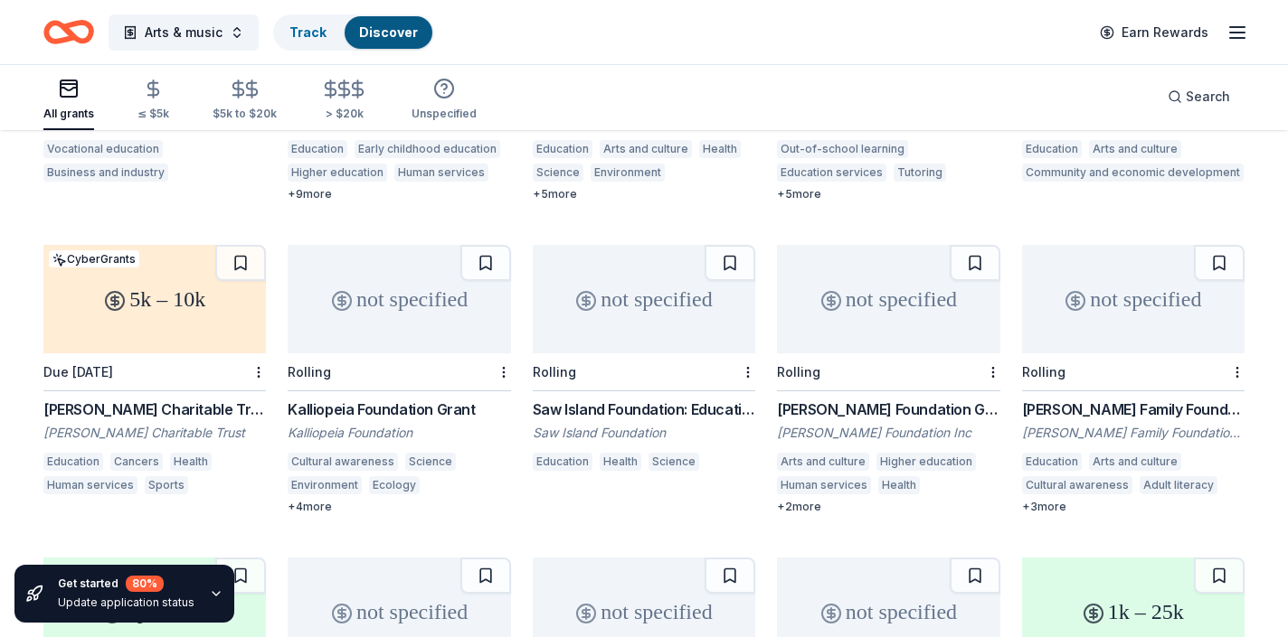
scroll to position [3872, 0]
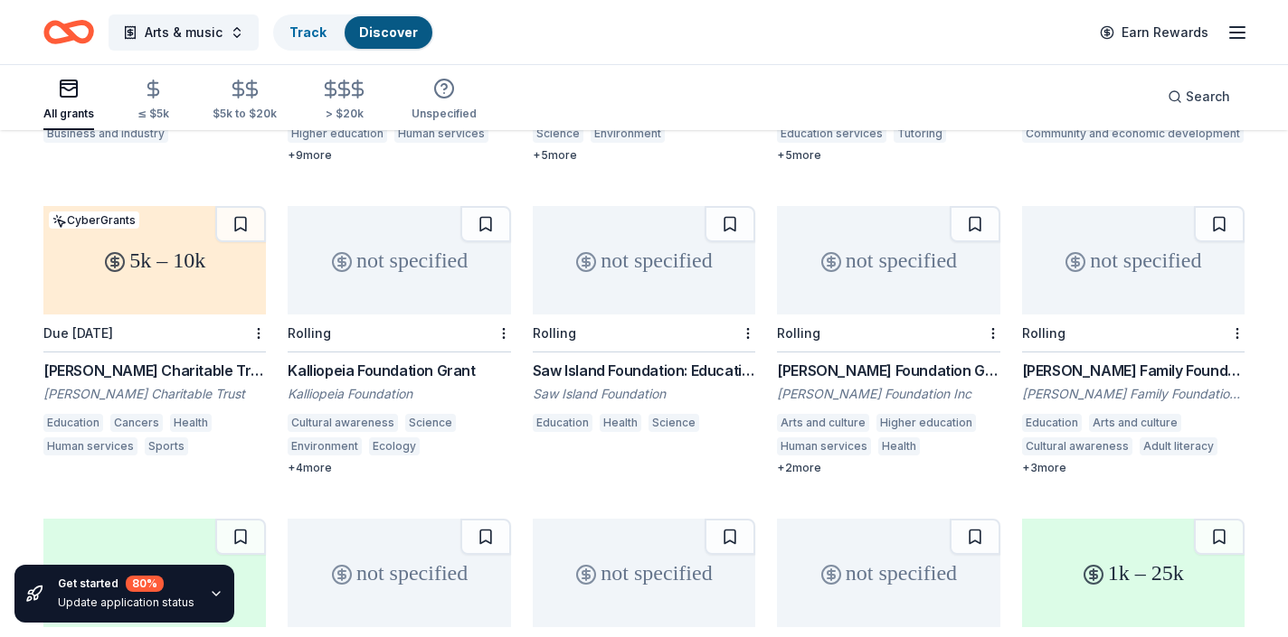
click at [1115, 360] on div "Winnick Family Foundation Grants" at bounding box center [1133, 371] width 222 height 22
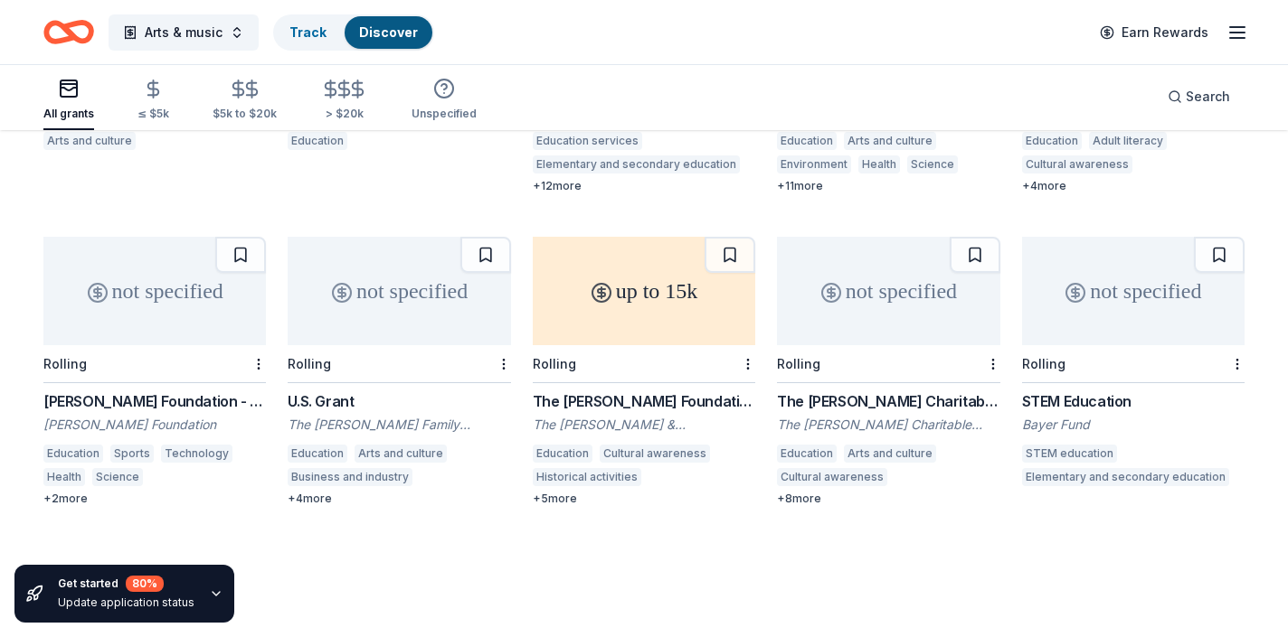
scroll to position [5405, 0]
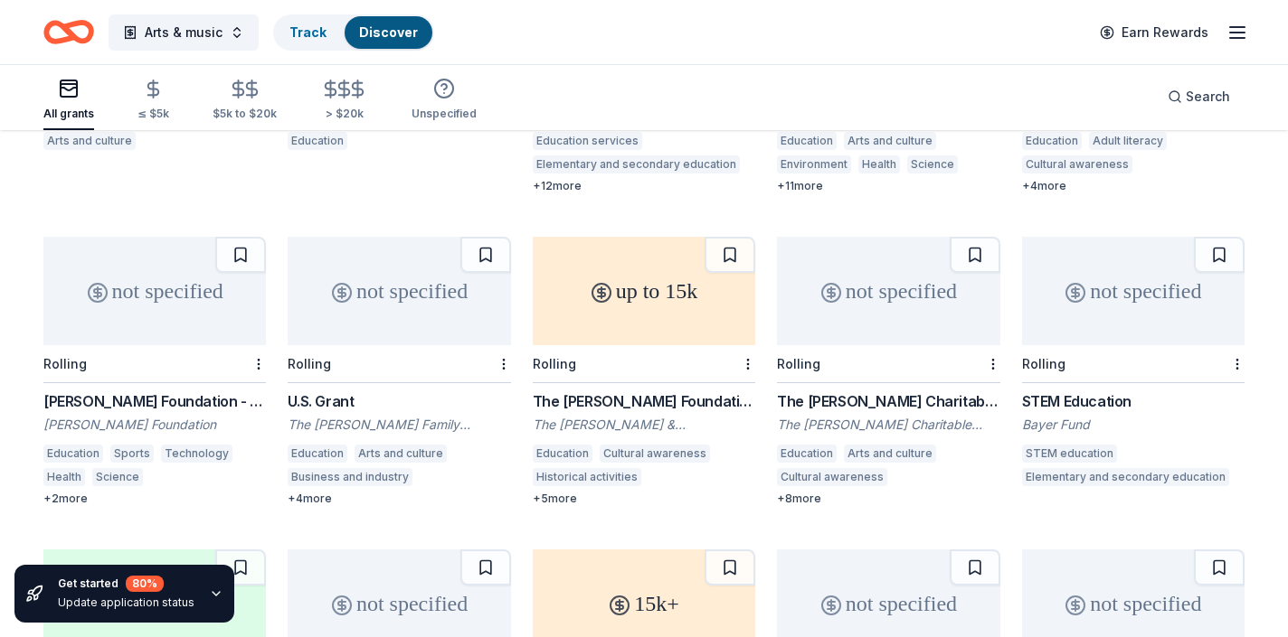
click at [858, 391] on div "The Violet Jabara Charitable Trust Grant" at bounding box center [888, 402] width 222 height 22
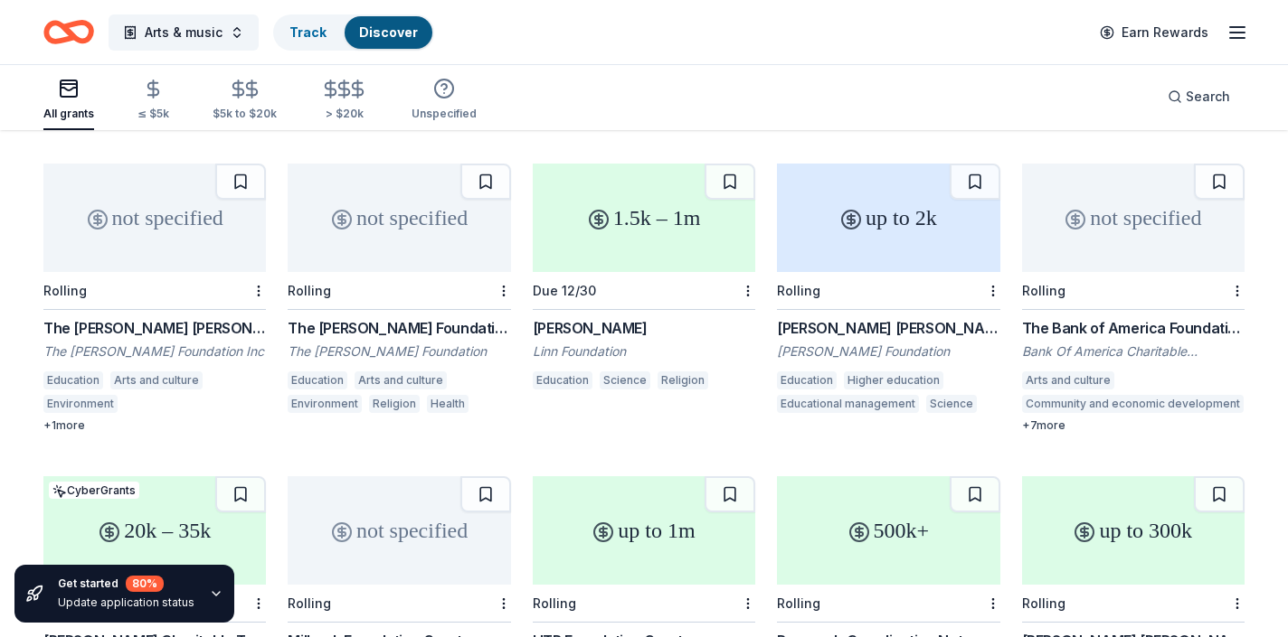
scroll to position [6732, 0]
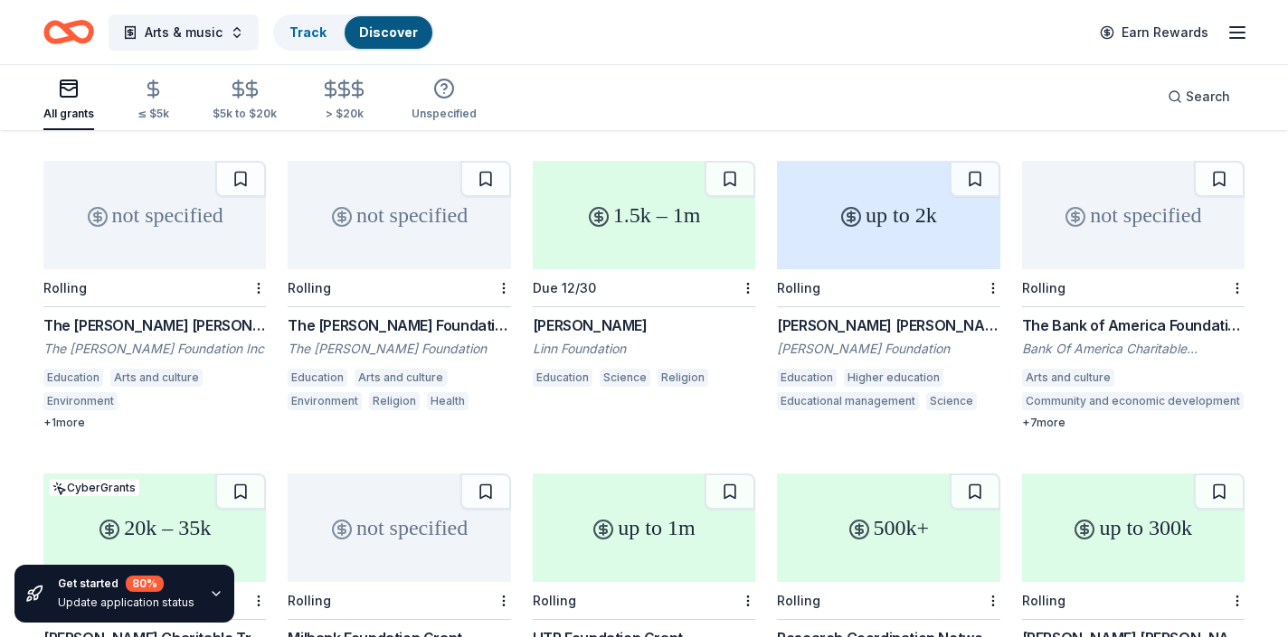
click at [170, 340] on div "The Susan Vaughan Foundation Inc" at bounding box center [154, 349] width 222 height 18
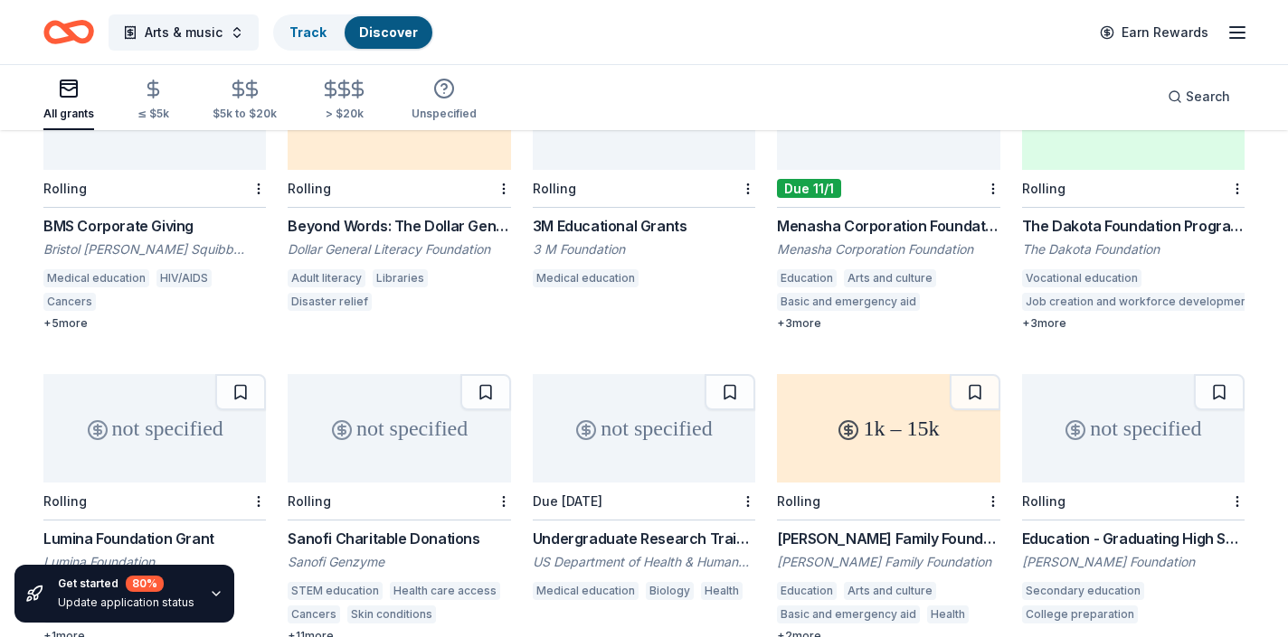
scroll to position [7775, 0]
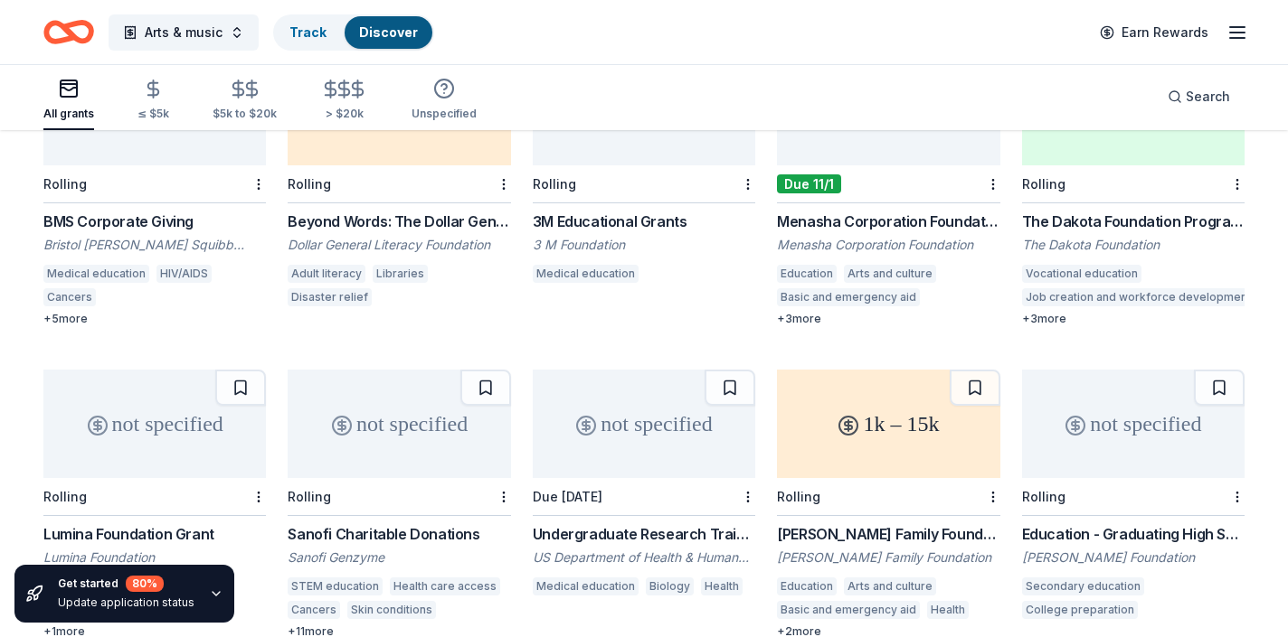
click at [842, 236] on div "Menasha Corporation Foundation" at bounding box center [888, 245] width 222 height 18
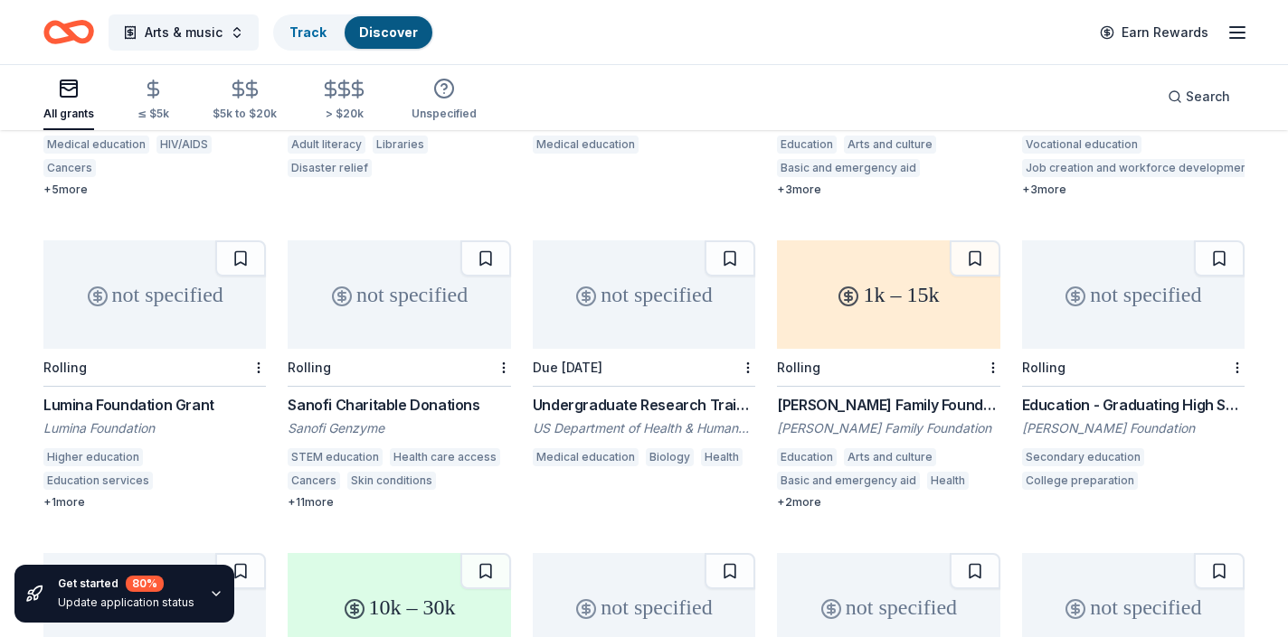
scroll to position [7945, 0]
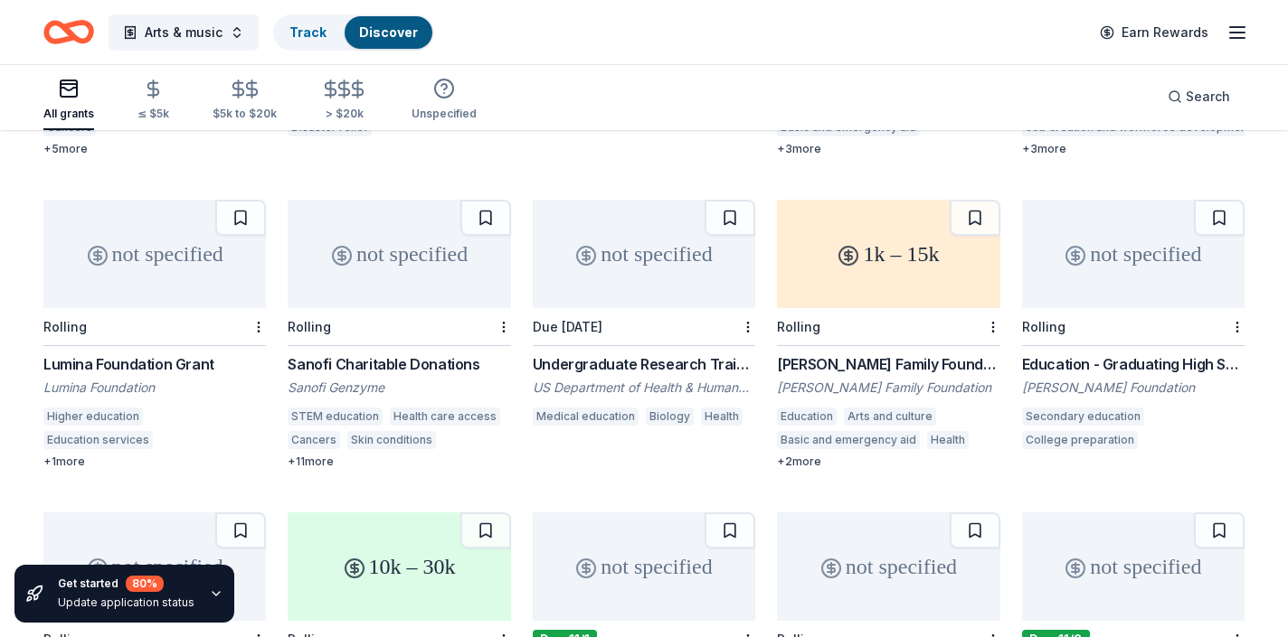
click at [382, 363] on div "Sanofi Charitable Donations" at bounding box center [399, 365] width 222 height 22
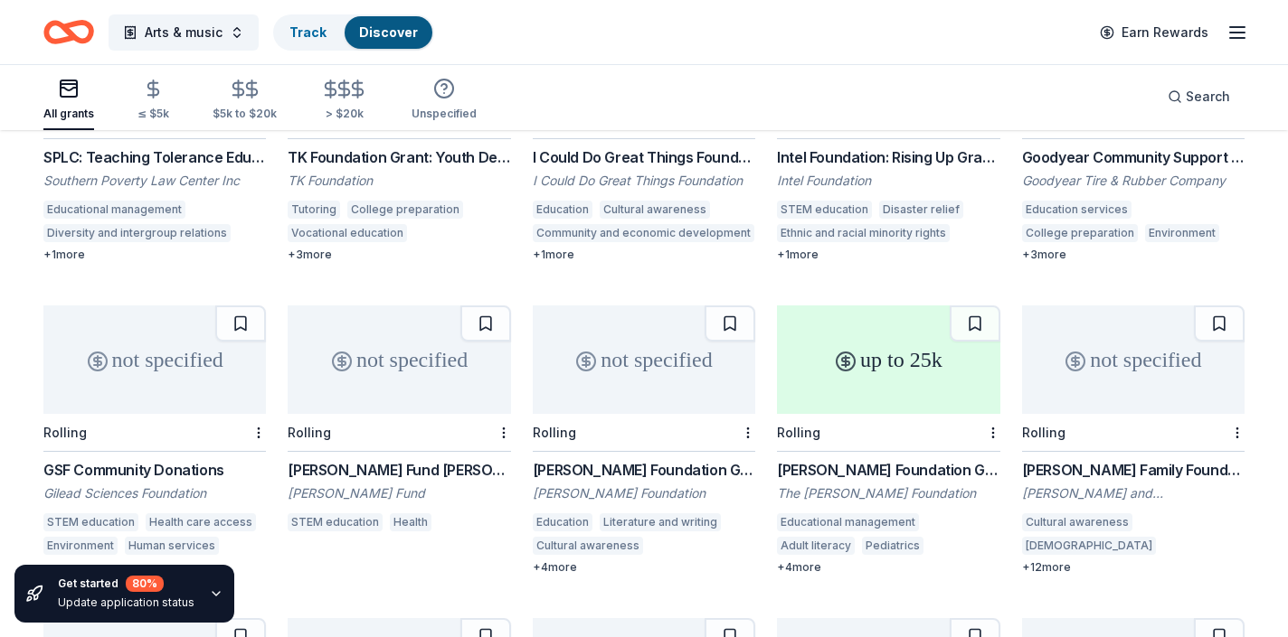
scroll to position [8861, 0]
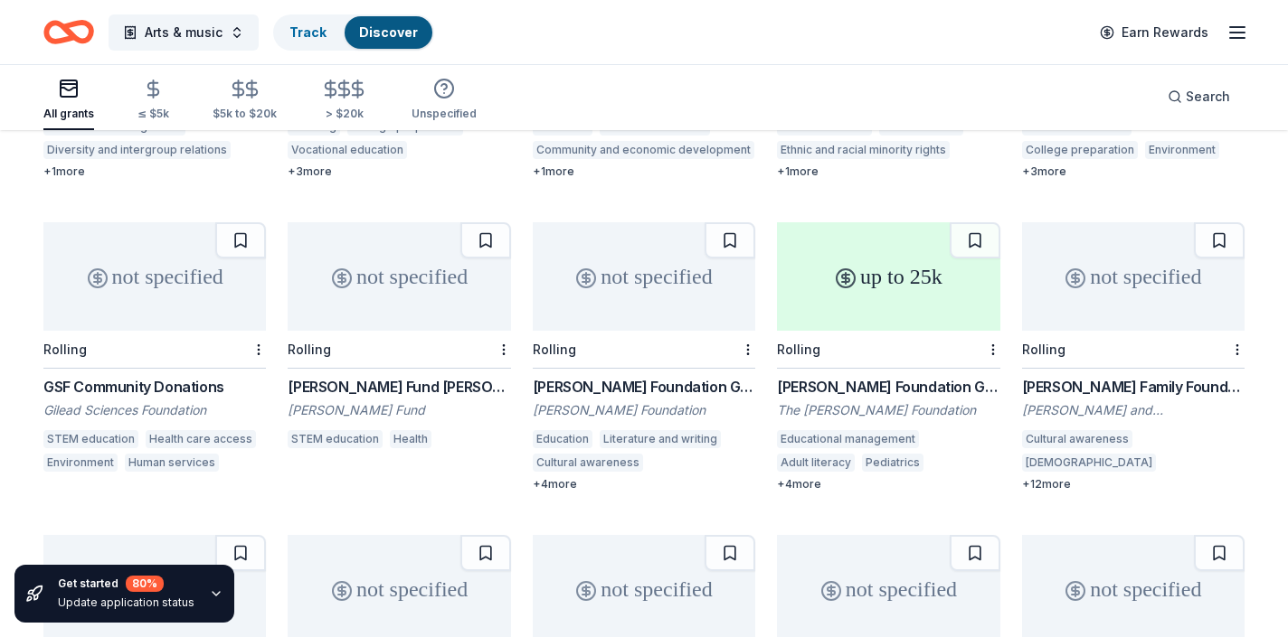
click at [618, 378] on div "Louis N. Cassett Foundation Grant" at bounding box center [644, 387] width 222 height 22
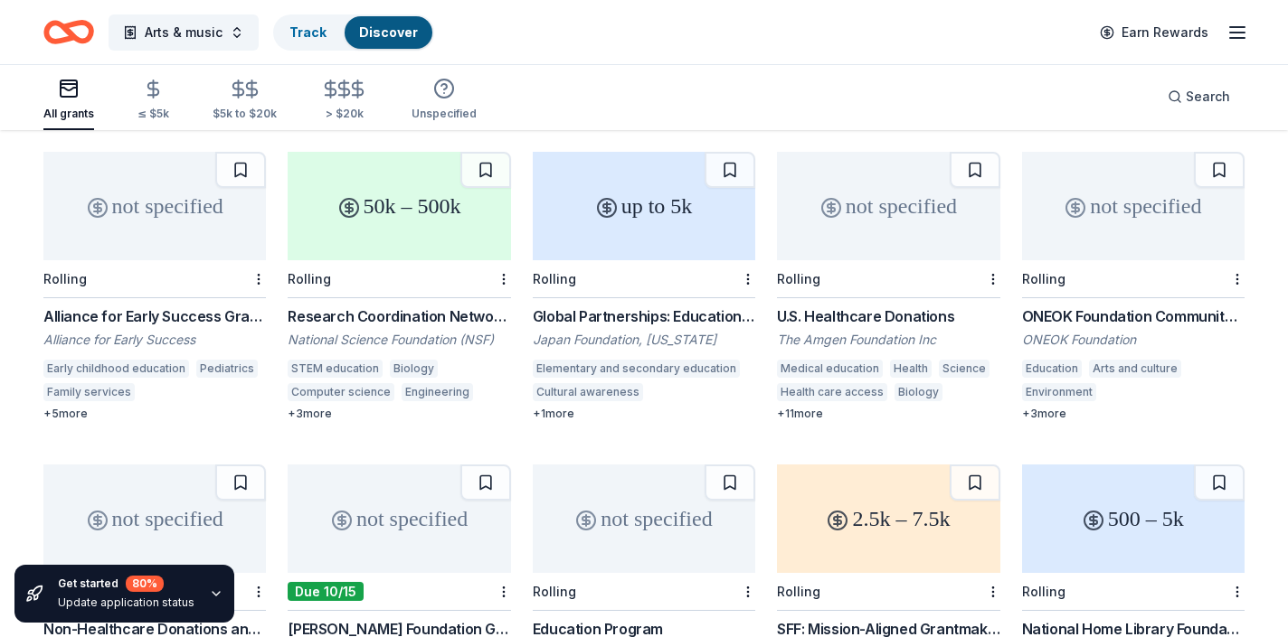
scroll to position [9558, 0]
click at [174, 287] on div "Rolling" at bounding box center [154, 278] width 222 height 38
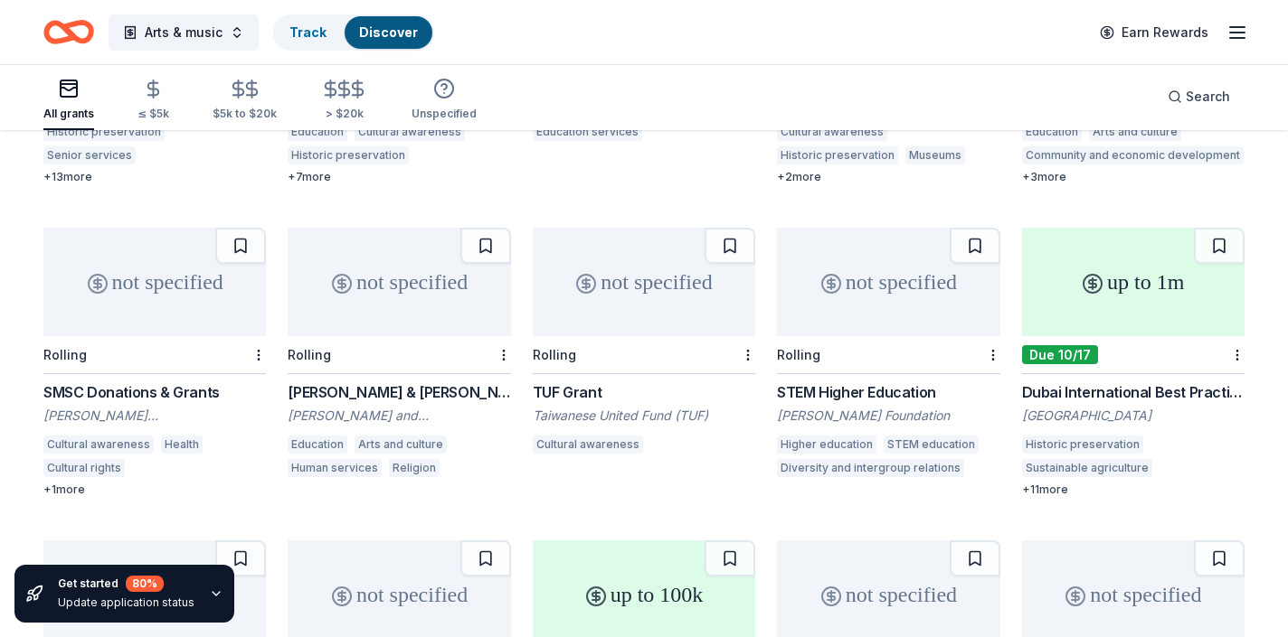
scroll to position [11666, 0]
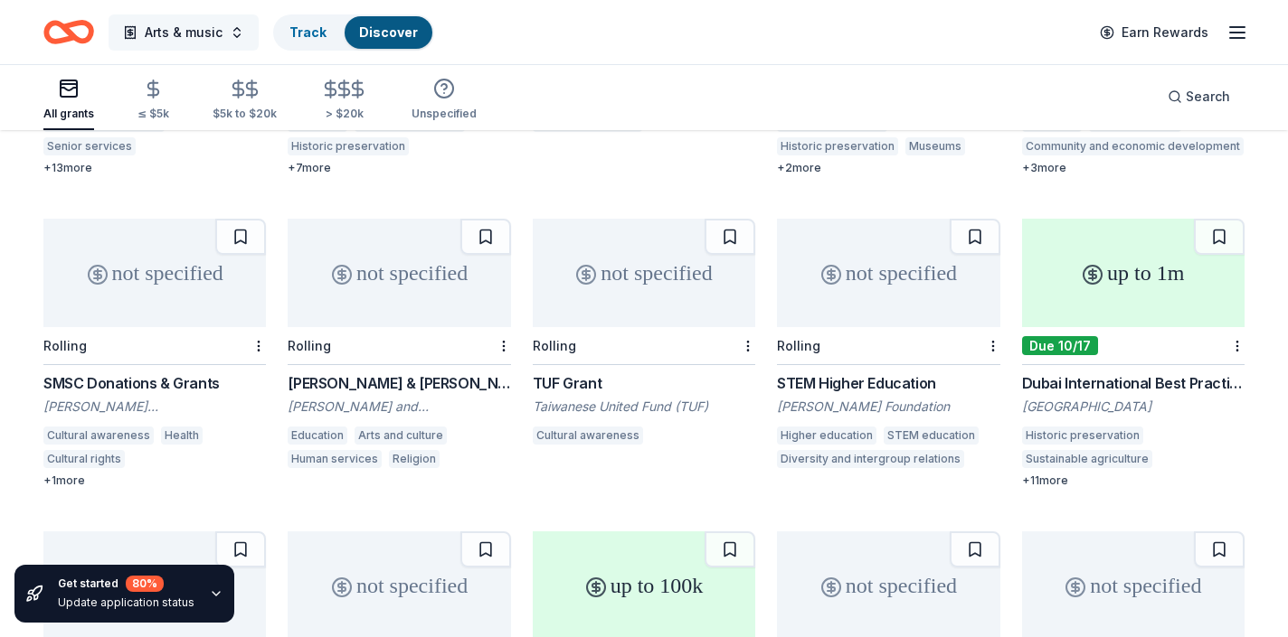
click at [222, 48] on button "Arts & music" at bounding box center [184, 32] width 150 height 36
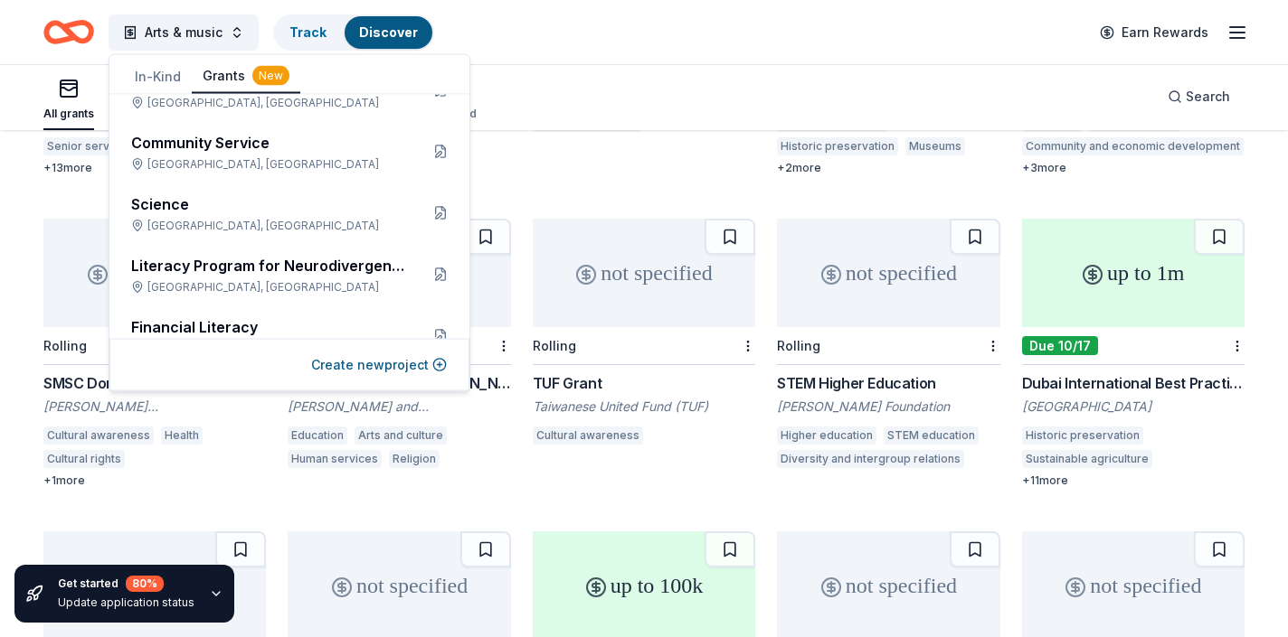
scroll to position [282, 0]
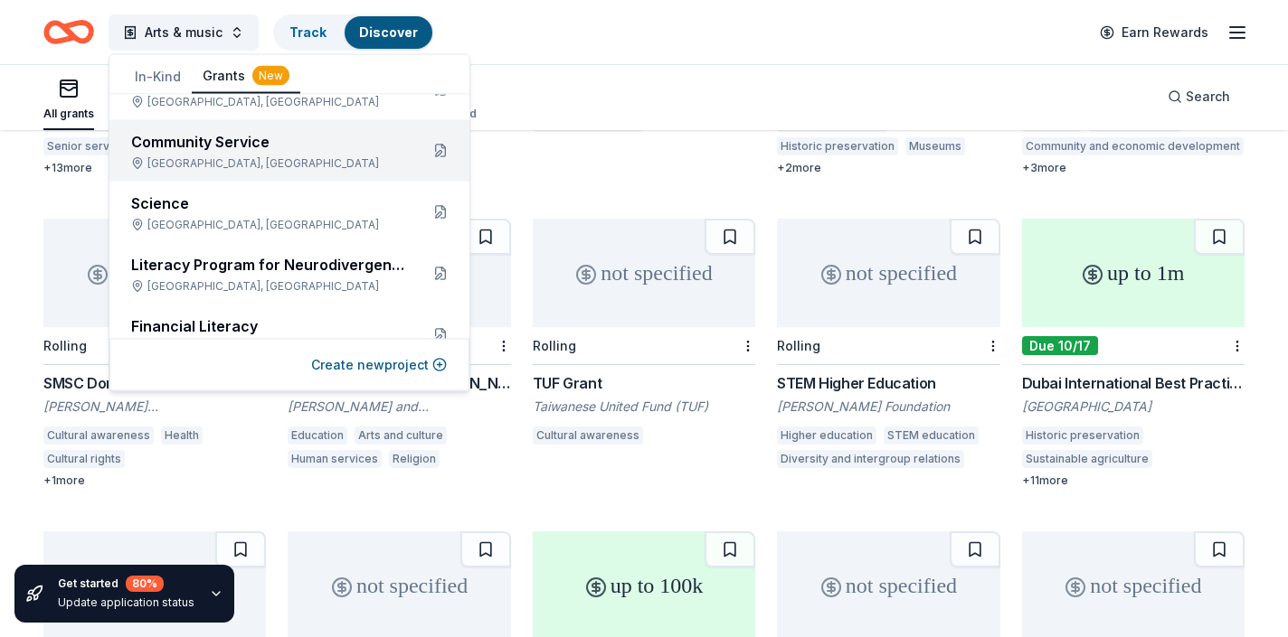
click at [210, 142] on div "Community Service" at bounding box center [267, 142] width 273 height 22
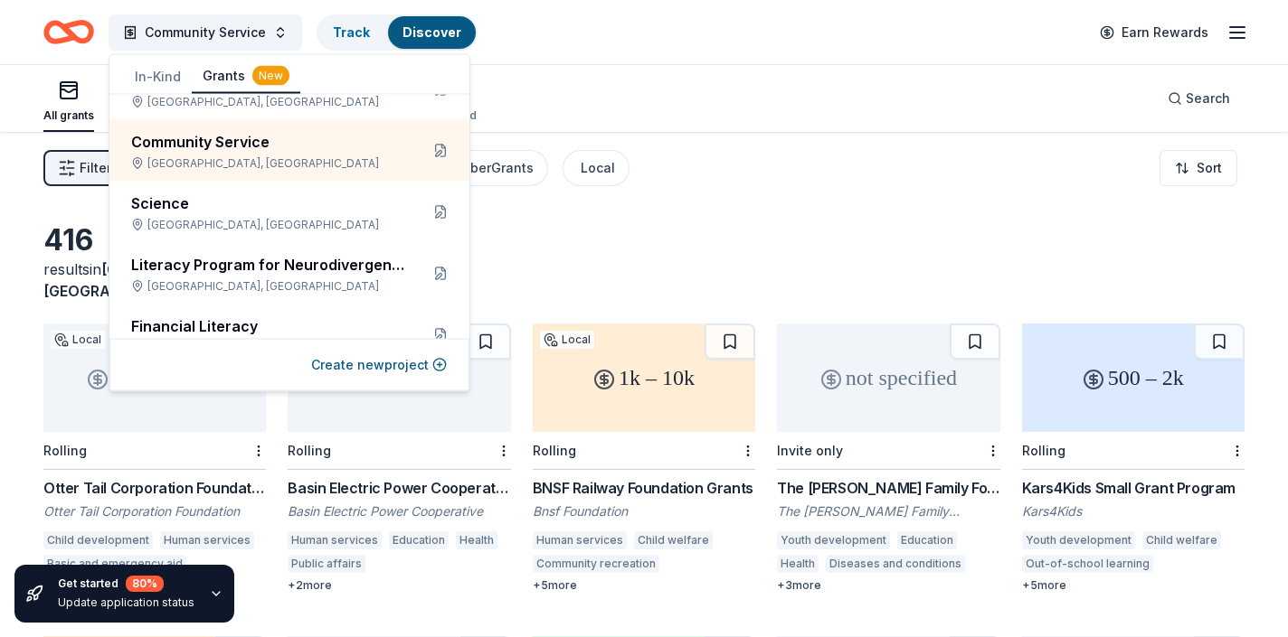
click at [611, 69] on div "All grants ≤ $5k $5k to $20k > $20k Unspecified Search" at bounding box center [643, 98] width 1201 height 67
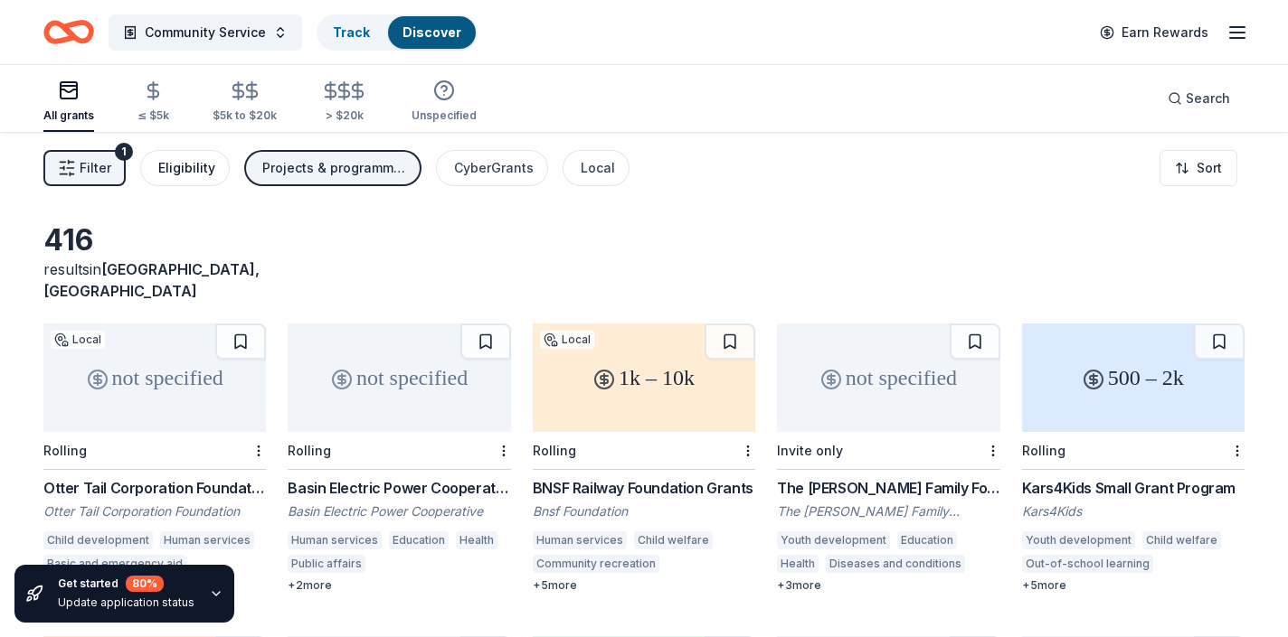
click at [183, 172] on div "Eligibility" at bounding box center [186, 168] width 57 height 22
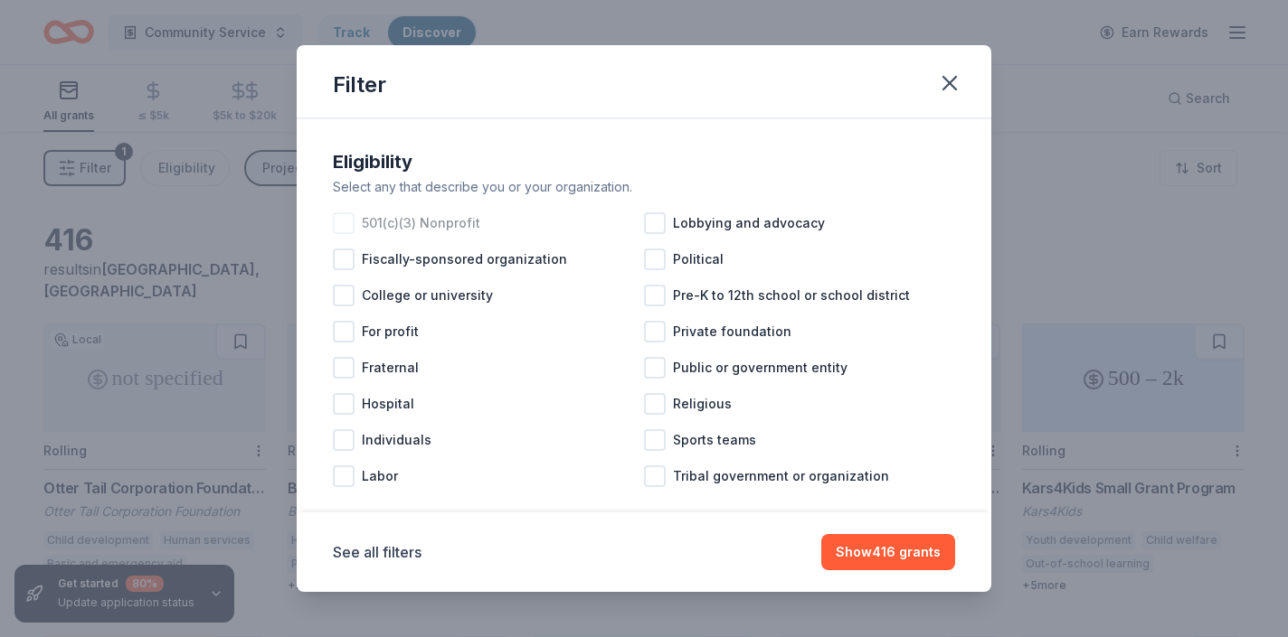
click at [429, 221] on span "501(c)(3) Nonprofit" at bounding box center [421, 223] width 118 height 22
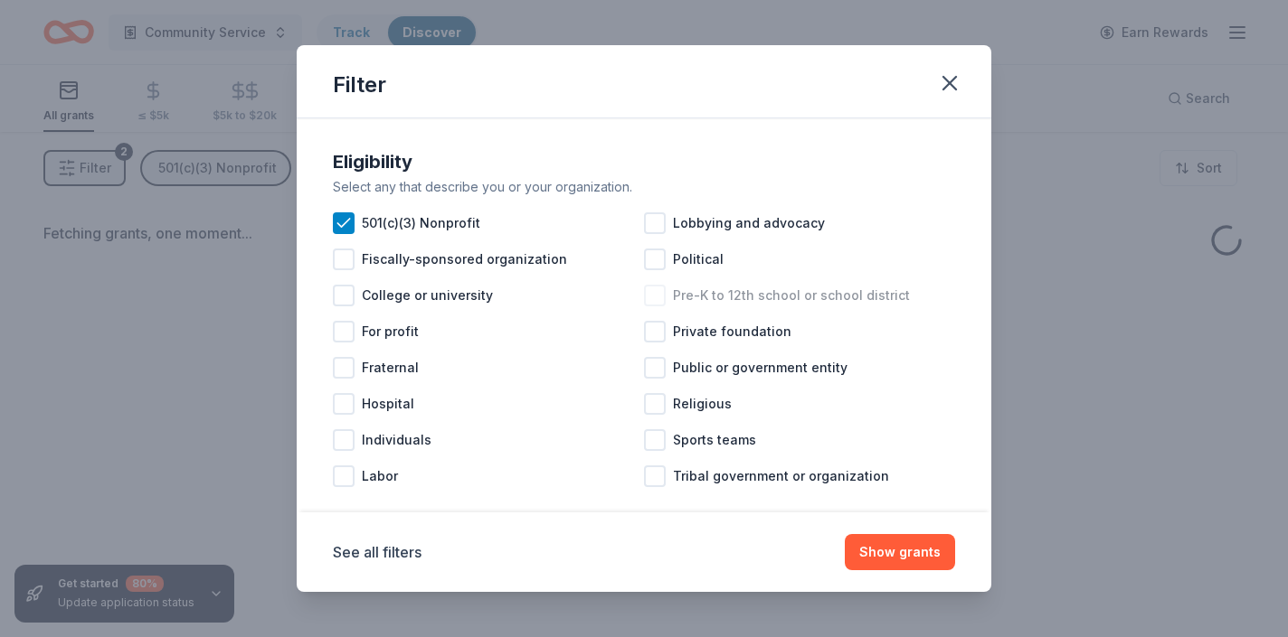
click at [778, 296] on span "Pre-K to 12th school or school district" at bounding box center [791, 296] width 237 height 22
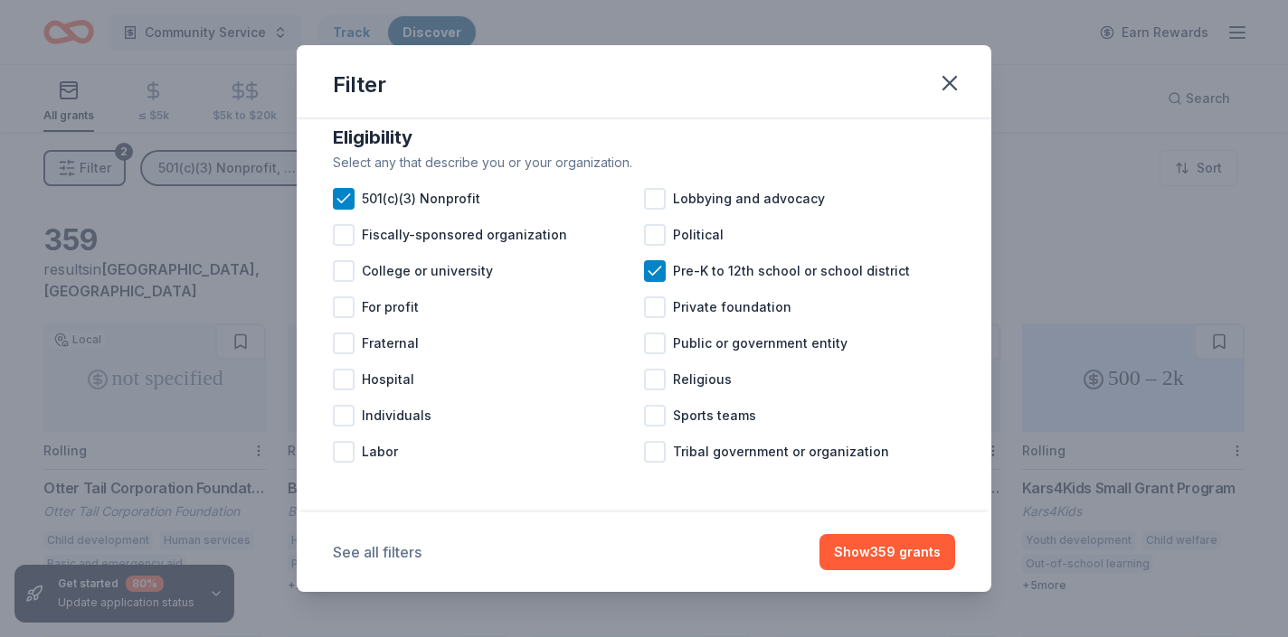
click at [406, 560] on button "See all filters" at bounding box center [377, 553] width 89 height 22
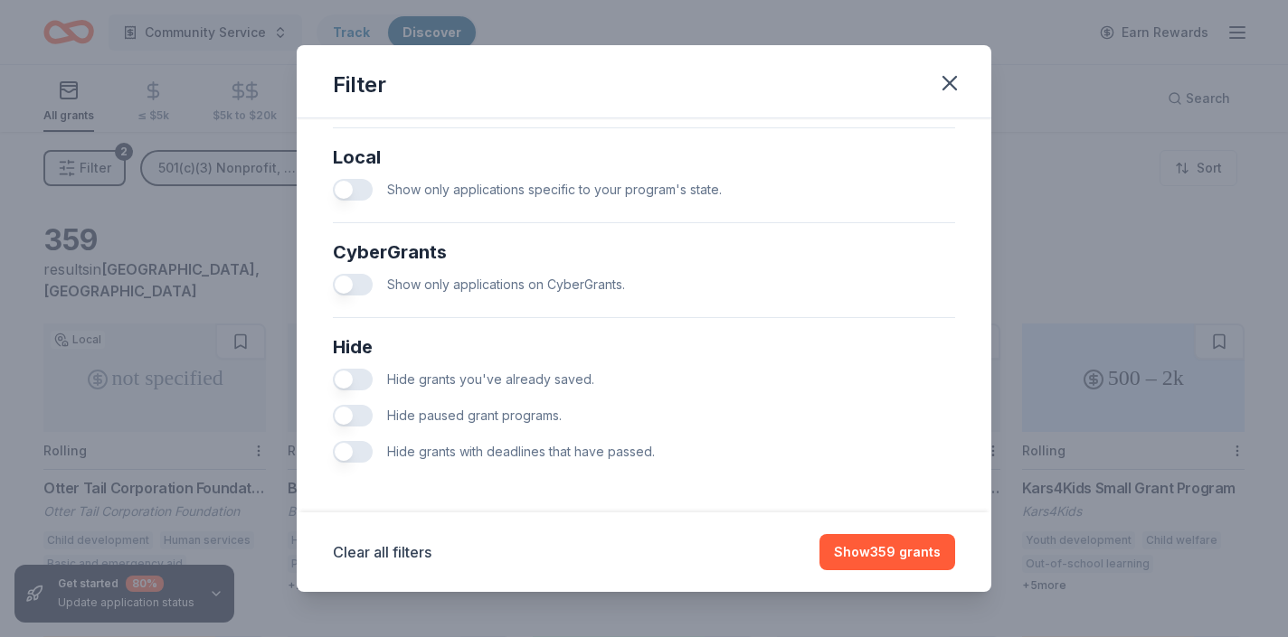
click at [351, 374] on button "button" at bounding box center [353, 380] width 40 height 22
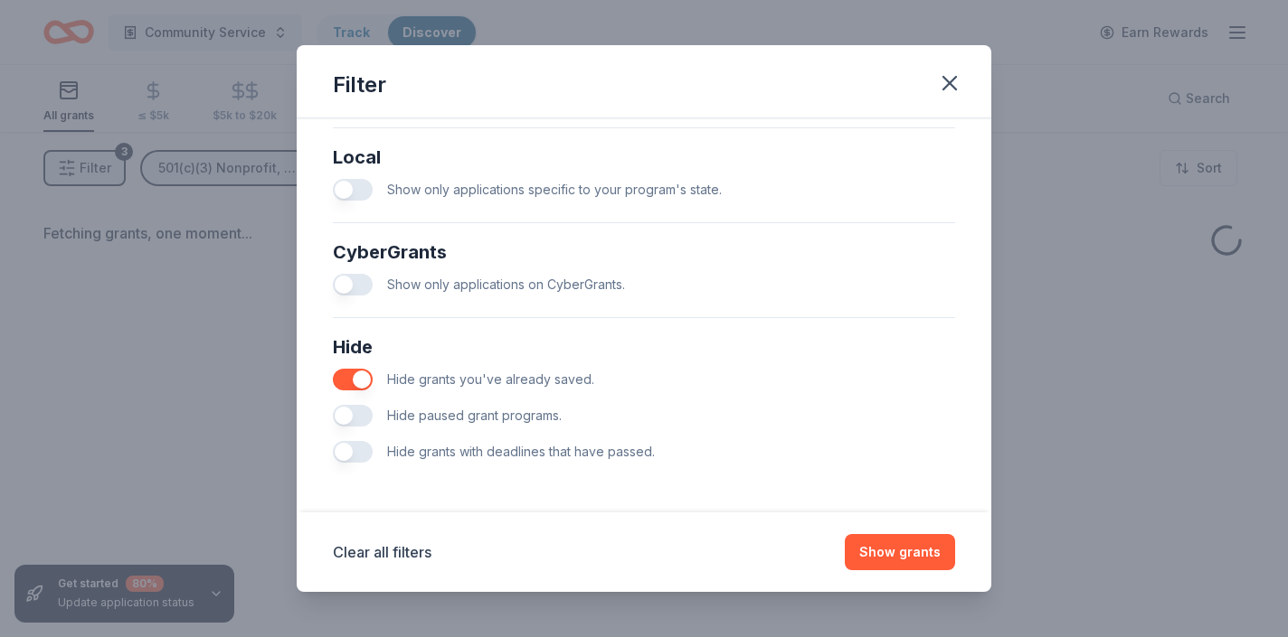
click at [357, 407] on button "button" at bounding box center [353, 416] width 40 height 22
click at [358, 450] on button "button" at bounding box center [353, 452] width 40 height 22
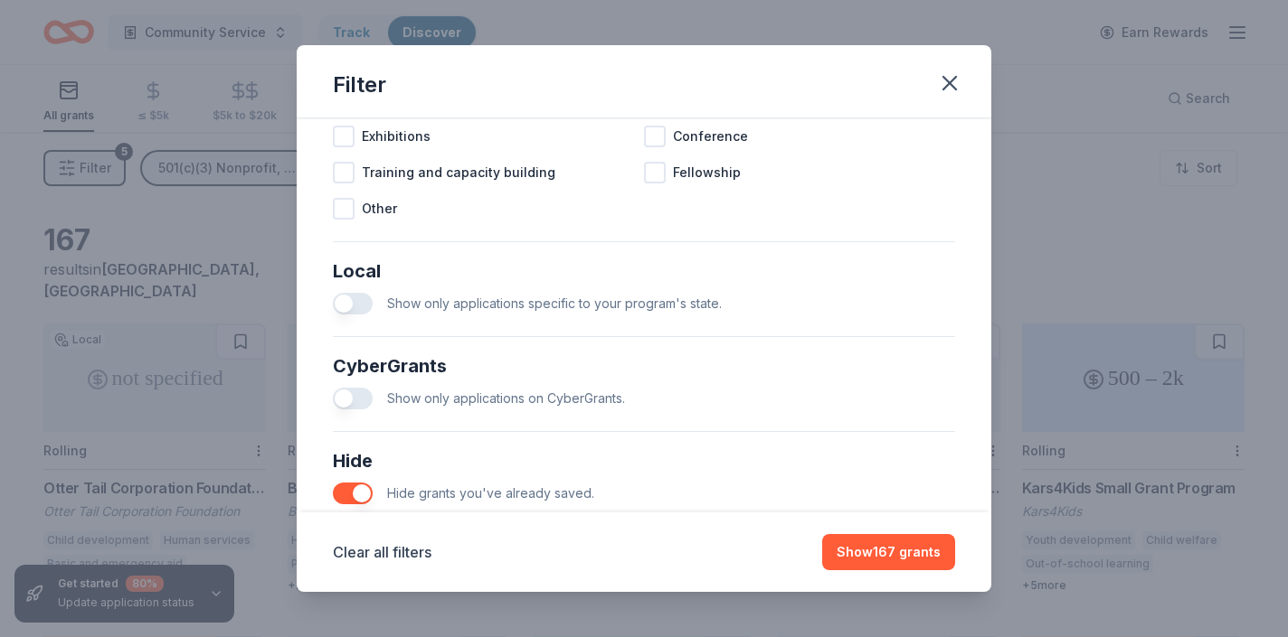
scroll to position [669, 0]
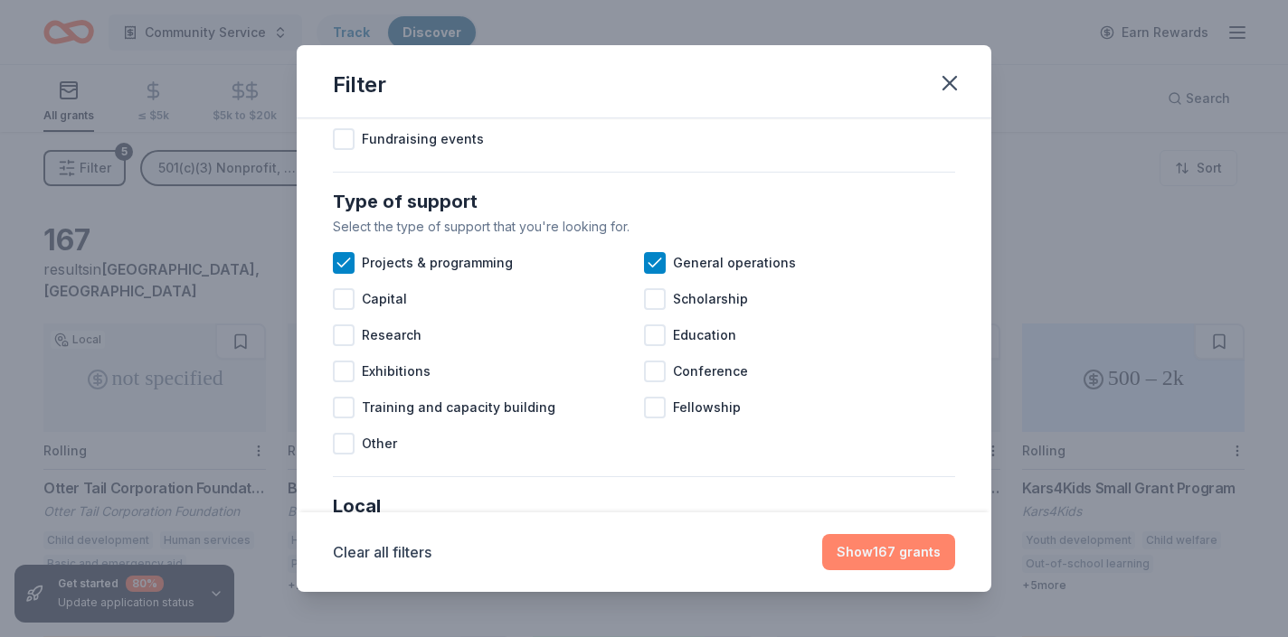
click at [908, 546] on button "Show 167 grants" at bounding box center [888, 552] width 133 height 36
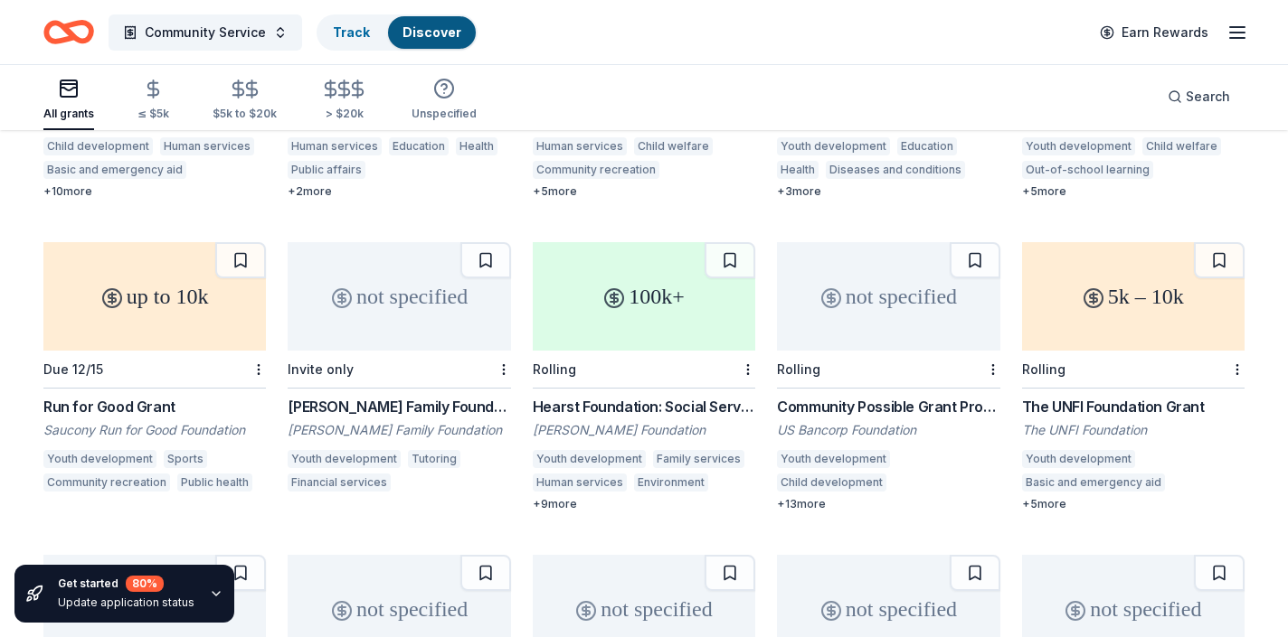
scroll to position [432, 0]
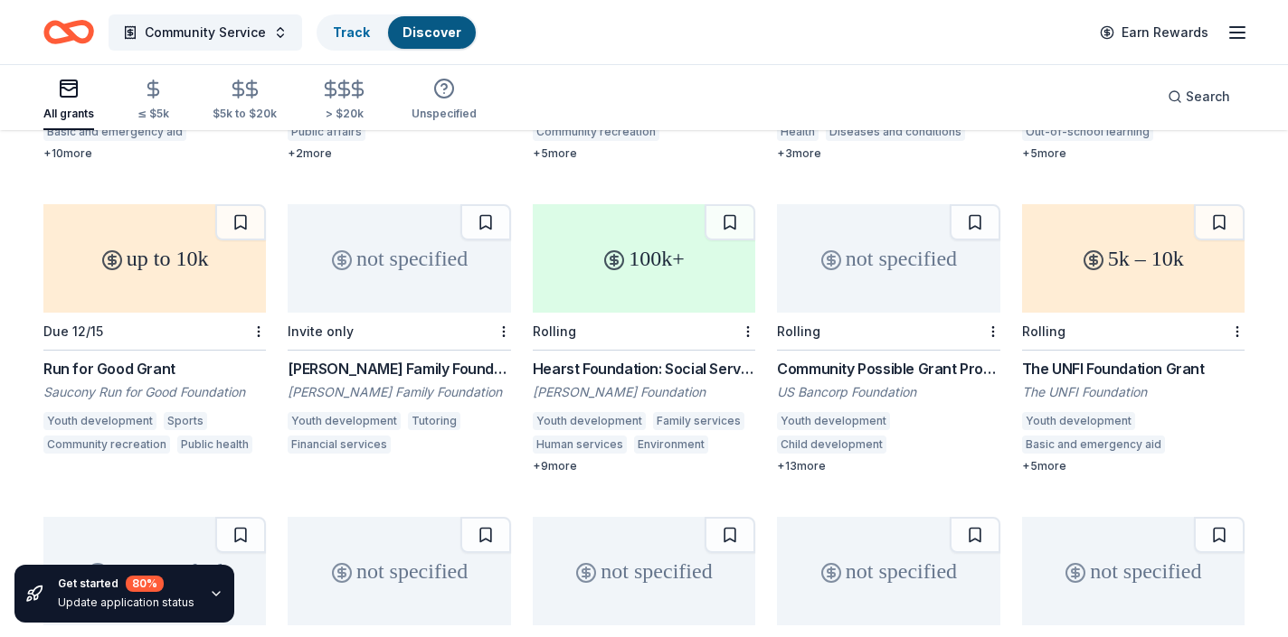
click at [114, 383] on div "Saucony Run for Good Foundation" at bounding box center [154, 392] width 222 height 18
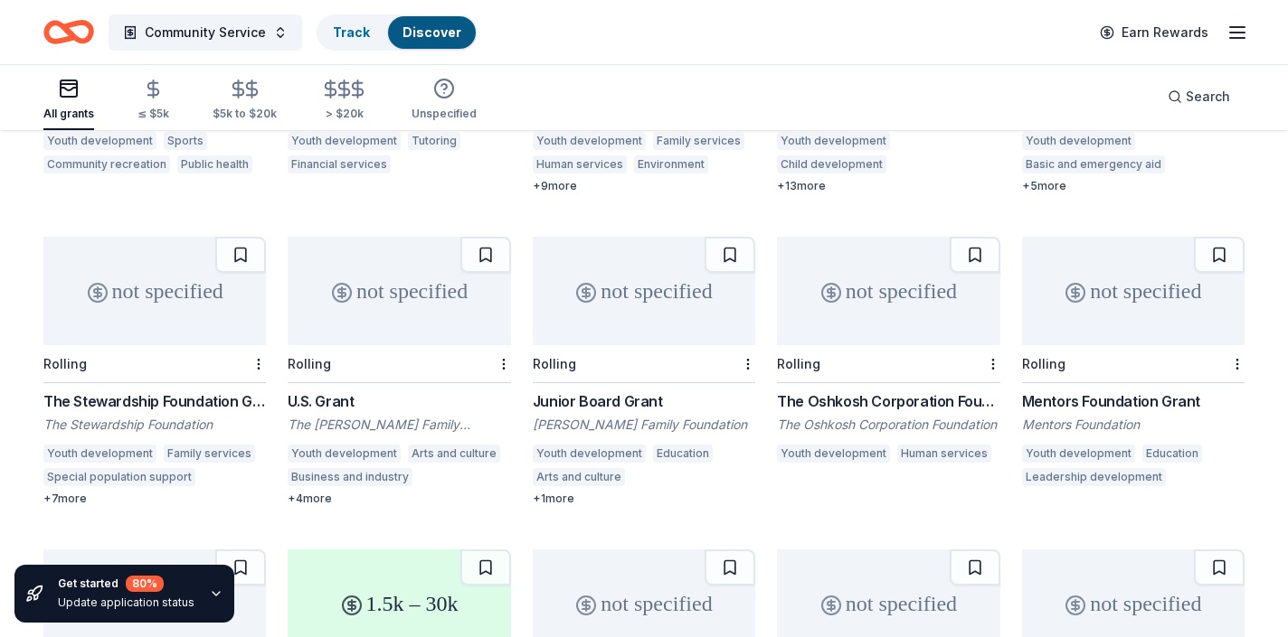
scroll to position [716, 0]
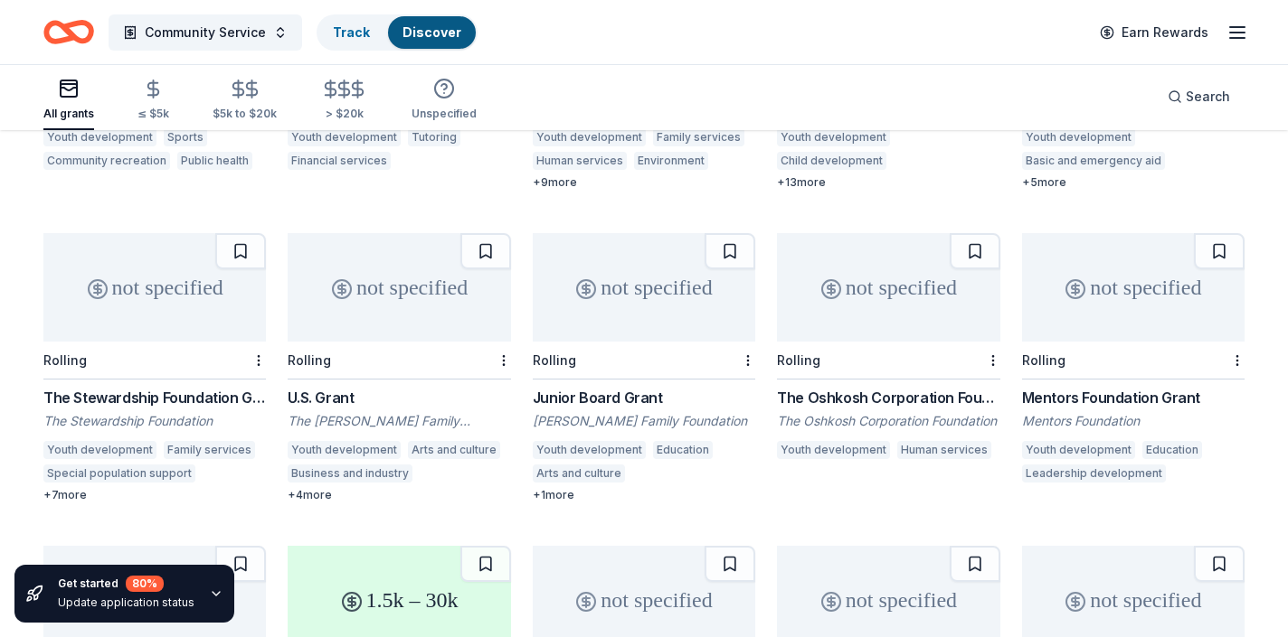
click at [359, 364] on div "not specified Rolling U.S. Grant The H. Hovnanian Family Foundation Youth devel…" at bounding box center [399, 367] width 222 height 269
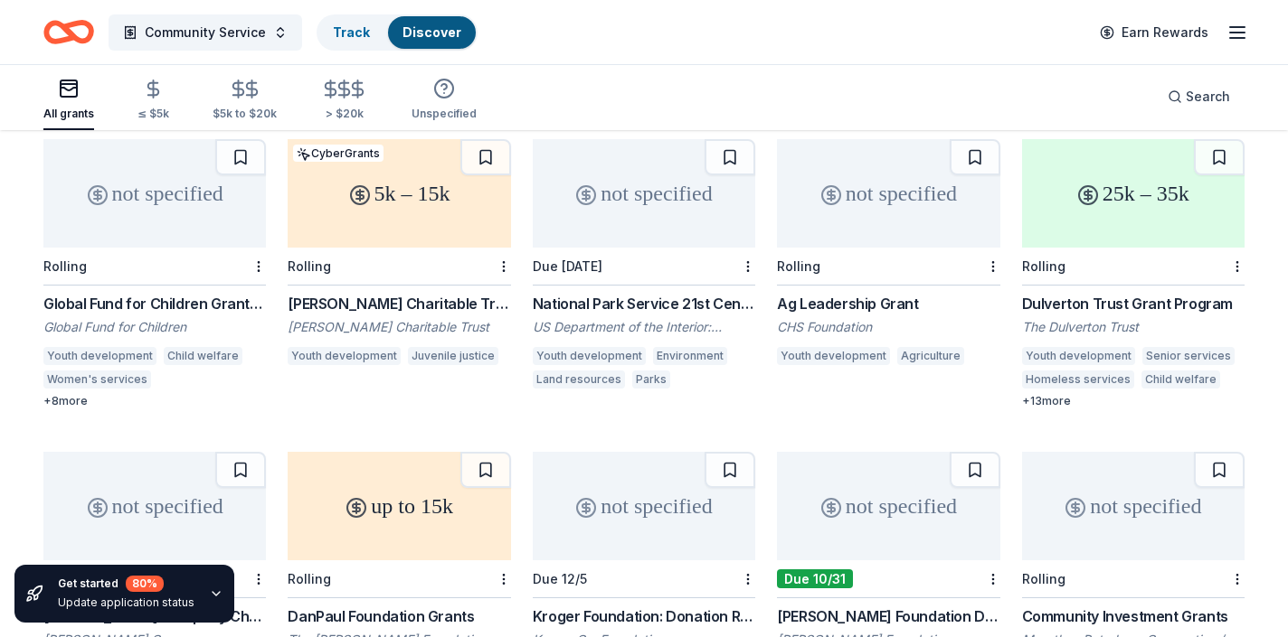
scroll to position [1438, 0]
click at [253, 14] on button "Community Service" at bounding box center [205, 32] width 193 height 36
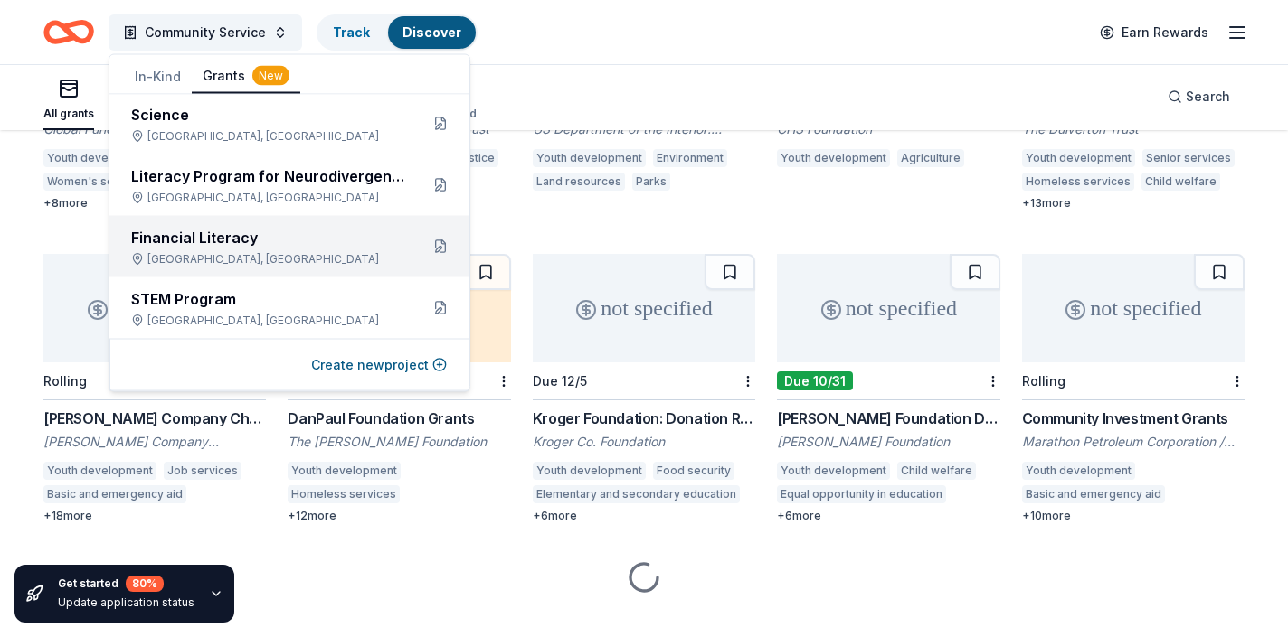
scroll to position [1635, 0]
click at [241, 216] on div "Financial Literacy Lincoln, ND" at bounding box center [289, 246] width 360 height 61
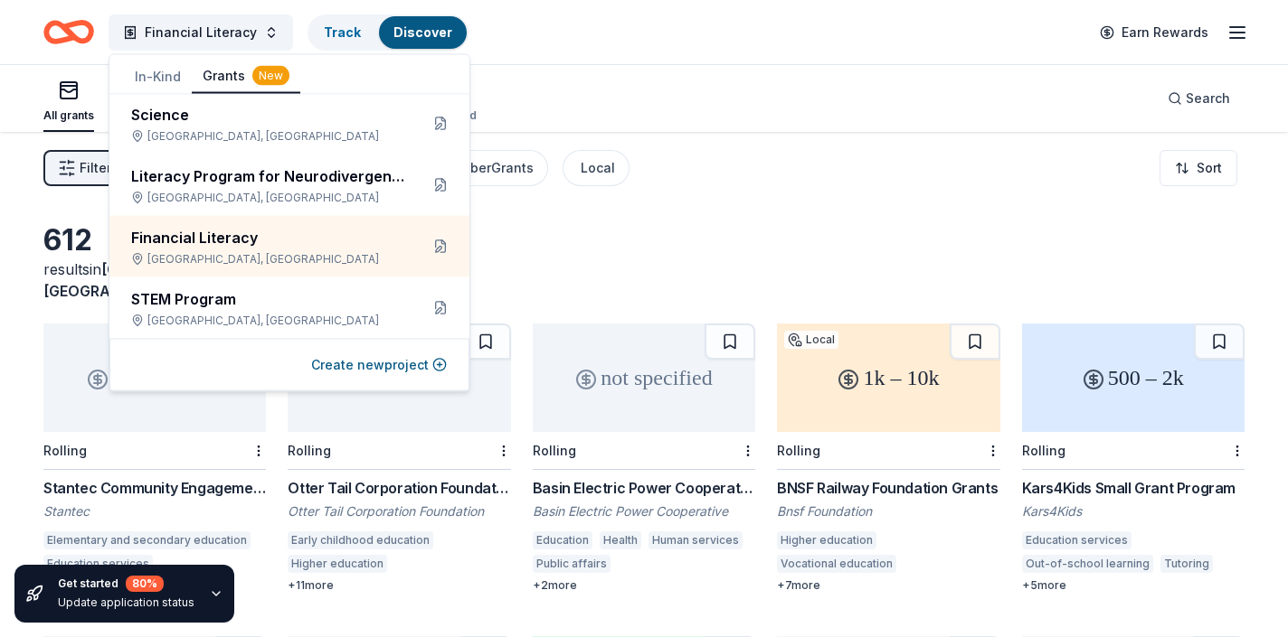
click at [578, 235] on div "612 results in Lincoln, ND" at bounding box center [643, 262] width 1201 height 80
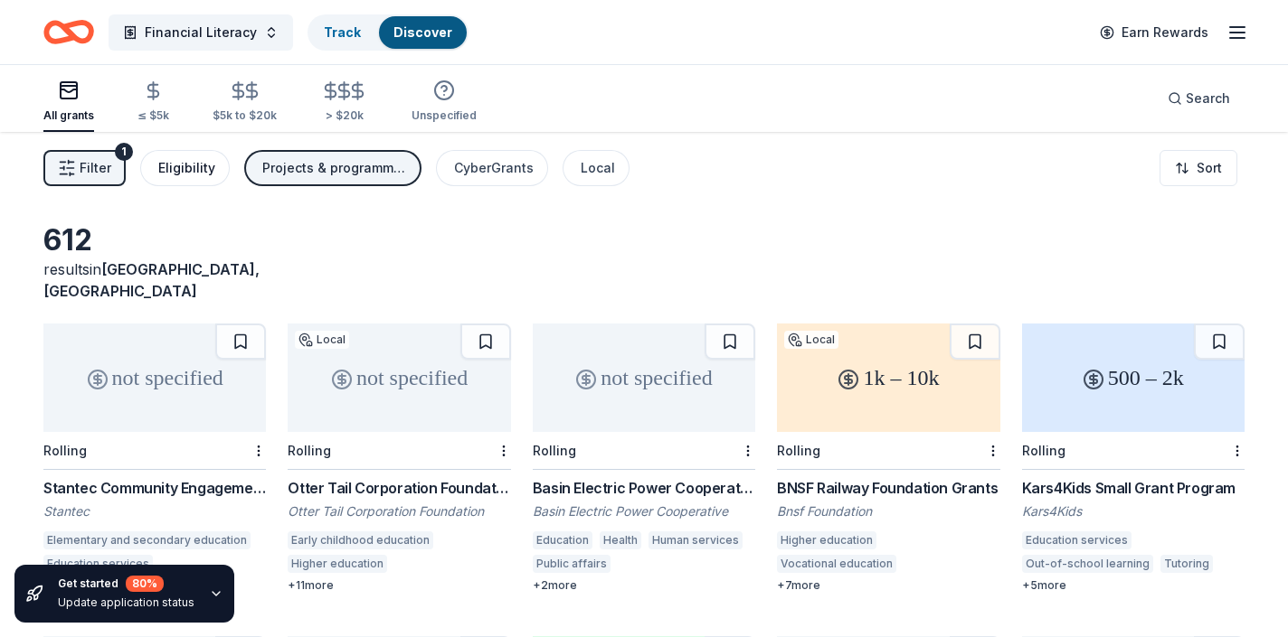
click at [196, 170] on div "Eligibility" at bounding box center [186, 168] width 57 height 22
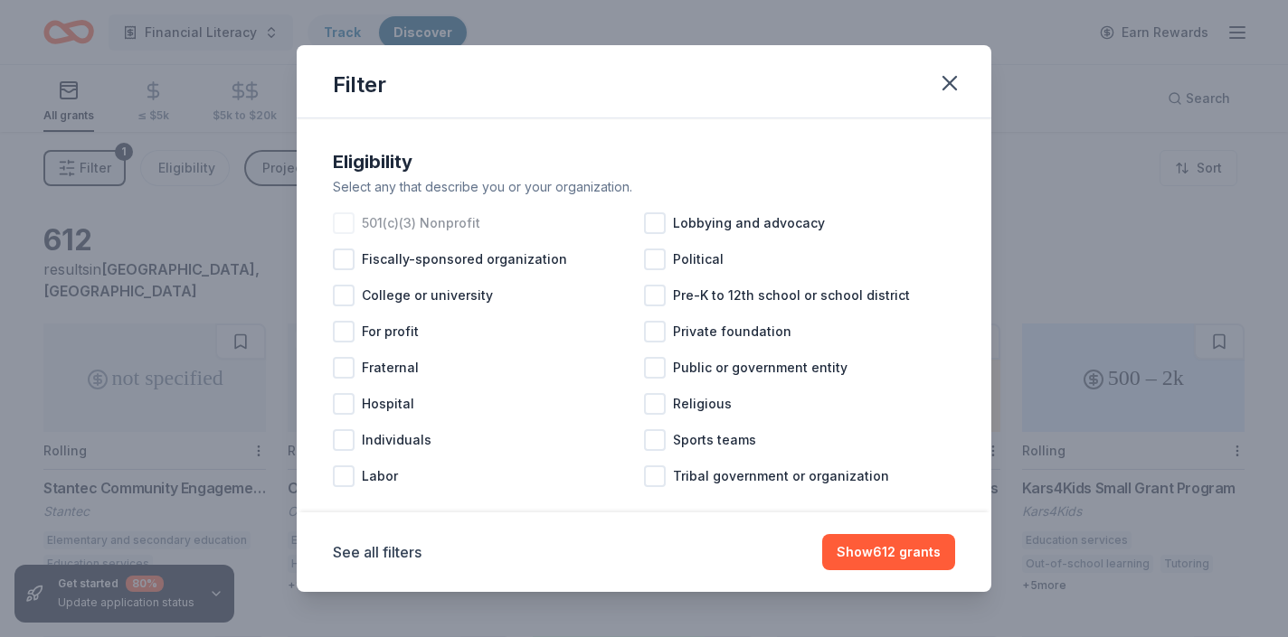
click at [486, 221] on div "501(c)(3) Nonprofit" at bounding box center [488, 223] width 311 height 36
click at [694, 306] on div "Pre-K to 12th school or school district" at bounding box center [799, 296] width 311 height 36
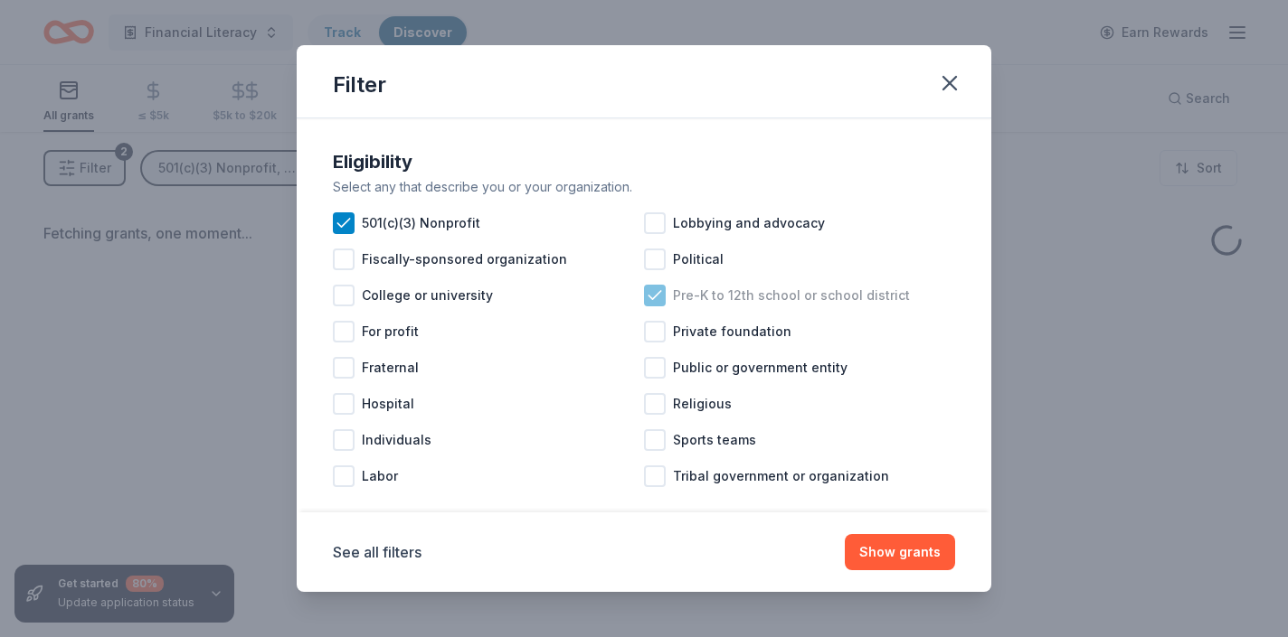
scroll to position [24, 0]
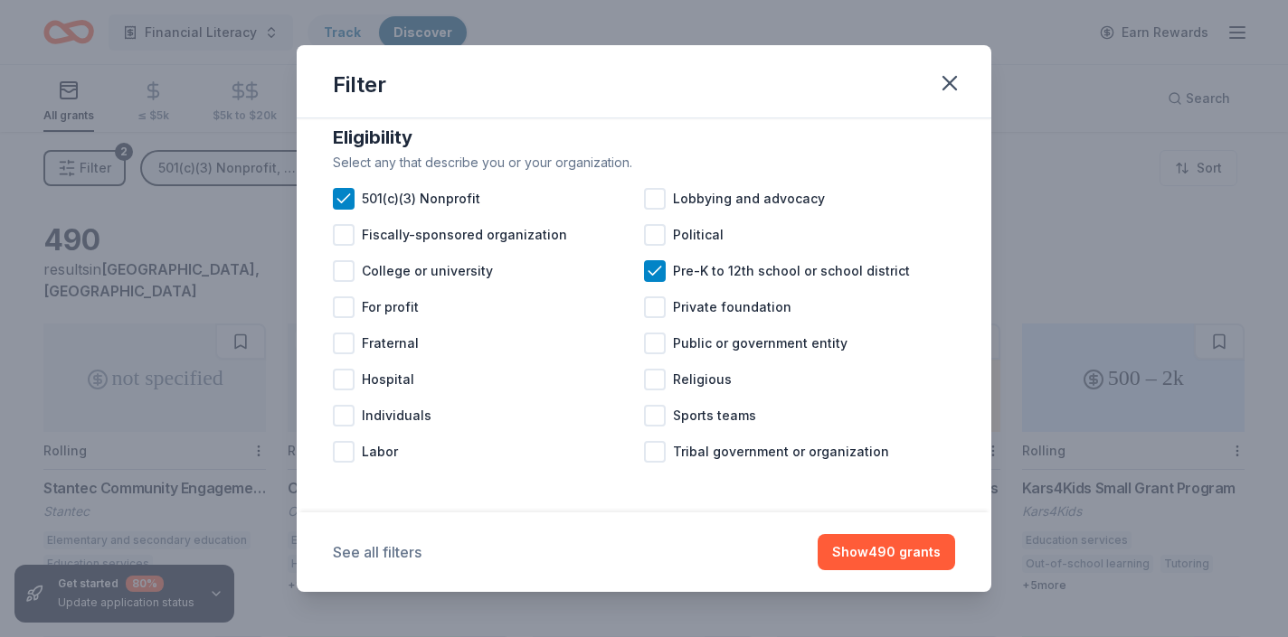
click at [409, 546] on button "See all filters" at bounding box center [377, 553] width 89 height 22
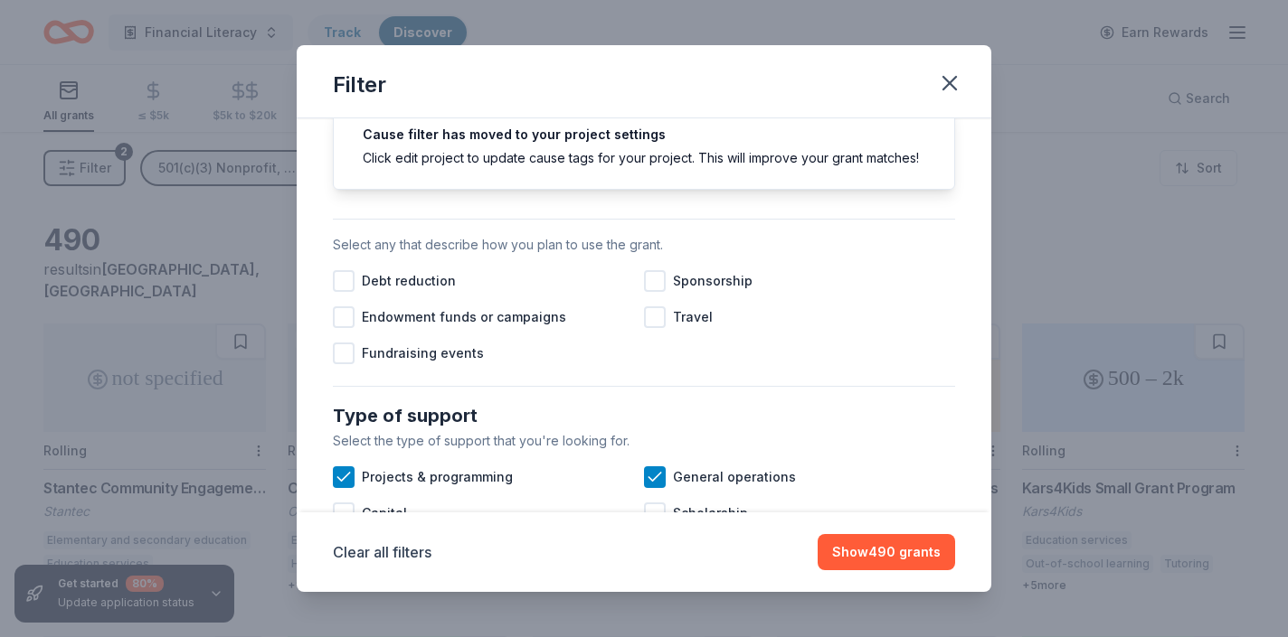
scroll to position [1018, 0]
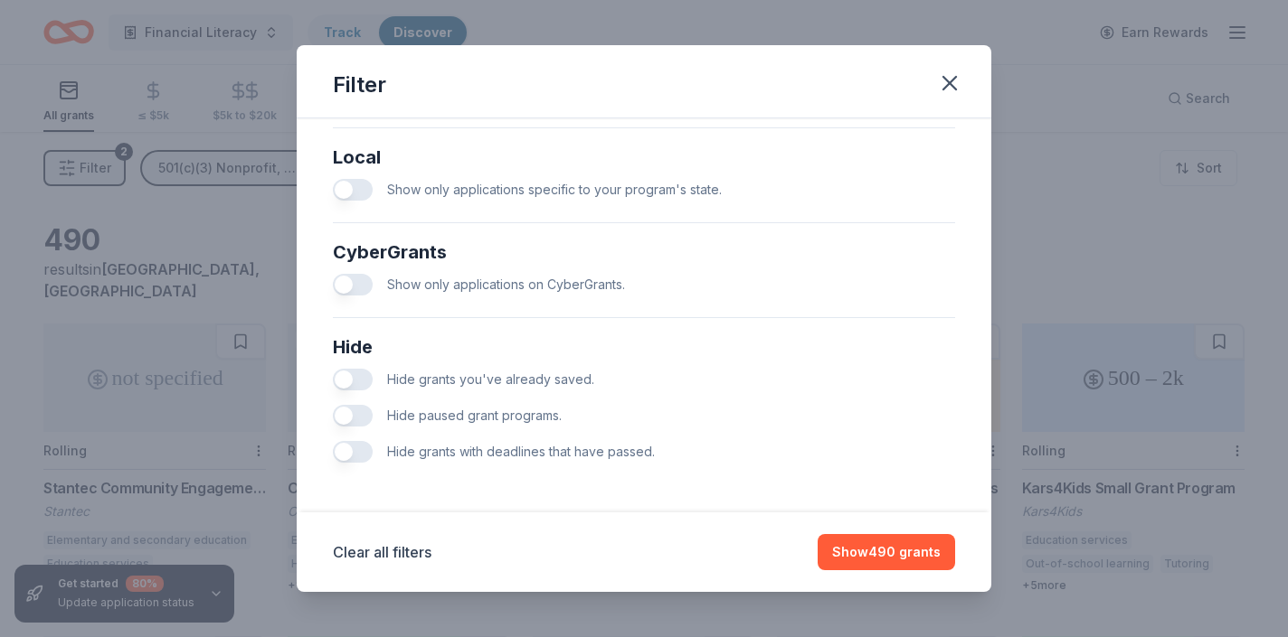
click at [361, 437] on div "Hide grants with deadlines that have passed." at bounding box center [644, 452] width 622 height 36
click at [352, 410] on button "button" at bounding box center [353, 416] width 40 height 22
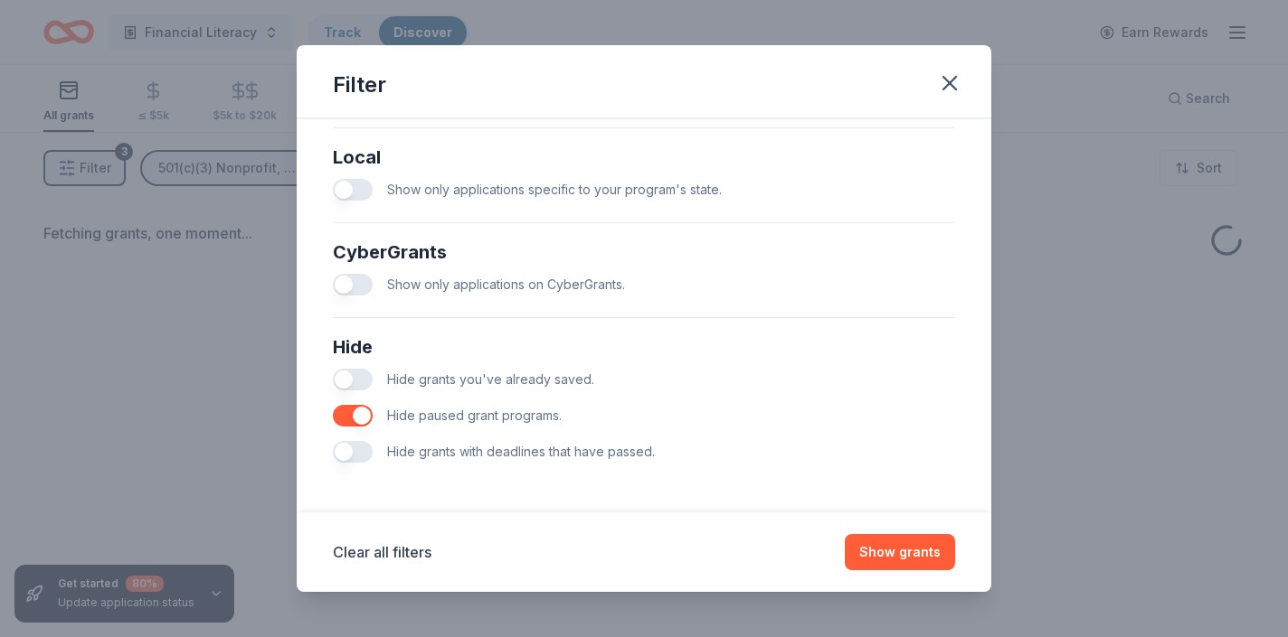
click at [352, 389] on button "button" at bounding box center [353, 380] width 40 height 22
click at [353, 458] on button "button" at bounding box center [353, 452] width 40 height 22
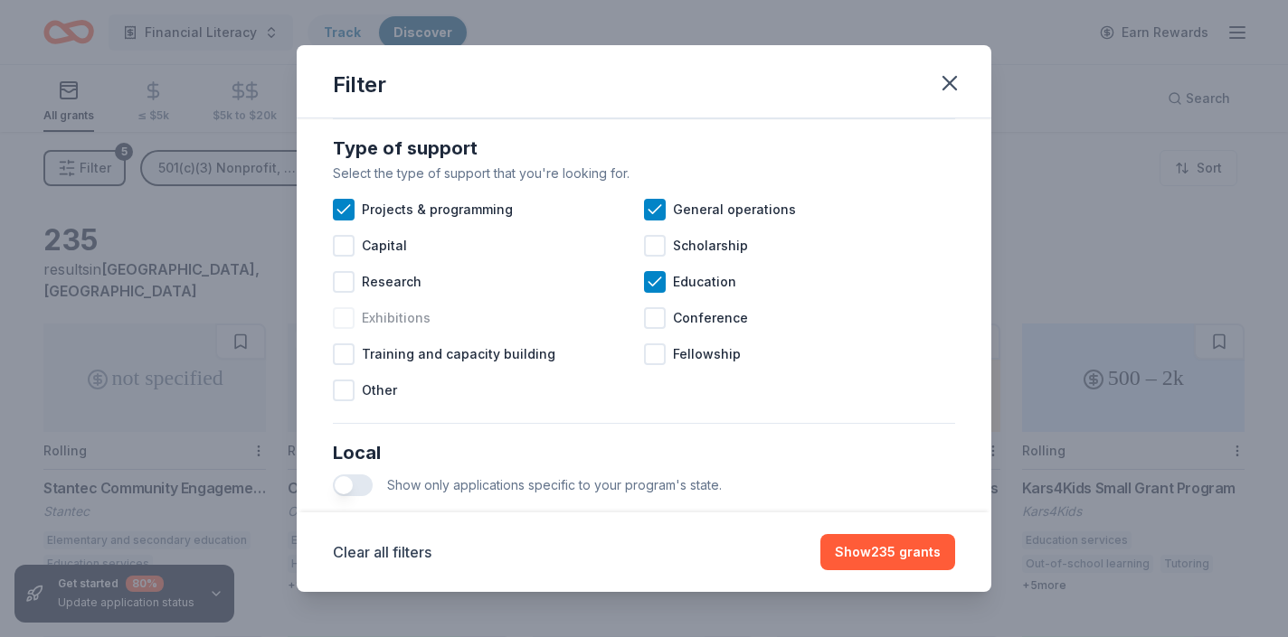
scroll to position [704, 0]
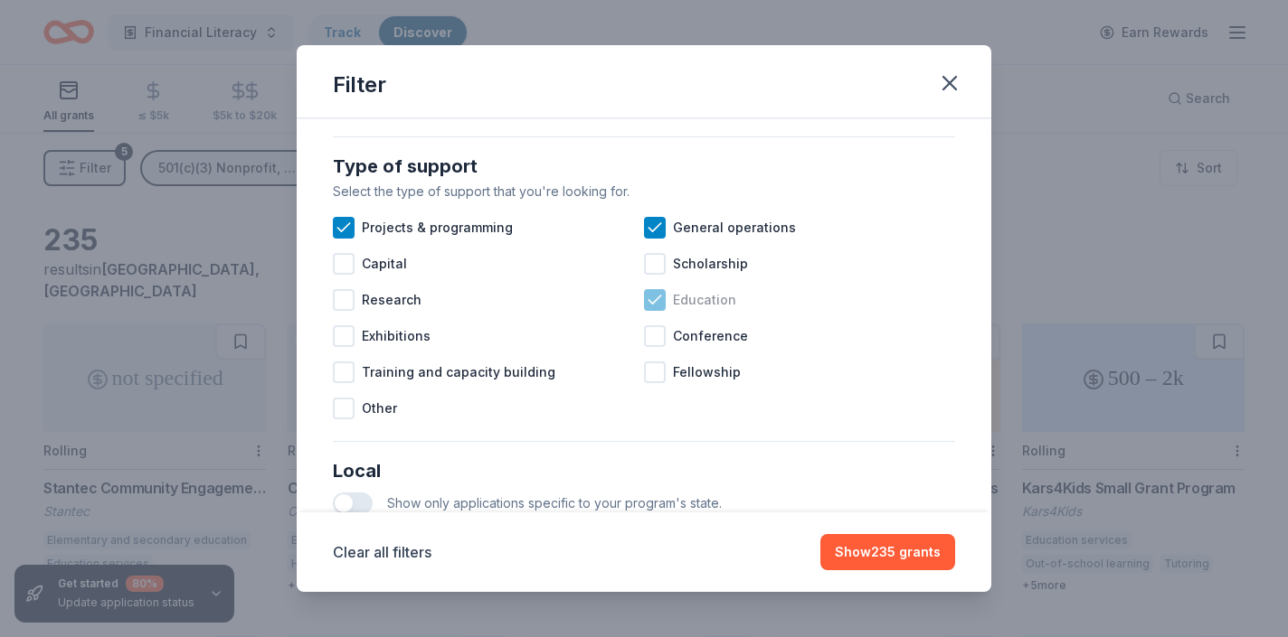
click at [657, 304] on icon at bounding box center [655, 300] width 18 height 18
click at [906, 551] on button "Show 202 grants" at bounding box center [887, 552] width 136 height 36
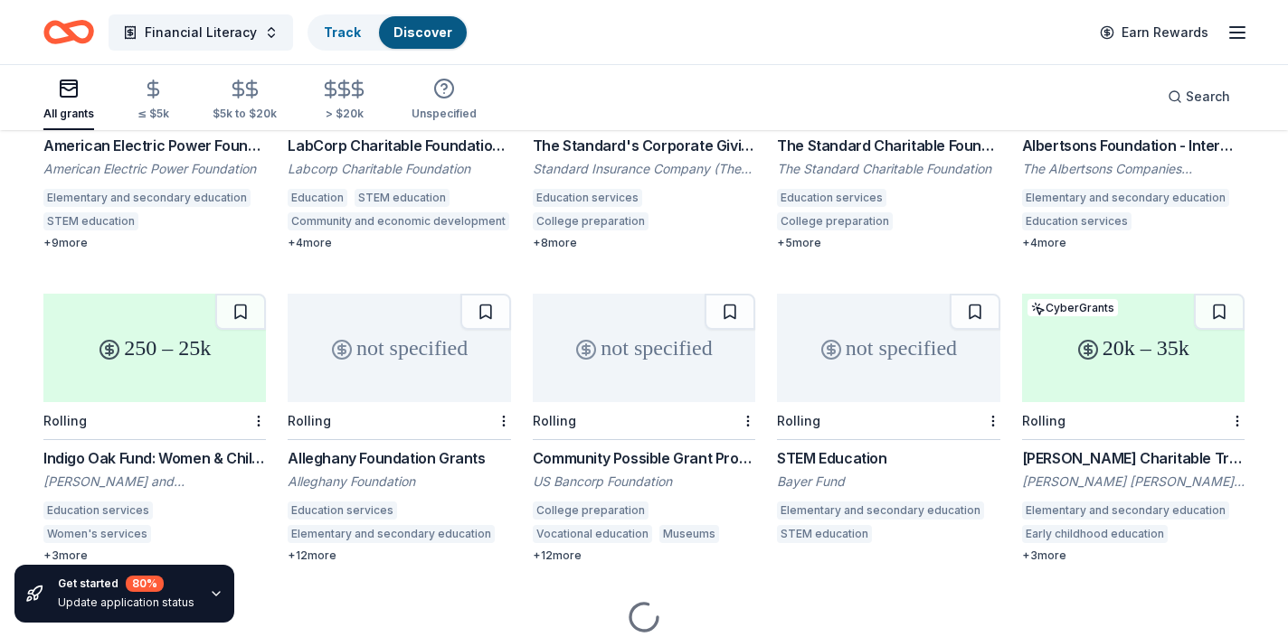
scroll to position [998, 0]
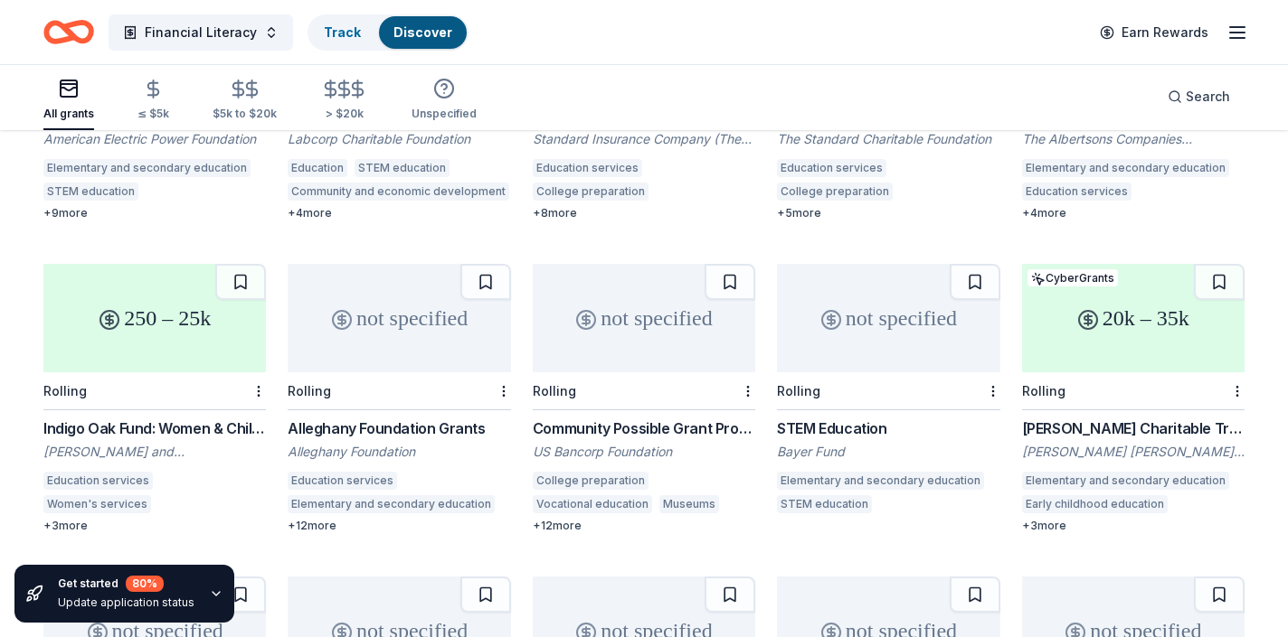
click at [467, 418] on div "Alleghany Foundation Grants" at bounding box center [399, 429] width 222 height 22
click at [504, 373] on div at bounding box center [502, 391] width 18 height 37
click at [474, 400] on div "Not interested" at bounding box center [446, 402] width 121 height 33
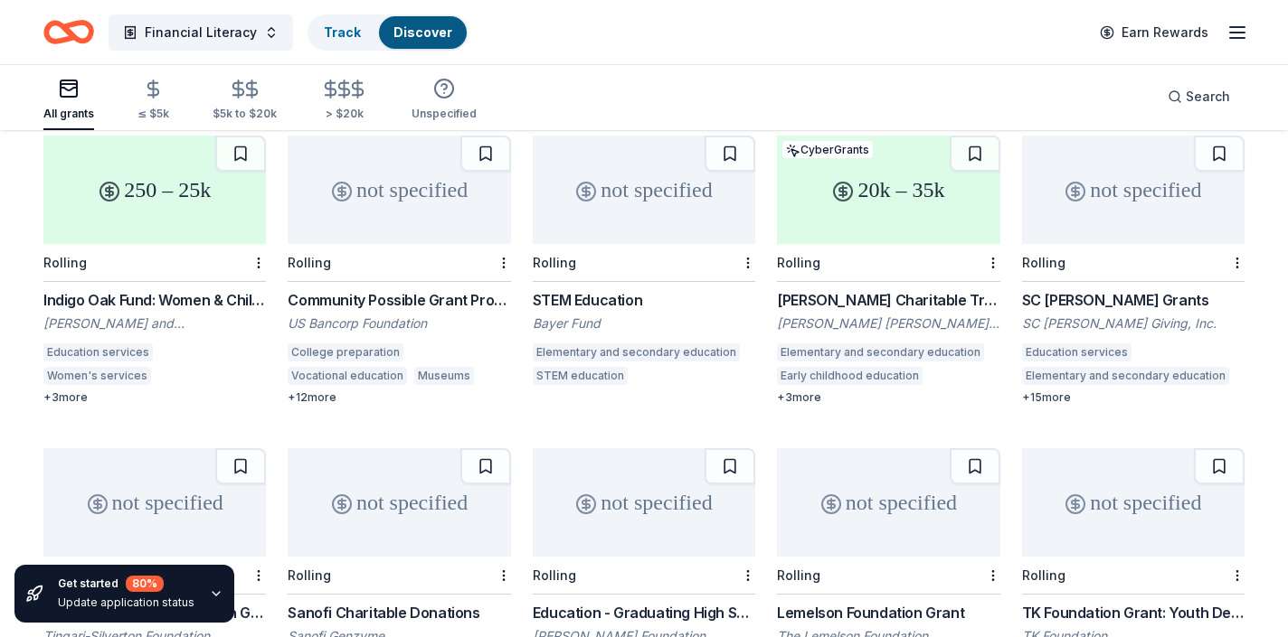
scroll to position [1099, 0]
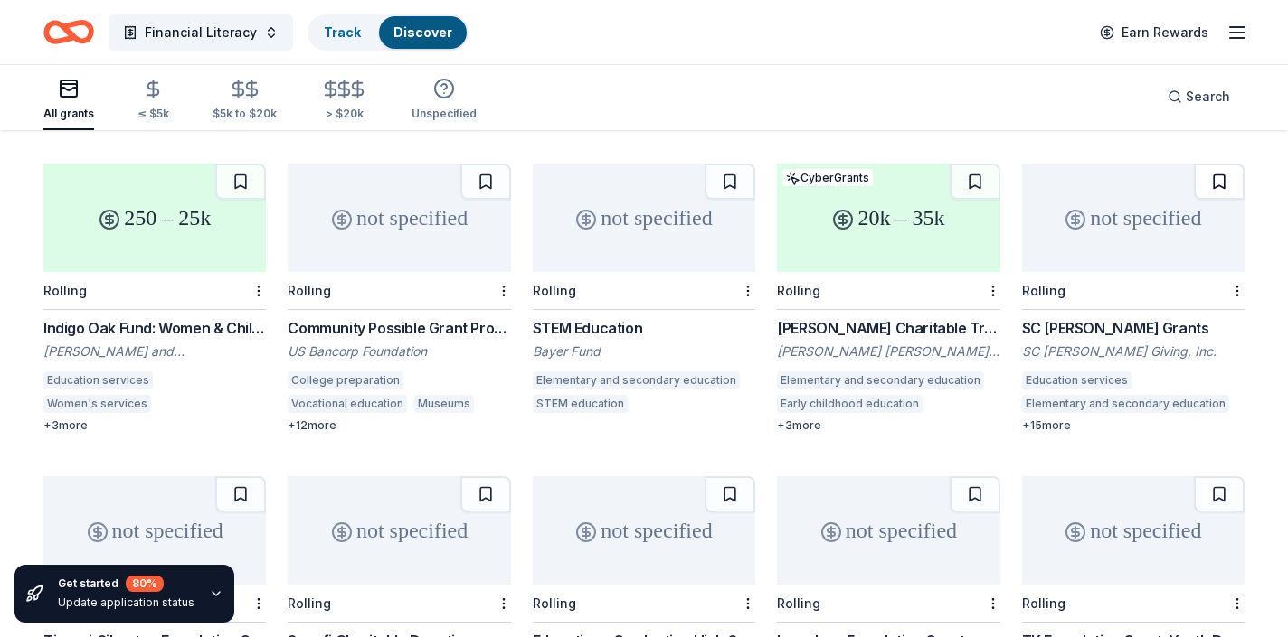
click at [1208, 166] on button at bounding box center [1219, 182] width 51 height 36
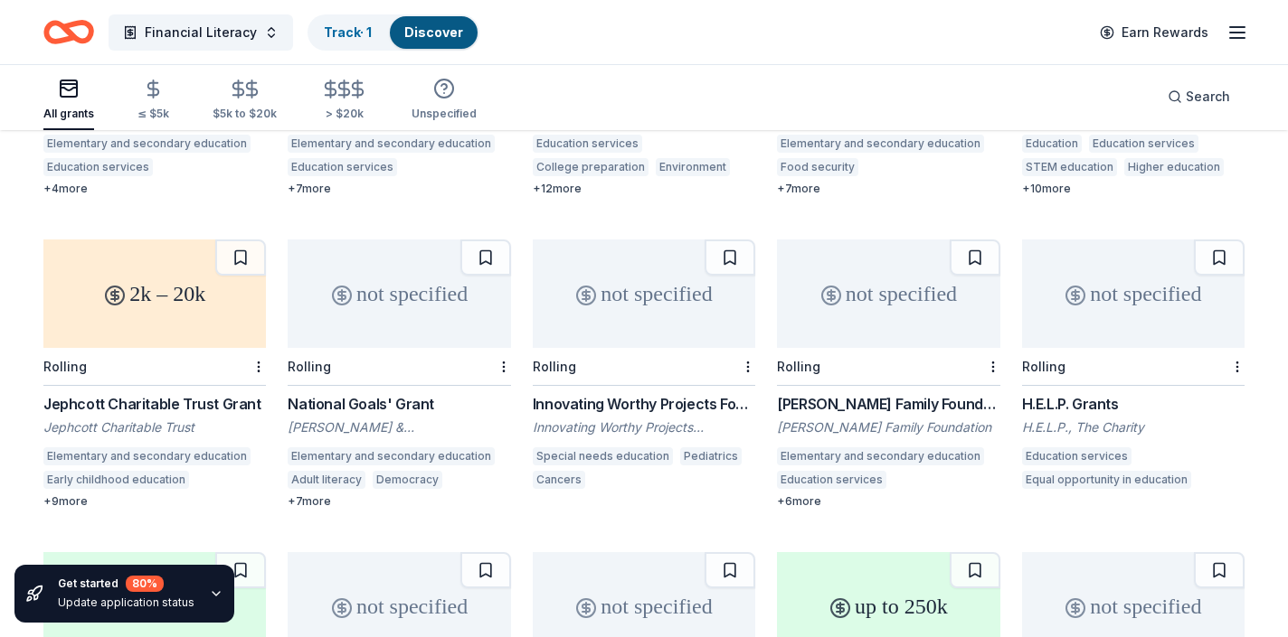
scroll to position [3526, 0]
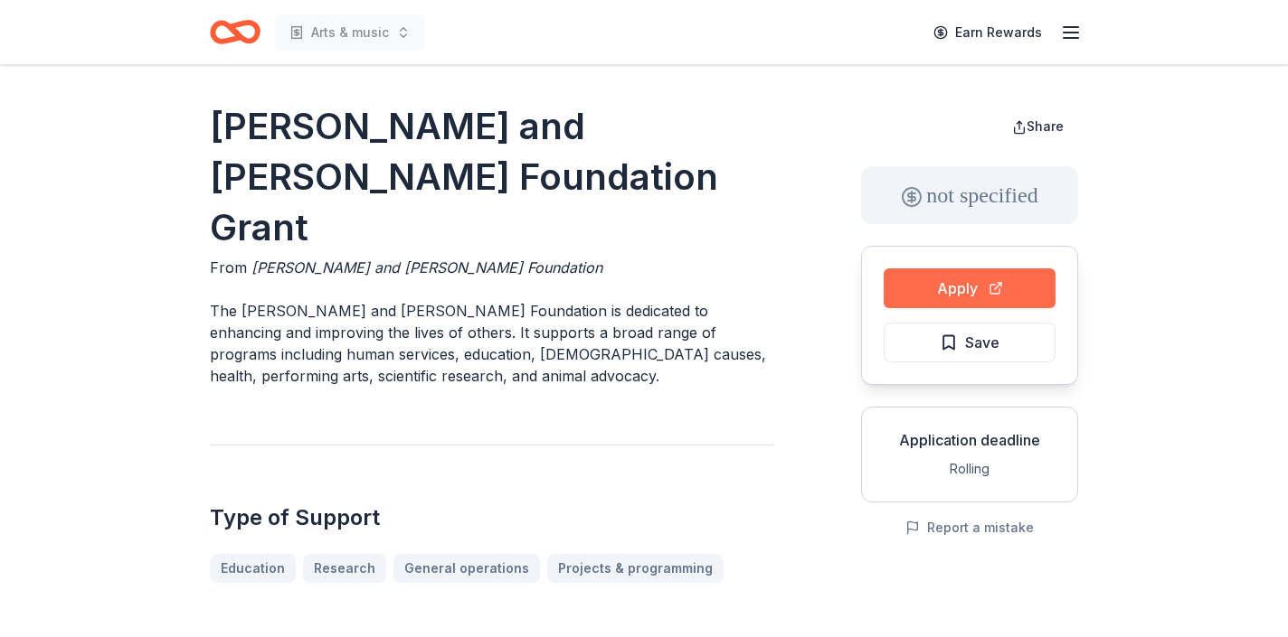
click at [939, 297] on button "Apply" at bounding box center [969, 289] width 172 height 40
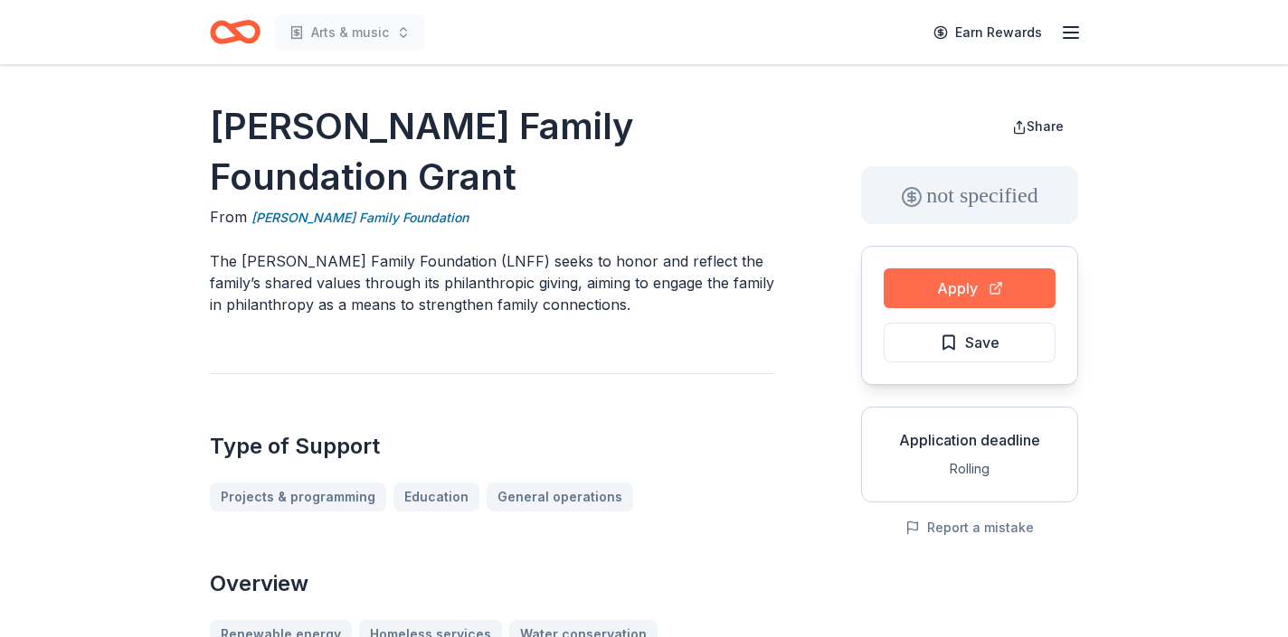
click at [936, 278] on button "Apply" at bounding box center [969, 289] width 172 height 40
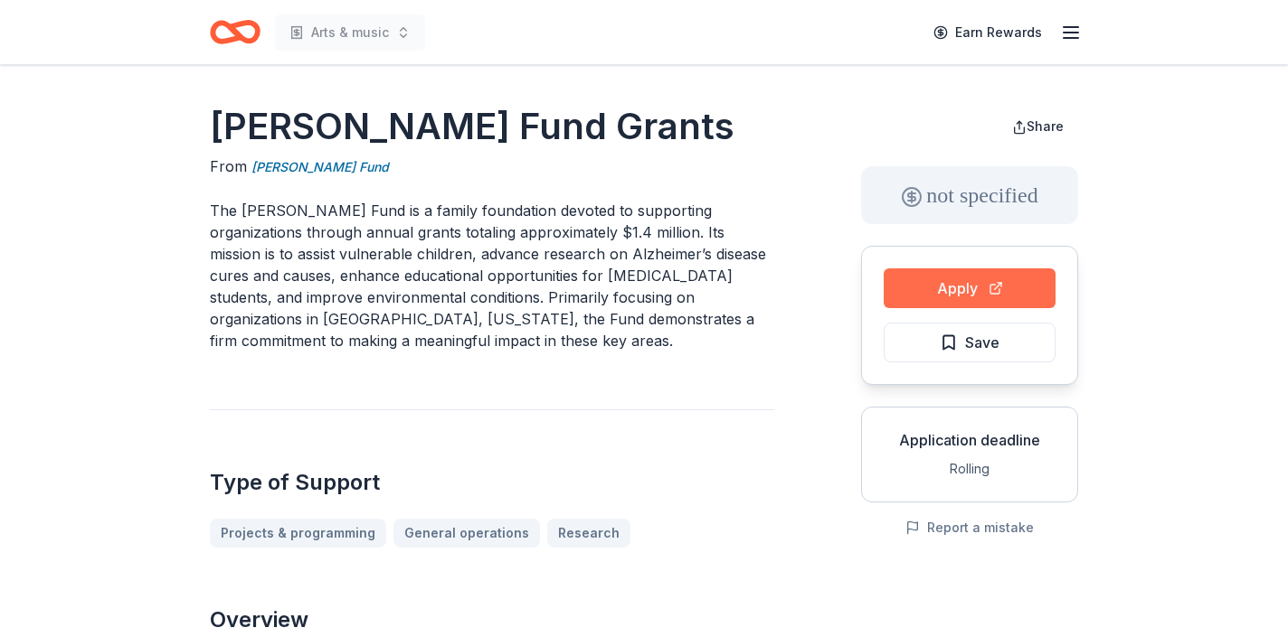
click at [1006, 301] on button "Apply" at bounding box center [969, 289] width 172 height 40
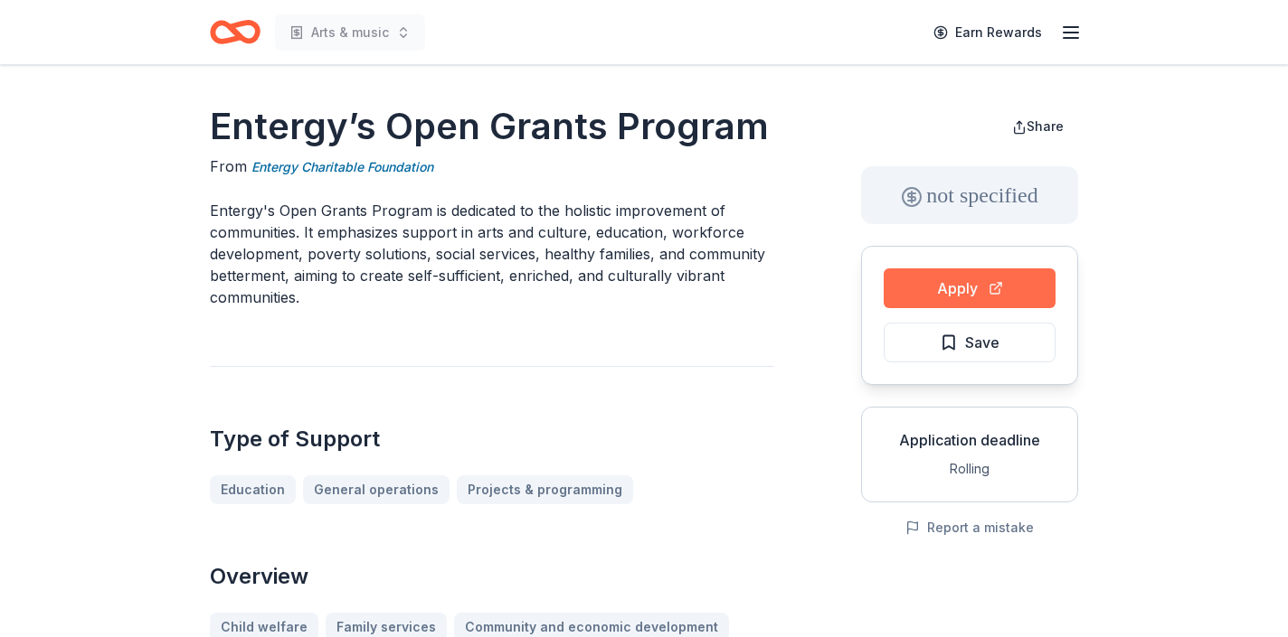
click at [948, 278] on button "Apply" at bounding box center [969, 289] width 172 height 40
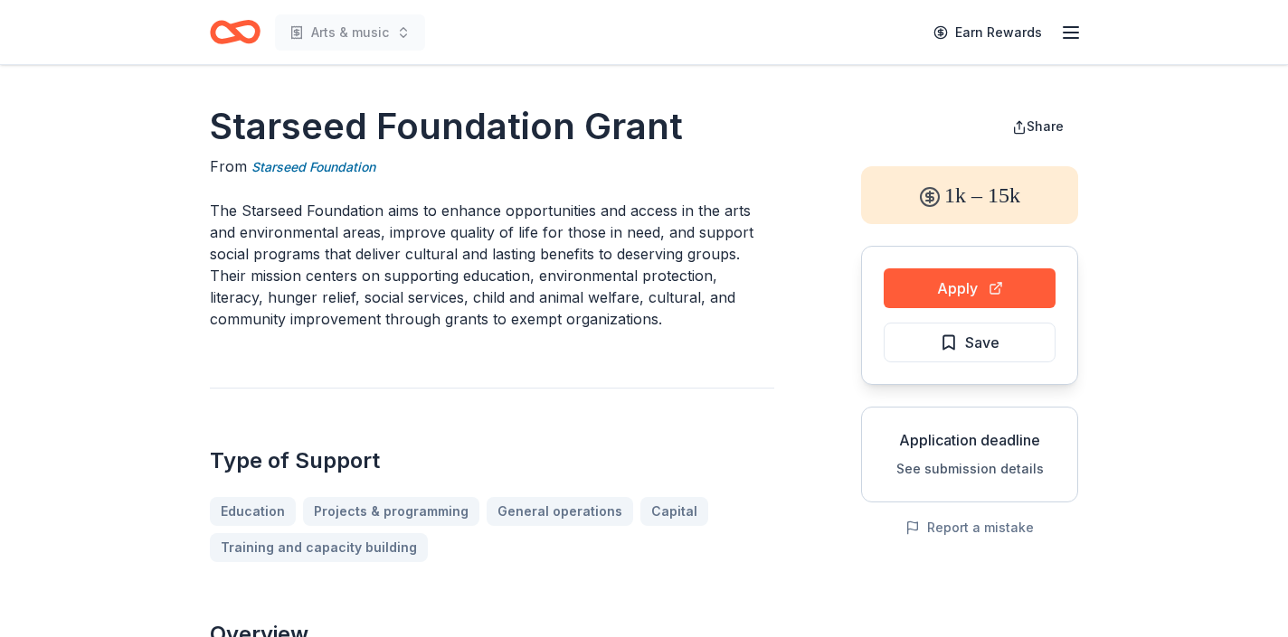
click at [987, 310] on div "Apply Save" at bounding box center [969, 315] width 217 height 139
click at [967, 291] on button "Apply" at bounding box center [969, 289] width 172 height 40
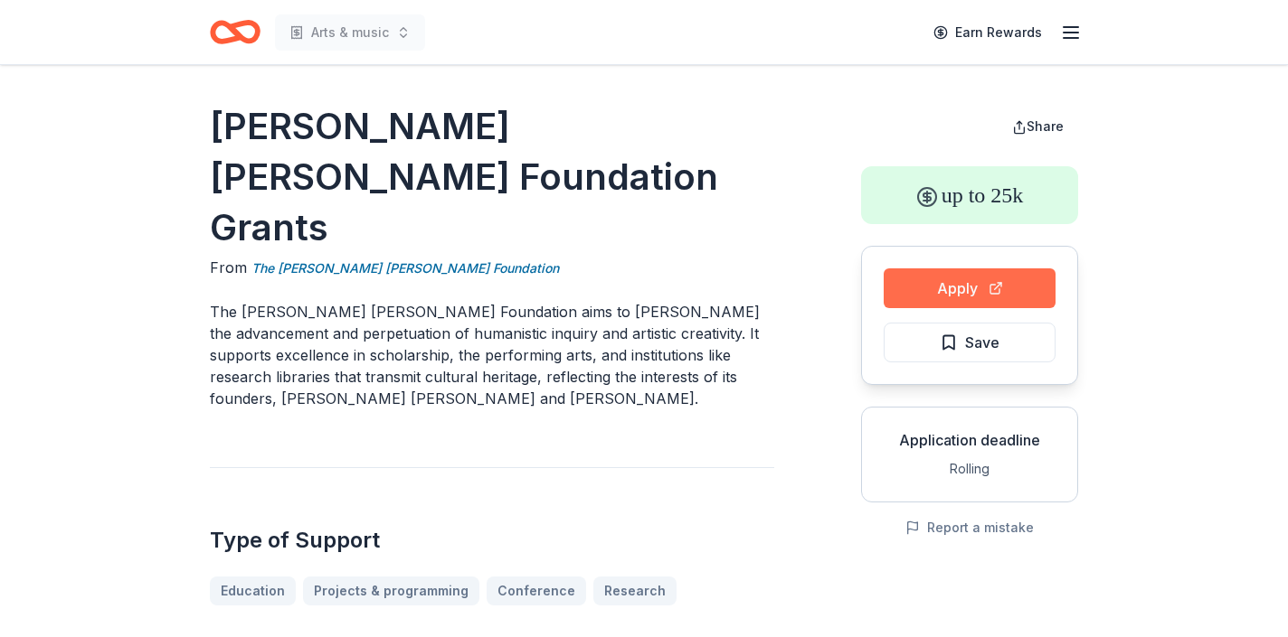
click at [958, 287] on button "Apply" at bounding box center [969, 289] width 172 height 40
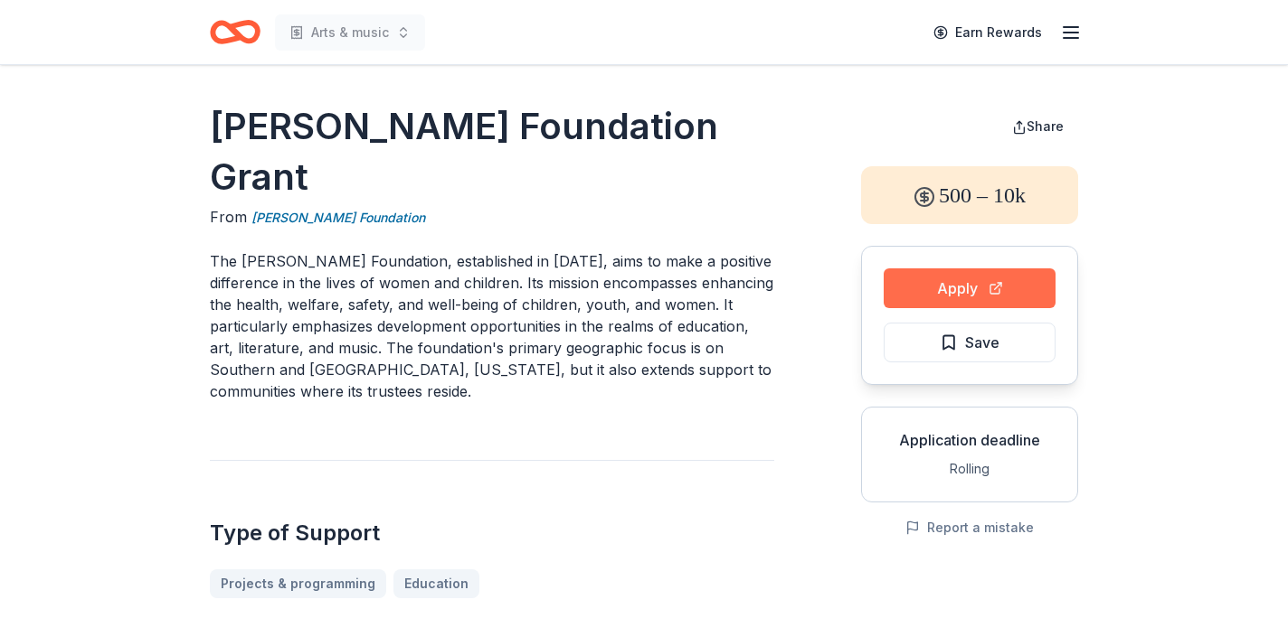
click at [928, 289] on button "Apply" at bounding box center [969, 289] width 172 height 40
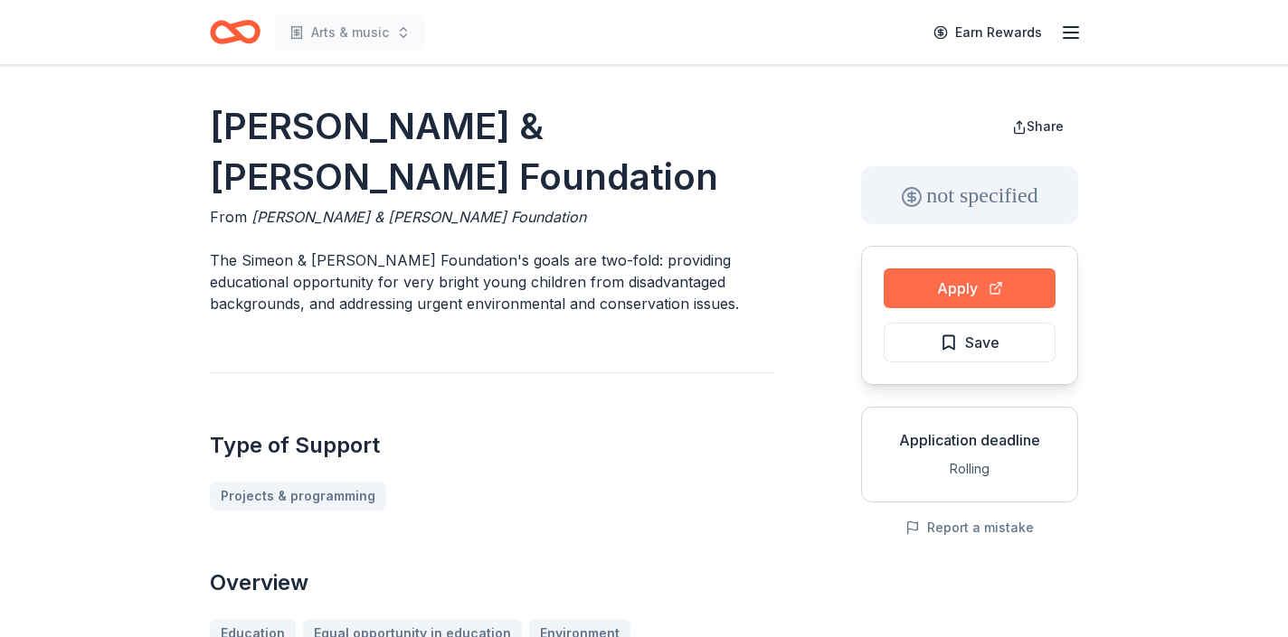
click at [977, 303] on button "Apply" at bounding box center [969, 289] width 172 height 40
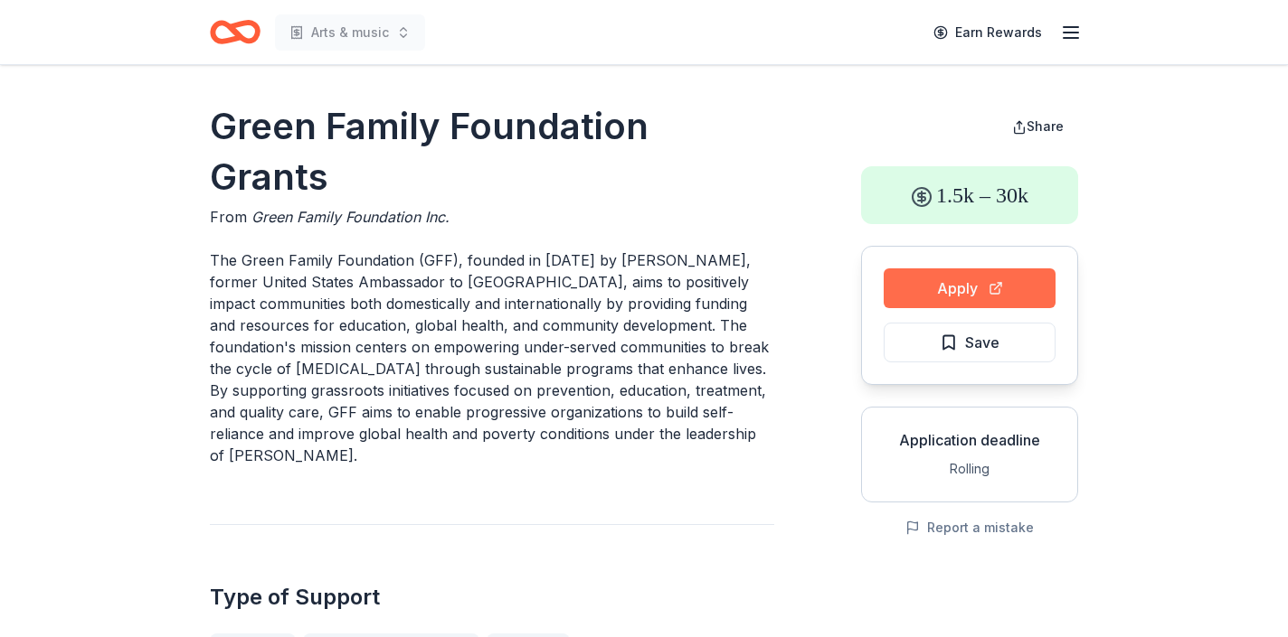
click at [922, 278] on button "Apply" at bounding box center [969, 289] width 172 height 40
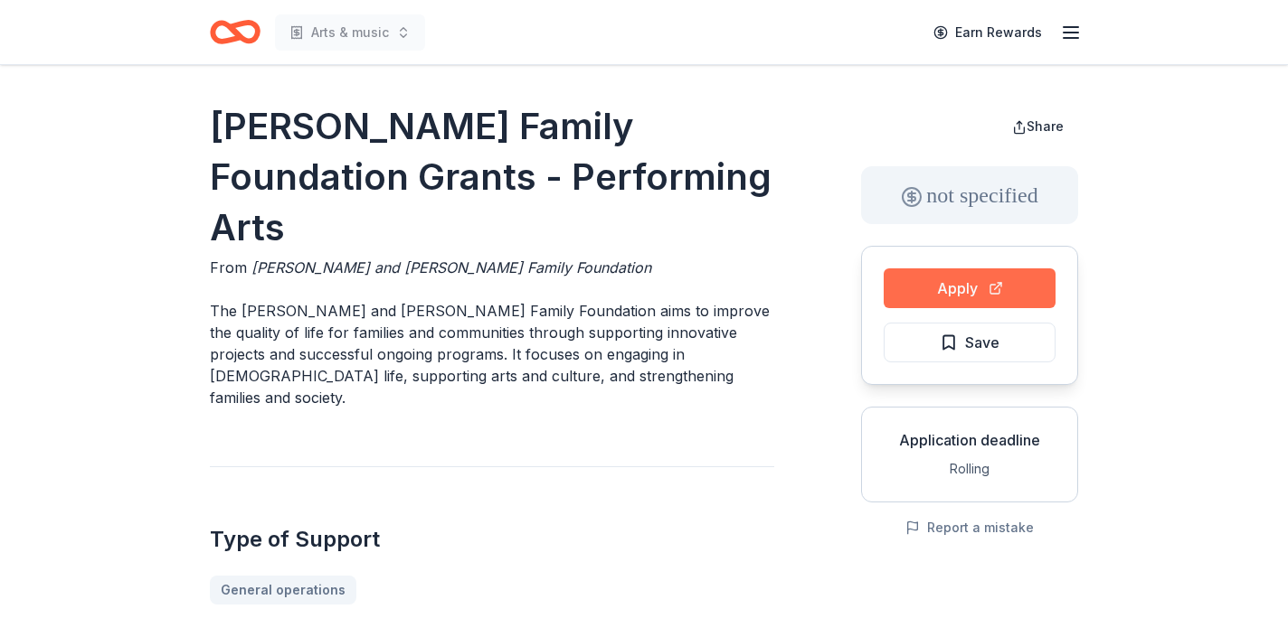
click at [963, 292] on button "Apply" at bounding box center [969, 289] width 172 height 40
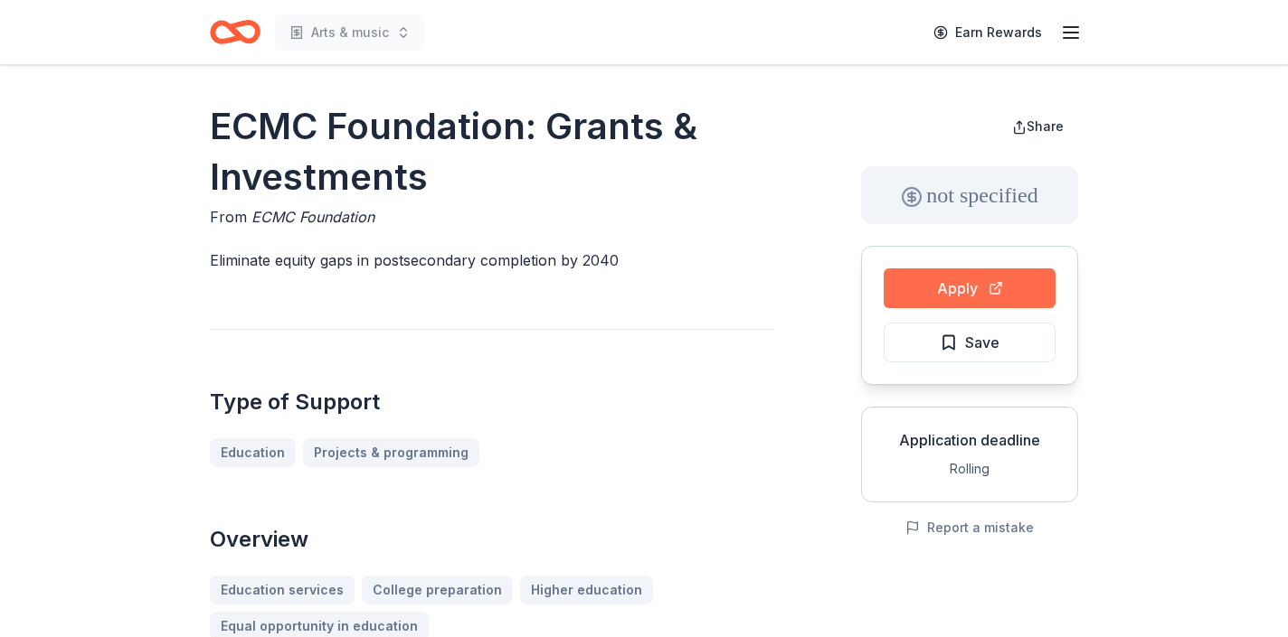
click at [1010, 280] on button "Apply" at bounding box center [969, 289] width 172 height 40
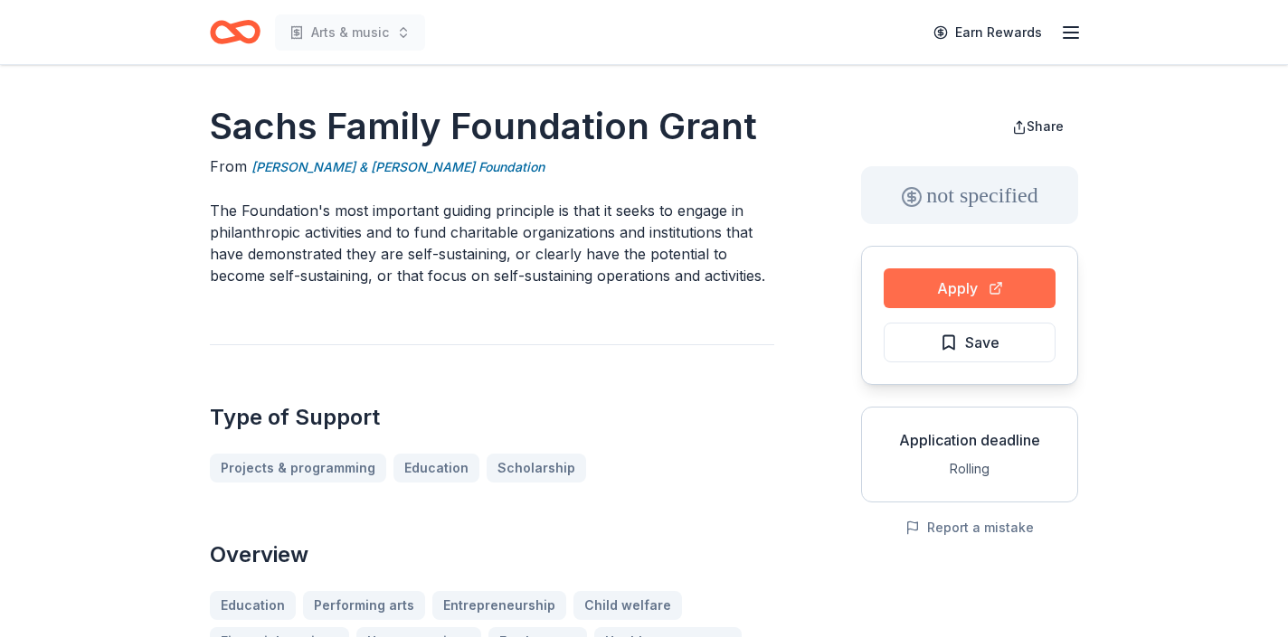
click at [967, 294] on button "Apply" at bounding box center [969, 289] width 172 height 40
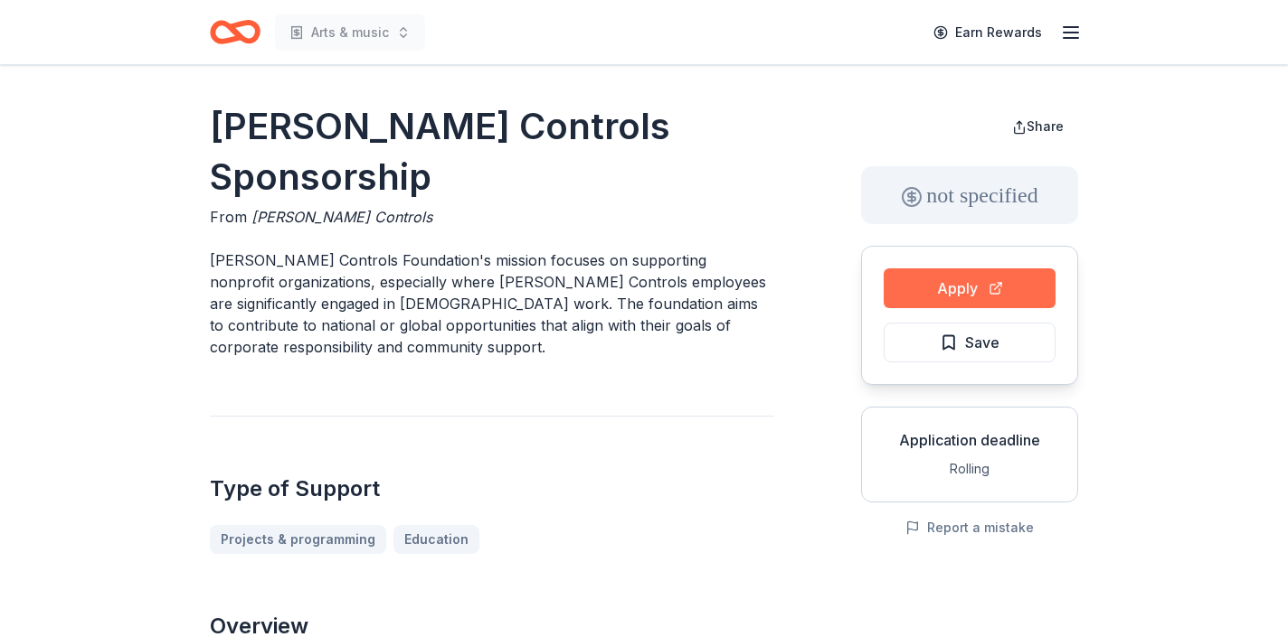
click at [929, 303] on button "Apply" at bounding box center [969, 289] width 172 height 40
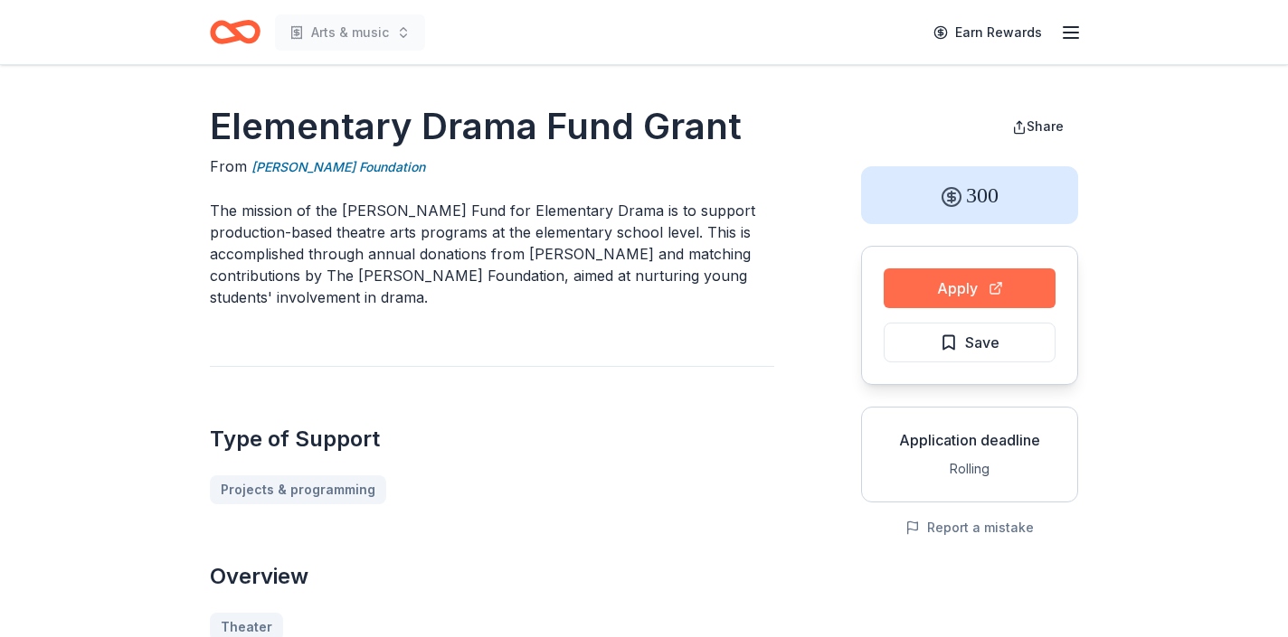
click at [915, 279] on button "Apply" at bounding box center [969, 289] width 172 height 40
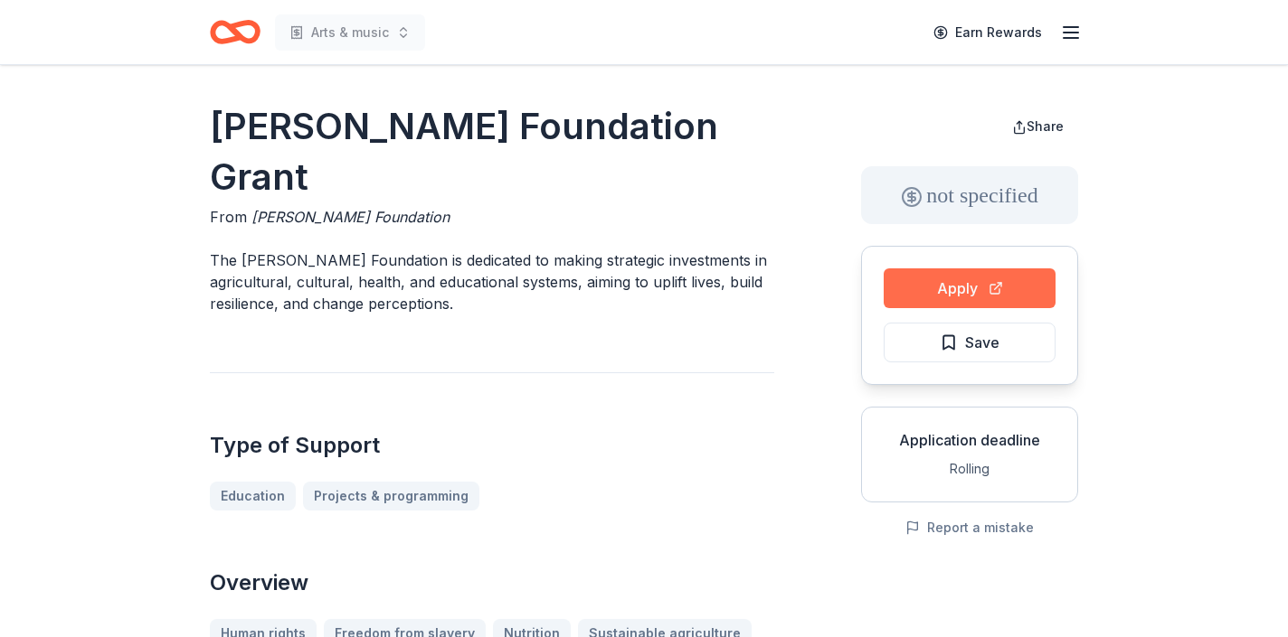
click at [967, 297] on button "Apply" at bounding box center [969, 289] width 172 height 40
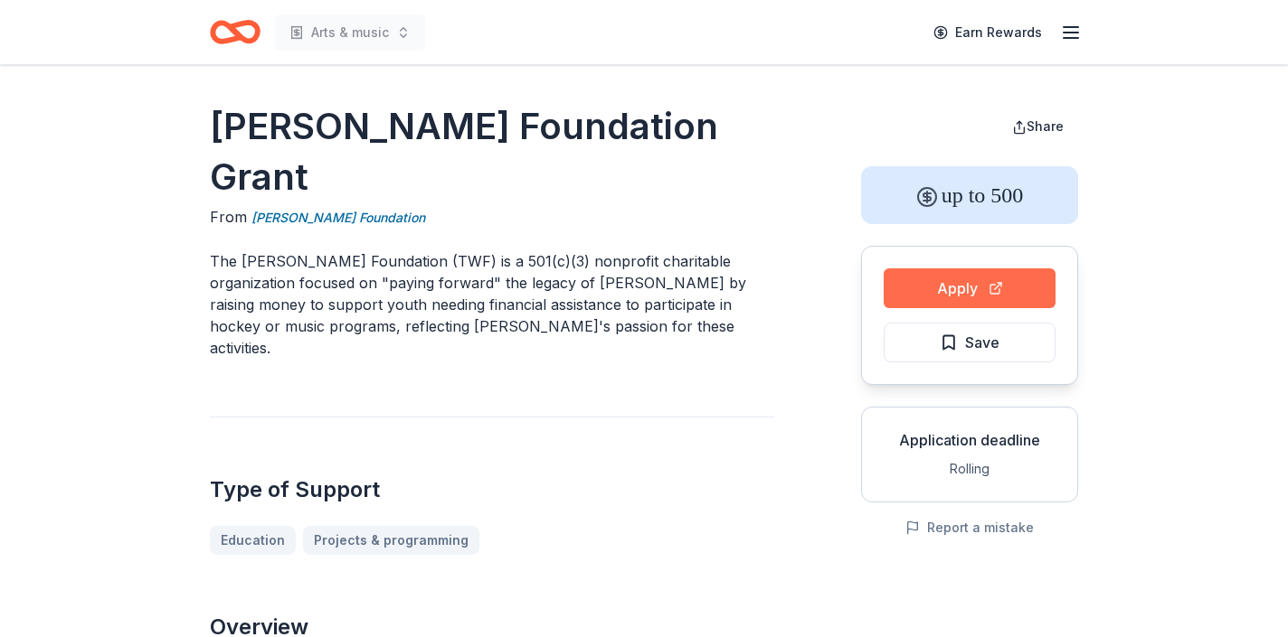
click at [930, 294] on button "Apply" at bounding box center [969, 289] width 172 height 40
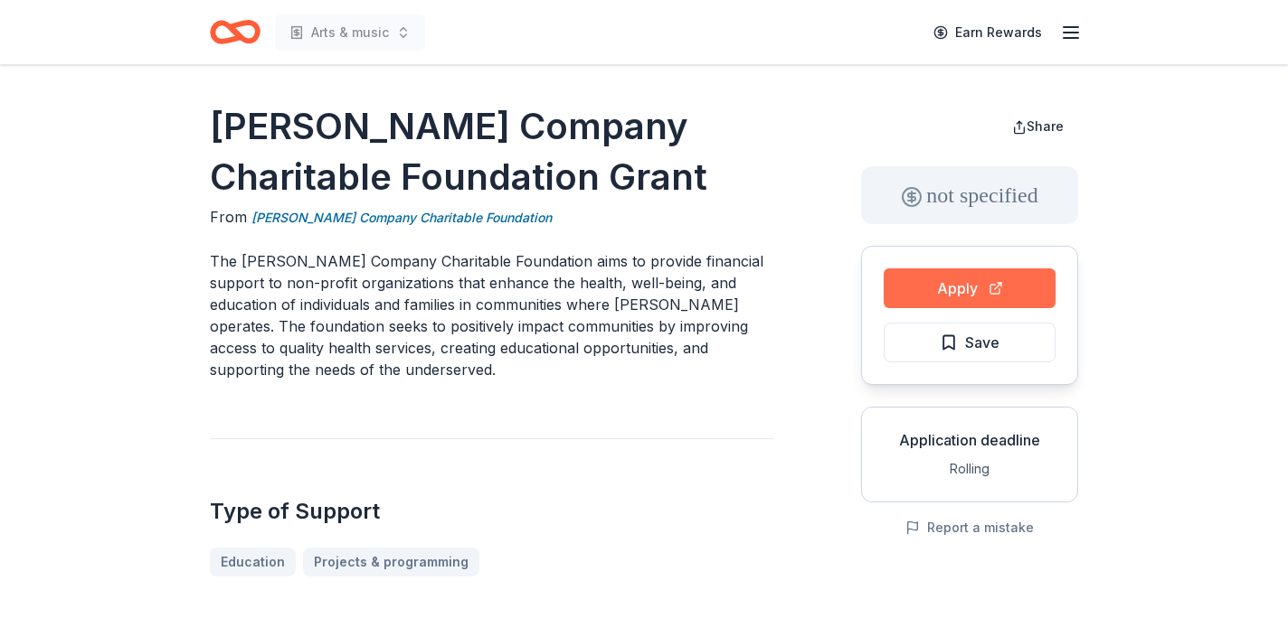
click at [958, 294] on button "Apply" at bounding box center [969, 289] width 172 height 40
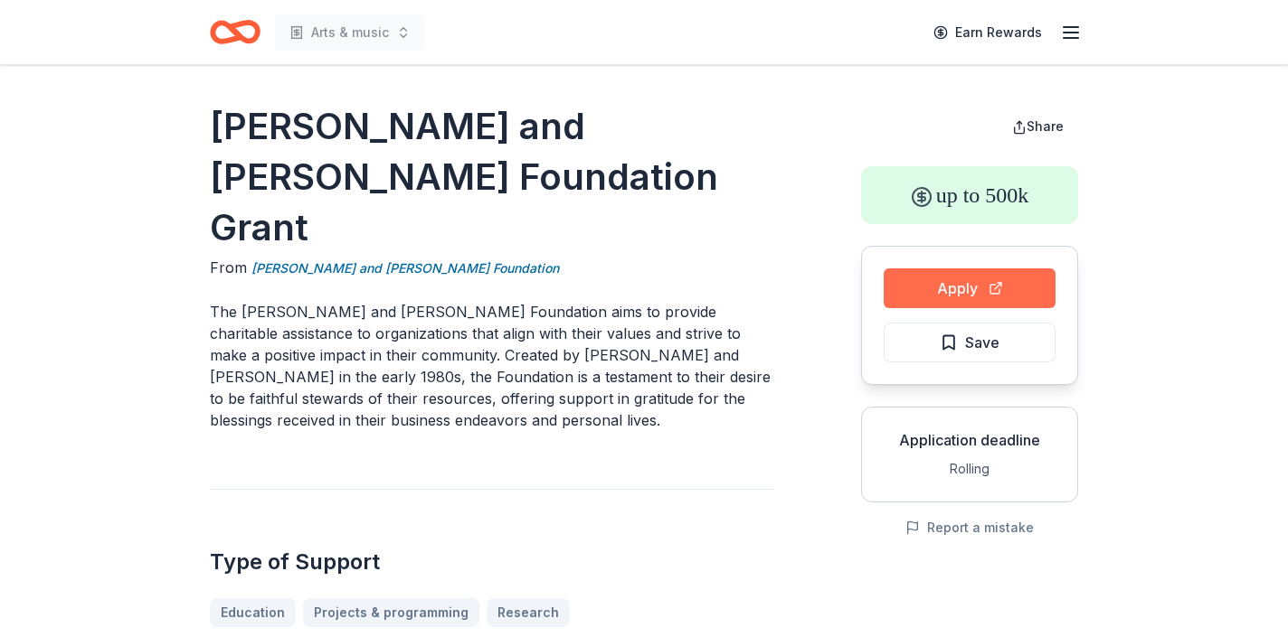
click at [938, 285] on button "Apply" at bounding box center [969, 289] width 172 height 40
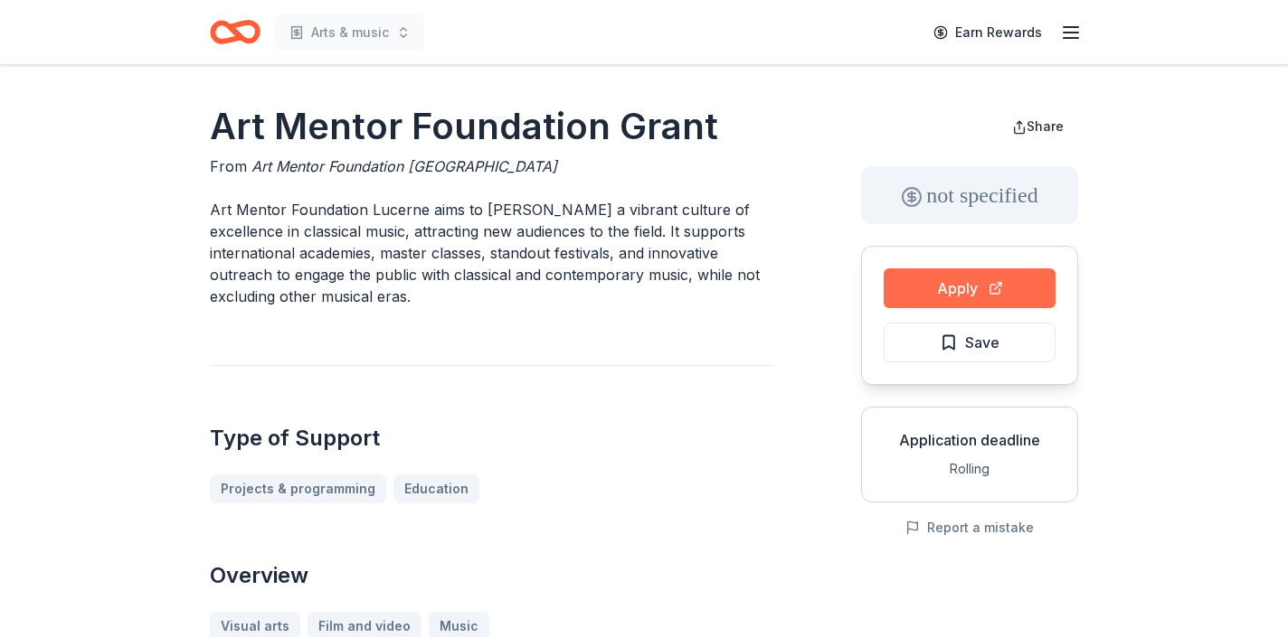
click at [945, 285] on button "Apply" at bounding box center [969, 289] width 172 height 40
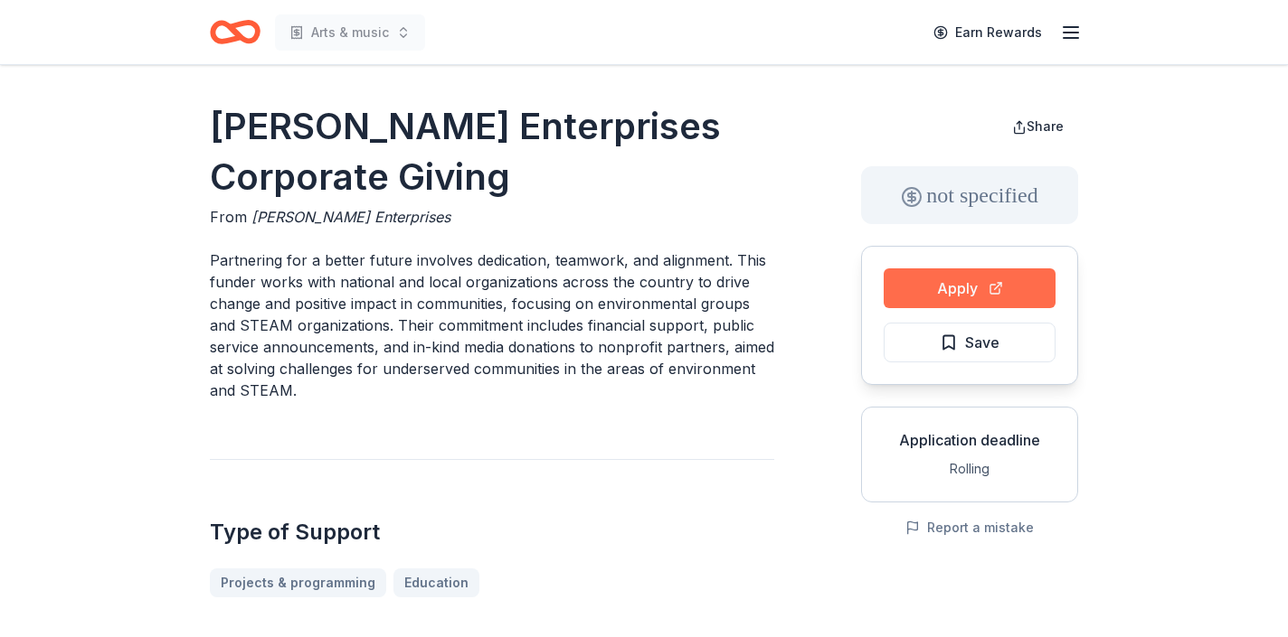
click at [934, 280] on button "Apply" at bounding box center [969, 289] width 172 height 40
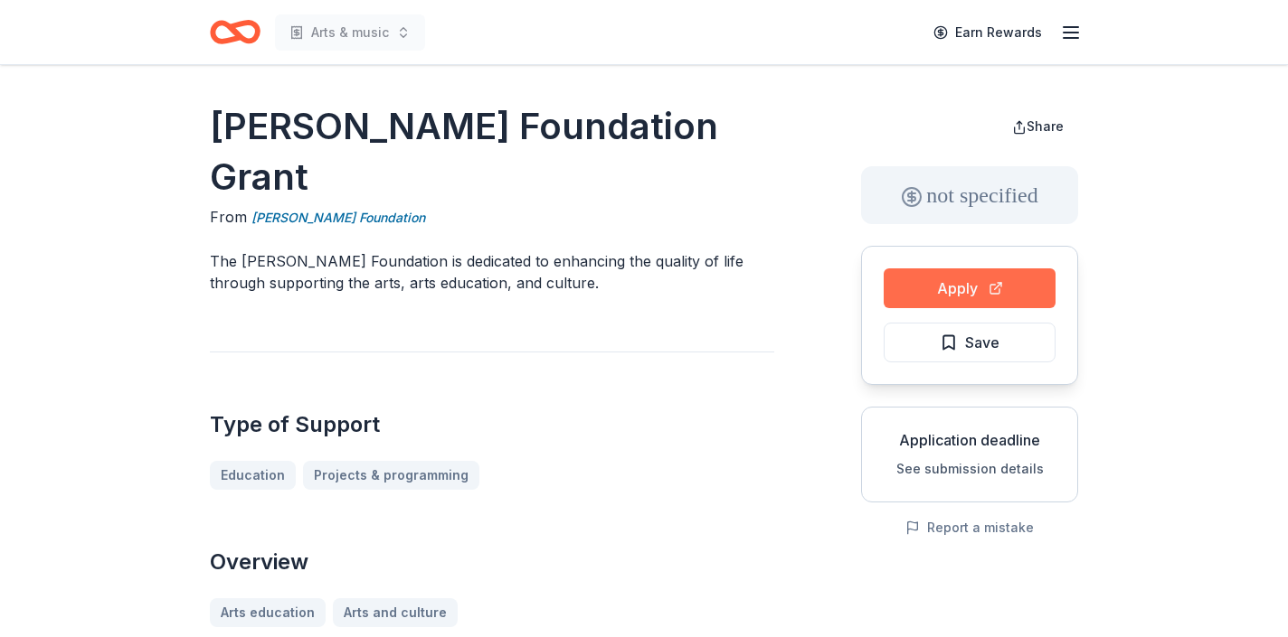
click at [933, 280] on button "Apply" at bounding box center [969, 289] width 172 height 40
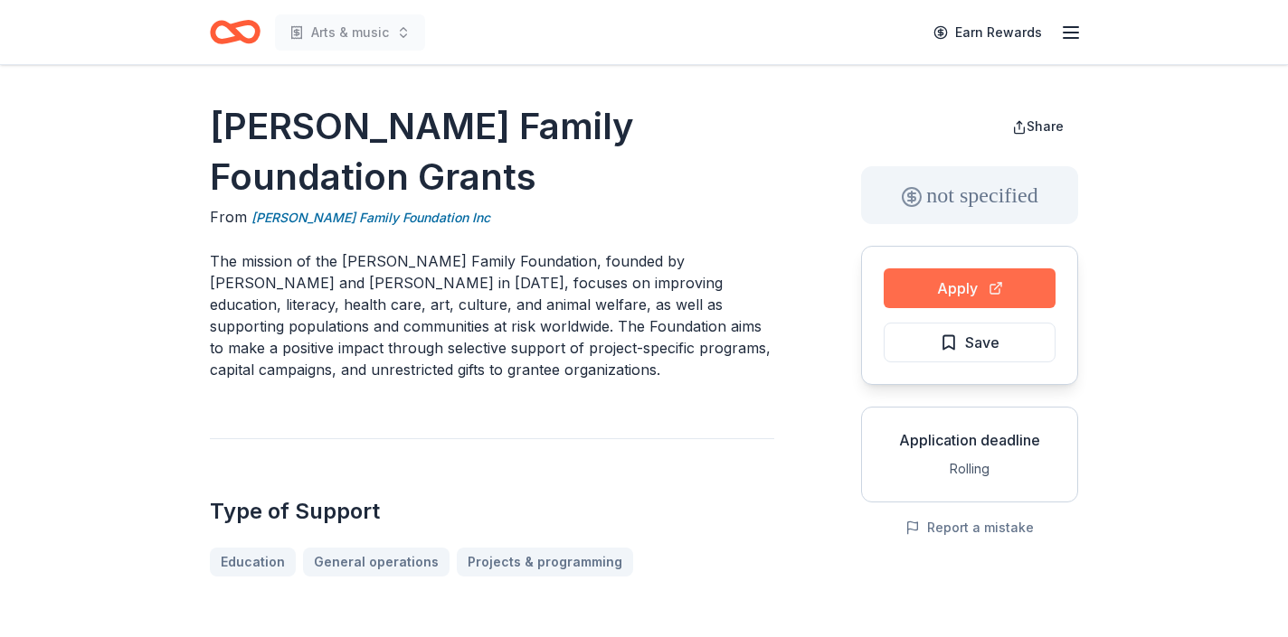
click at [952, 297] on button "Apply" at bounding box center [969, 289] width 172 height 40
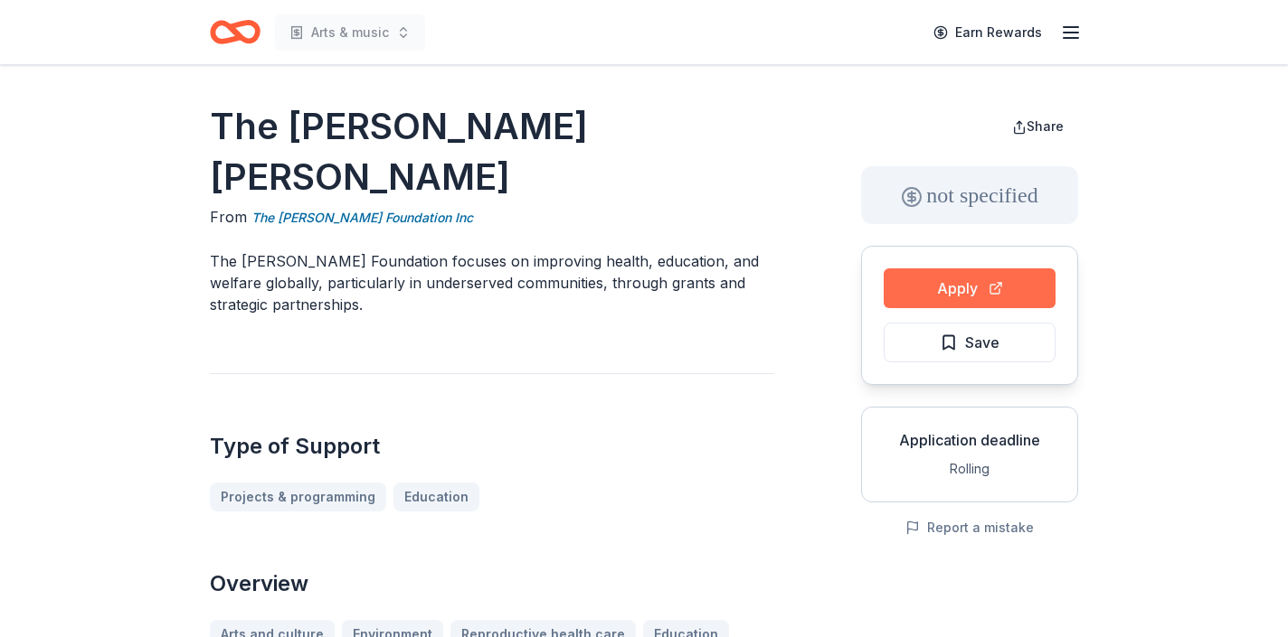
click at [950, 297] on button "Apply" at bounding box center [969, 289] width 172 height 40
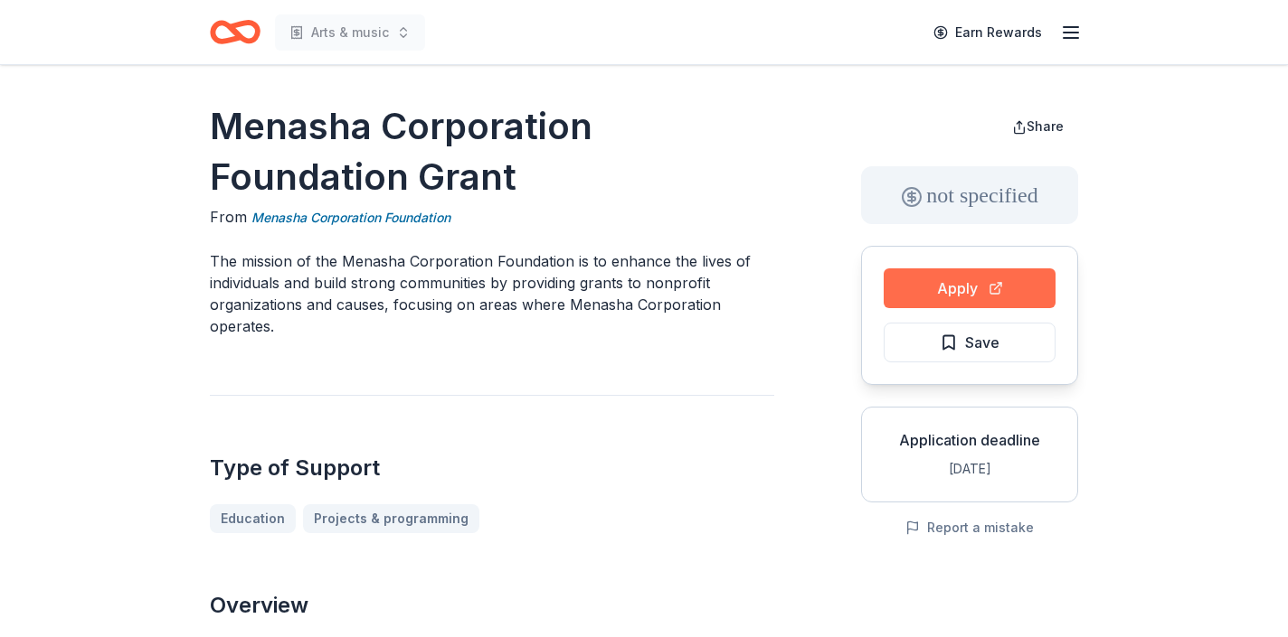
click at [996, 297] on button "Apply" at bounding box center [969, 289] width 172 height 40
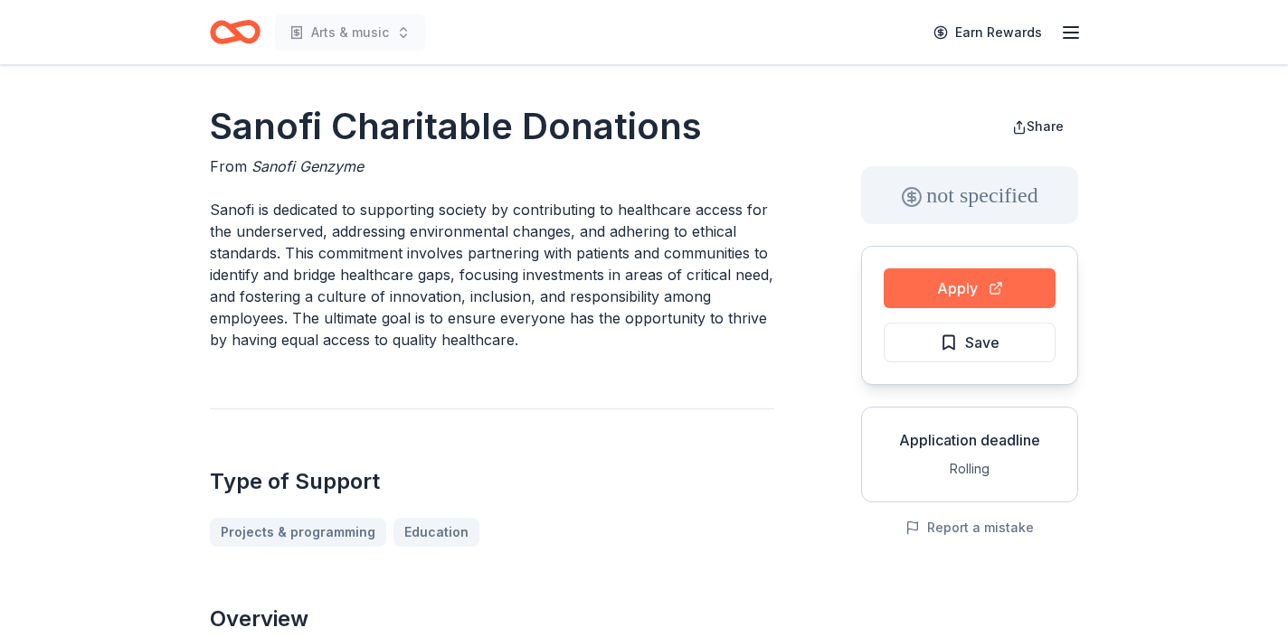
click at [985, 302] on button "Apply" at bounding box center [969, 289] width 172 height 40
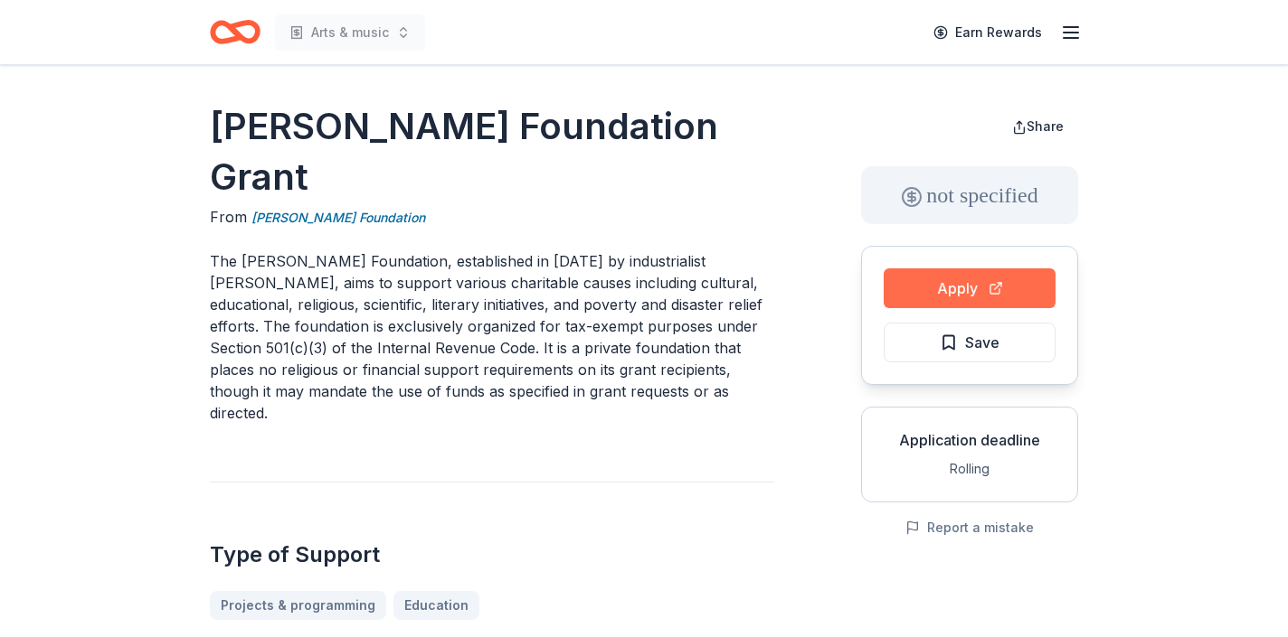
click at [974, 278] on button "Apply" at bounding box center [969, 289] width 172 height 40
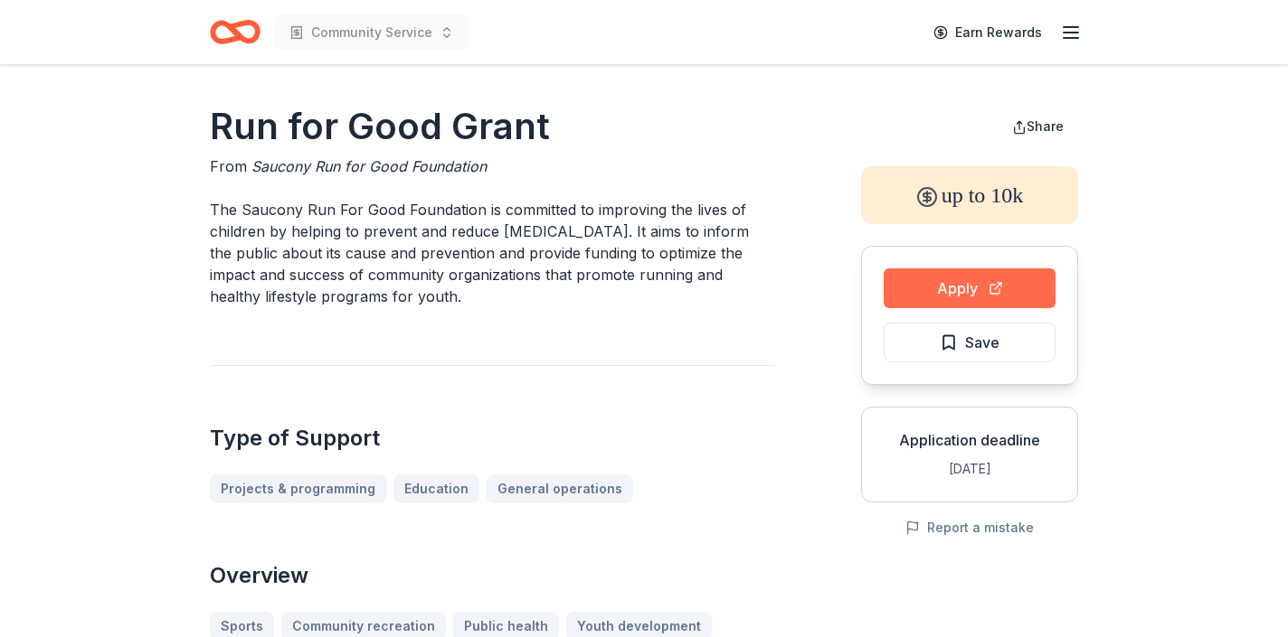
click at [920, 274] on button "Apply" at bounding box center [969, 289] width 172 height 40
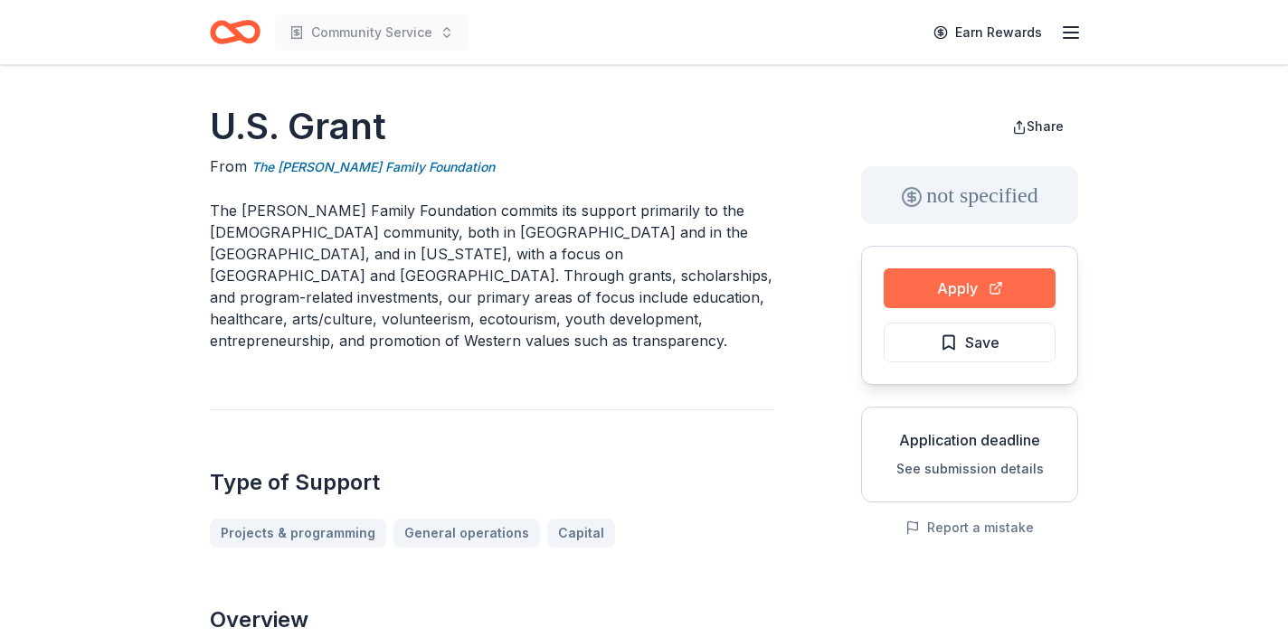
click at [912, 277] on button "Apply" at bounding box center [969, 289] width 172 height 40
